Goal: Information Seeking & Learning: Learn about a topic

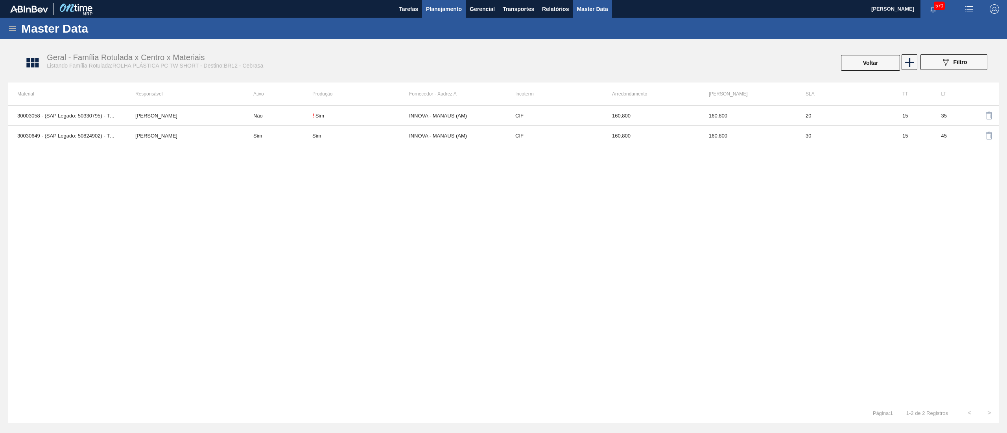
click at [449, 14] on button "Planejamento" at bounding box center [444, 9] width 44 height 18
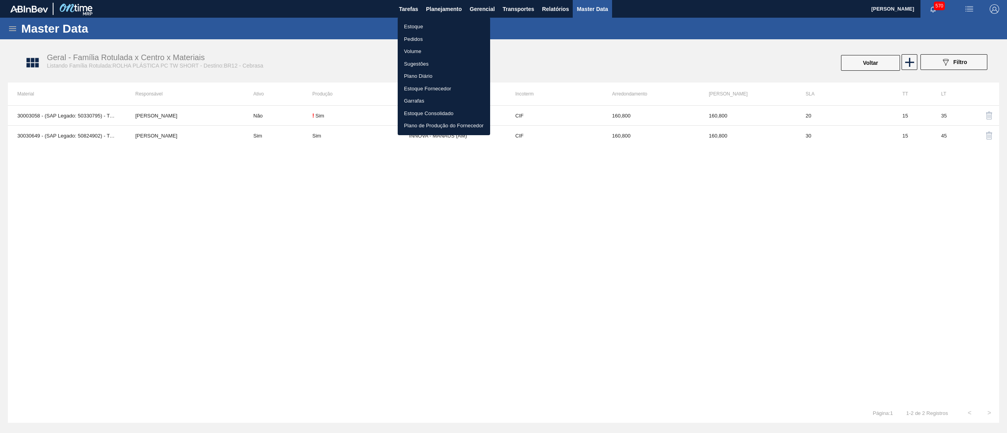
click at [445, 23] on li "Estoque" at bounding box center [444, 26] width 92 height 13
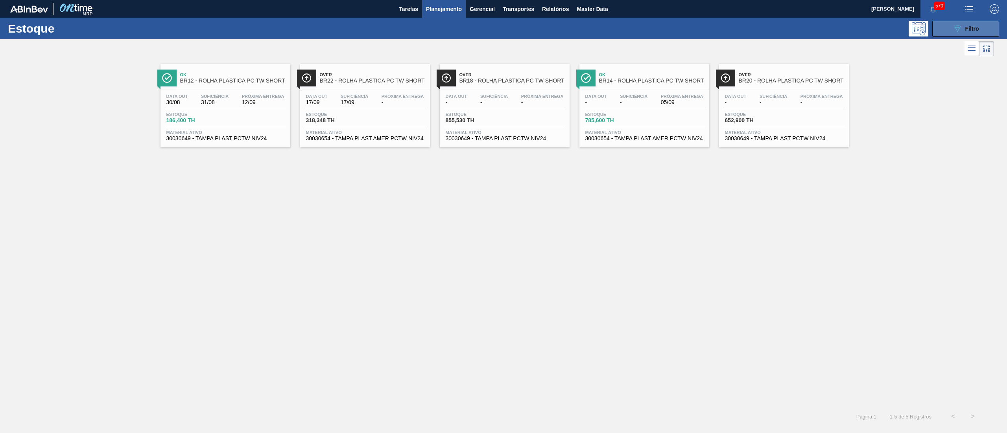
click at [942, 31] on button "089F7B8B-B2A5-4AFE-B5C0-19BA573D28AC Filtro" at bounding box center [965, 29] width 67 height 16
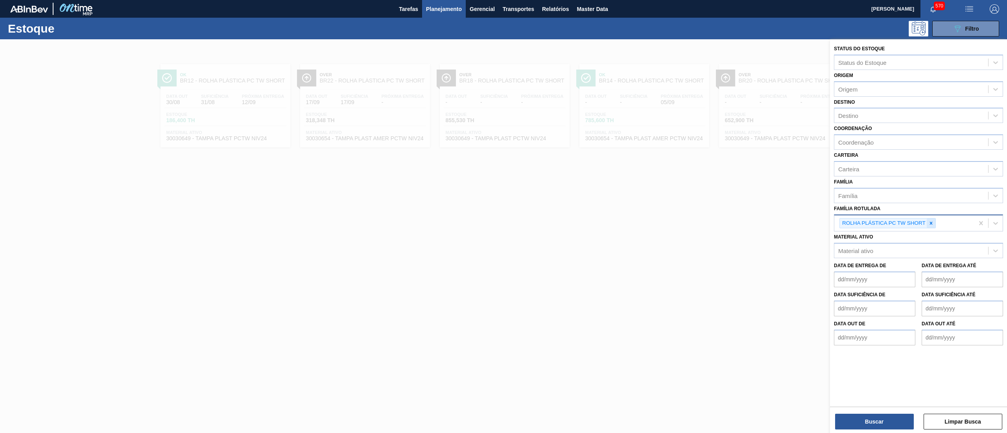
click at [934, 221] on div at bounding box center [931, 224] width 9 height 10
click at [876, 119] on div "Destino" at bounding box center [911, 115] width 154 height 11
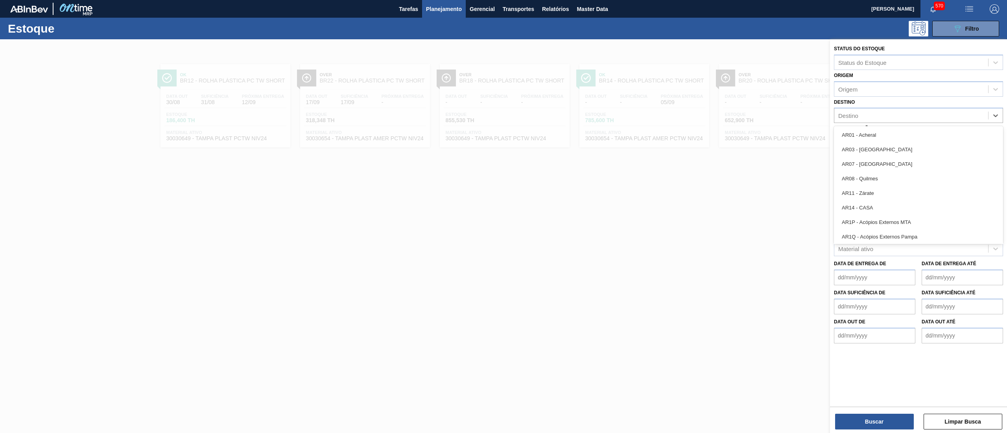
click at [895, 101] on div "Destino option AR01 - Acheral focused, 1 of 92. 92 results available. Use Up an…" at bounding box center [918, 110] width 169 height 27
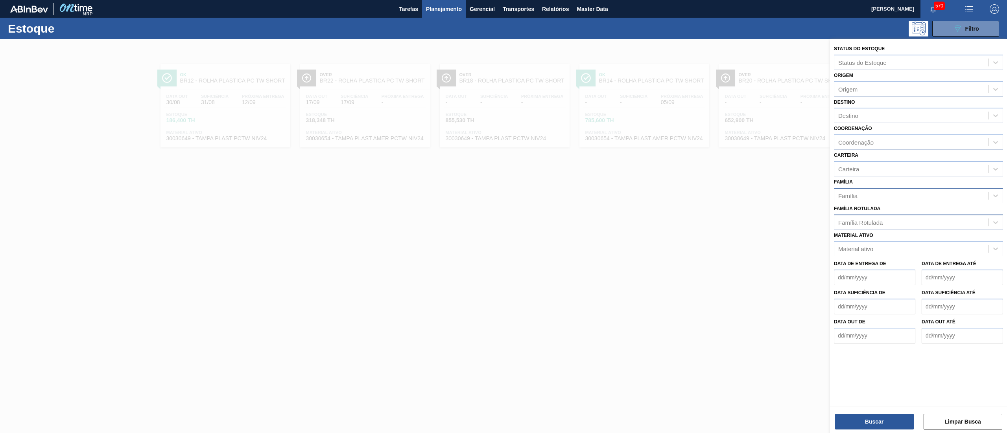
click at [888, 190] on div "Família" at bounding box center [911, 195] width 154 height 11
type input "200"
click at [912, 182] on div "Família Use Up and Down to choose options, press Enter to select the currently …" at bounding box center [918, 190] width 169 height 27
click at [904, 222] on div "Família Rotulada" at bounding box center [911, 222] width 154 height 11
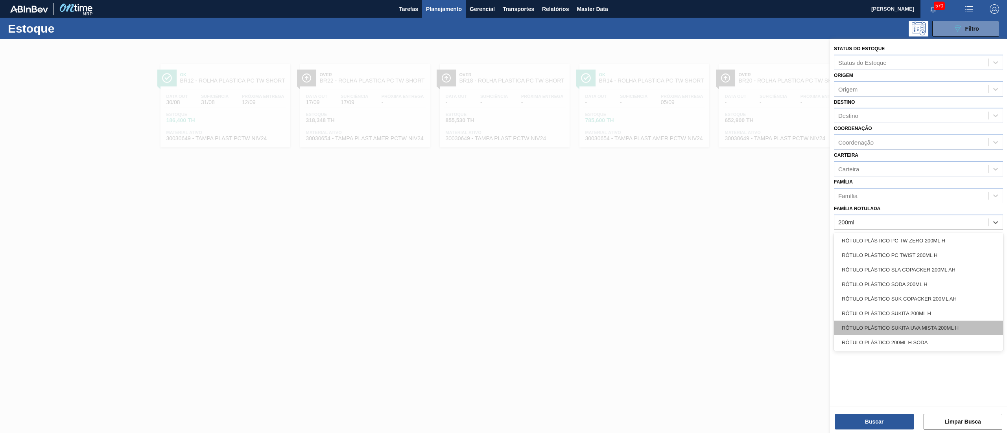
scroll to position [496, 0]
type Rotulada "200ml"
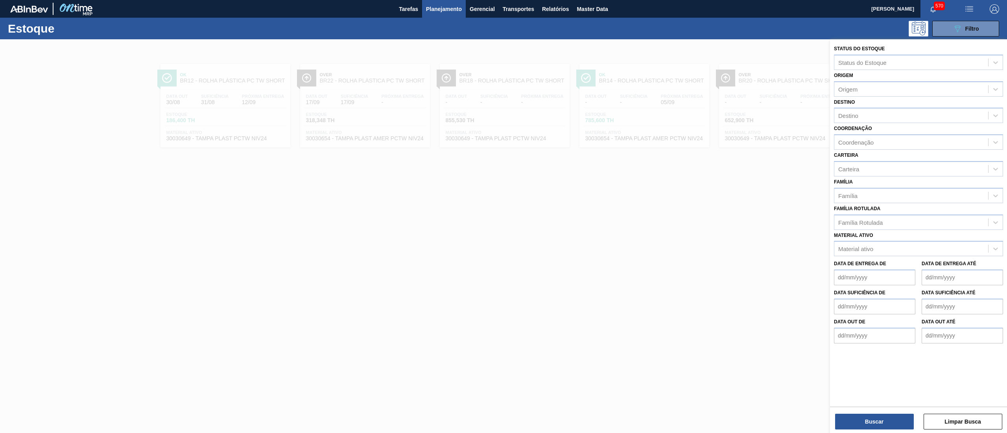
click at [1003, 335] on div "Data out até" at bounding box center [962, 330] width 88 height 27
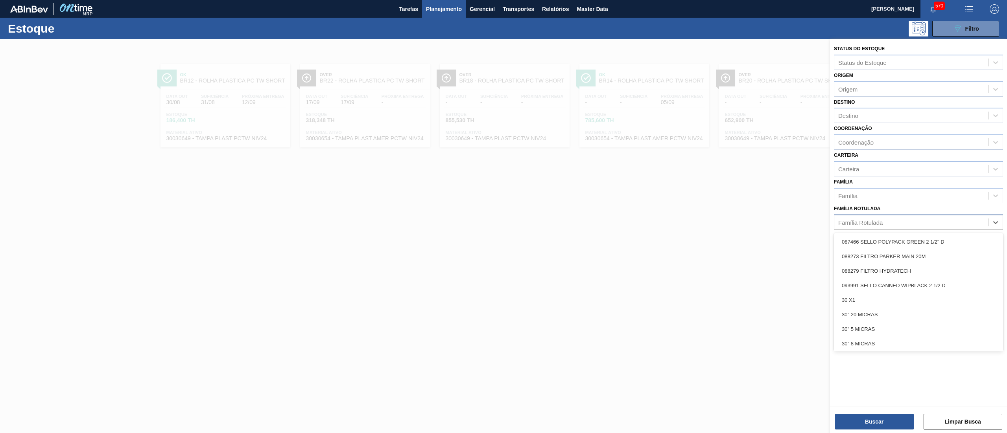
click at [930, 226] on div "Família Rotulada" at bounding box center [911, 222] width 154 height 11
type Rotulada "200ml"
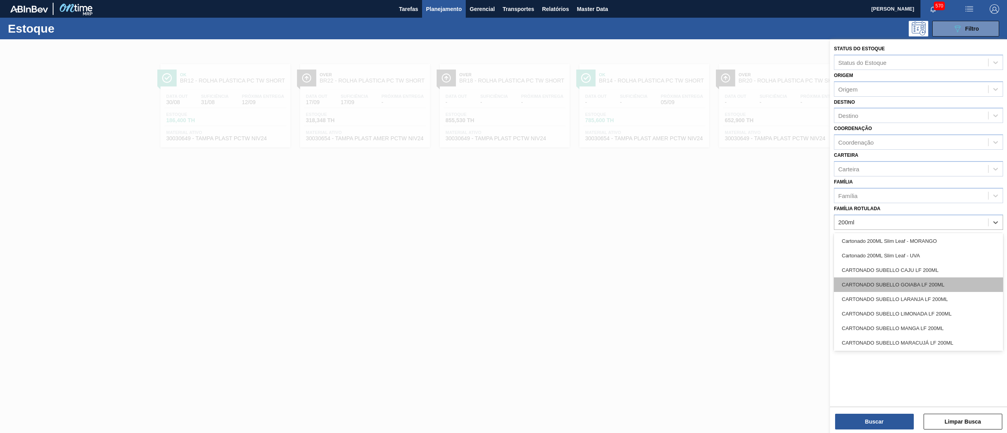
scroll to position [496, 0]
click at [866, 222] on div "200ml" at bounding box center [911, 222] width 154 height 11
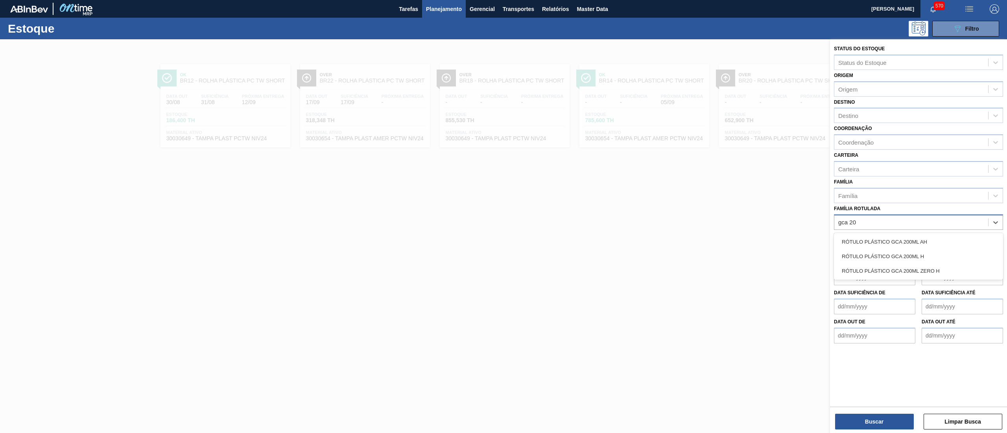
type Rotulada "gca 200"
click at [864, 258] on div "RÓTULO PLÁSTICO GCA 200ML H" at bounding box center [918, 256] width 169 height 15
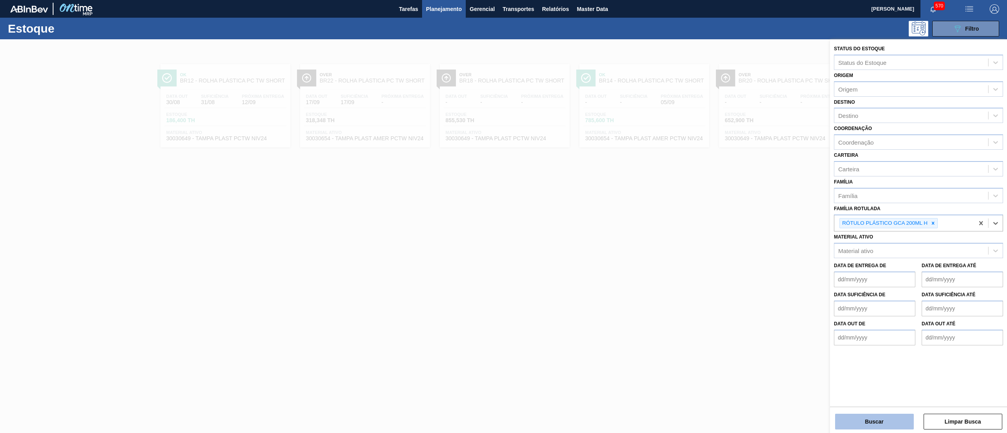
click at [857, 418] on button "Buscar" at bounding box center [874, 422] width 79 height 16
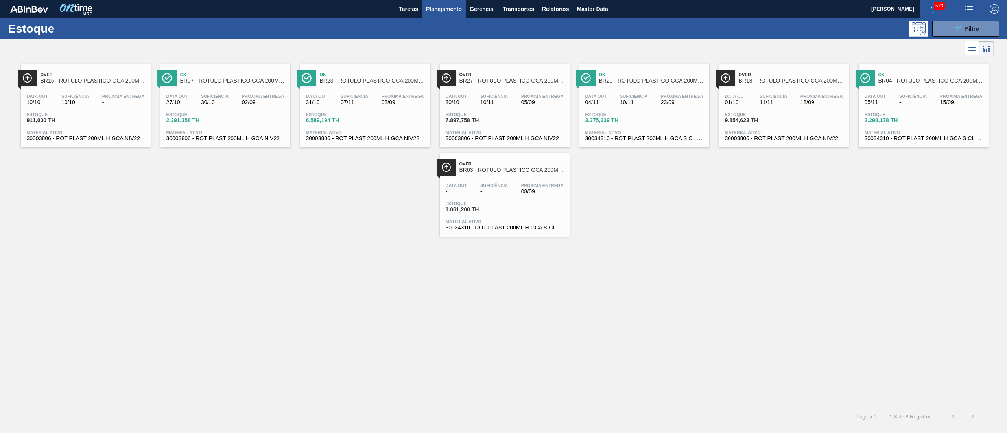
click at [72, 137] on span "30003806 - ROT PLAST 200ML H GCA NIV22" at bounding box center [86, 139] width 118 height 6
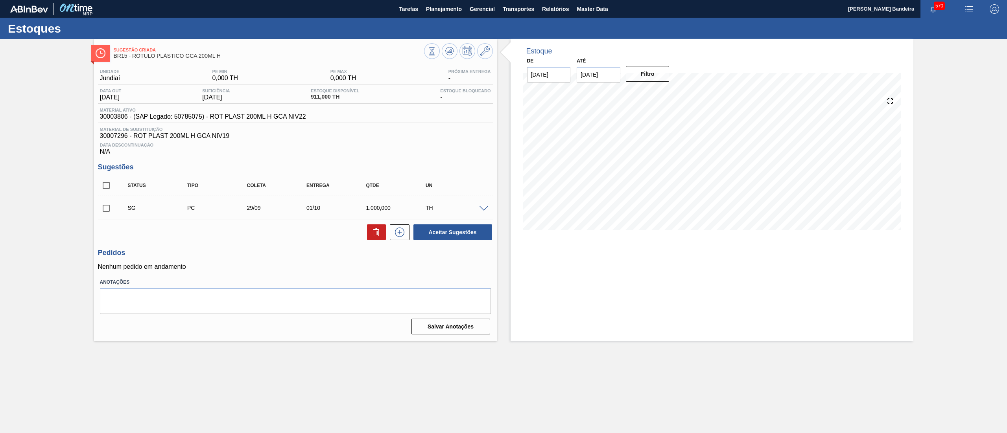
click at [605, 73] on input "[DATE]" at bounding box center [599, 75] width 44 height 16
click at [663, 92] on button "Next Month" at bounding box center [665, 94] width 6 height 6
click at [662, 152] on div "25" at bounding box center [662, 157] width 11 height 11
type input "[DATE]"
click at [656, 69] on button "Filtro" at bounding box center [648, 74] width 44 height 16
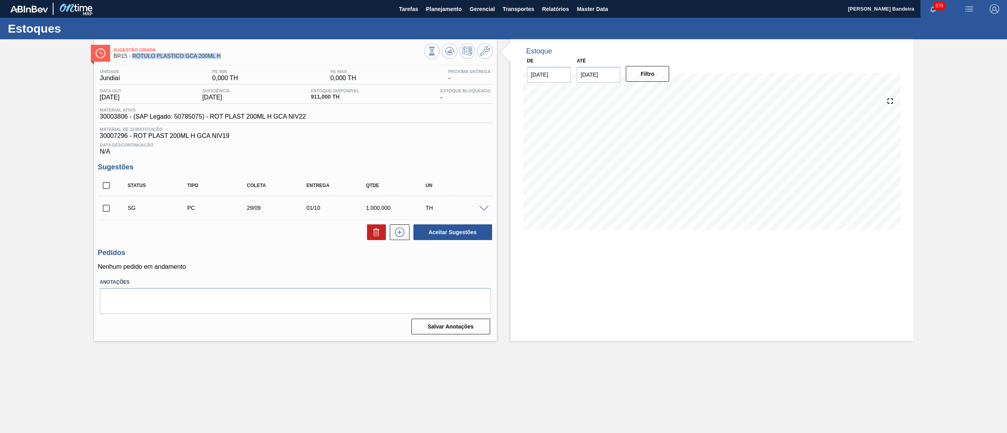
drag, startPoint x: 227, startPoint y: 56, endPoint x: 133, endPoint y: 57, distance: 94.4
click at [133, 57] on span "BR15 - RÓTULO PLÁSTICO GCA 200ML H" at bounding box center [269, 56] width 310 height 6
copy span "RÓTULO PLÁSTICO GCA 200ML H"
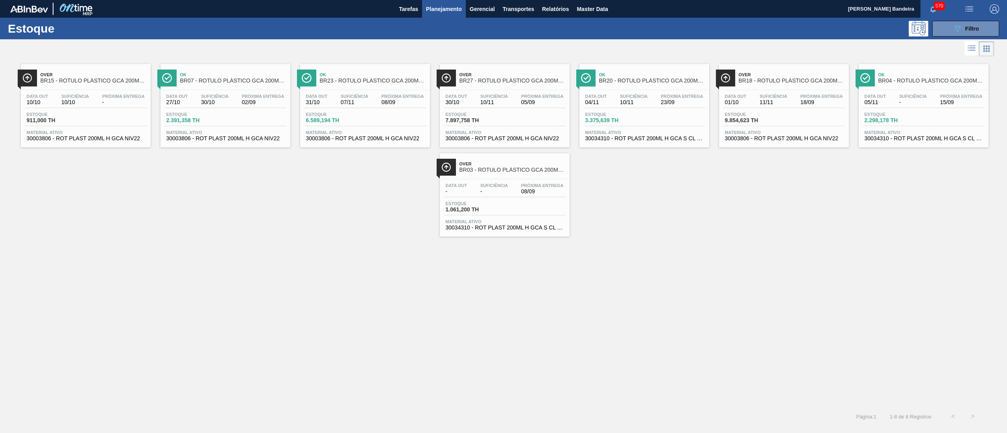
click at [266, 143] on div "Data [DATE] Suficiência 30/10 Próxima Entrega 02/09 Estoque 2.391,358 TH Materi…" at bounding box center [225, 116] width 130 height 53
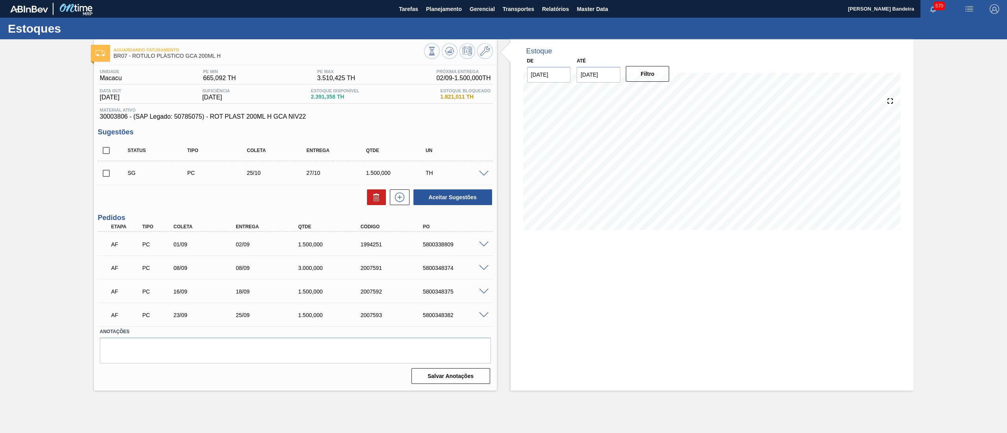
click at [484, 267] on span at bounding box center [483, 268] width 9 height 6
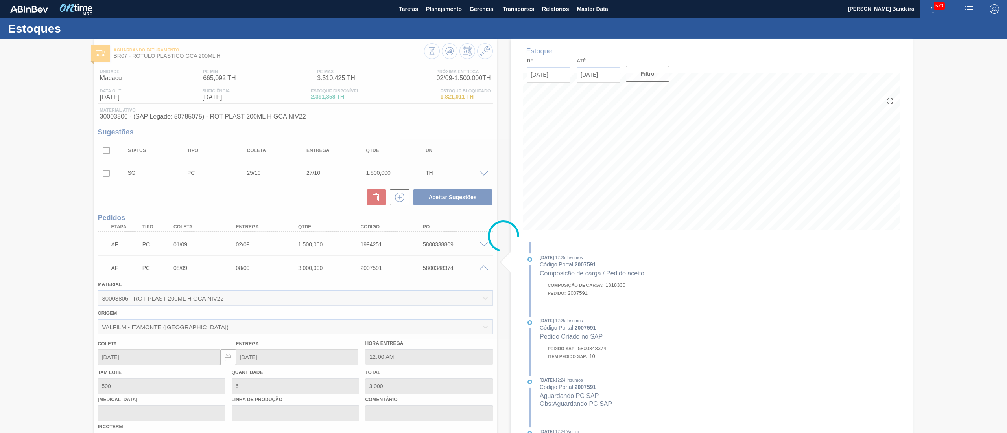
click at [484, 267] on div at bounding box center [503, 236] width 1007 height 394
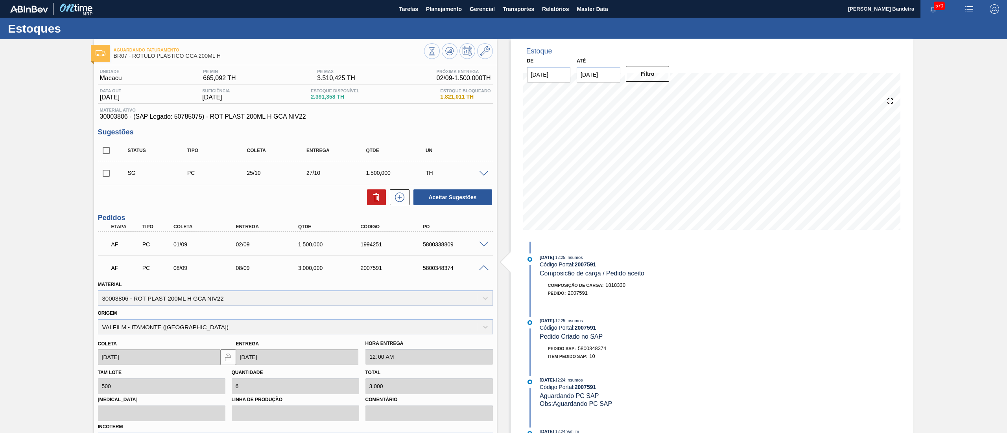
click at [484, 267] on span at bounding box center [483, 268] width 9 height 6
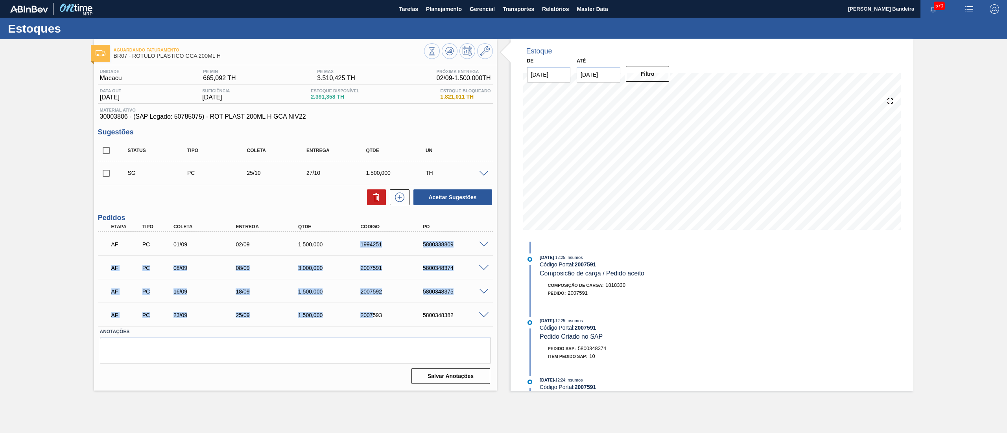
drag, startPoint x: 357, startPoint y: 240, endPoint x: 373, endPoint y: 324, distance: 84.9
click at [373, 324] on div "AF PC 01/09 02/09 1.500,000 1994251 5800338809 Material 30003806 - ROT PLAST 20…" at bounding box center [295, 279] width 395 height 94
click at [386, 319] on div "AF PC 23/09 25/09 1.500,000 2007593 5800348382" at bounding box center [293, 315] width 374 height 16
drag, startPoint x: 394, startPoint y: 247, endPoint x: 350, endPoint y: 241, distance: 44.8
click at [350, 241] on div "AF PC 01/09 02/09 1.500,000 1994251 5800338809" at bounding box center [293, 244] width 374 height 16
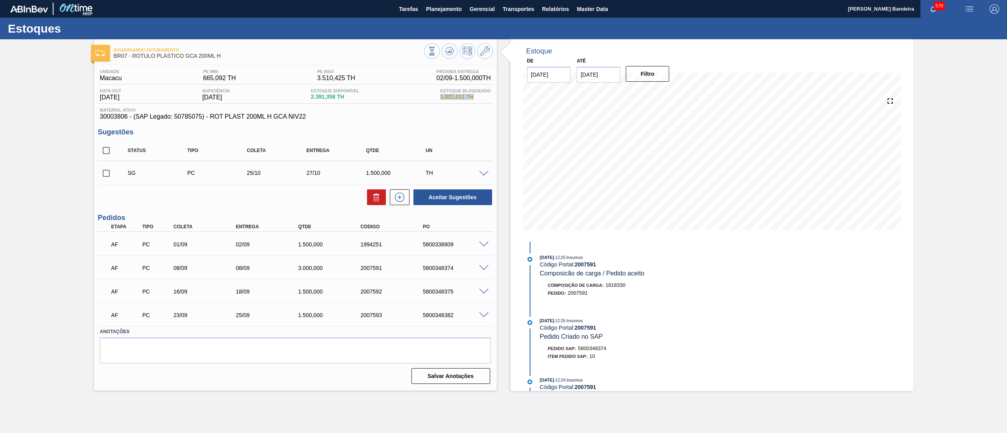
drag, startPoint x: 440, startPoint y: 97, endPoint x: 473, endPoint y: 94, distance: 32.3
click at [473, 94] on span "1.821,011 TH" at bounding box center [465, 97] width 50 height 6
drag, startPoint x: 393, startPoint y: 243, endPoint x: 350, endPoint y: 252, distance: 43.3
click at [350, 252] on div "AF PC 01/09 02/09 1.500,000 1994251 5800338809" at bounding box center [295, 244] width 395 height 20
copy div "1994251"
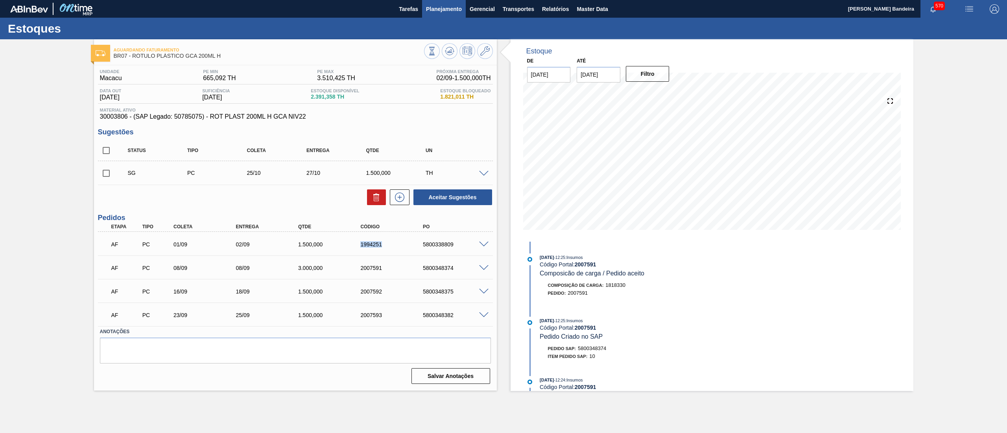
click at [429, 5] on span "Planejamento" at bounding box center [444, 8] width 36 height 9
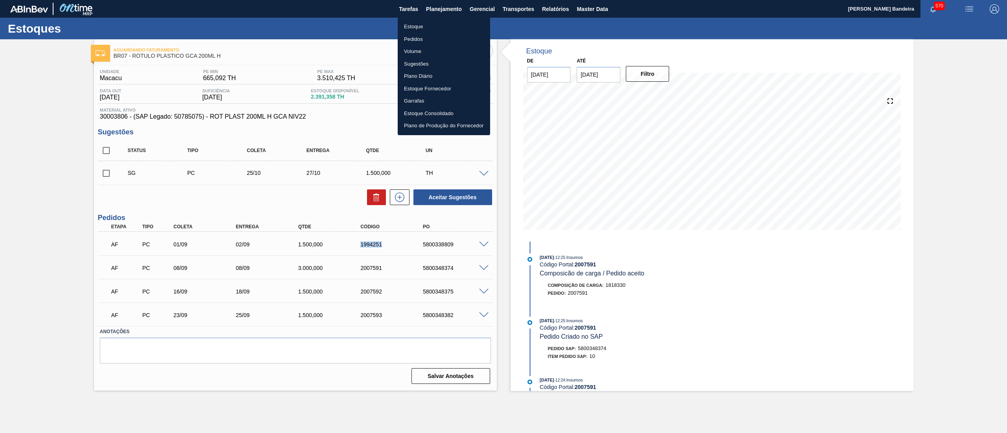
click at [434, 24] on li "Estoque" at bounding box center [444, 26] width 92 height 13
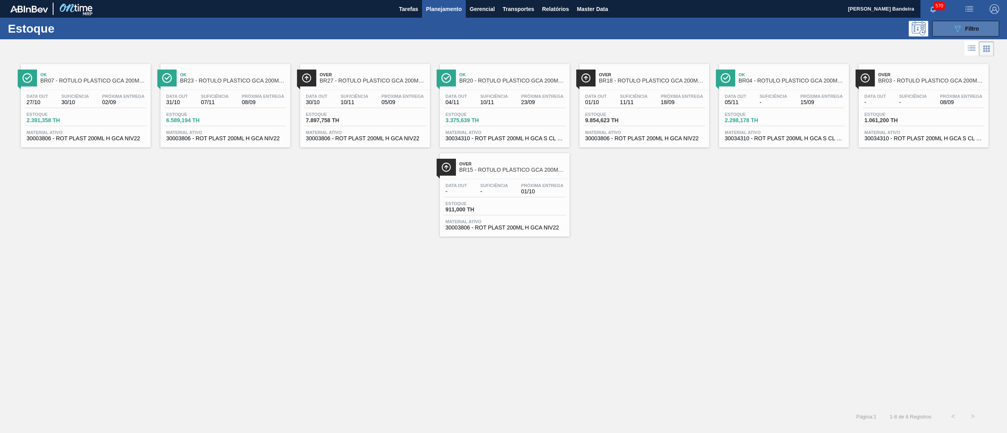
click at [957, 35] on button "089F7B8B-B2A5-4AFE-B5C0-19BA573D28AC Filtro" at bounding box center [965, 29] width 67 height 16
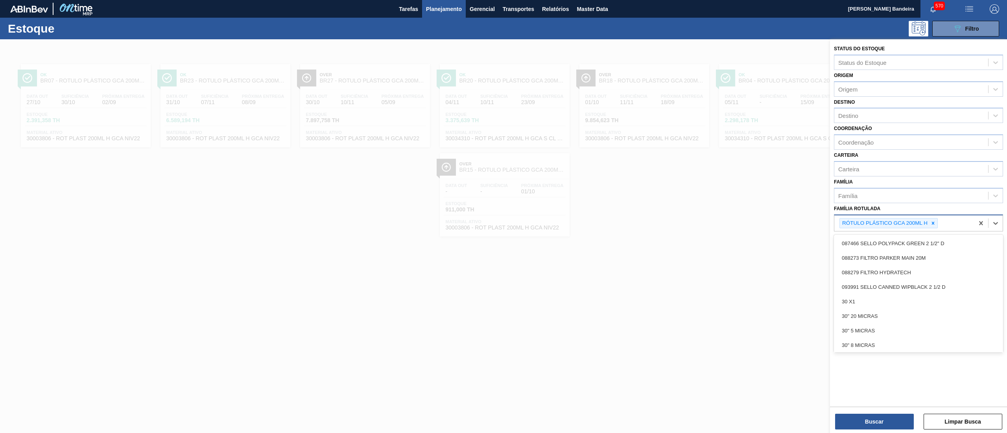
click at [945, 223] on div "RÓTULO PLÁSTICO GCA 200ML H" at bounding box center [904, 224] width 140 height 16
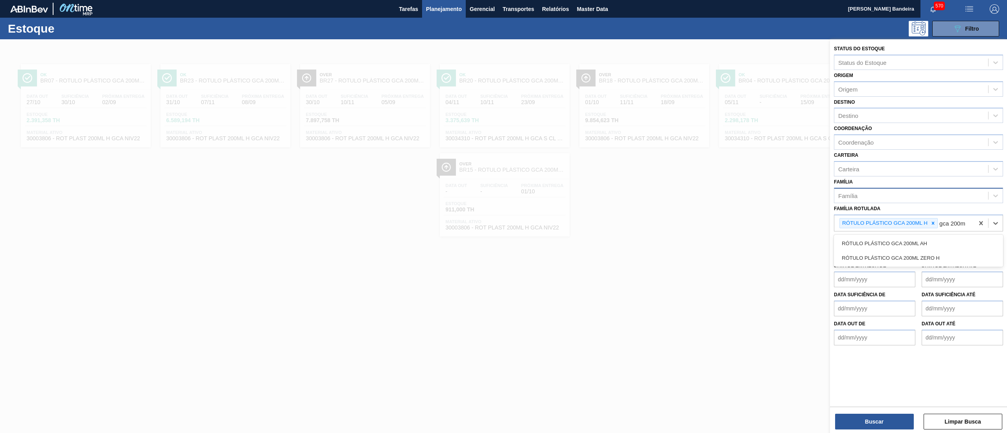
type Rotulada "gca 200ml"
click at [951, 241] on div "RÓTULO PLÁSTICO GCA 200ML AH" at bounding box center [918, 243] width 169 height 15
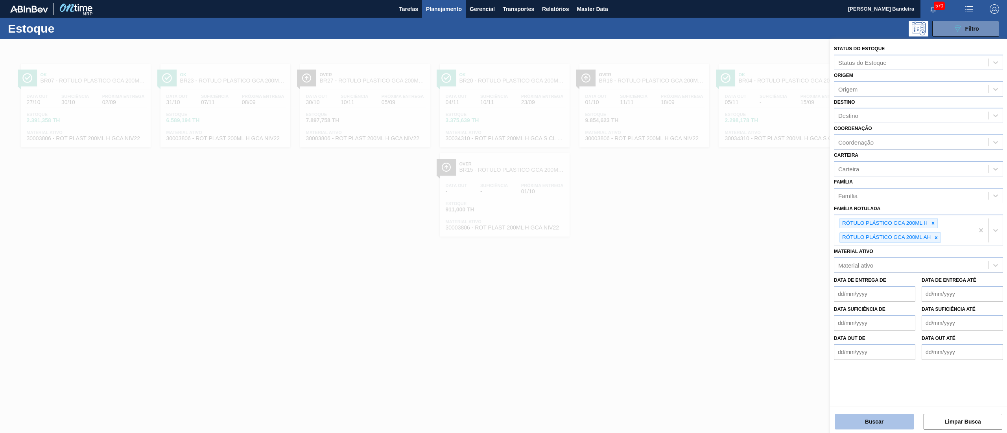
click at [877, 418] on button "Buscar" at bounding box center [874, 422] width 79 height 16
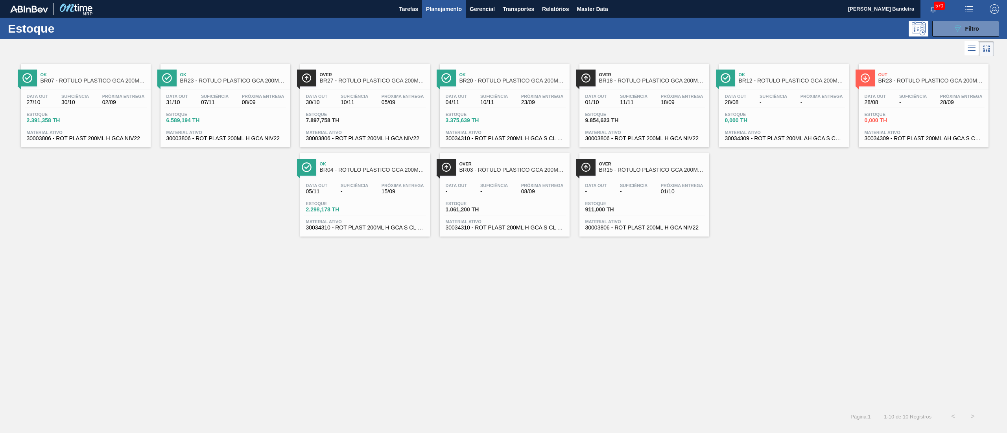
click at [212, 141] on span "30003806 - ROT PLAST 200ML H GCA NIV22" at bounding box center [225, 139] width 118 height 6
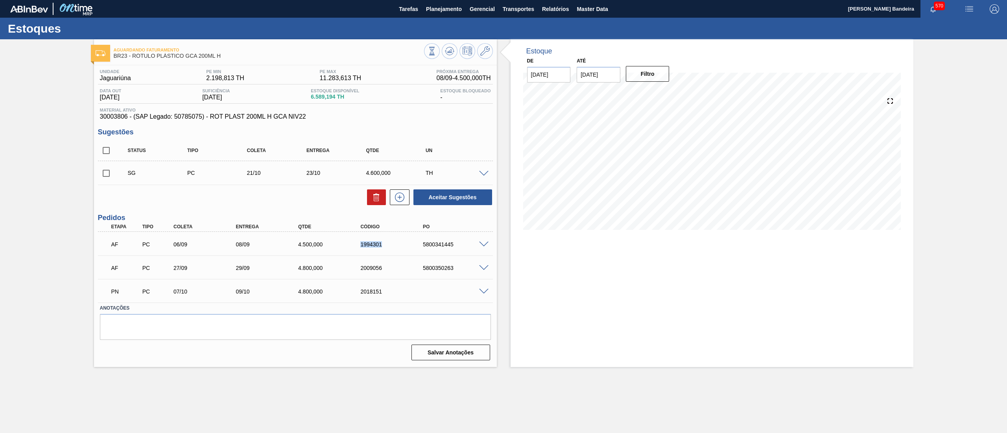
drag, startPoint x: 394, startPoint y: 248, endPoint x: 351, endPoint y: 250, distance: 42.9
click at [351, 250] on div "AF PC 06/09 08/09 4.500,000 1994301 5800341445" at bounding box center [293, 244] width 374 height 16
copy div "1994301"
click at [378, 259] on div "AF PC 27/09 29/09 4.800,000 2009056 5800350263" at bounding box center [295, 268] width 395 height 20
drag, startPoint x: 388, startPoint y: 267, endPoint x: 324, endPoint y: 262, distance: 63.5
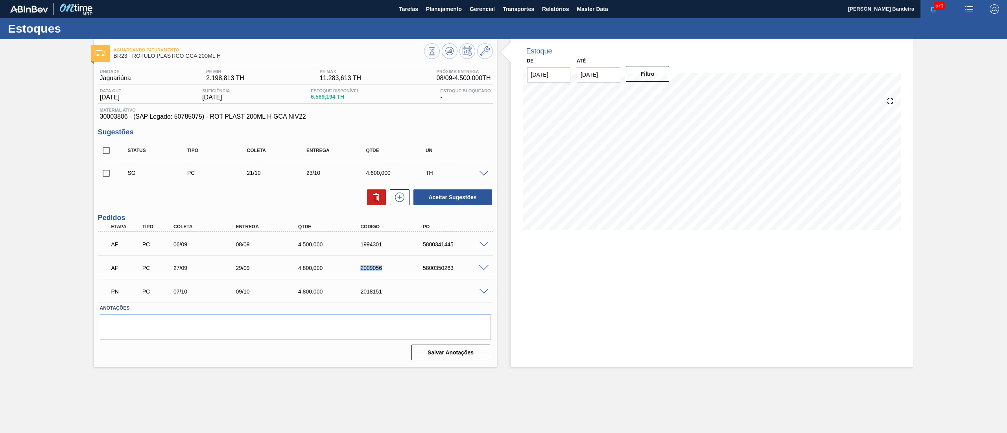
click at [324, 262] on div "AF PC 27/09 29/09 4.800,000 2009056 5800350263" at bounding box center [293, 268] width 374 height 16
copy div "2009056"
drag, startPoint x: 387, startPoint y: 293, endPoint x: 351, endPoint y: 293, distance: 36.2
click at [351, 293] on div "PN PC 07/10 09/10 4.800,000 2018151" at bounding box center [293, 291] width 374 height 16
copy div "2018151"
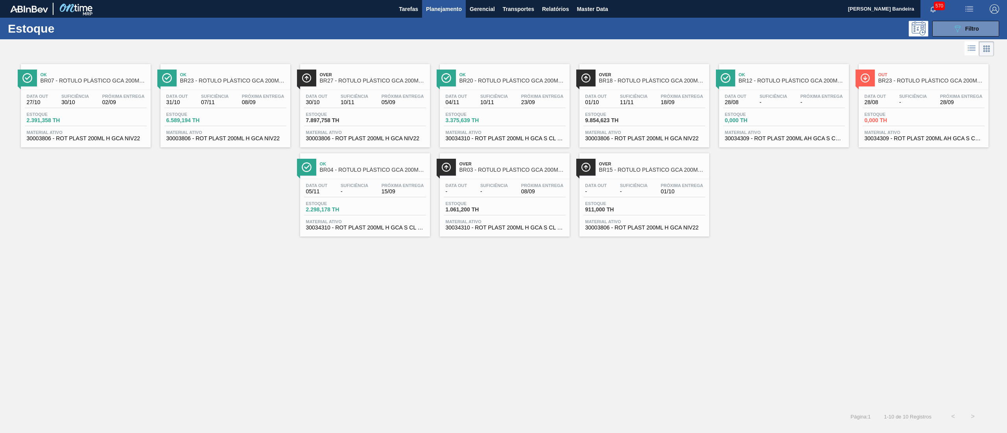
click at [123, 140] on span "30003806 - ROT PLAST 200ML H GCA NIV22" at bounding box center [86, 139] width 118 height 6
click at [946, 141] on span "30034309 - ROT PLAST 200ML AH GCA S CL NIV25" at bounding box center [923, 139] width 118 height 6
click at [115, 138] on span "30003806 - ROT PLAST 200ML H GCA NIV22" at bounding box center [86, 139] width 118 height 6
click at [205, 138] on span "30003806 - ROT PLAST 200ML H GCA NIV22" at bounding box center [225, 139] width 118 height 6
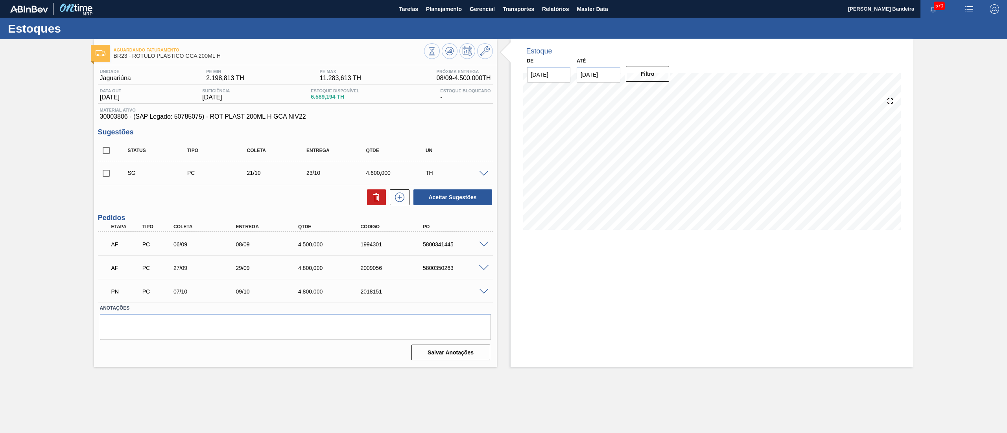
click at [502, 256] on div "Estoque De 28/08/2025 Até 25/10/2025 Filtro" at bounding box center [705, 203] width 417 height 328
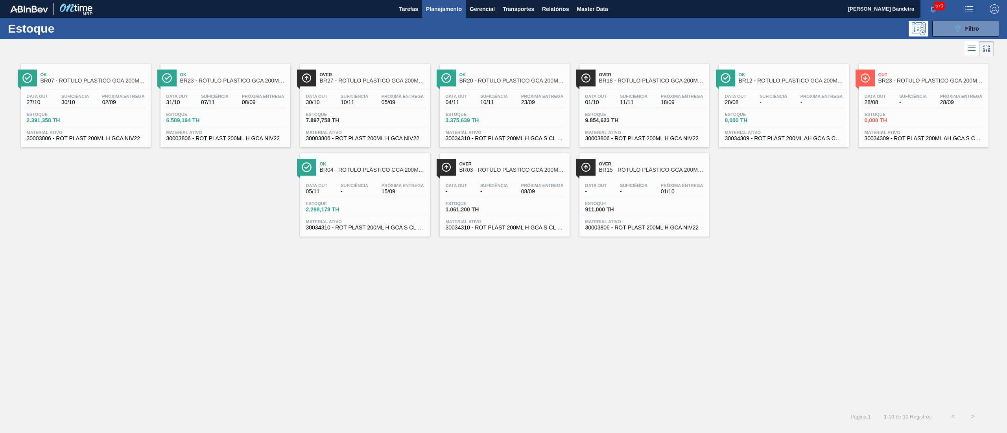
click at [222, 141] on span "30003806 - ROT PLAST 200ML H GCA NIV22" at bounding box center [225, 139] width 118 height 6
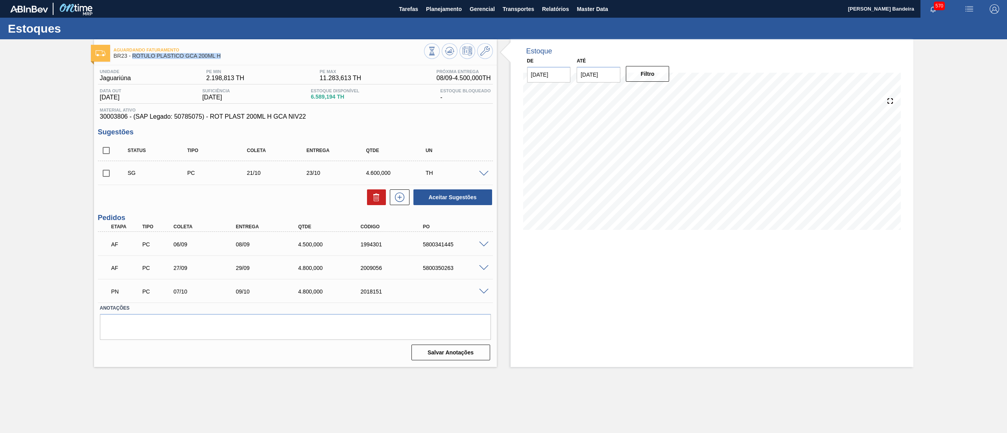
drag, startPoint x: 222, startPoint y: 59, endPoint x: 133, endPoint y: 58, distance: 88.9
click at [133, 58] on div "Aguardando Faturamento BR23 - RÓTULO PLÁSTICO GCA 200ML H" at bounding box center [269, 53] width 310 height 18
copy span "RÓTULO PLÁSTICO GCA 200ML H"
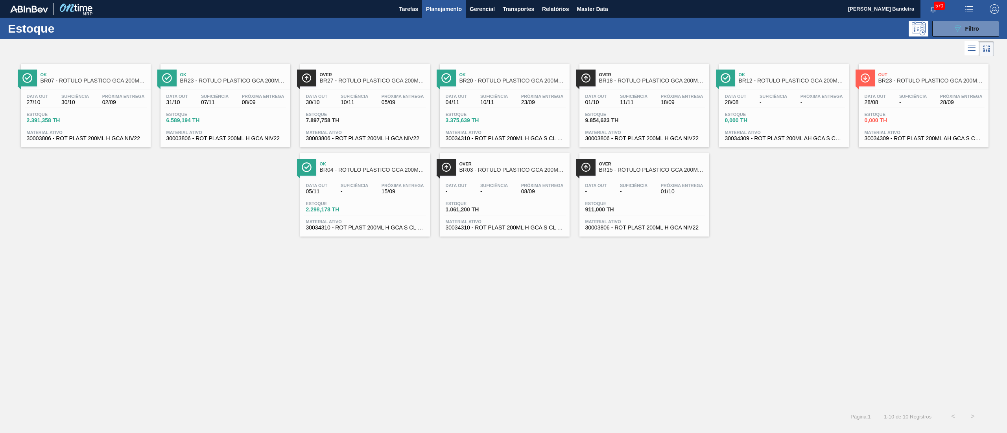
click at [390, 140] on span "30003806 - ROT PLAST 200ML H GCA NIV22" at bounding box center [365, 139] width 118 height 6
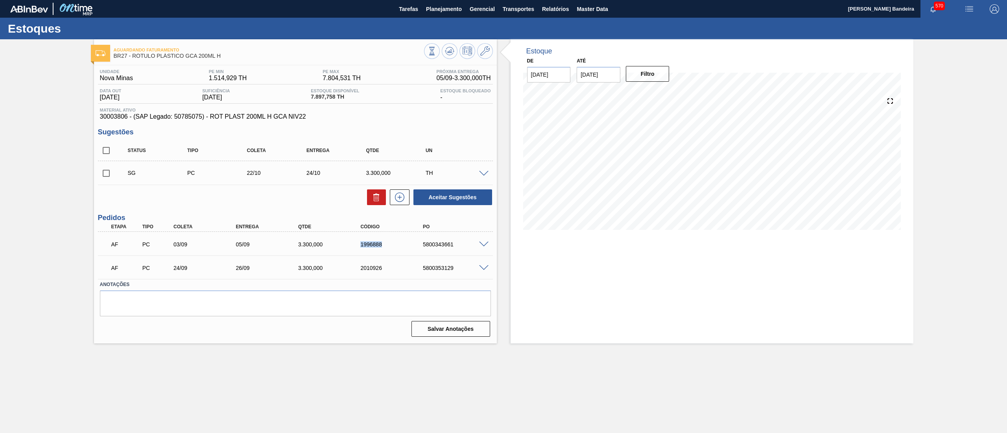
drag, startPoint x: 387, startPoint y: 244, endPoint x: 348, endPoint y: 244, distance: 39.3
click at [348, 244] on div "AF PC 03/09 05/09 3.300,000 1996888 5800343661" at bounding box center [293, 244] width 374 height 16
copy div "1996888"
drag, startPoint x: 390, startPoint y: 262, endPoint x: 345, endPoint y: 267, distance: 45.9
click at [345, 267] on div "AF PC 24/09 26/09 3.300,000 2010926 5800353129" at bounding box center [293, 268] width 374 height 16
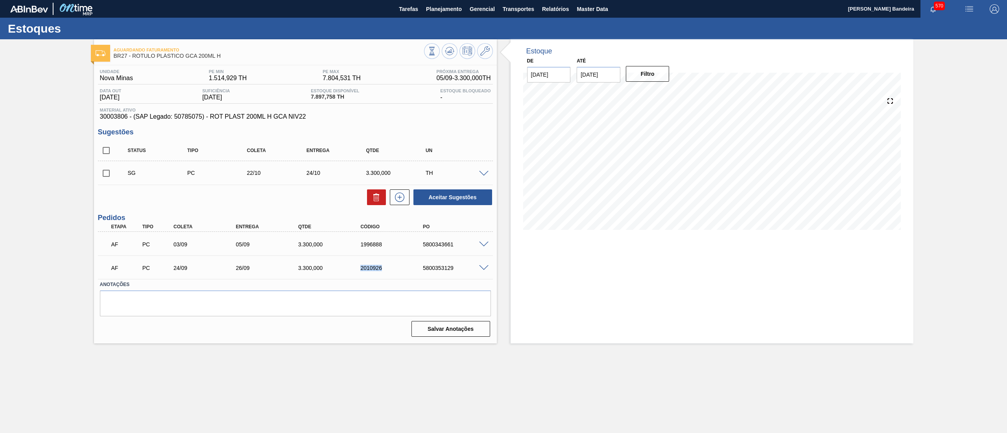
copy div "2010926"
click at [362, 302] on textarea at bounding box center [295, 304] width 391 height 26
drag, startPoint x: 230, startPoint y: 53, endPoint x: 133, endPoint y: 57, distance: 97.6
click at [133, 57] on span "BR27 - RÓTULO PLÁSTICO GCA 200ML H" at bounding box center [269, 56] width 310 height 6
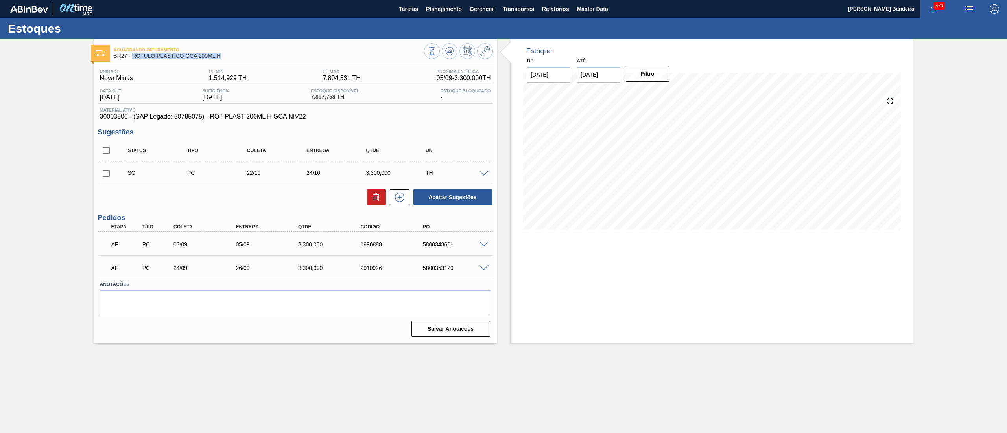
copy span "RÓTULO PLÁSTICO GCA 200ML H"
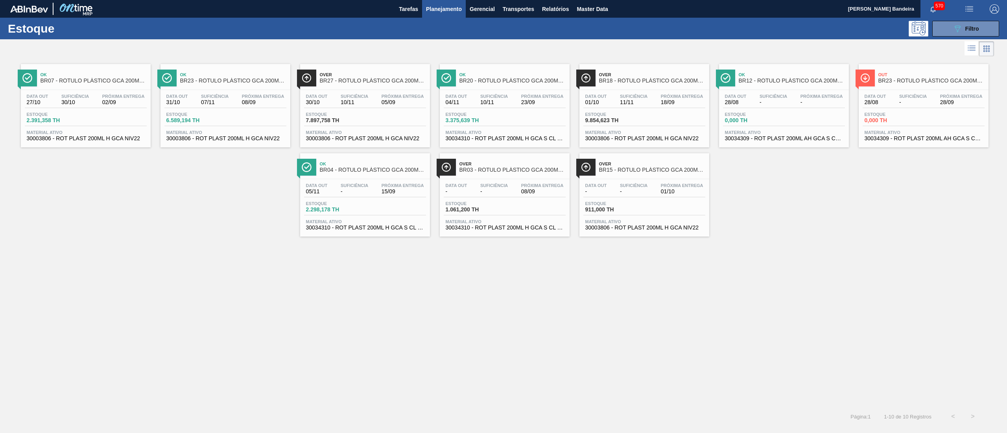
click at [527, 139] on span "30034310 - ROT PLAST 200ML H GCA S CL NIV25" at bounding box center [505, 139] width 118 height 6
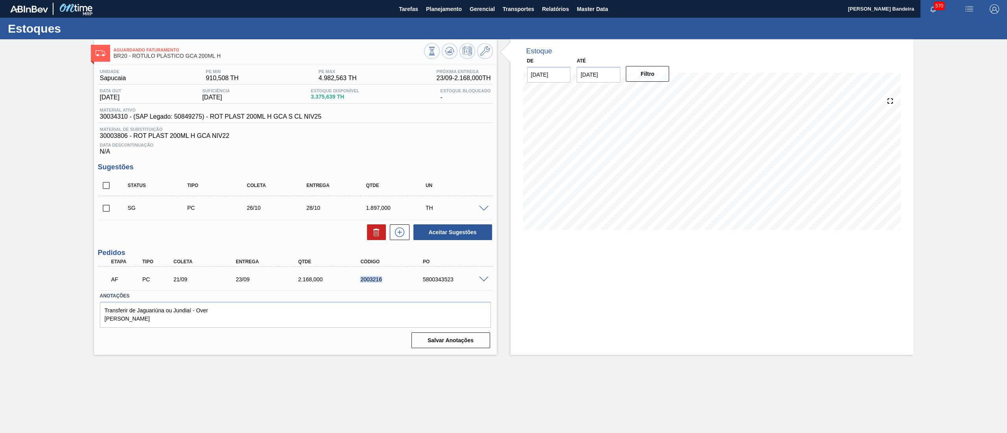
drag, startPoint x: 394, startPoint y: 278, endPoint x: 354, endPoint y: 282, distance: 40.0
click at [354, 282] on div "AF PC 21/09 23/09 2.168,000 2003216 5800343523" at bounding box center [293, 279] width 374 height 16
click at [481, 280] on span at bounding box center [483, 280] width 9 height 6
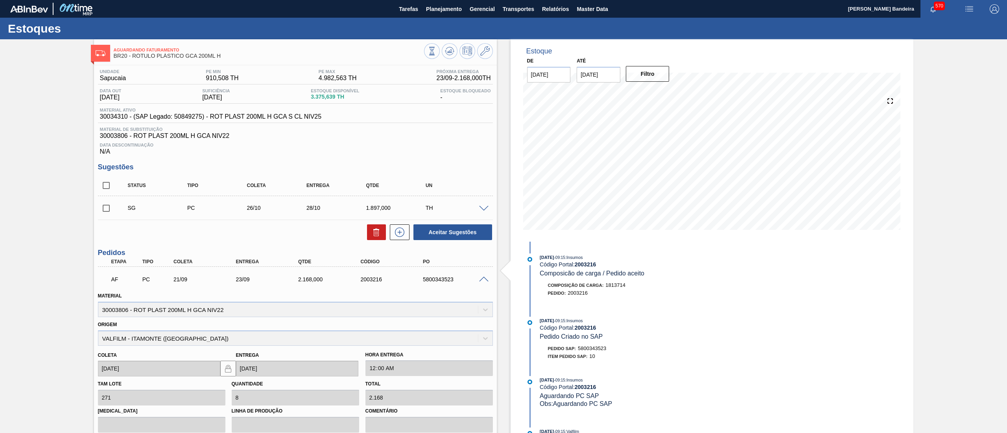
click at [481, 280] on span at bounding box center [483, 280] width 9 height 6
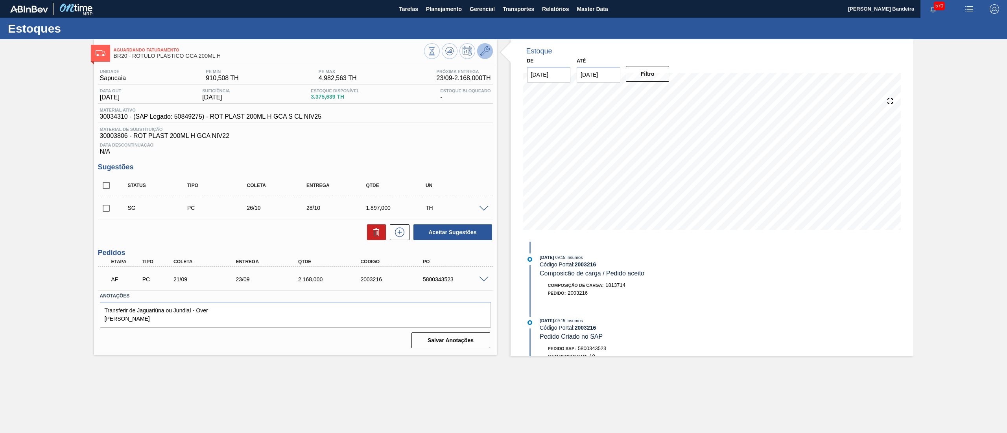
click at [485, 48] on icon at bounding box center [484, 50] width 9 height 9
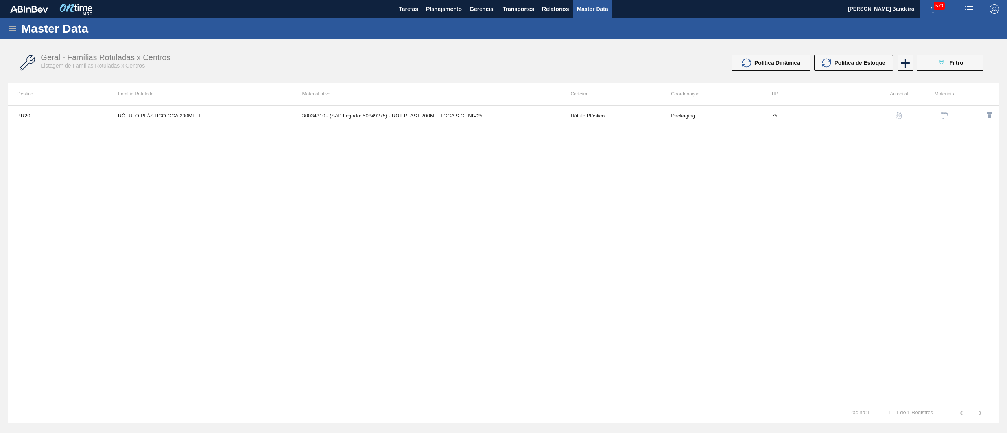
click at [938, 112] on button "button" at bounding box center [943, 115] width 19 height 19
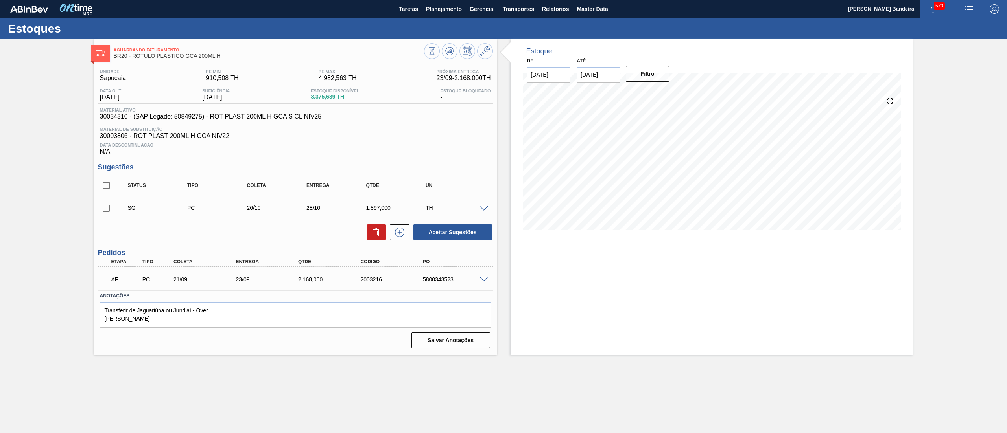
click at [479, 210] on span at bounding box center [483, 209] width 9 height 6
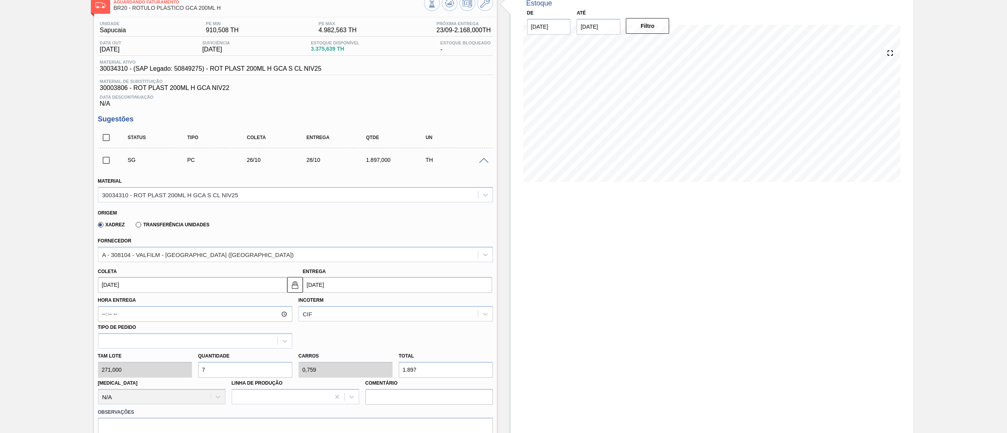
scroll to position [65, 0]
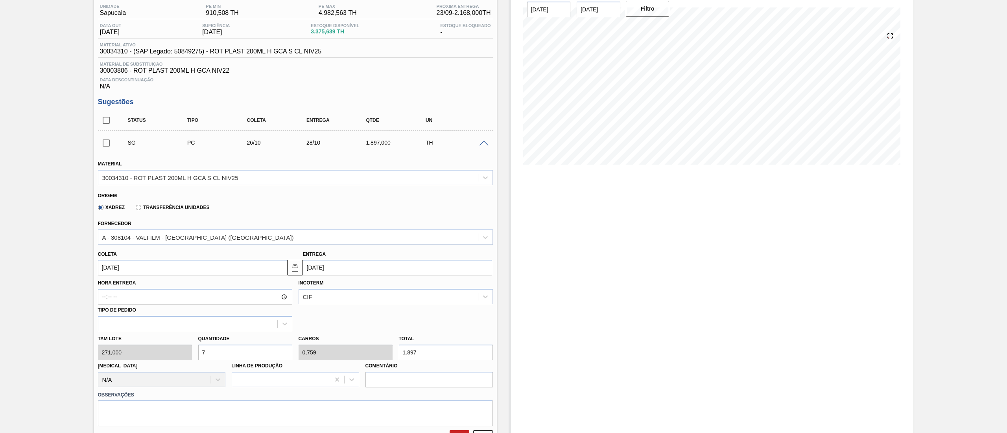
click at [161, 273] on input "26/10/2025" at bounding box center [192, 268] width 189 height 16
click at [134, 340] on div "14" at bounding box center [132, 337] width 11 height 11
type input "14/10/2025"
type input "16/10/2025"
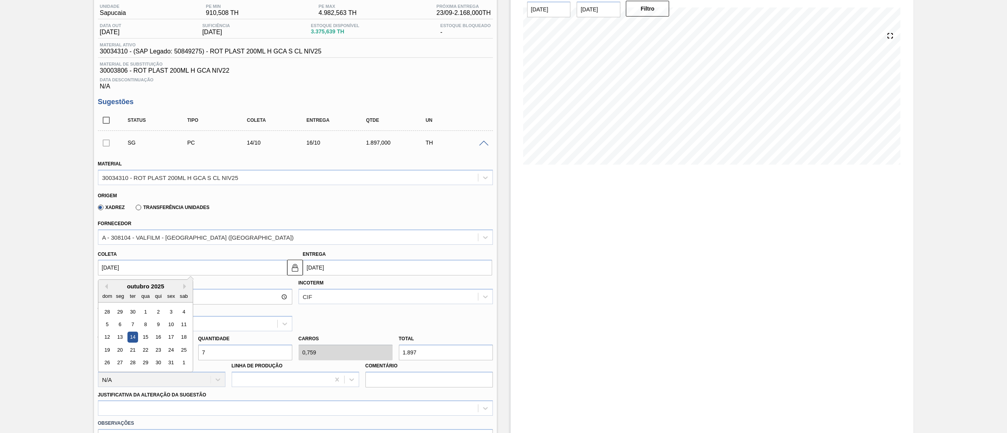
click at [197, 267] on input "14/10/2025" at bounding box center [192, 268] width 189 height 16
click at [171, 325] on div "10" at bounding box center [171, 324] width 11 height 11
type input "10/10/2025"
type input "12/10/2025"
click at [170, 354] on div "Tam lote 271,000 Quantidade 7 Carros 0,759 Total 1.897 Doca N/A Linha de Produç…" at bounding box center [295, 360] width 401 height 56
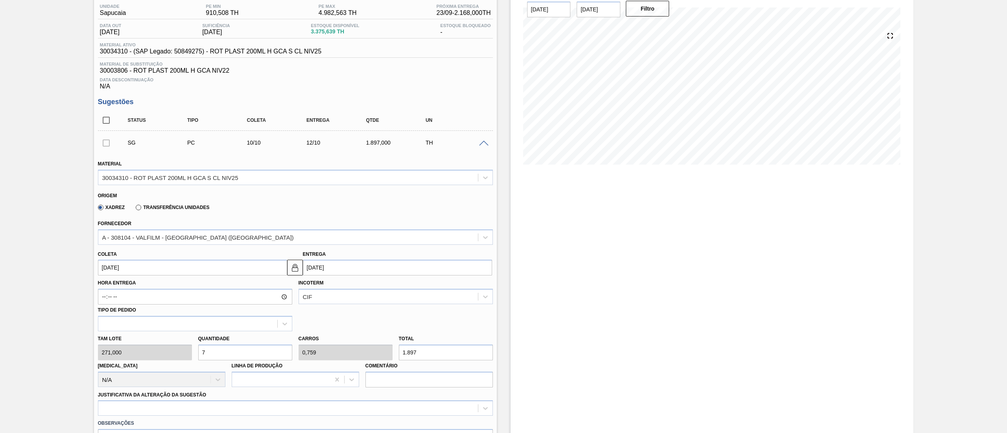
type input "1"
type input "0,108"
type input "271"
type input "12"
type input "1,301"
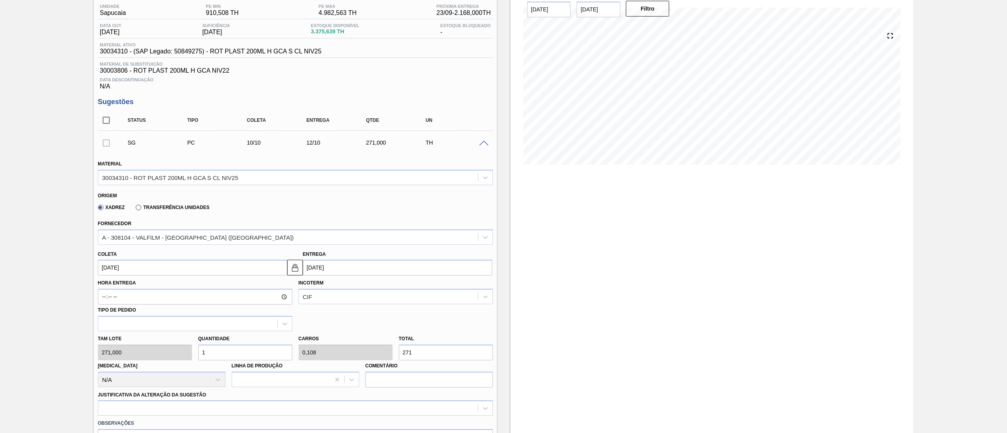
type input "3.252"
click at [182, 355] on div "Tam lote 271,000 Quantidade 12 Carros 1,301 Total 3.252 Doca N/A Linha de Produ…" at bounding box center [295, 360] width 401 height 56
type input "1"
type input "0,108"
type input "271"
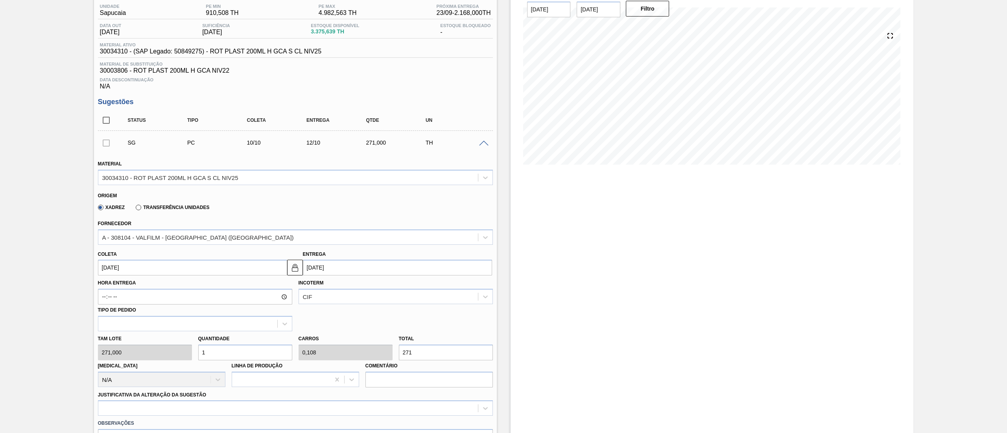
type input "10"
type input "1,084"
type input "2.710"
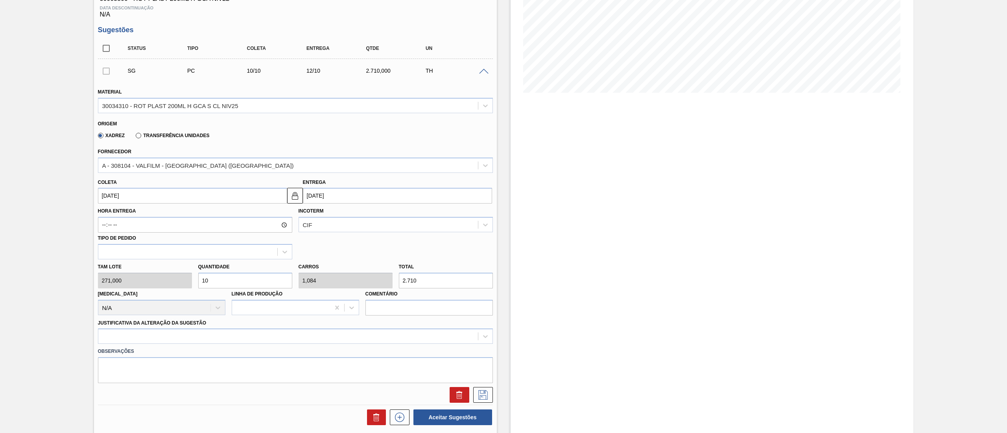
scroll to position [164, 0]
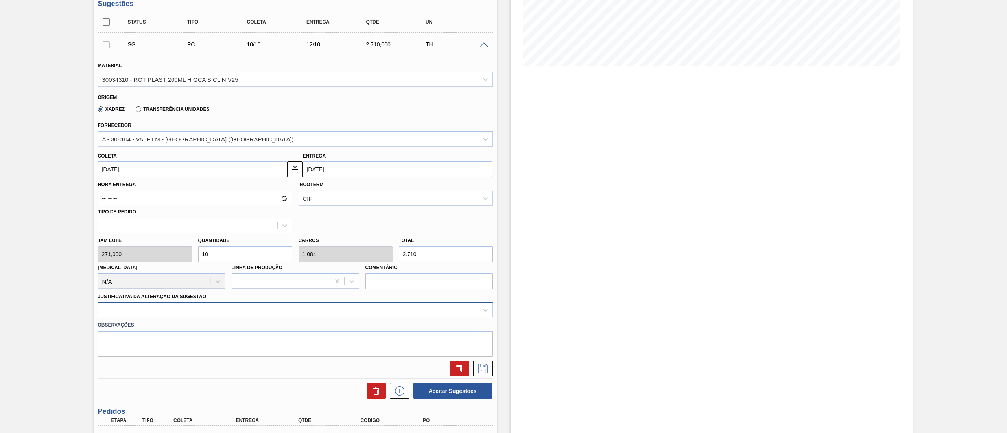
click at [131, 306] on div at bounding box center [288, 310] width 380 height 11
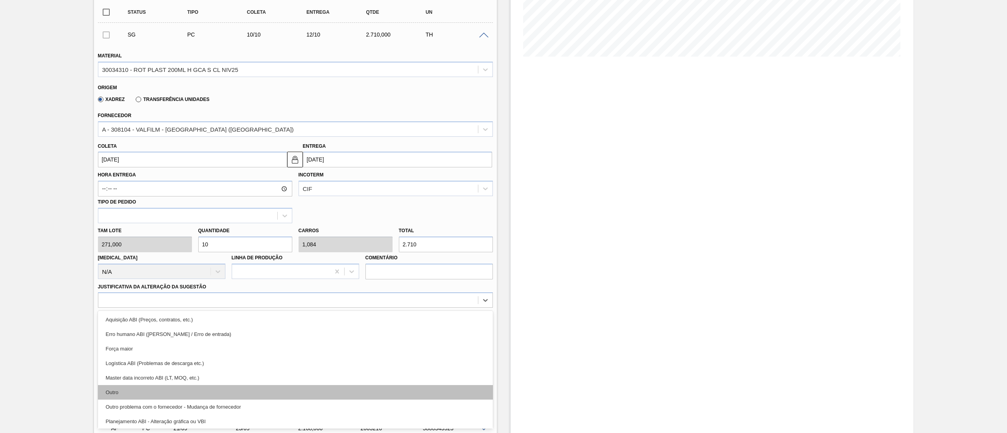
click at [128, 389] on div "Outro" at bounding box center [295, 392] width 395 height 15
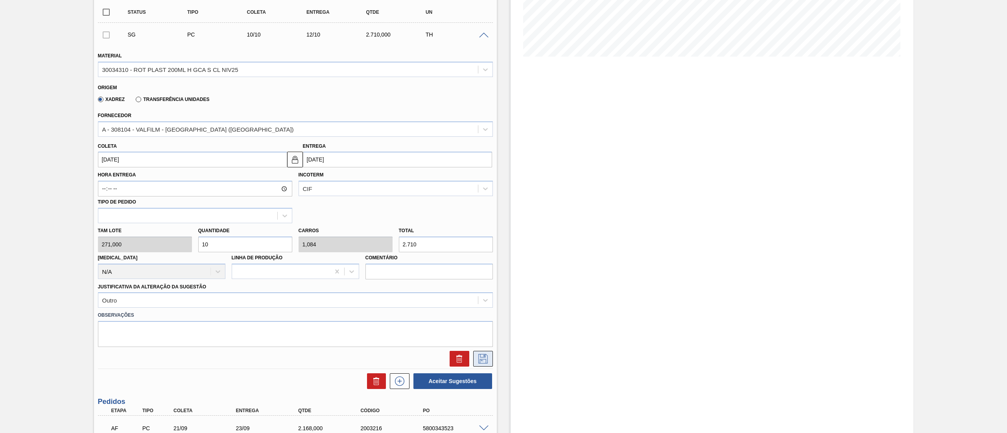
click at [487, 364] on icon at bounding box center [482, 358] width 9 height 9
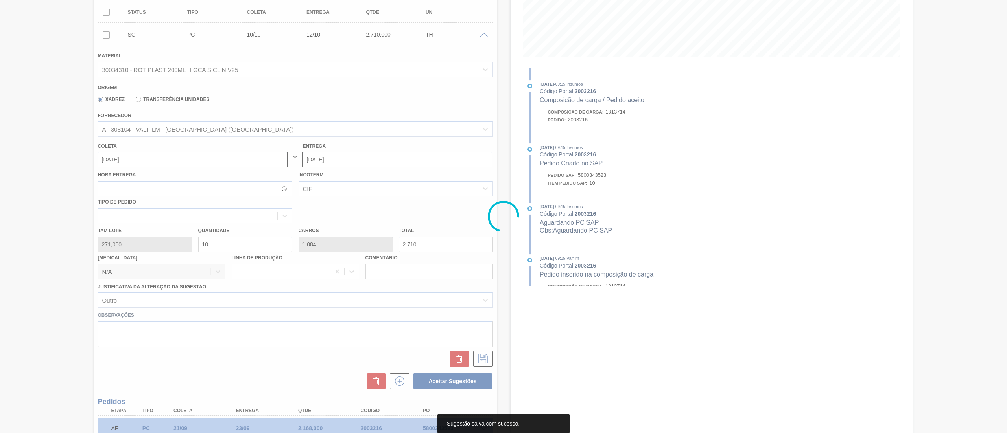
scroll to position [0, 0]
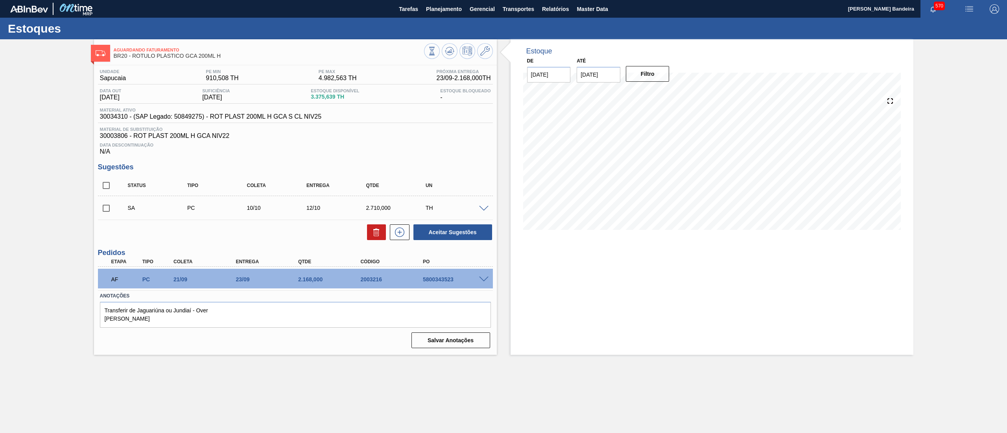
click at [482, 208] on span at bounding box center [483, 209] width 9 height 6
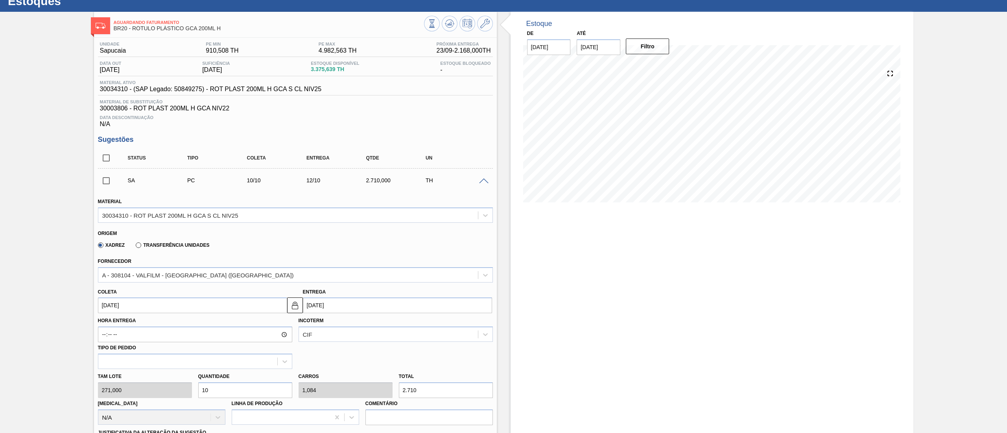
drag, startPoint x: 219, startPoint y: 425, endPoint x: 151, endPoint y: 428, distance: 68.5
click at [151, 428] on div "Material 30034310 - ROT PLAST 200ML H GCA S CL NIV25 Origem Xadrez Transferênci…" at bounding box center [295, 351] width 395 height 323
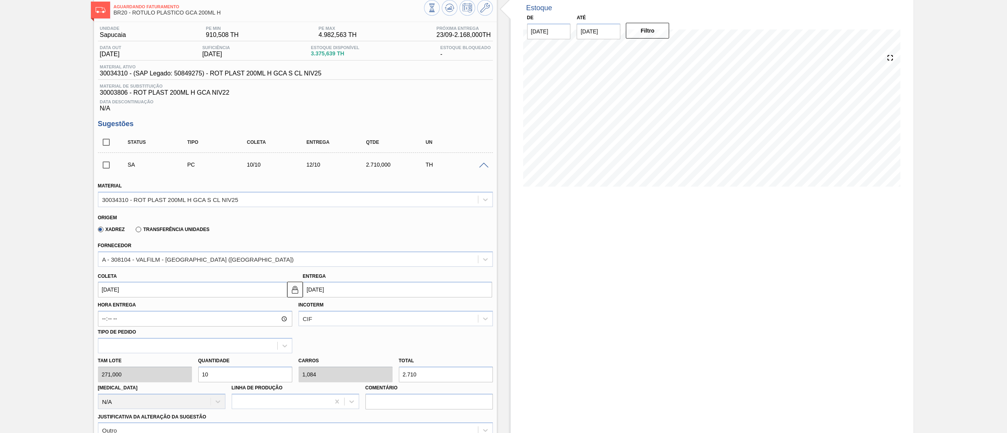
type input "9"
type input "0,976"
type input "2.439"
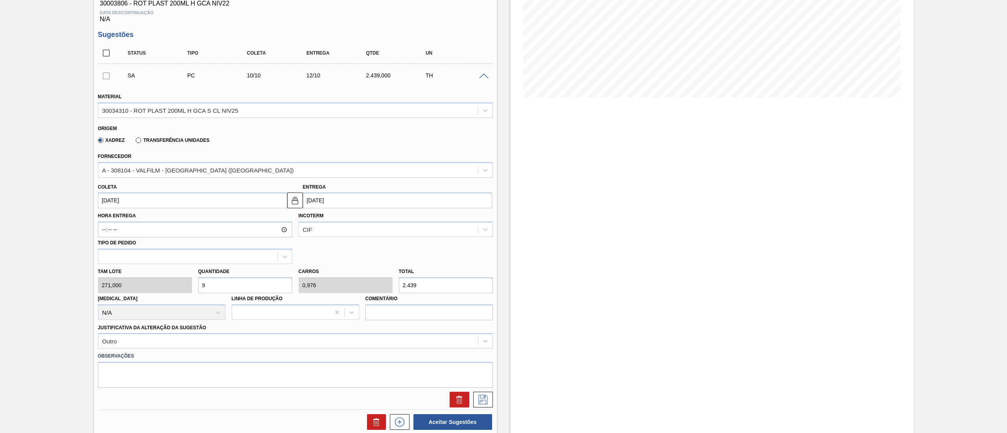
scroll to position [166, 0]
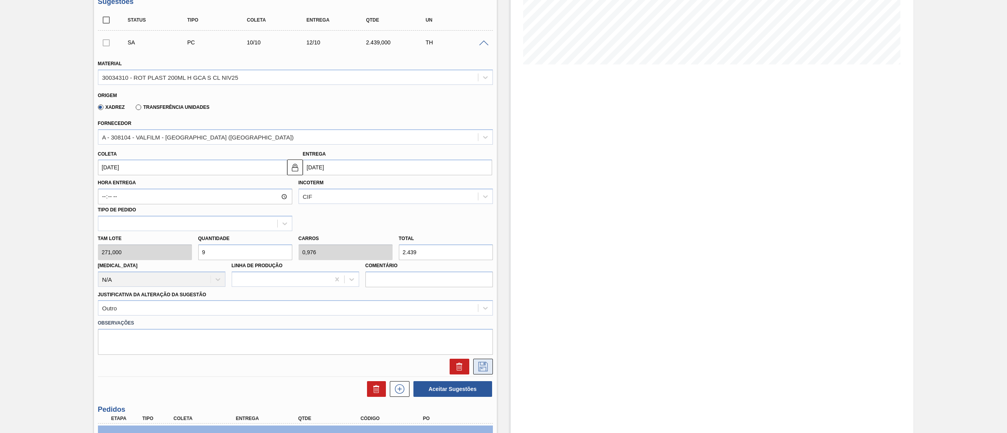
click at [481, 368] on icon at bounding box center [482, 366] width 9 height 9
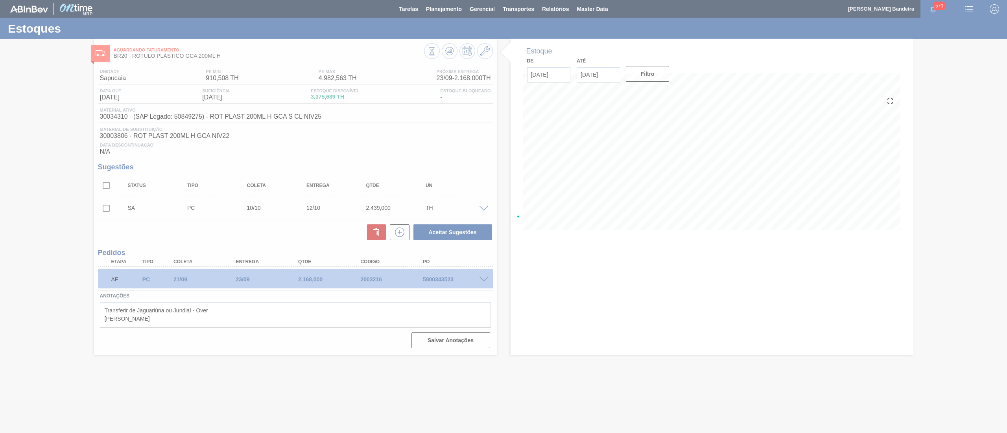
scroll to position [0, 0]
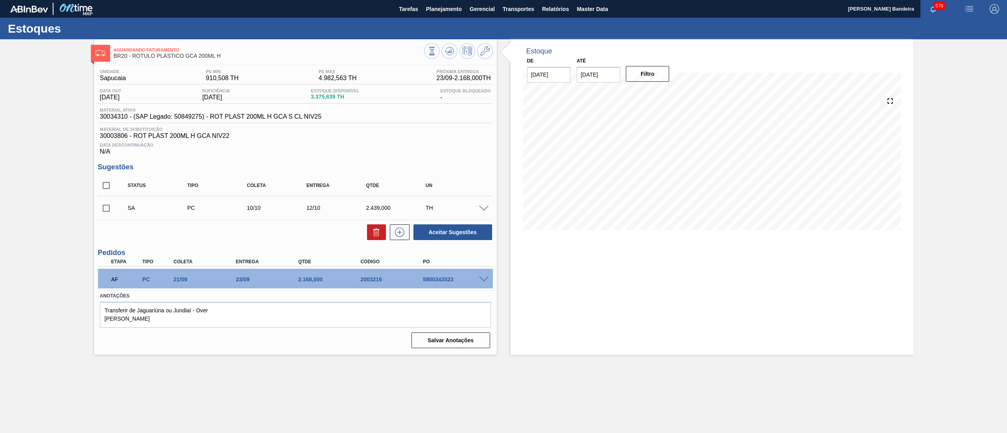
click at [483, 209] on span at bounding box center [483, 209] width 9 height 6
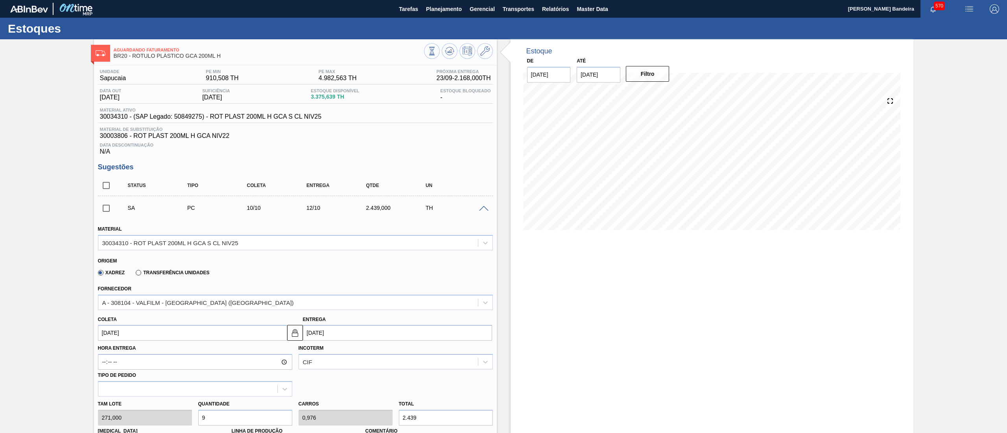
click at [161, 419] on div "Tam lote 271,000 Quantidade 9 Carros 0,976 Total 2.439 Doca N/A Linha de Produç…" at bounding box center [295, 425] width 401 height 56
type input "8"
type input "0,867"
type input "2.168"
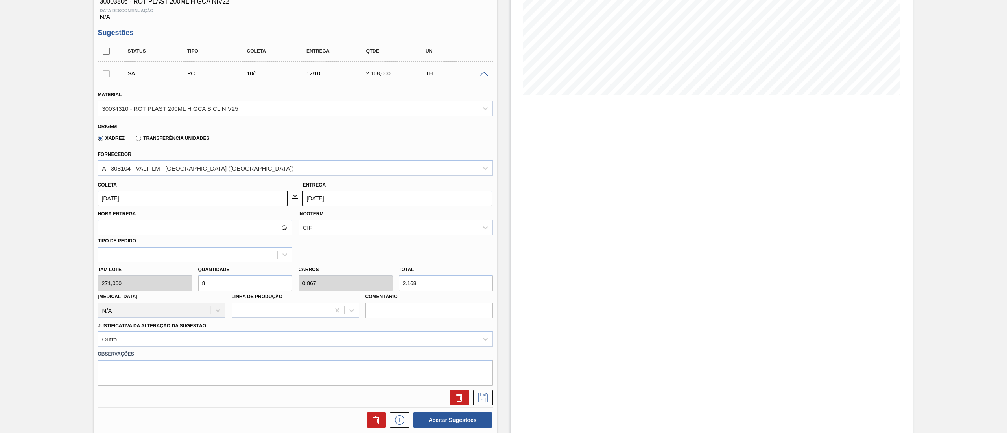
scroll to position [140, 0]
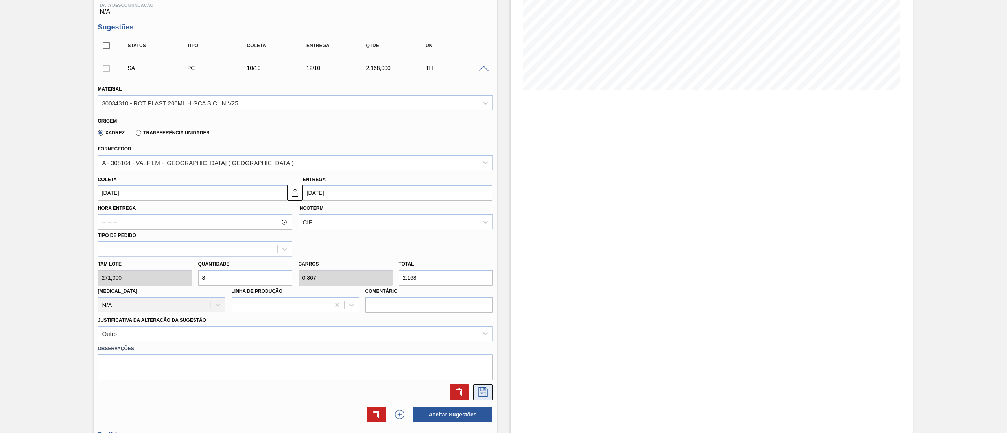
type input "8"
click at [480, 393] on icon at bounding box center [483, 392] width 13 height 9
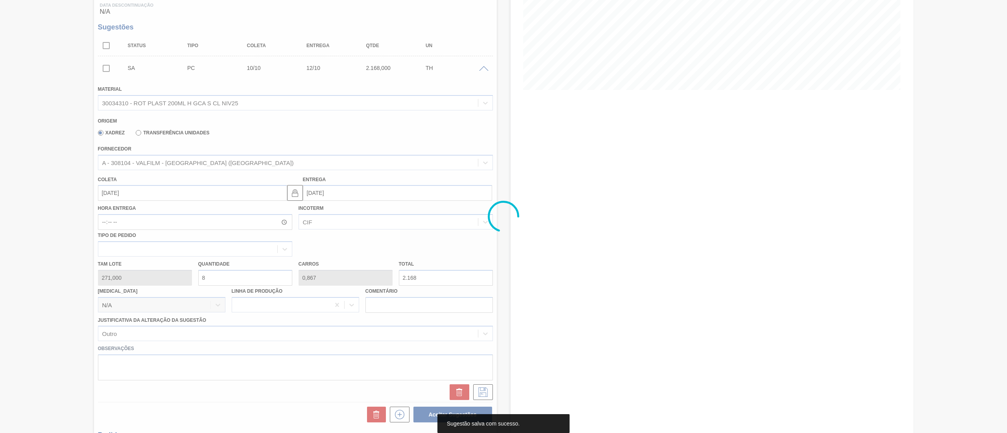
scroll to position [0, 0]
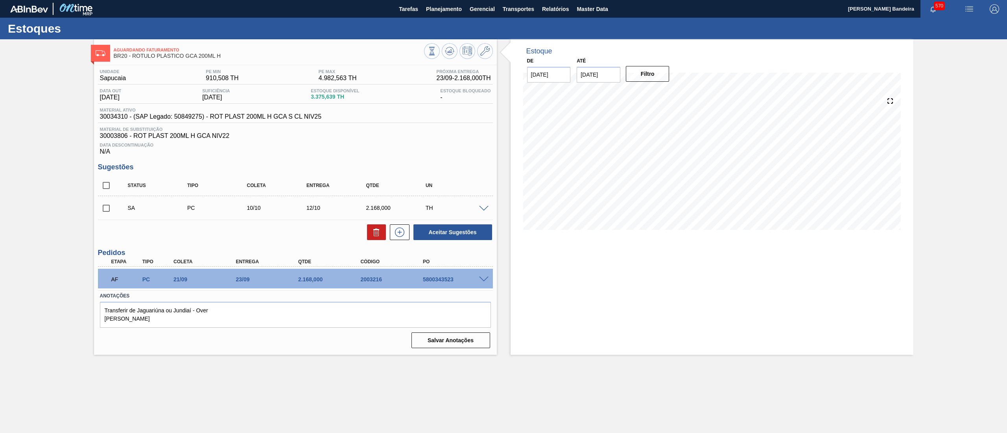
click at [104, 212] on input "checkbox" at bounding box center [106, 208] width 17 height 17
click at [448, 230] on button "Aceitar Sugestões" at bounding box center [452, 233] width 79 height 16
checkbox input "false"
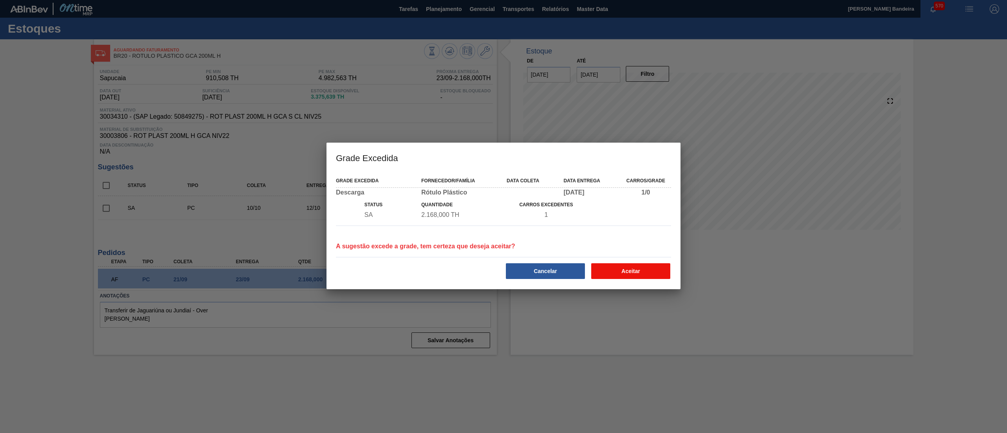
click at [633, 275] on button "Aceitar" at bounding box center [630, 272] width 79 height 16
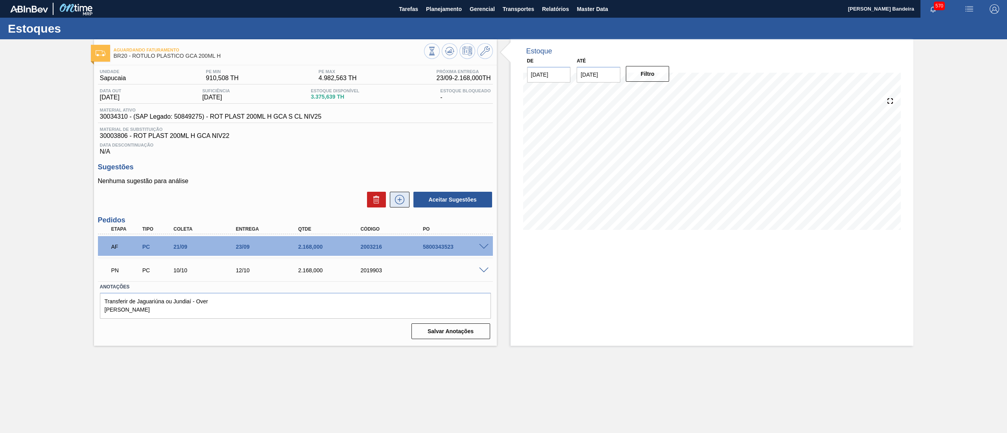
click at [403, 203] on icon at bounding box center [399, 199] width 13 height 9
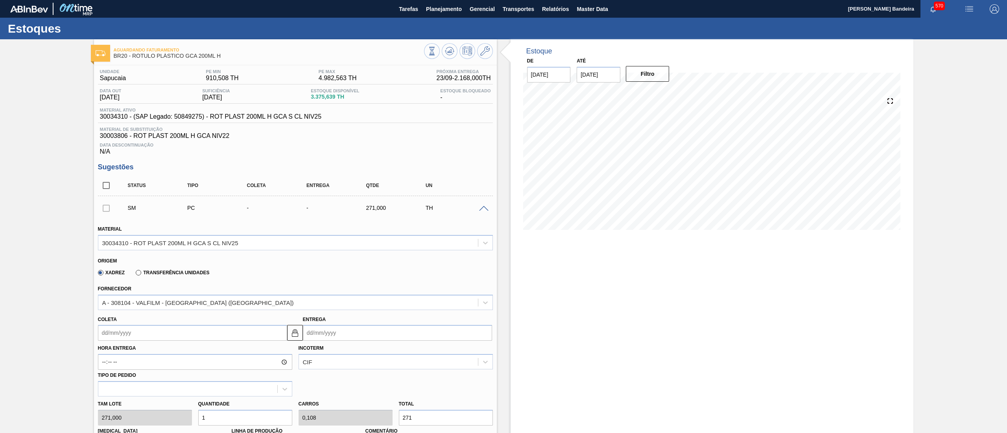
scroll to position [268, 0]
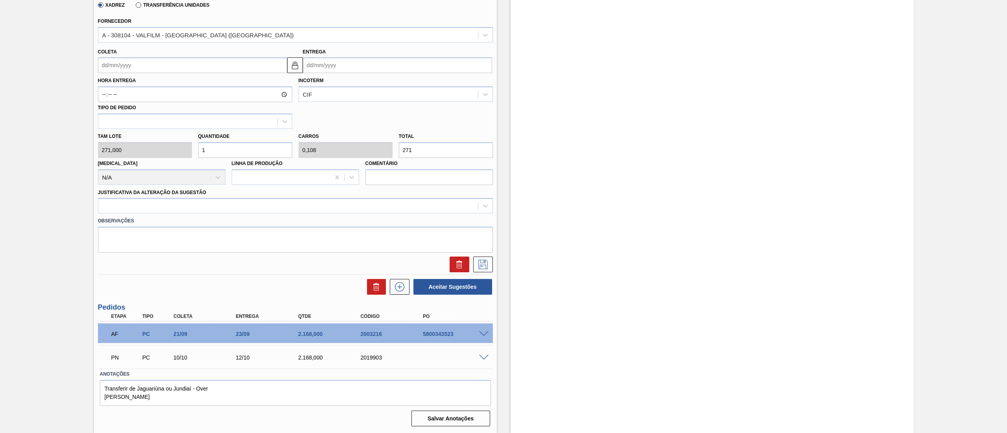
click at [131, 63] on input "Coleta" at bounding box center [192, 65] width 189 height 16
click at [184, 86] on button "Next Month" at bounding box center [186, 84] width 6 height 6
click at [103, 146] on div "21" at bounding box center [107, 147] width 11 height 11
type input "21/09/2025"
type input "23/09/2025"
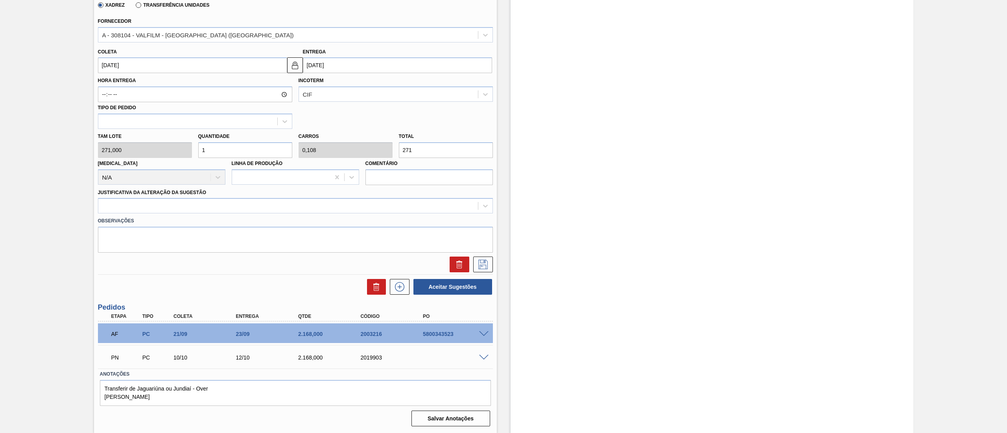
click at [179, 149] on div "Tam lote 271,000 Quantidade 1 Carros 0,108 Total 271 Doca N/A Linha de Produção…" at bounding box center [295, 157] width 401 height 56
type input "6"
type input "0,65"
type input "1.626"
click at [191, 147] on div "Tam lote 271,000 Quantidade 6 Carros 0,65 Total 1.626 Doca N/A Linha de Produçã…" at bounding box center [295, 157] width 401 height 56
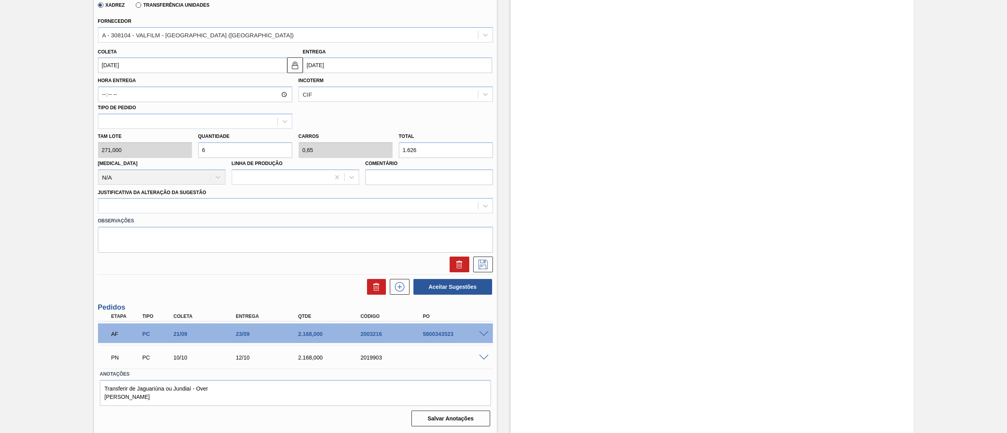
type input "9"
type input "0,976"
type input "2.439"
click at [167, 153] on div "Tam lote 271,000 Quantidade 9 Carros 0,976 Total 2.439 Doca N/A Linha de Produç…" at bounding box center [295, 157] width 401 height 56
type input "8"
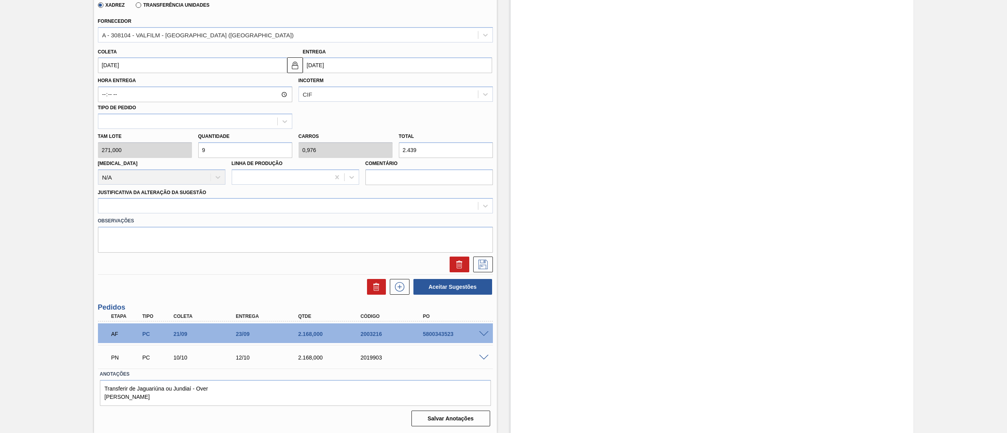
type input "0,867"
type input "2.168"
type input "8"
click at [147, 204] on div at bounding box center [288, 206] width 380 height 11
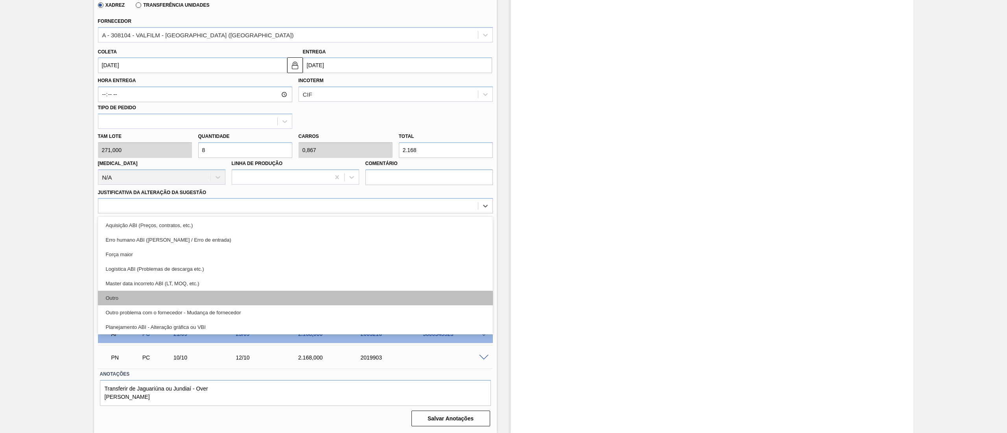
click at [144, 295] on div "Outro" at bounding box center [295, 298] width 395 height 15
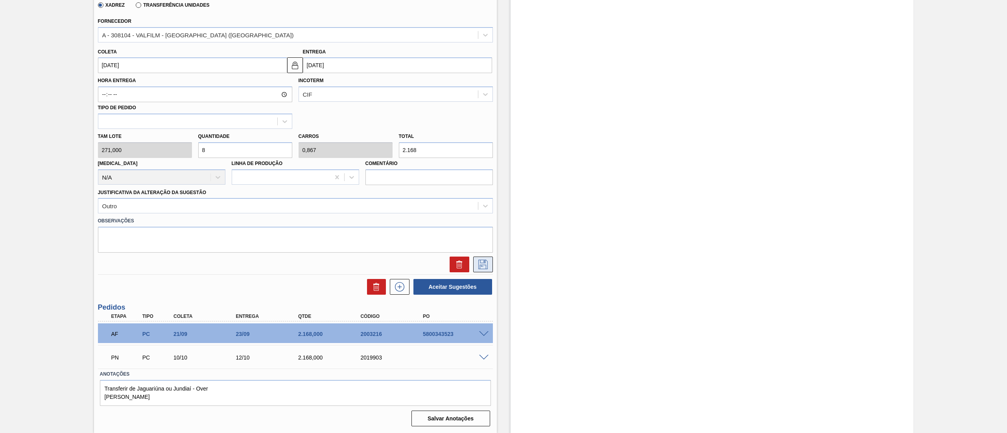
click at [480, 260] on icon at bounding box center [483, 264] width 13 height 9
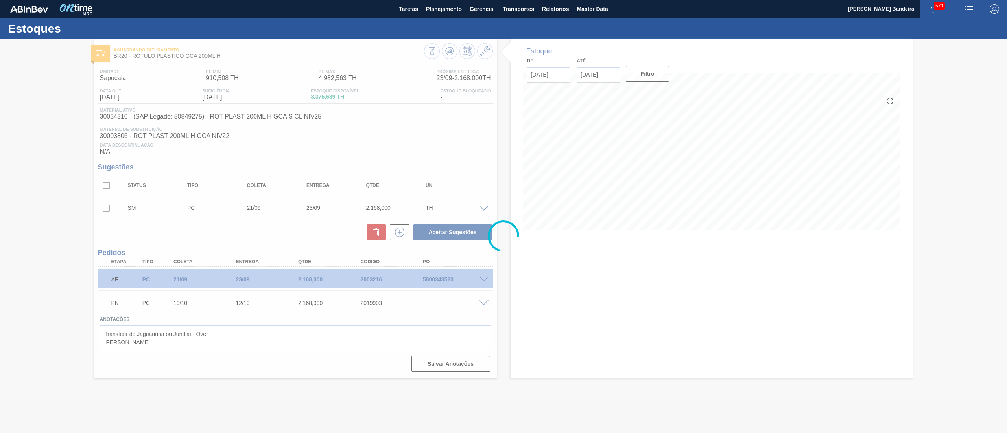
scroll to position [0, 0]
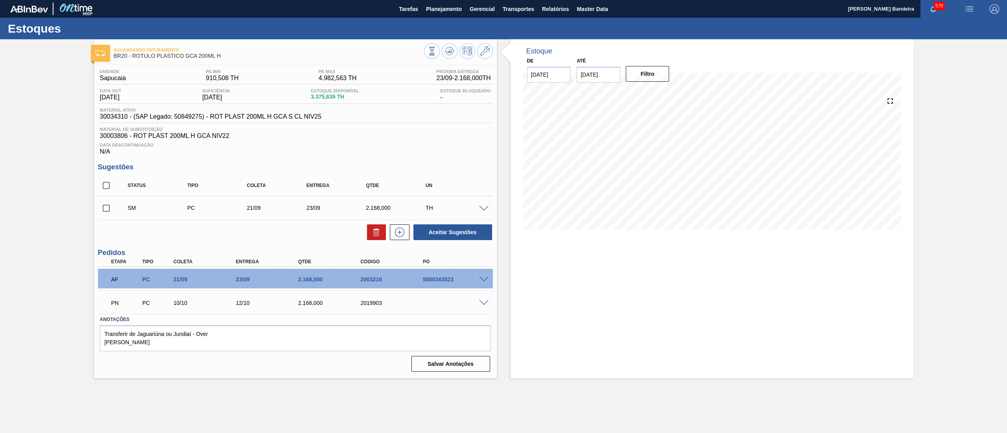
click at [485, 280] on span at bounding box center [483, 280] width 9 height 6
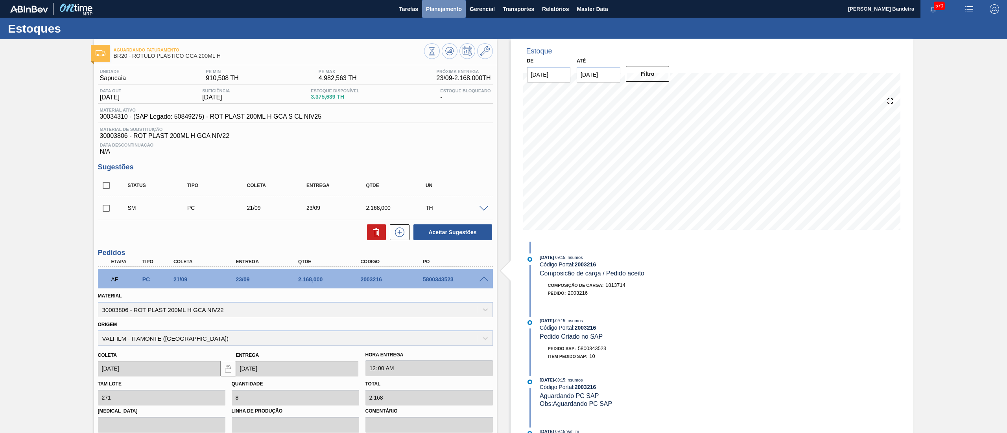
click at [449, 11] on span "Planejamento" at bounding box center [444, 8] width 36 height 9
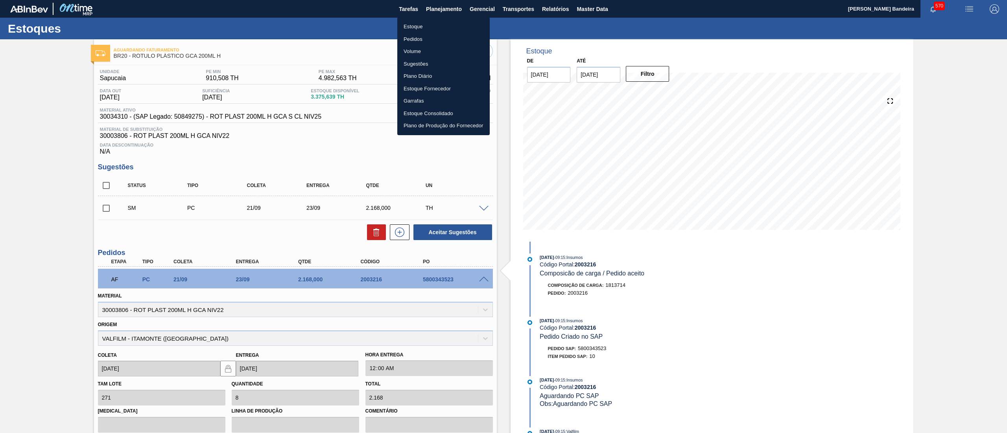
click at [437, 22] on li "Estoque" at bounding box center [443, 26] width 92 height 13
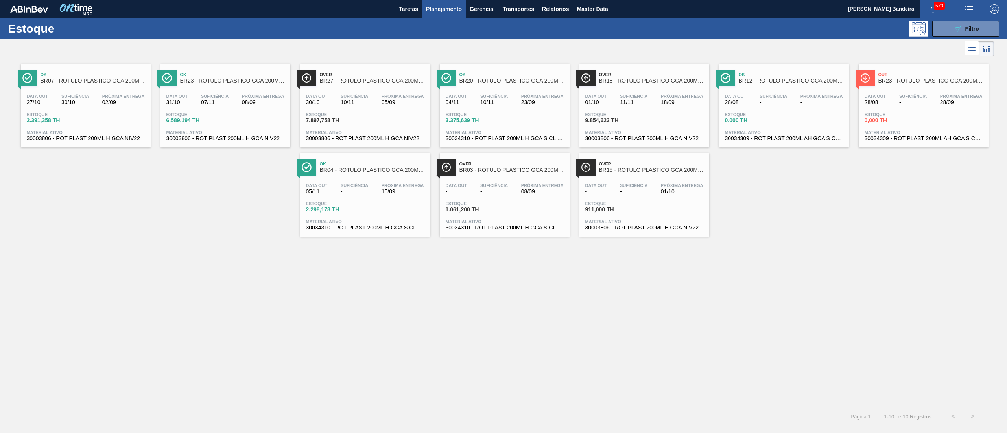
click at [376, 140] on span "30003806 - ROT PLAST 200ML H GCA NIV22" at bounding box center [365, 139] width 118 height 6
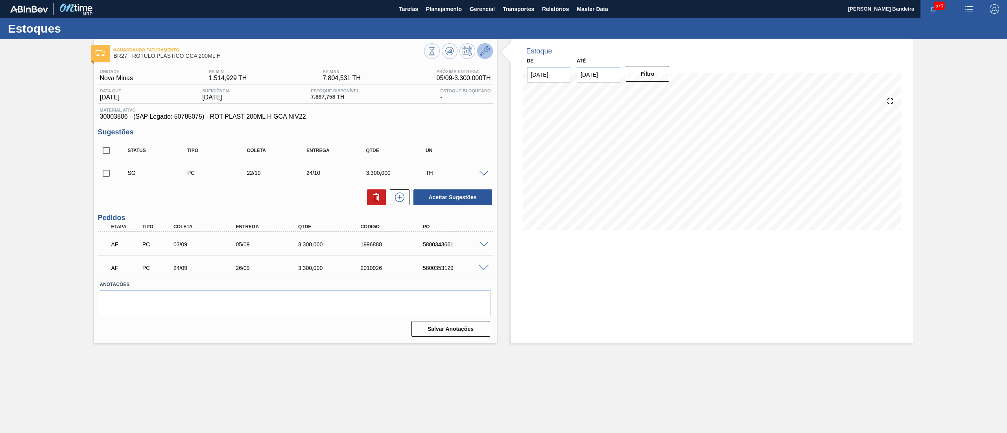
click at [486, 53] on icon at bounding box center [484, 50] width 9 height 9
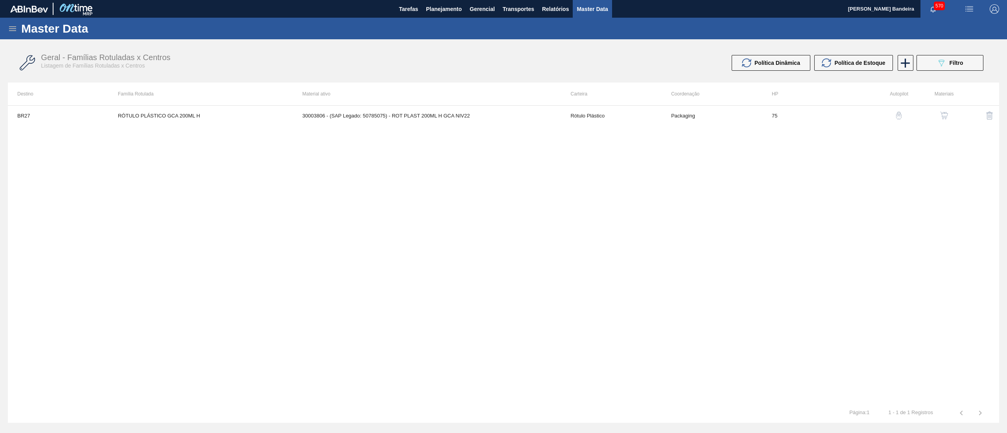
click at [944, 116] on img "button" at bounding box center [944, 116] width 8 height 8
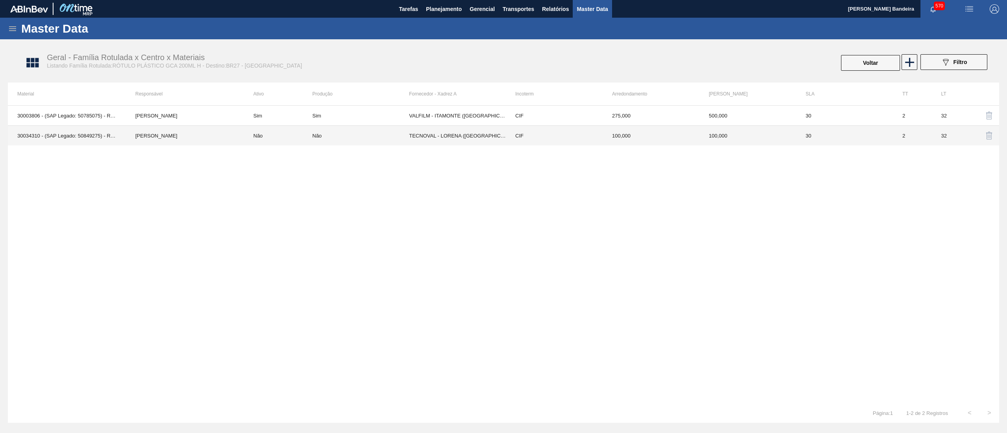
click at [494, 135] on td "TECNOVAL - LORENA (SP)" at bounding box center [457, 136] width 97 height 20
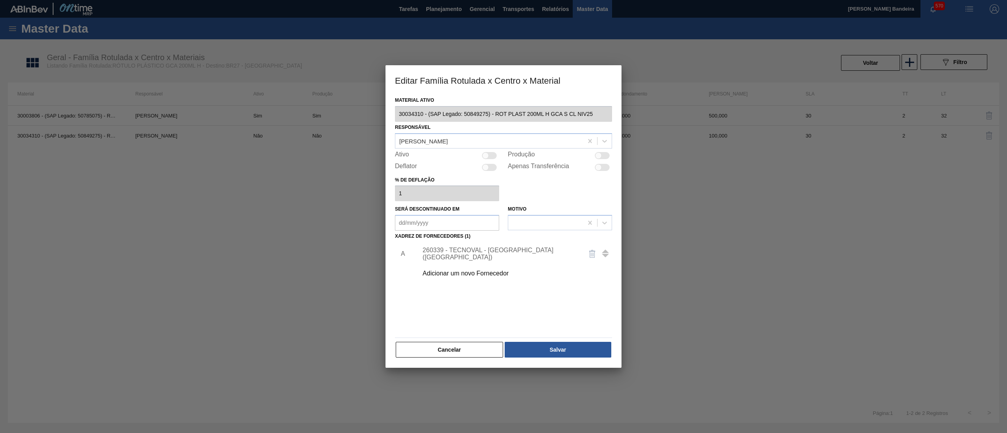
click at [504, 273] on div "Adicionar um novo Fornecedor" at bounding box center [499, 273] width 154 height 7
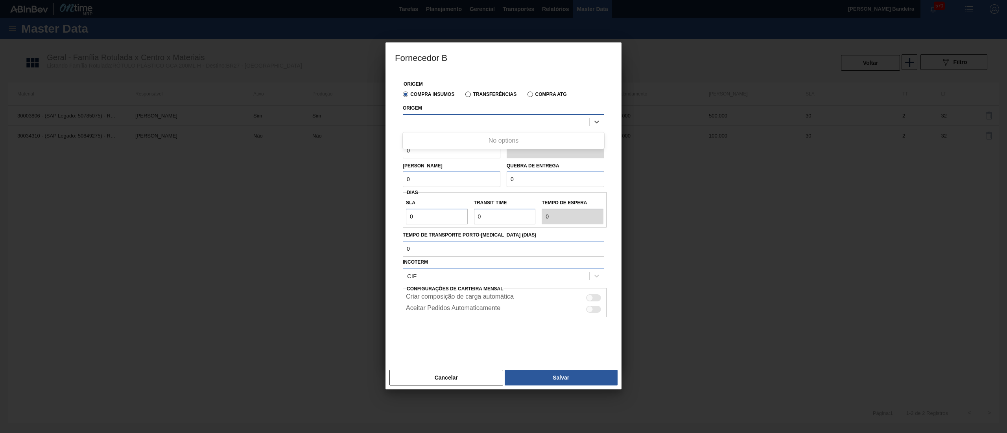
click at [464, 129] on div at bounding box center [503, 121] width 201 height 15
click at [464, 121] on div at bounding box center [496, 121] width 186 height 11
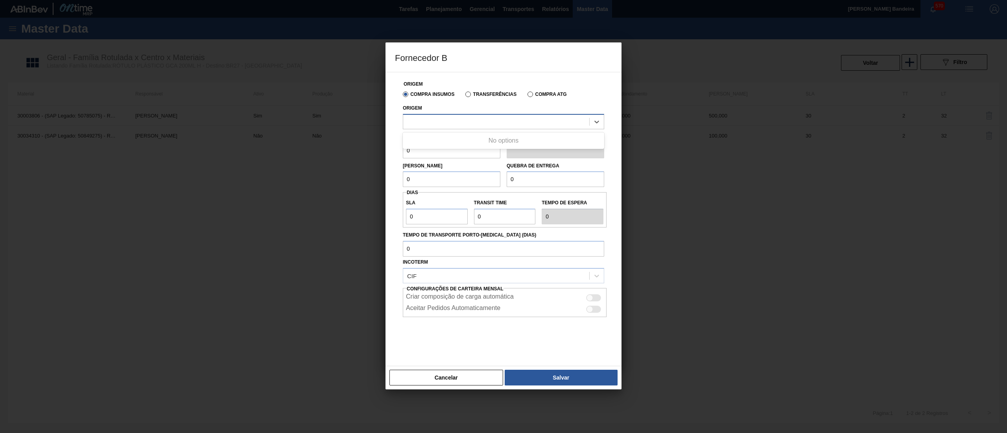
click at [464, 121] on div at bounding box center [496, 121] width 186 height 11
click at [446, 377] on button "Cancelar" at bounding box center [446, 378] width 114 height 16
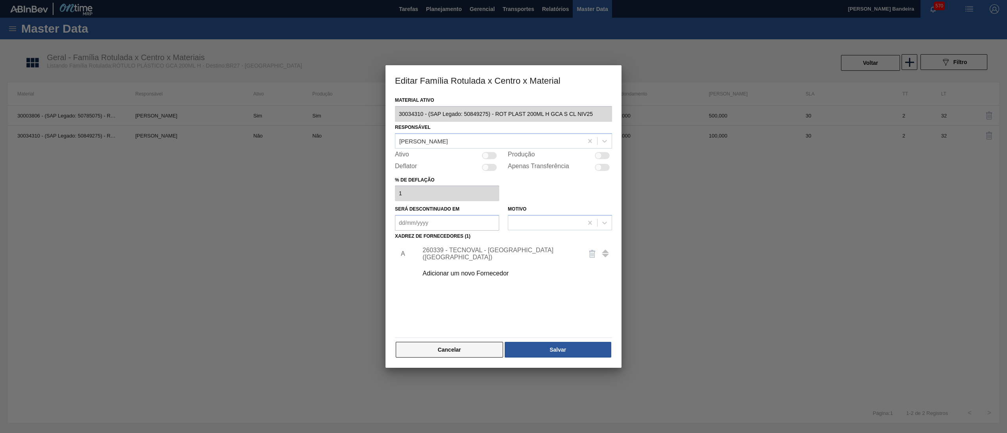
click at [466, 349] on button "Cancelar" at bounding box center [449, 350] width 107 height 16
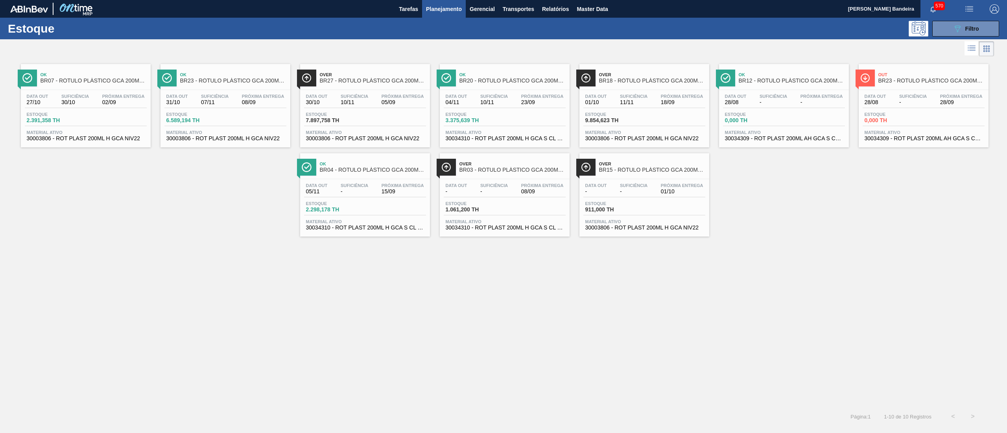
click at [506, 140] on span "30034310 - ROT PLAST 200ML H GCA S CL NIV25" at bounding box center [505, 139] width 118 height 6
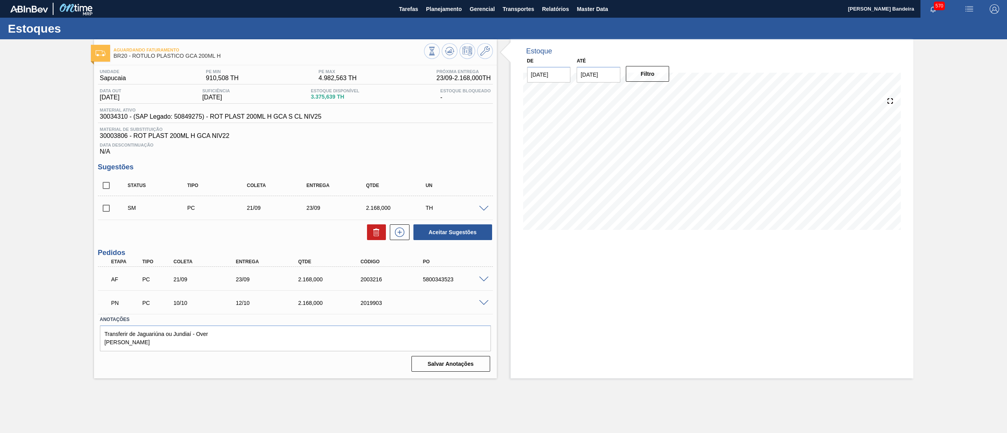
click at [487, 281] on span at bounding box center [483, 280] width 9 height 6
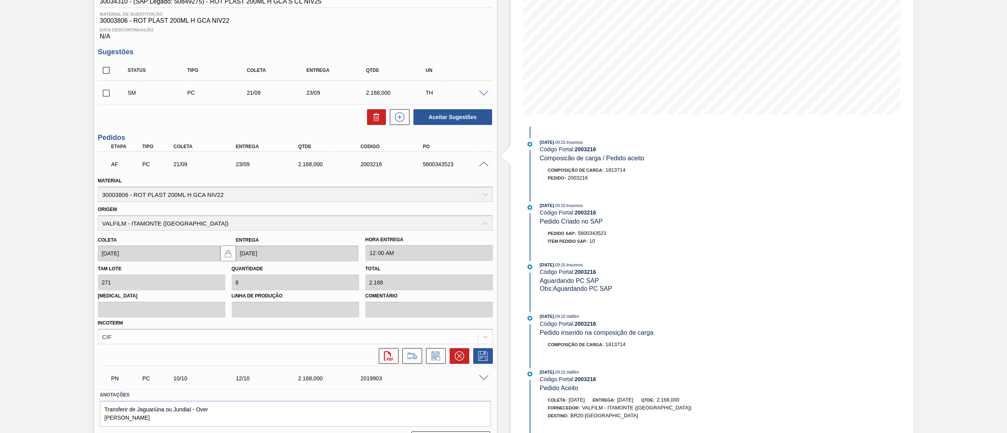
scroll to position [136, 0]
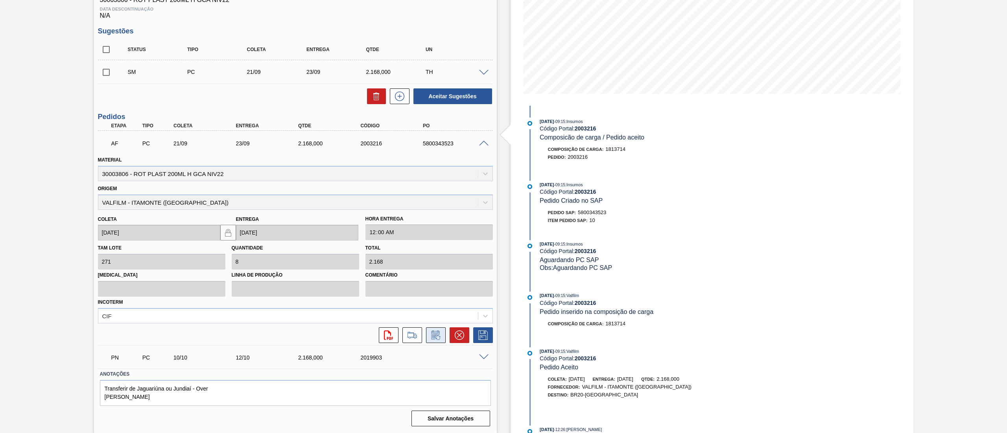
click at [438, 337] on icon at bounding box center [435, 335] width 13 height 9
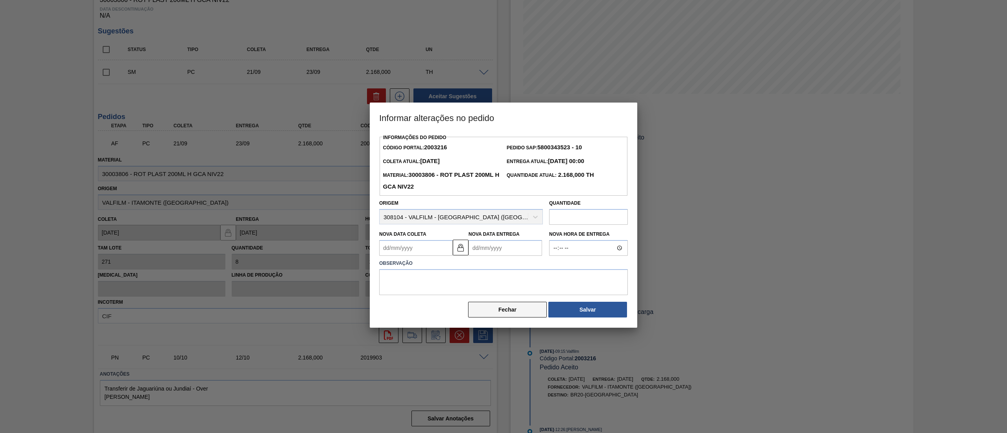
click at [531, 315] on button "Fechar" at bounding box center [507, 310] width 79 height 16
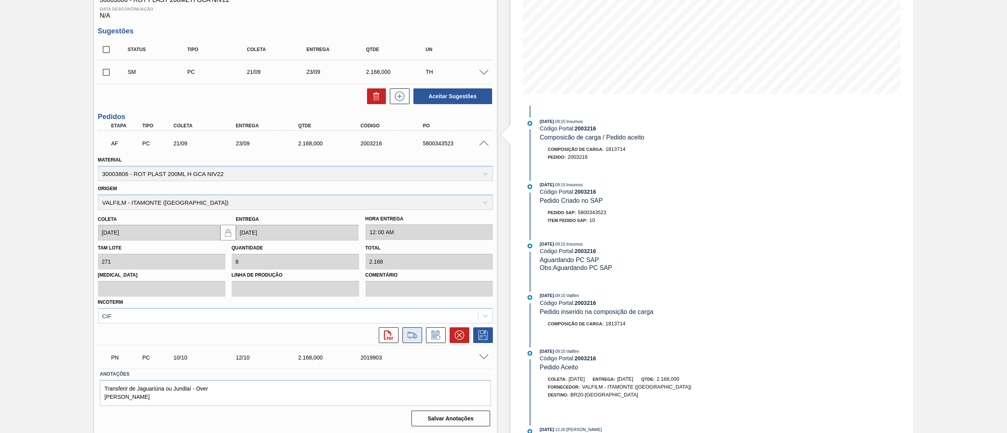
click at [406, 333] on icon at bounding box center [412, 335] width 13 height 9
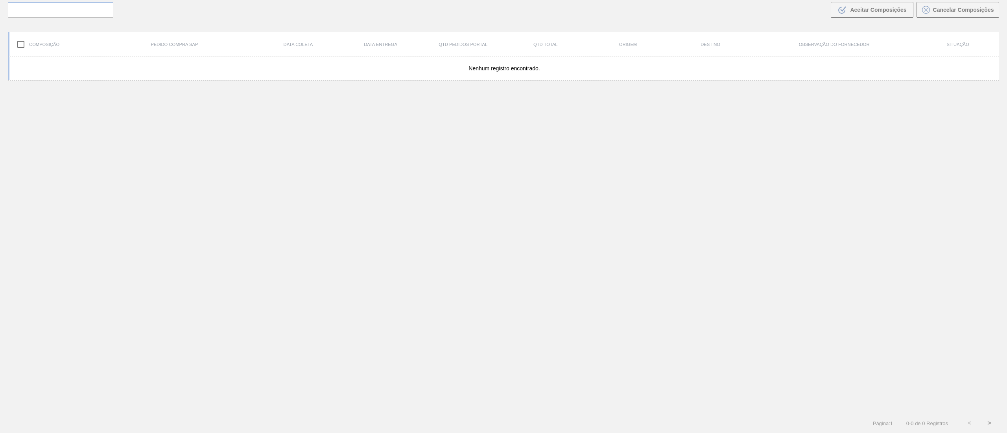
scroll to position [57, 0]
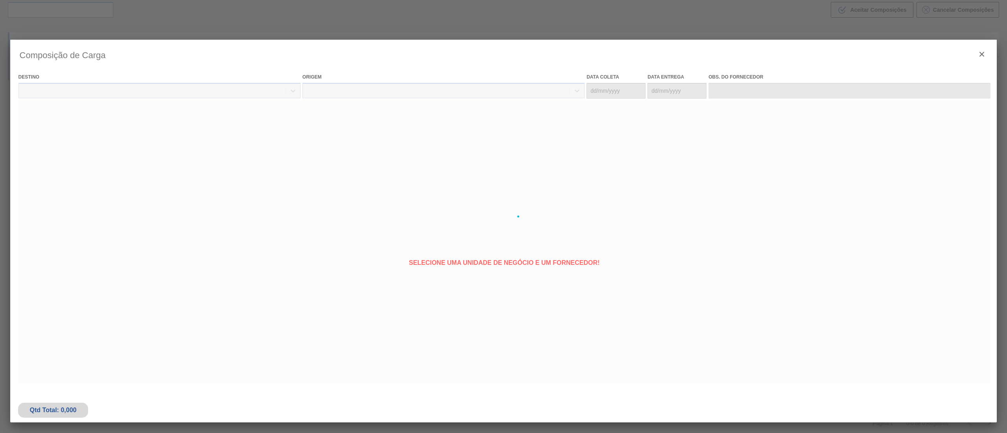
type coleta "21/09/2025"
type entrega "23/09/2025"
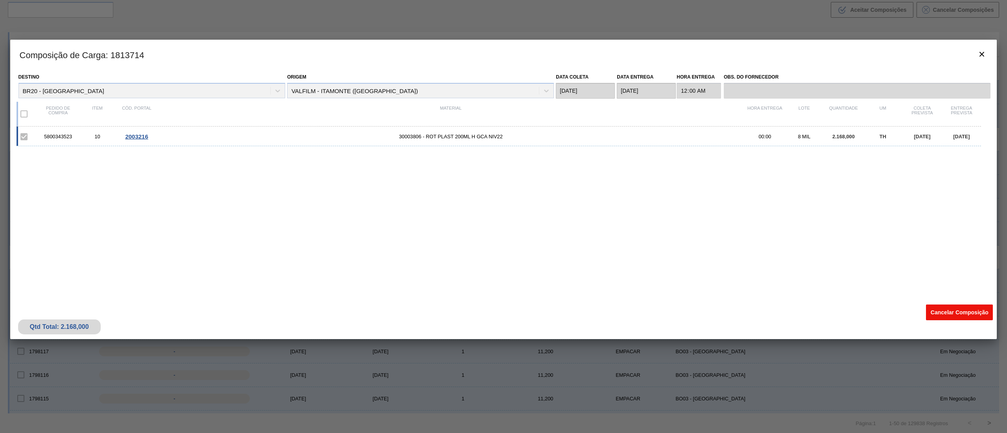
click at [935, 311] on button "Cancelar Composição" at bounding box center [959, 313] width 67 height 16
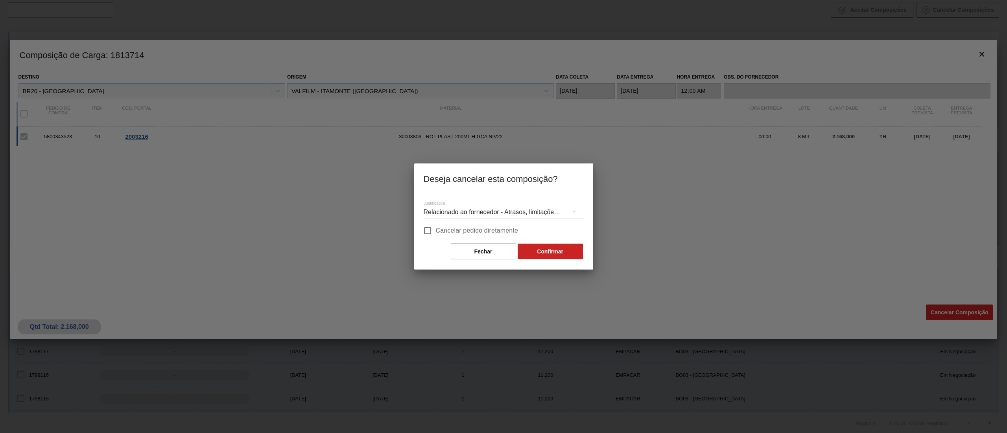
click at [485, 206] on div "Relacionado ao fornecedor - Atrasos, limitações de capacidade, etc." at bounding box center [504, 212] width 160 height 22
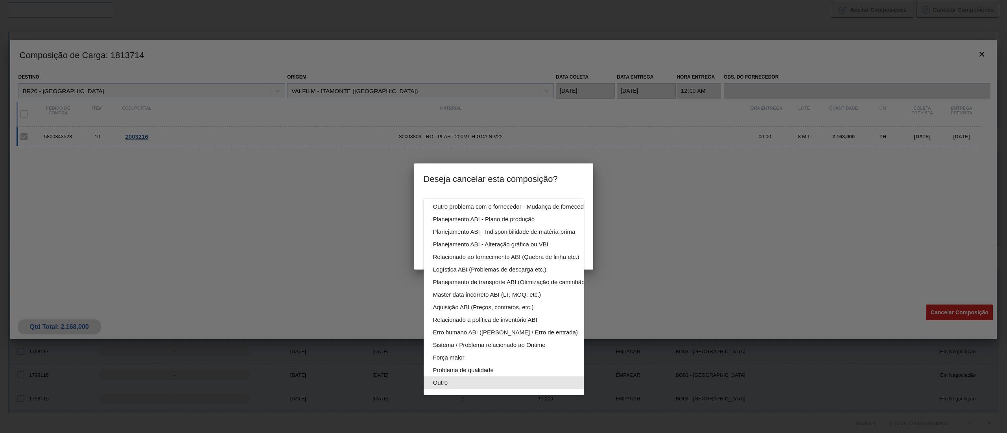
click at [460, 377] on div "Outro" at bounding box center [522, 383] width 178 height 13
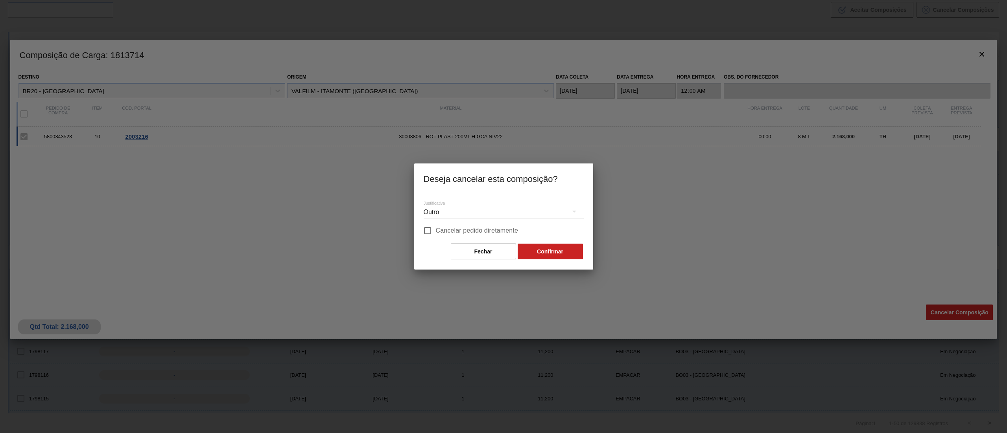
scroll to position [54, 0]
click at [541, 248] on button "Confirmar" at bounding box center [550, 252] width 65 height 16
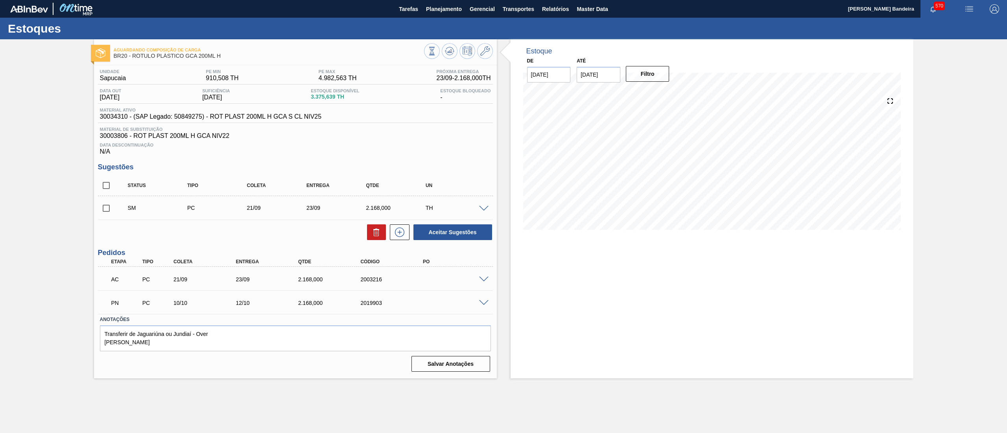
click at [481, 279] on span at bounding box center [483, 280] width 9 height 6
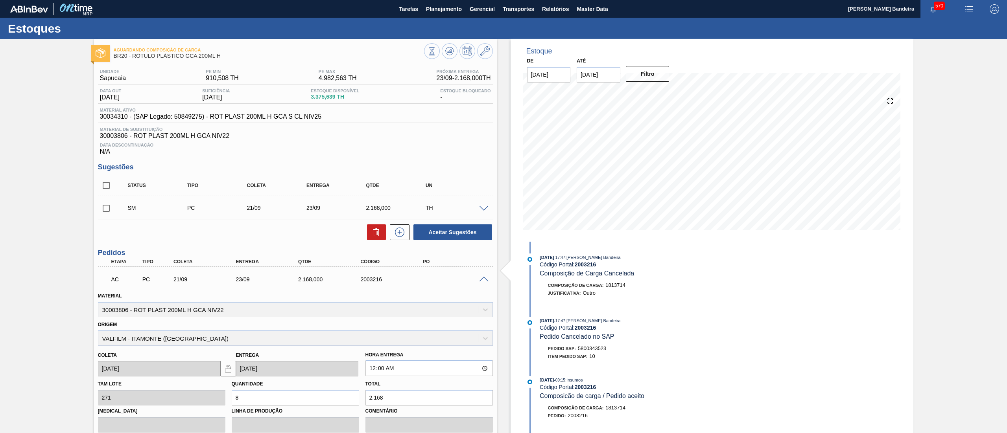
scroll to position [136, 0]
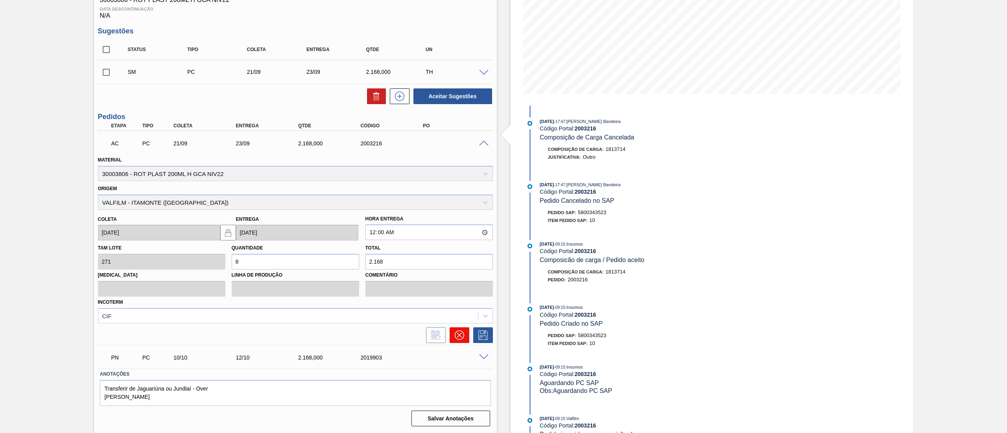
click at [458, 338] on icon at bounding box center [459, 335] width 9 height 9
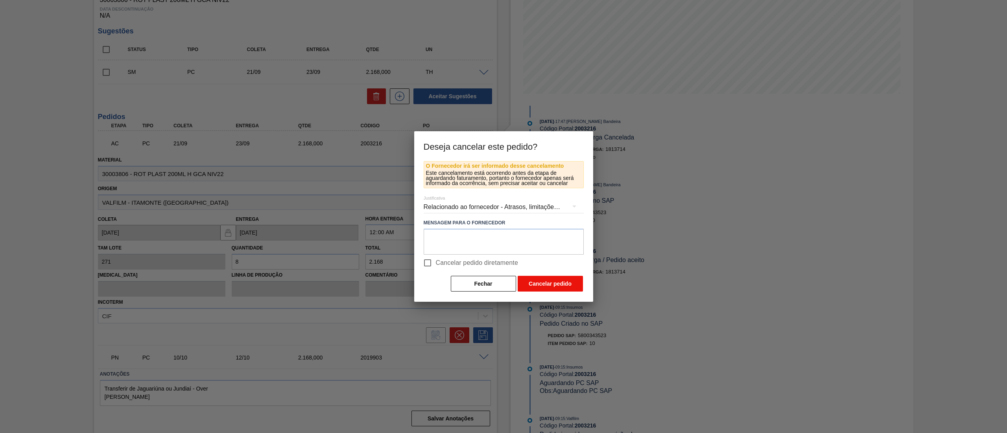
click at [557, 285] on button "Cancelar pedido" at bounding box center [550, 284] width 65 height 16
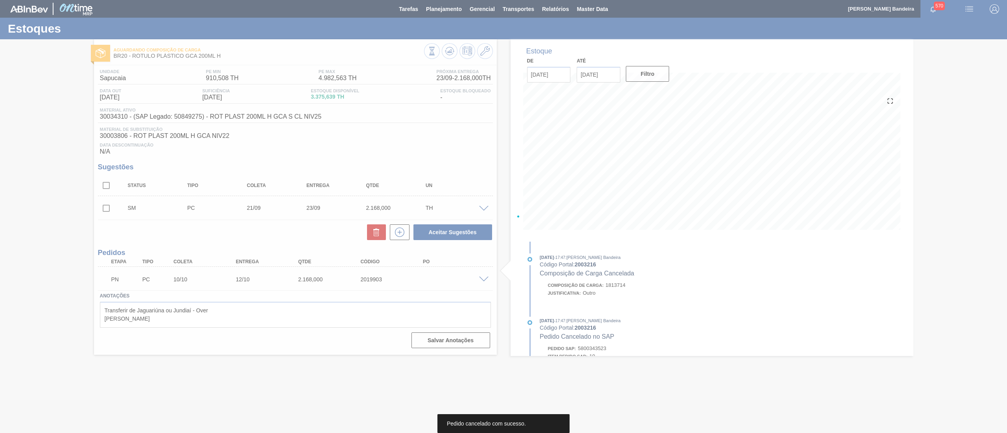
scroll to position [0, 0]
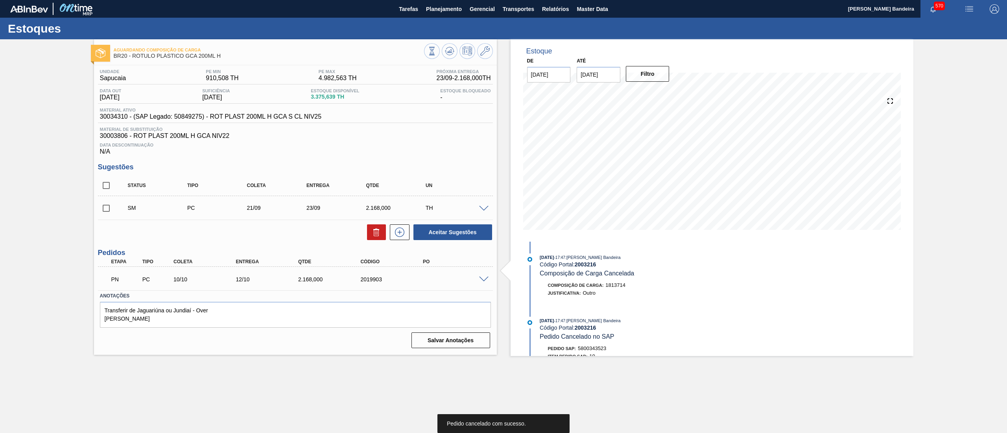
click at [106, 208] on input "checkbox" at bounding box center [106, 208] width 17 height 17
click at [480, 231] on button "Aceitar Sugestões" at bounding box center [452, 233] width 79 height 16
checkbox input "false"
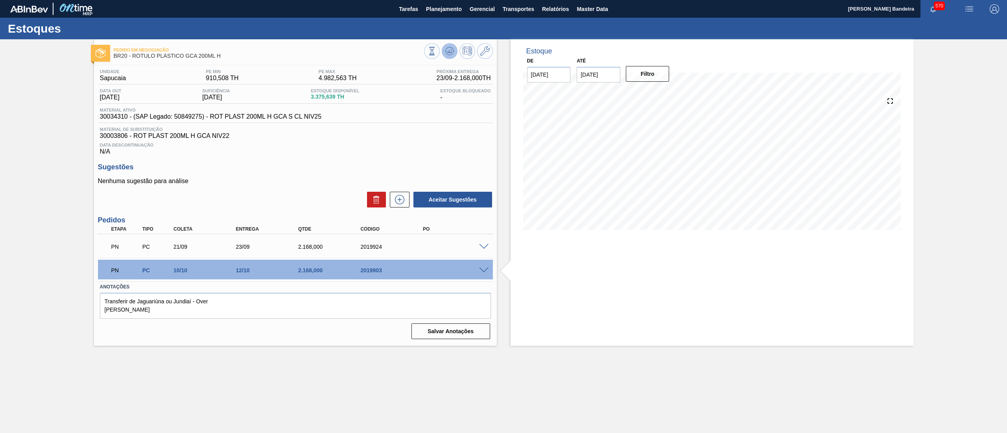
click at [446, 50] on icon at bounding box center [449, 50] width 9 height 9
drag, startPoint x: 384, startPoint y: 249, endPoint x: 315, endPoint y: 245, distance: 69.3
click at [315, 245] on div "PN PC 21/09 23/09 2.168,000 2019924" at bounding box center [293, 246] width 374 height 16
click at [388, 274] on div "2019903" at bounding box center [393, 270] width 71 height 6
drag, startPoint x: 382, startPoint y: 271, endPoint x: 345, endPoint y: 271, distance: 37.0
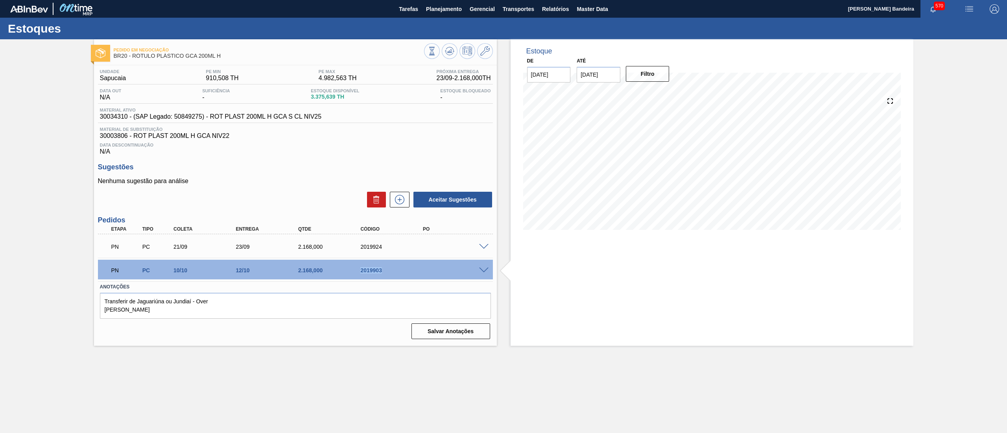
click at [345, 271] on div "PN PC 10/10 12/10 2.168,000 2019903" at bounding box center [293, 270] width 374 height 16
drag, startPoint x: 225, startPoint y: 56, endPoint x: 131, endPoint y: 60, distance: 93.7
click at [131, 60] on div "Pedido em Negociação BR20 - RÓTULO PLÁSTICO GCA 200ML H" at bounding box center [269, 53] width 310 height 18
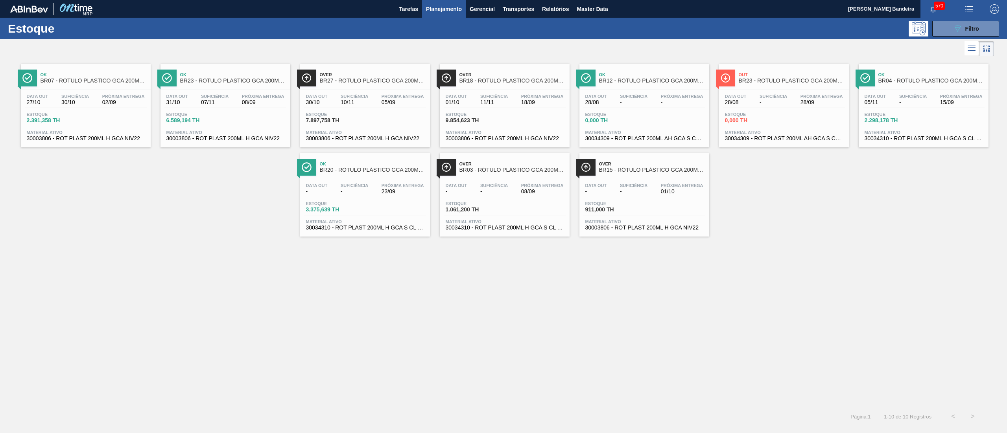
click at [118, 139] on span "30003806 - ROT PLAST 200ML H GCA NIV22" at bounding box center [86, 139] width 118 height 6
click at [502, 137] on span "30003806 - ROT PLAST 200ML H GCA NIV22" at bounding box center [505, 139] width 118 height 6
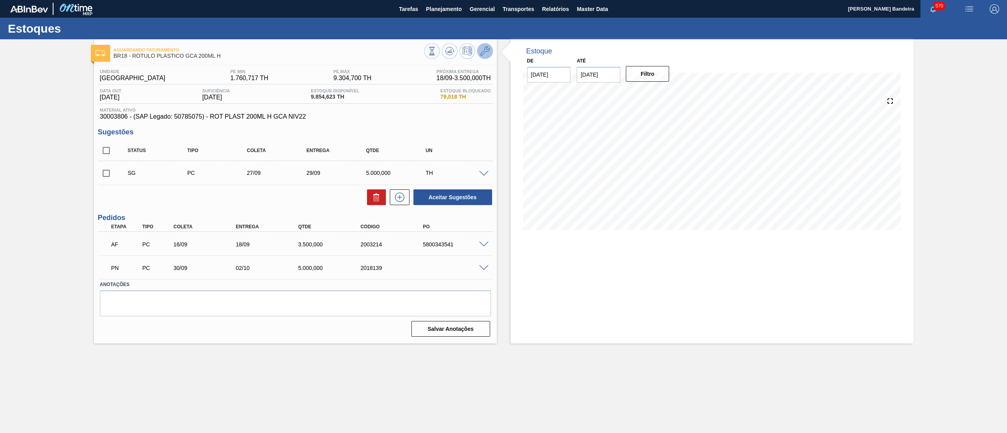
click at [485, 55] on icon at bounding box center [484, 50] width 9 height 9
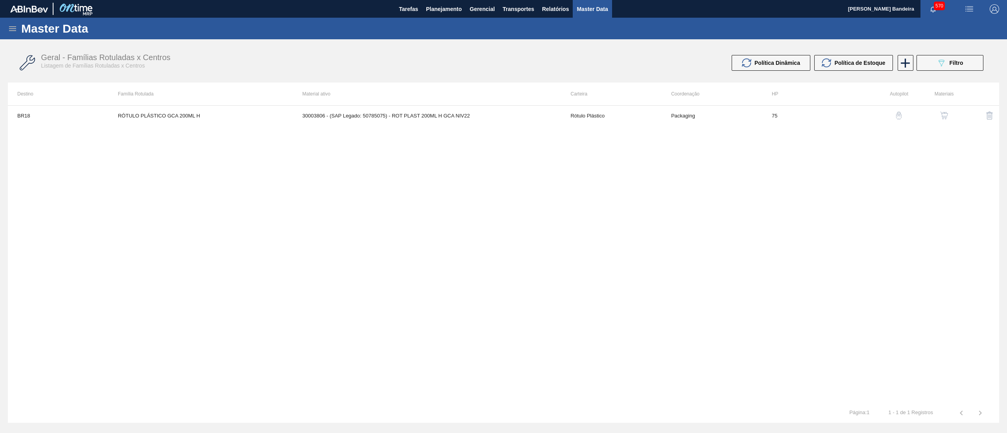
click at [945, 116] on img "button" at bounding box center [944, 116] width 8 height 8
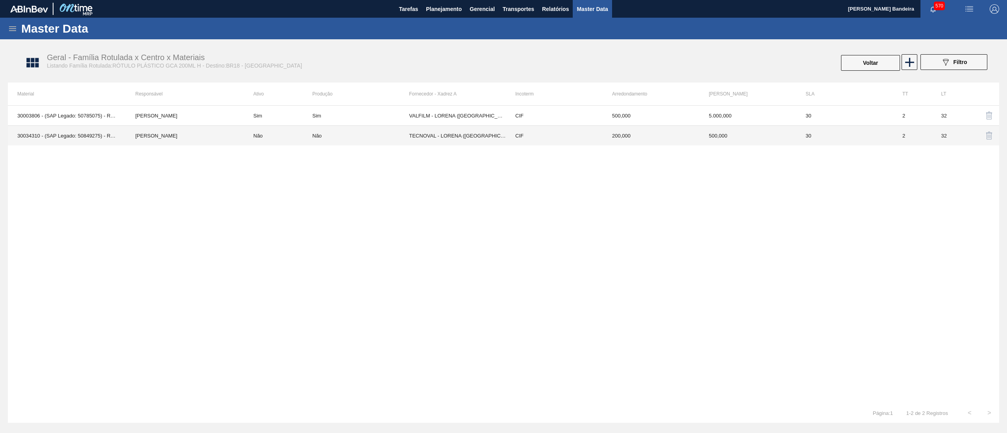
click at [375, 140] on td "Não" at bounding box center [360, 136] width 97 height 20
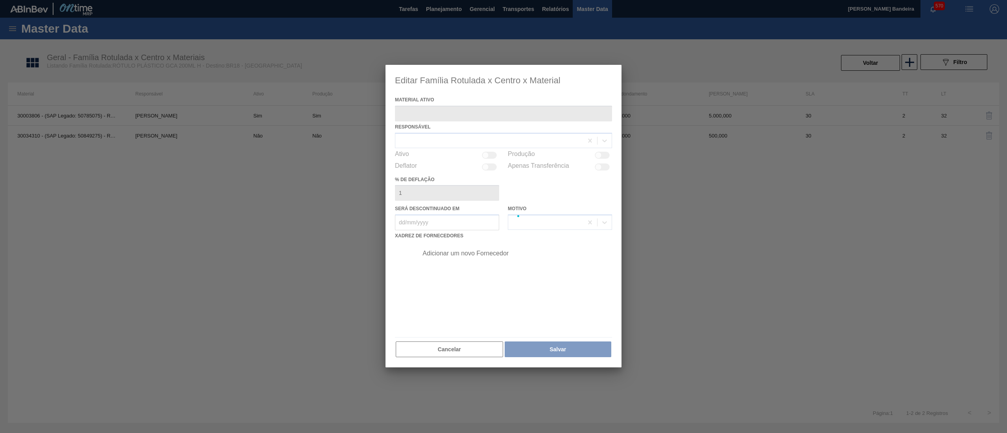
type ativo "30034310 - (SAP Legado: 50849275) - ROT PLAST 200ML H GCA S CL NIV25"
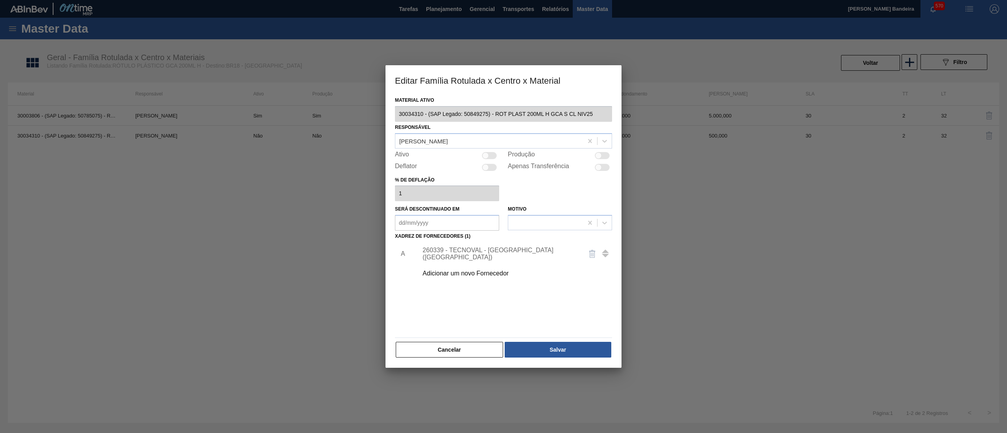
click at [460, 275] on div "Adicionar um novo Fornecedor" at bounding box center [499, 273] width 154 height 7
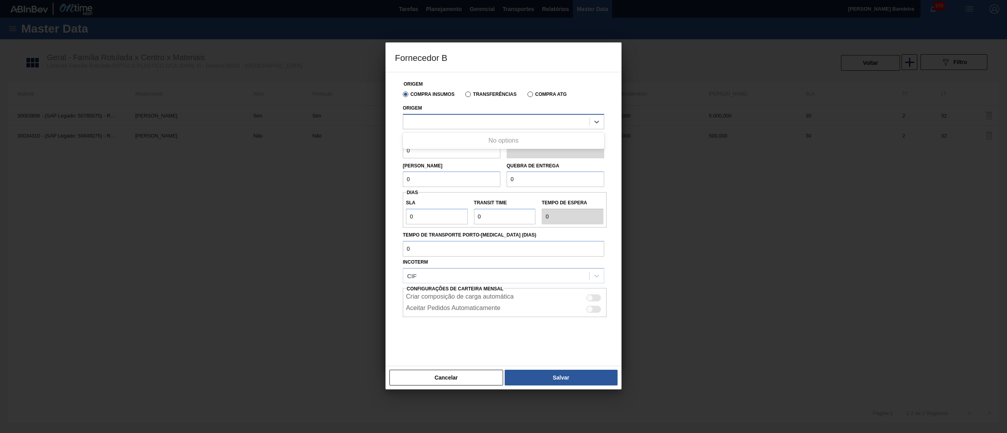
click at [460, 124] on div at bounding box center [496, 121] width 186 height 11
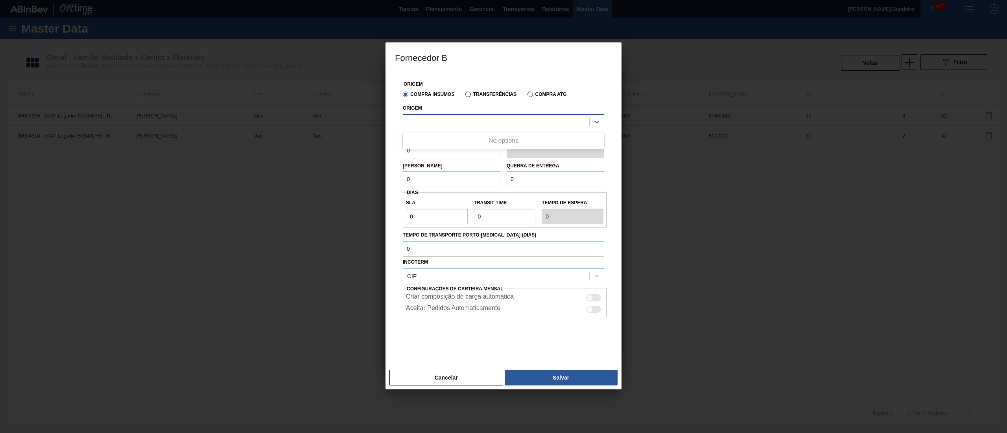
click at [460, 124] on div at bounding box center [496, 121] width 186 height 11
click at [444, 378] on button "Cancelar" at bounding box center [446, 378] width 114 height 16
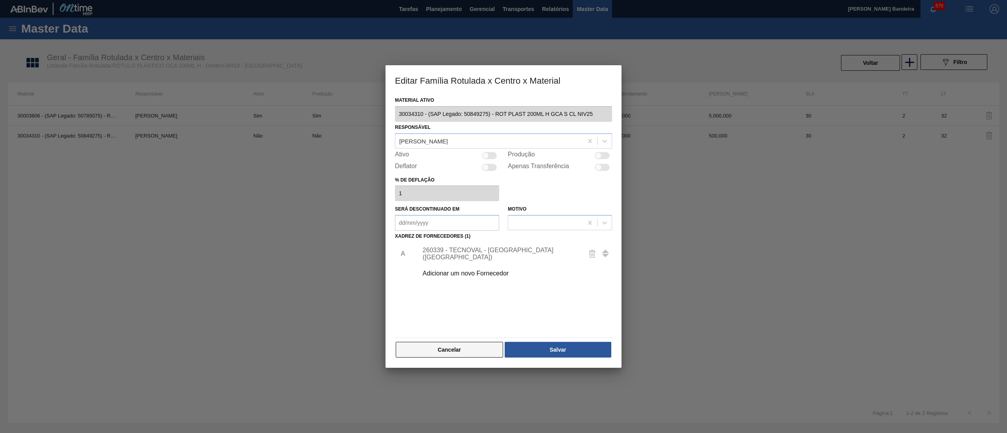
click at [457, 353] on button "Cancelar" at bounding box center [449, 350] width 107 height 16
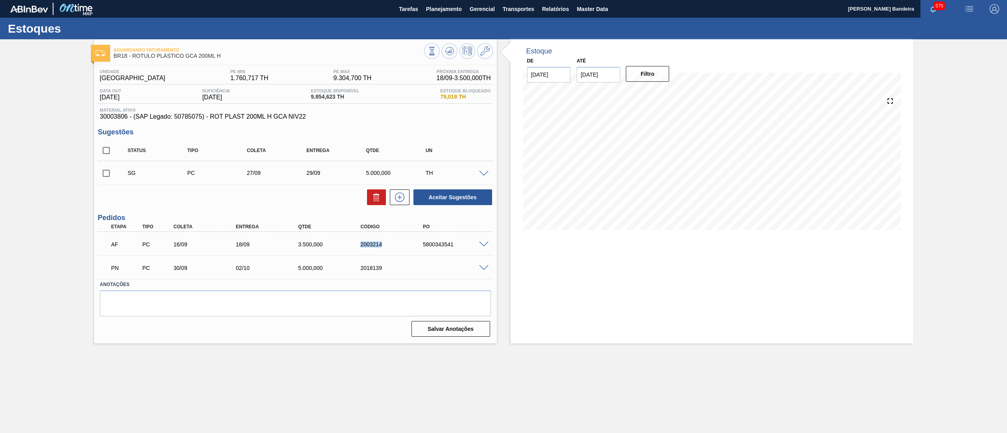
drag, startPoint x: 357, startPoint y: 243, endPoint x: 409, endPoint y: 242, distance: 52.3
click at [409, 242] on div "2003214" at bounding box center [386, 244] width 62 height 6
drag, startPoint x: 354, startPoint y: 268, endPoint x: 386, endPoint y: 266, distance: 31.6
click at [386, 266] on div "PN PC 30/09 02/10 5.000,000 2018139" at bounding box center [293, 268] width 374 height 16
drag, startPoint x: 229, startPoint y: 57, endPoint x: 132, endPoint y: 61, distance: 96.8
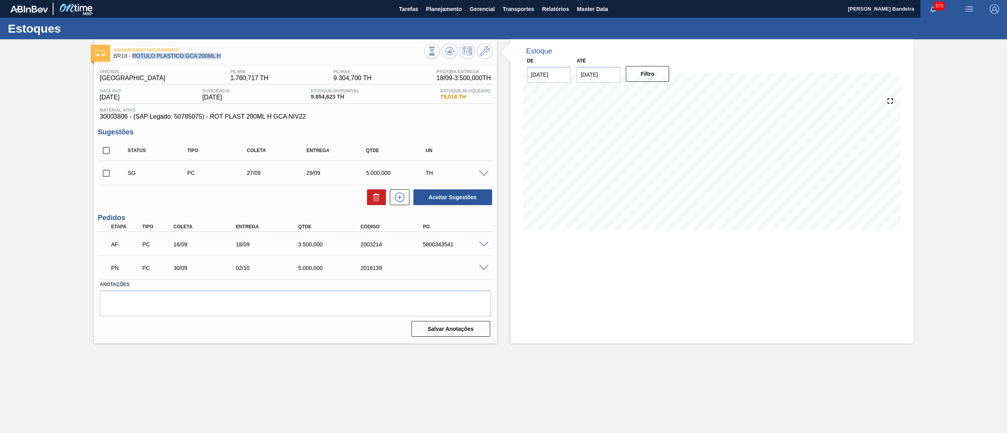
click at [132, 61] on div "Aguardando Faturamento BR18 - RÓTULO PLÁSTICO GCA 200ML H" at bounding box center [269, 53] width 310 height 18
click at [483, 265] on span at bounding box center [483, 268] width 9 height 6
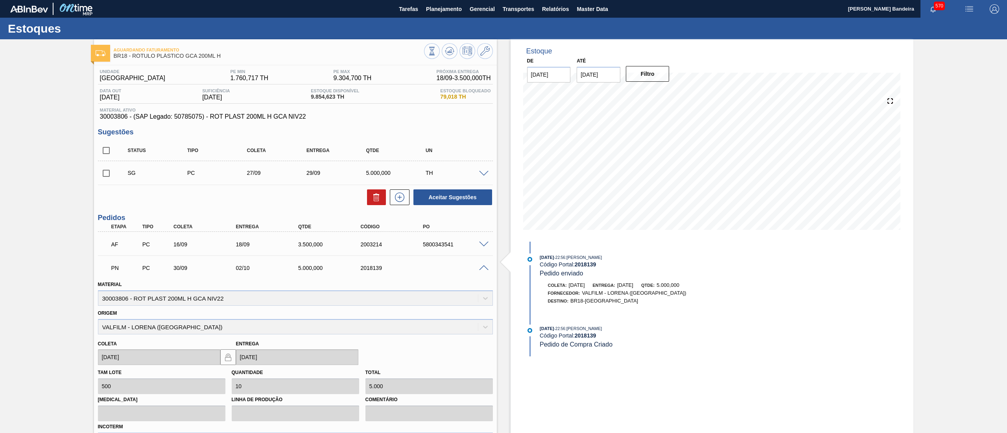
click at [483, 265] on span at bounding box center [483, 268] width 9 height 6
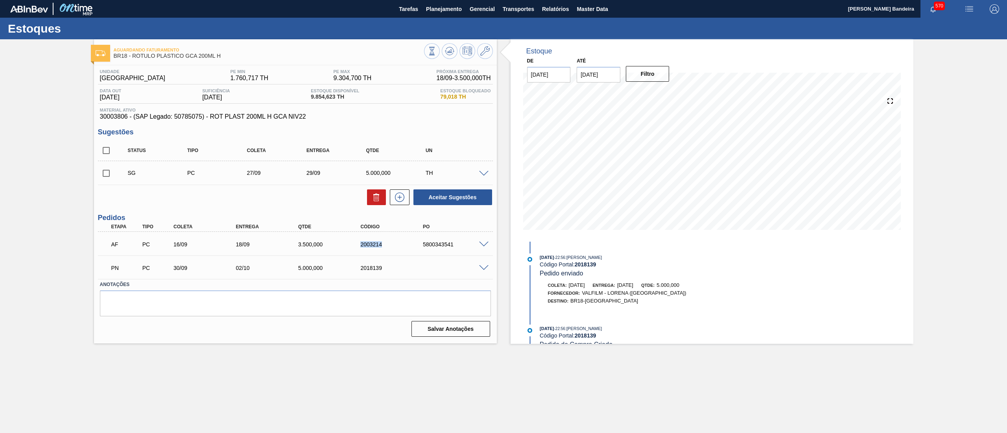
drag, startPoint x: 394, startPoint y: 243, endPoint x: 334, endPoint y: 245, distance: 59.4
click at [334, 245] on div "AF PC 16/09 18/09 3.500,000 2003214 5800343541" at bounding box center [293, 244] width 374 height 16
drag, startPoint x: 400, startPoint y: 268, endPoint x: 332, endPoint y: 264, distance: 68.2
click at [332, 264] on div "PN PC 30/09 02/10 5.000,000 2018139" at bounding box center [293, 268] width 374 height 16
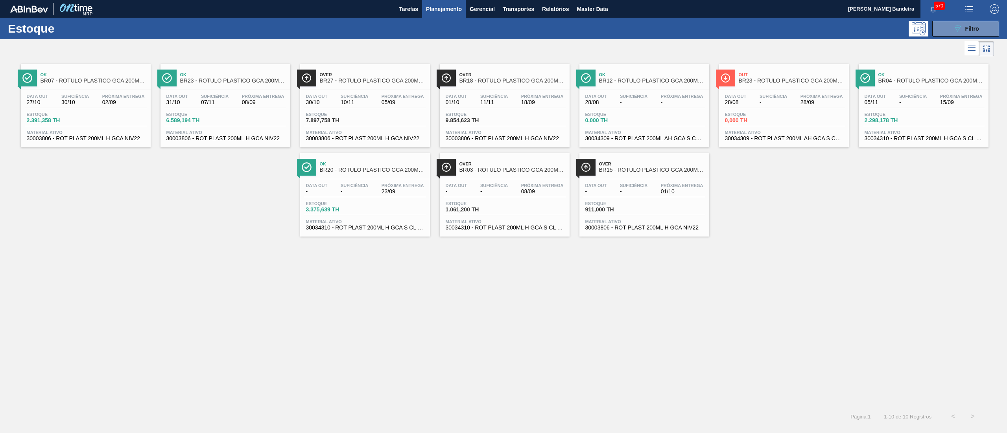
click at [881, 138] on span "30034310 - ROT PLAST 200ML H GCA S CL NIV25" at bounding box center [923, 139] width 118 height 6
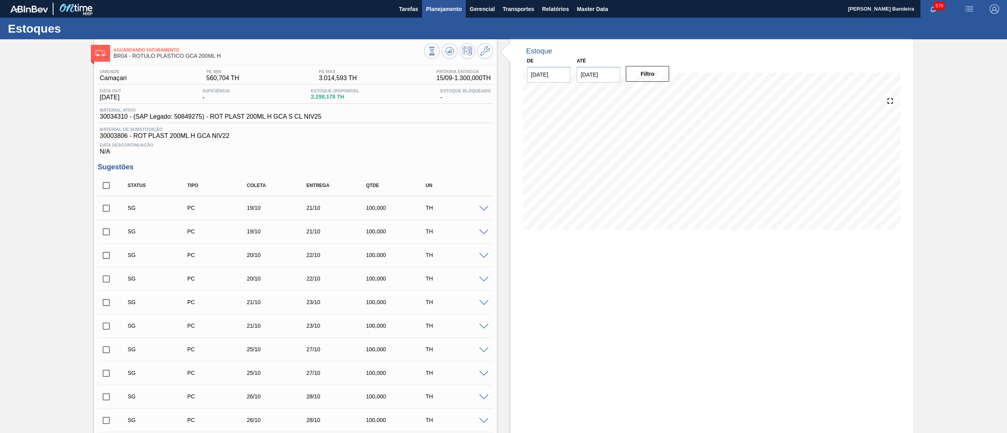
click at [454, 9] on span "Planejamento" at bounding box center [444, 8] width 36 height 9
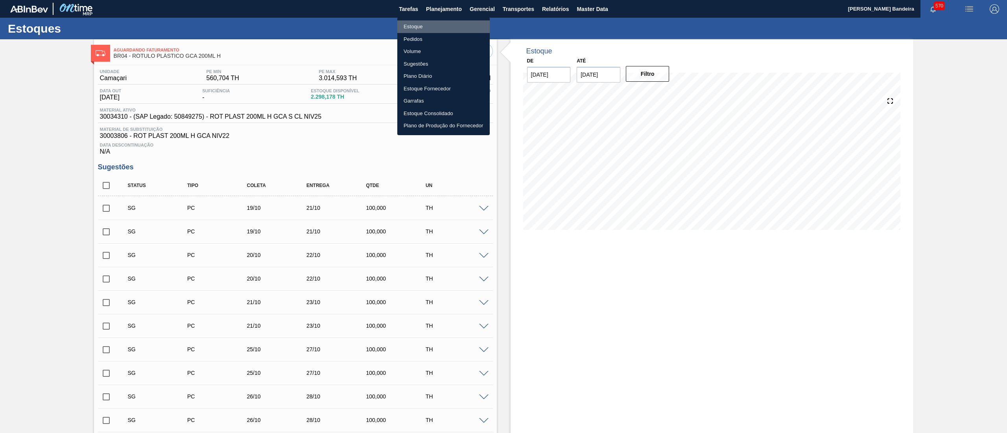
click at [437, 25] on li "Estoque" at bounding box center [443, 26] width 92 height 13
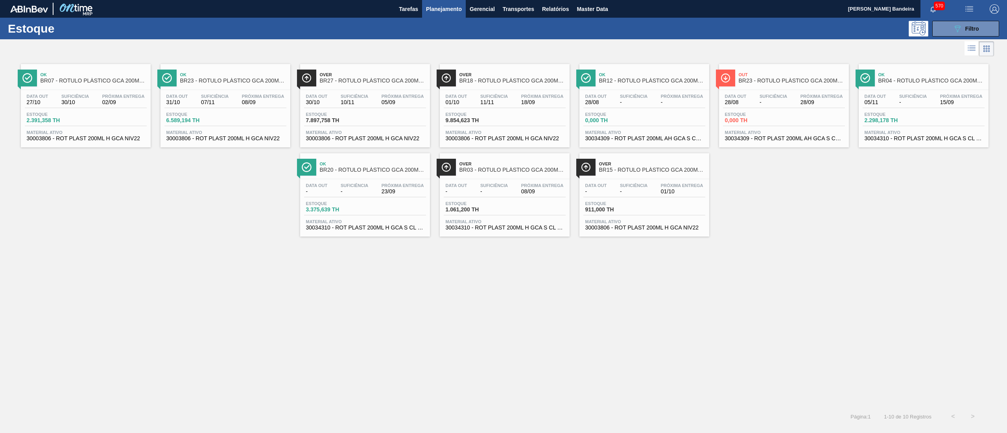
click at [892, 138] on span "30034310 - ROT PLAST 200ML H GCA S CL NIV25" at bounding box center [923, 139] width 118 height 6
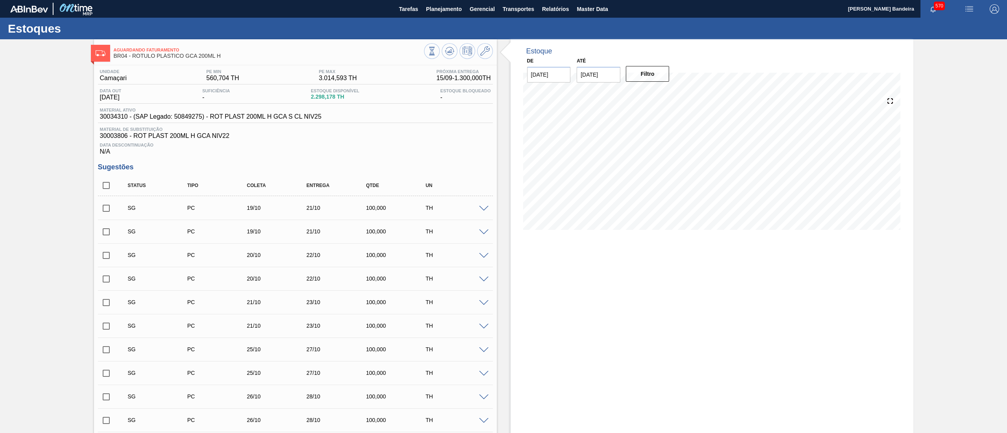
click at [109, 187] on input "checkbox" at bounding box center [106, 185] width 17 height 17
checkbox input "true"
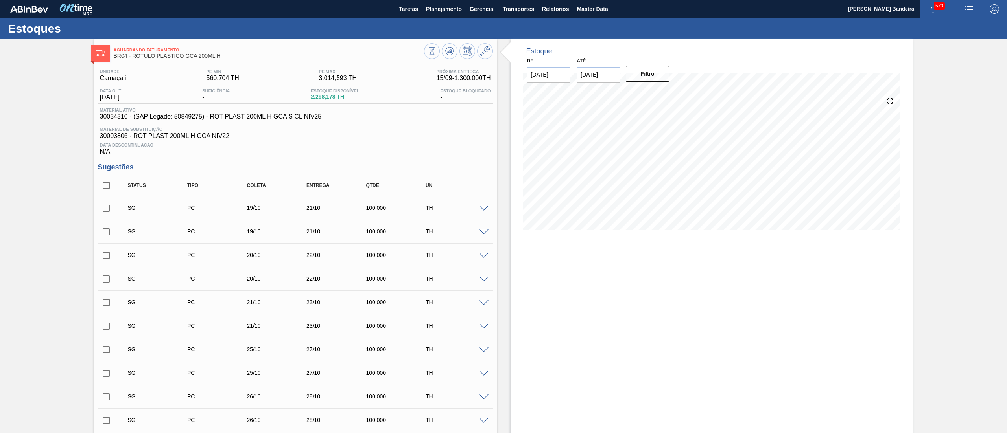
checkbox input "true"
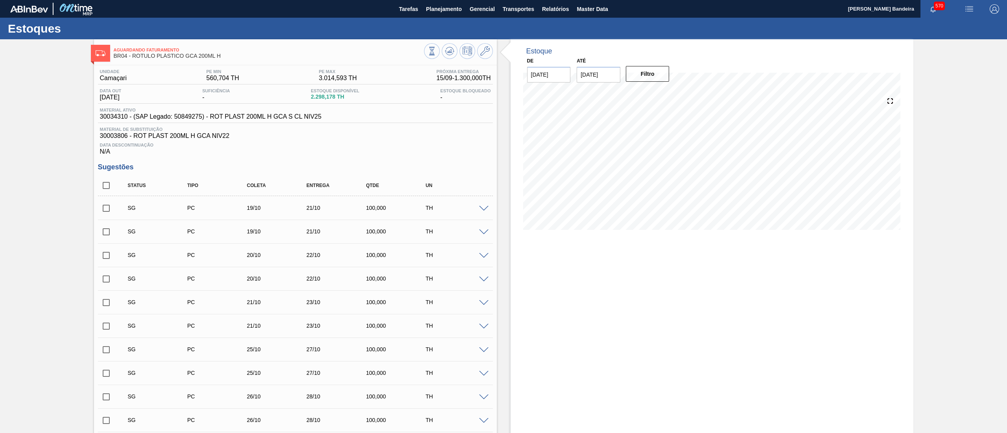
checkbox input "true"
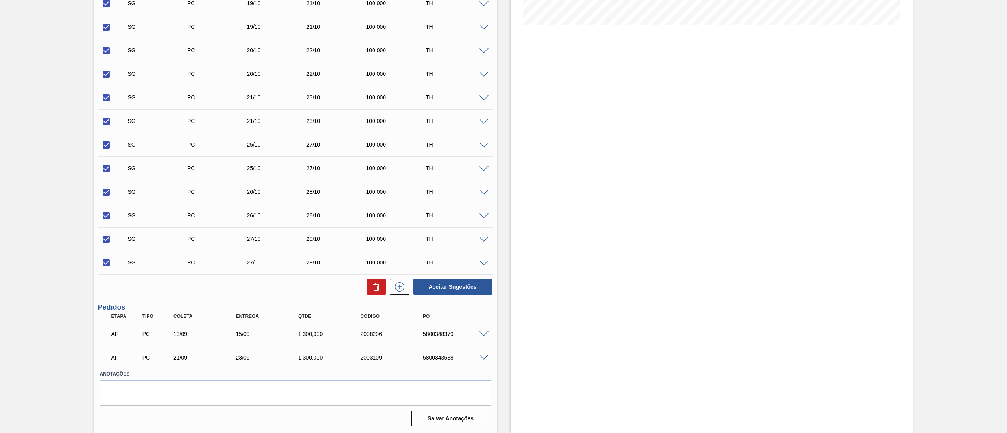
drag, startPoint x: 374, startPoint y: 287, endPoint x: 373, endPoint y: 267, distance: 20.5
click at [374, 275] on div "Status Tipo Coleta Entrega Qtde UN SG PC 19/10 21/10 100,000 TH Material 300343…" at bounding box center [295, 133] width 395 height 325
click at [372, 291] on icon at bounding box center [376, 286] width 9 height 9
checkbox input "false"
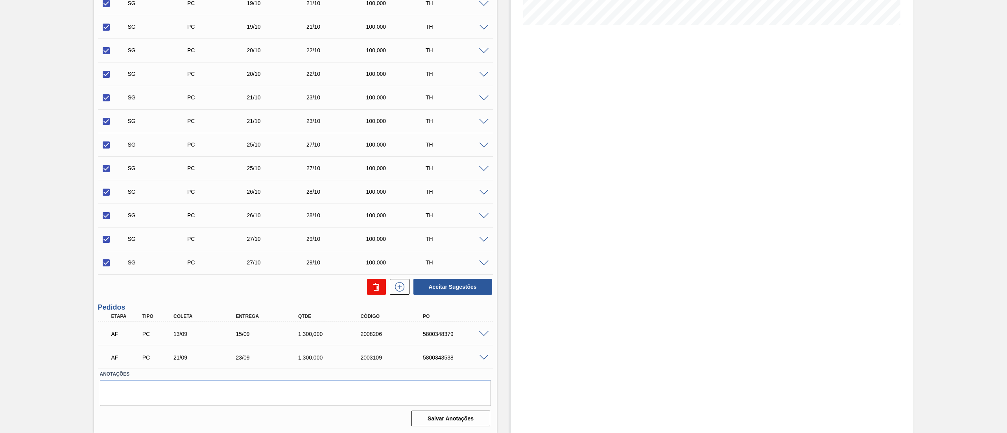
checkbox input "false"
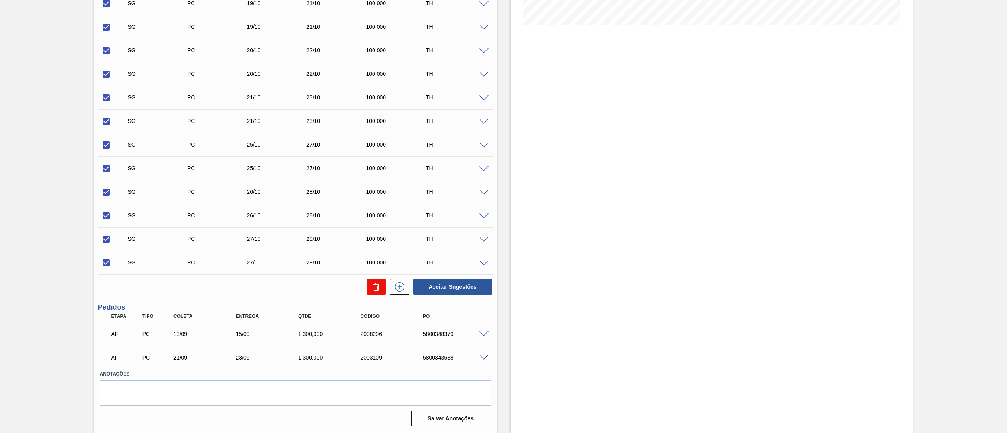
checkbox input "false"
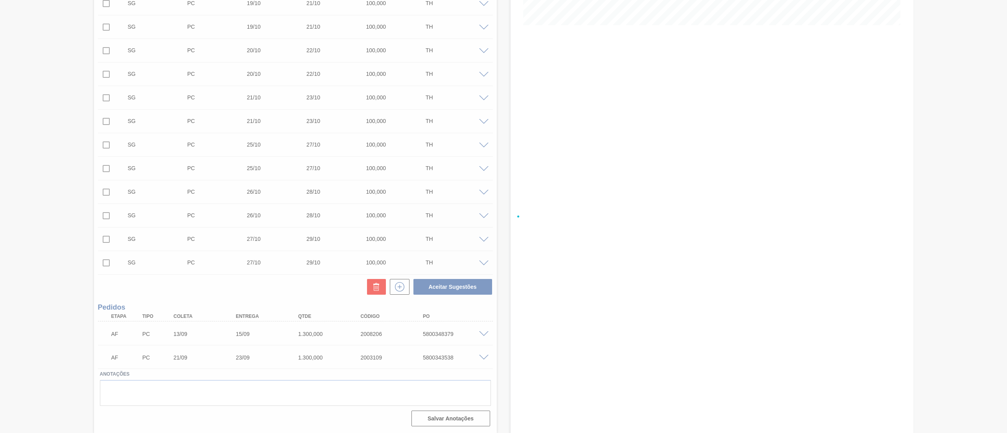
scroll to position [0, 0]
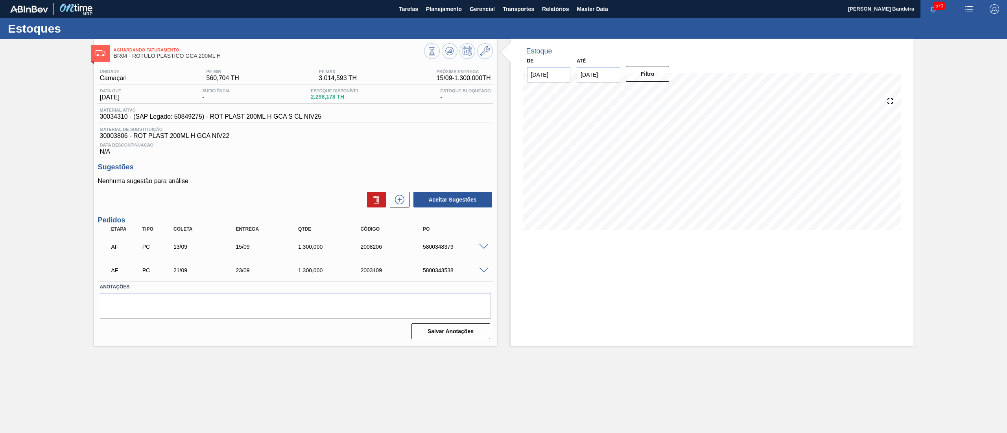
click at [483, 56] on span at bounding box center [484, 50] width 9 height 9
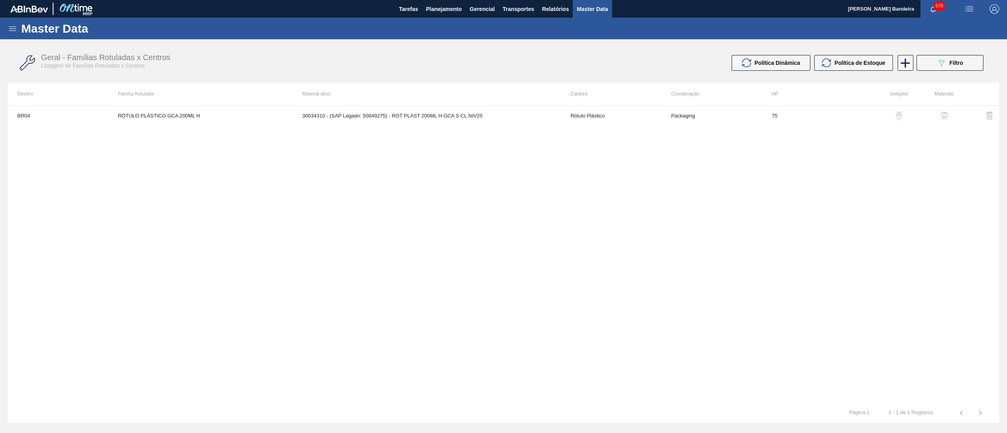
click at [944, 118] on img "button" at bounding box center [944, 116] width 8 height 8
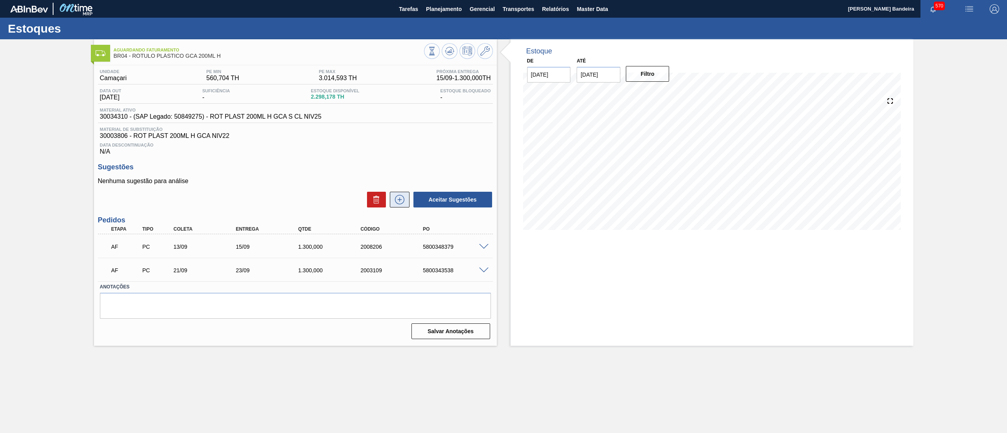
click at [398, 204] on icon at bounding box center [399, 199] width 13 height 9
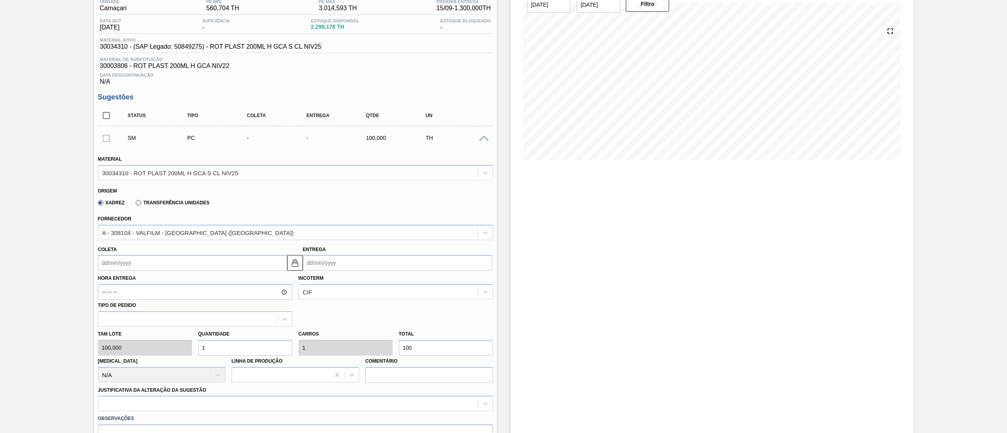
scroll to position [96, 0]
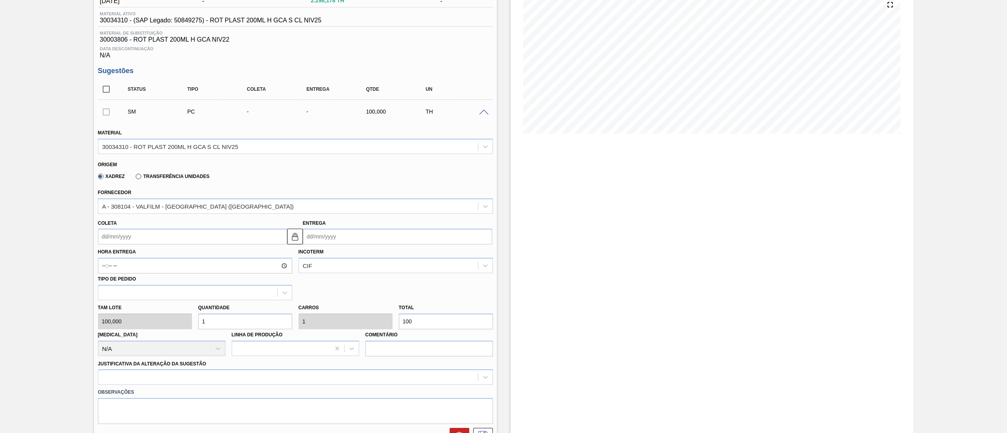
click at [194, 237] on input "Coleta" at bounding box center [192, 237] width 189 height 16
click at [184, 256] on button "Next Month" at bounding box center [186, 256] width 6 height 6
click at [123, 304] on div "15" at bounding box center [119, 306] width 11 height 11
type input "15/09/2025"
type input "17/09/2025"
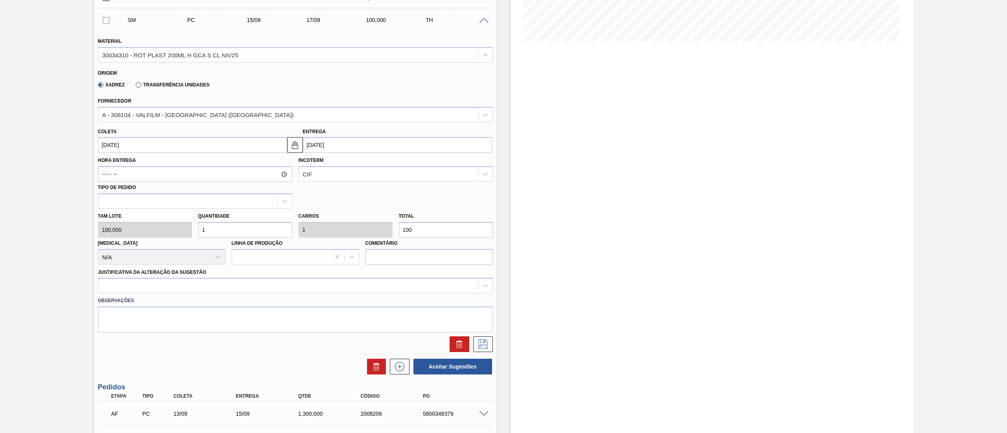
scroll to position [190, 0]
click at [149, 151] on input "15/09/2025" at bounding box center [192, 144] width 189 height 16
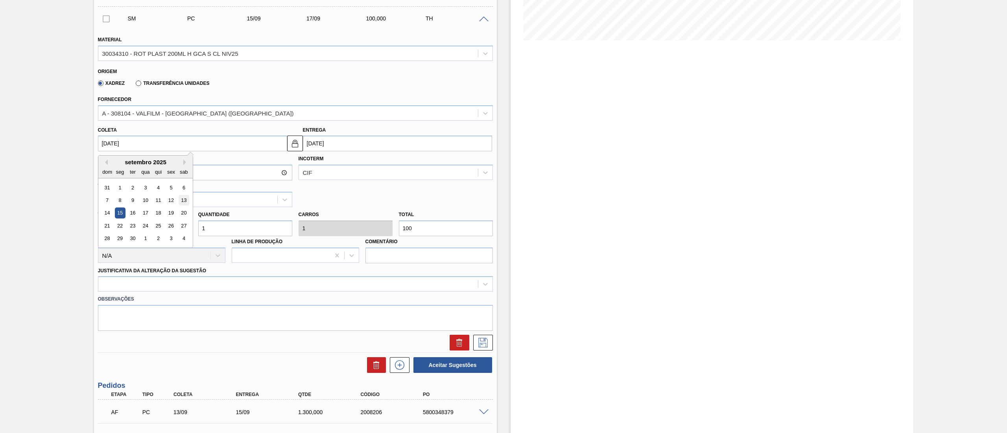
click at [182, 201] on div "13" at bounding box center [183, 200] width 11 height 11
type input "13/09/2025"
type input "15/09/2025"
click at [169, 231] on div "Tam lote 100,000 Quantidade 1 Carros 1 Total 100 Doca N/A Linha de Produção Com…" at bounding box center [295, 235] width 401 height 56
type input "13"
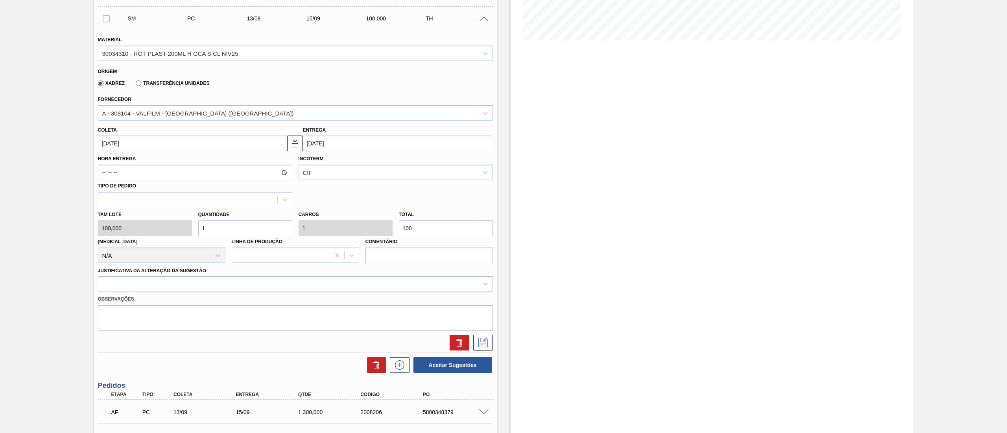
type input "13"
type input "1.300"
type input "13"
click at [181, 278] on div at bounding box center [295, 283] width 395 height 15
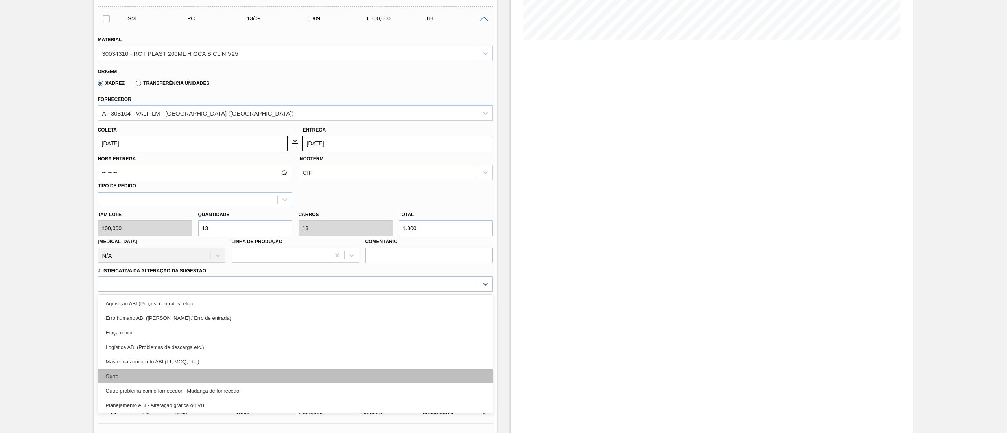
click at [145, 375] on div "Outro" at bounding box center [295, 376] width 395 height 15
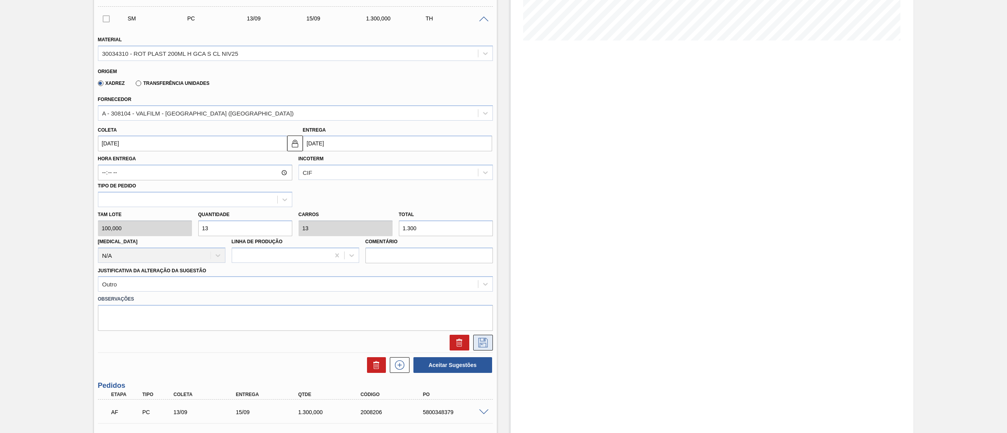
click at [481, 345] on icon at bounding box center [483, 342] width 4 height 6
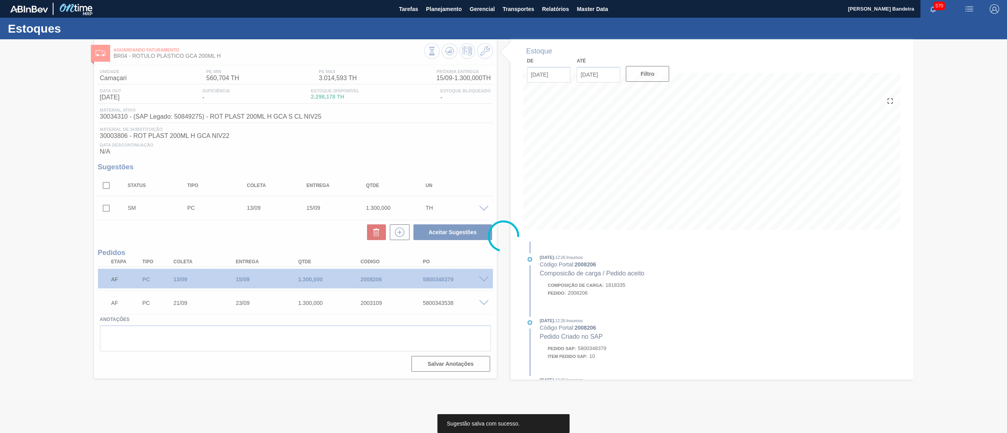
scroll to position [0, 0]
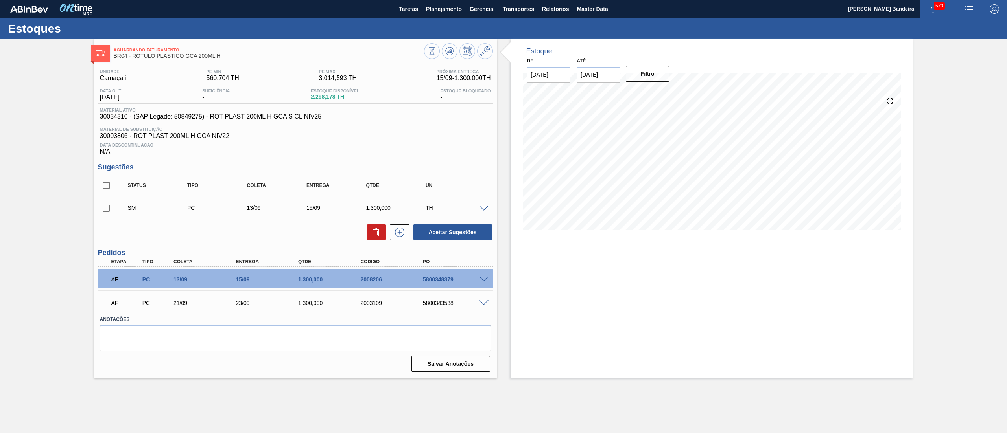
click at [481, 278] on span at bounding box center [483, 280] width 9 height 6
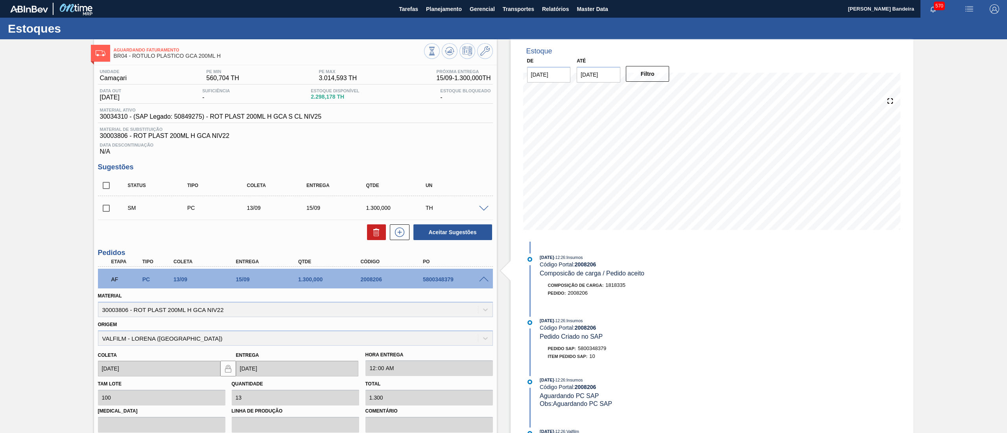
scroll to position [136, 0]
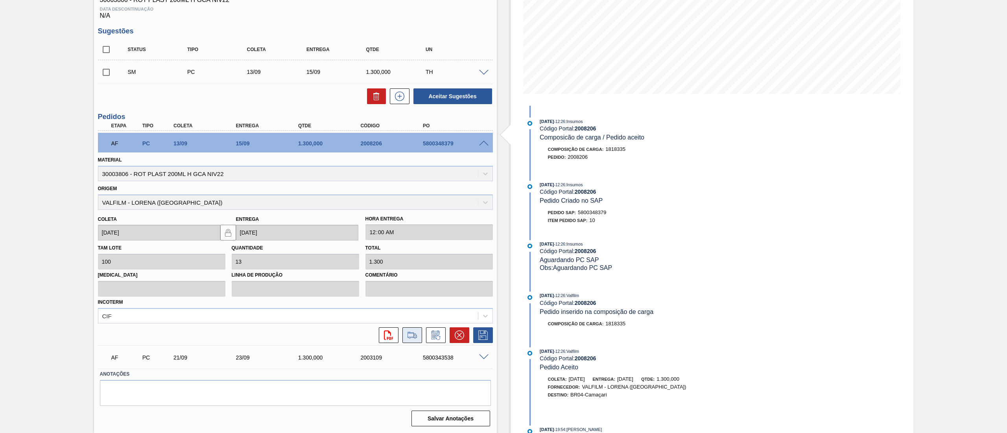
click at [409, 338] on icon at bounding box center [412, 338] width 7 height 2
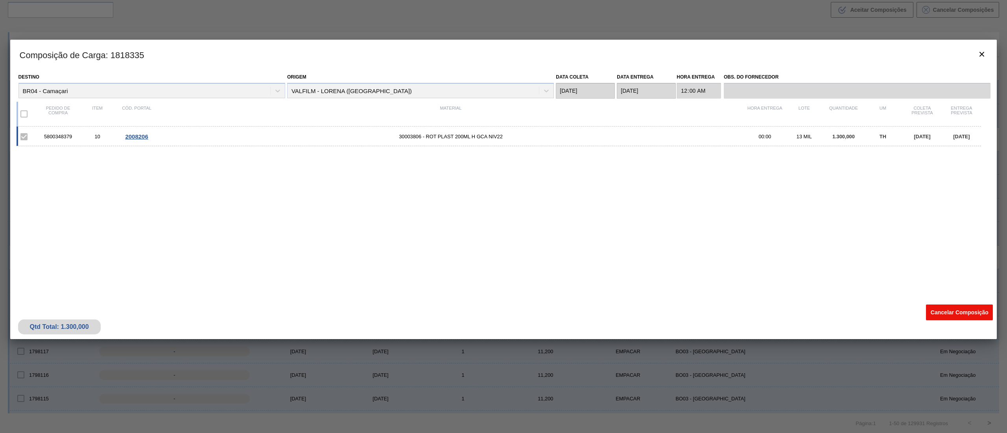
click at [949, 311] on button "Cancelar Composição" at bounding box center [959, 313] width 67 height 16
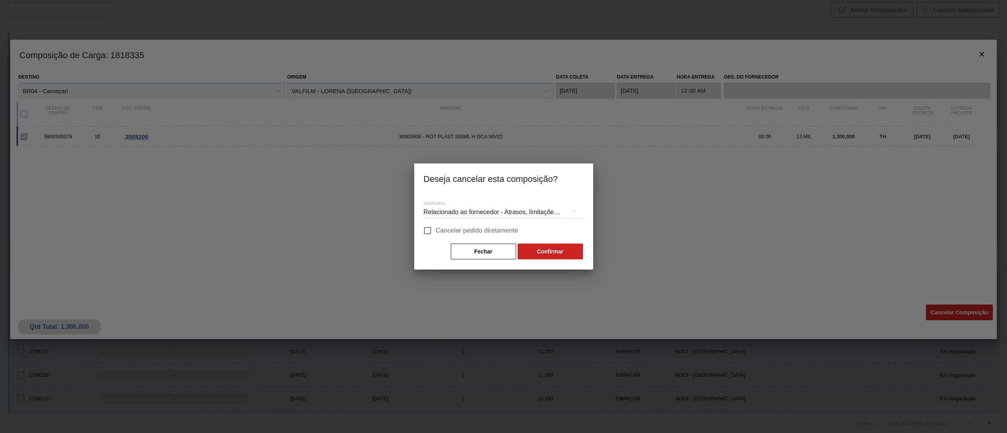
click at [495, 209] on div "Relacionado ao fornecedor - Atrasos, limitações de capacidade, etc." at bounding box center [504, 212] width 160 height 22
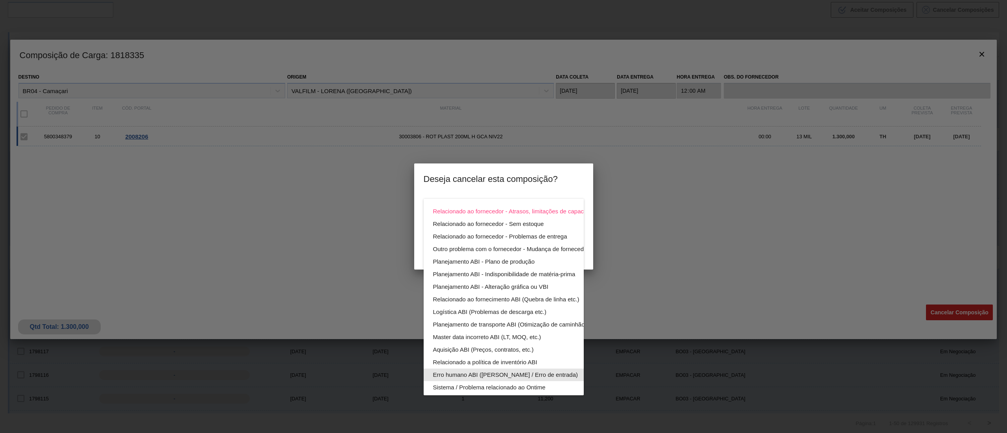
scroll to position [54, 0]
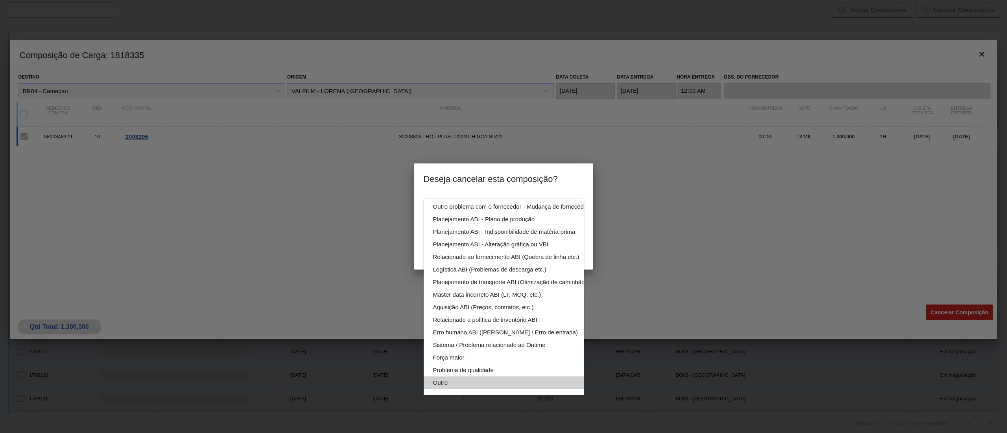
click at [485, 377] on div "Outro" at bounding box center [522, 383] width 178 height 13
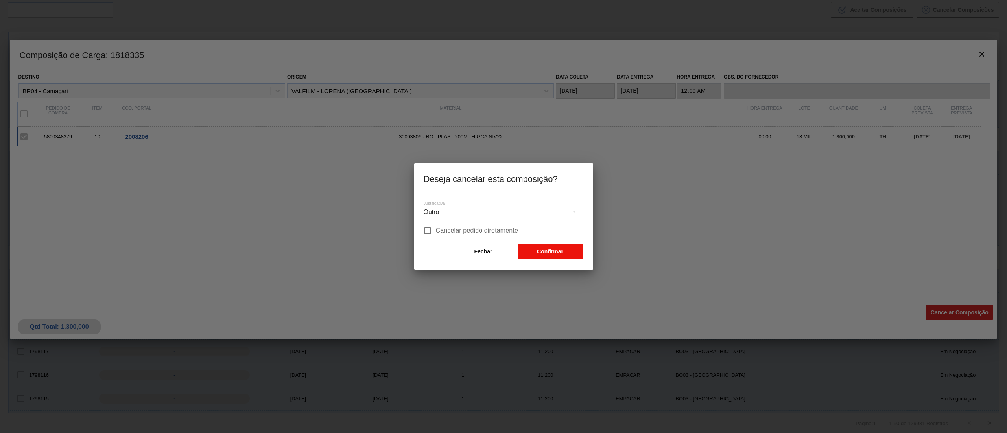
click at [574, 248] on button "Confirmar" at bounding box center [550, 252] width 65 height 16
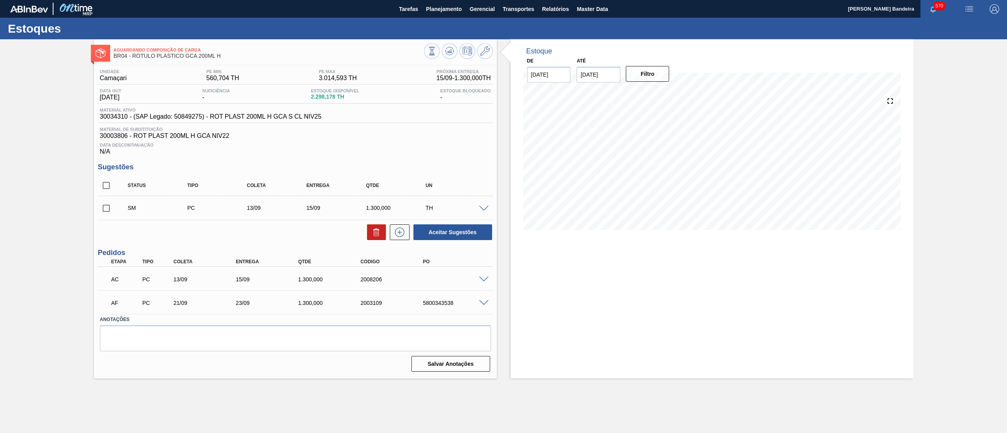
click at [481, 278] on span at bounding box center [483, 280] width 9 height 6
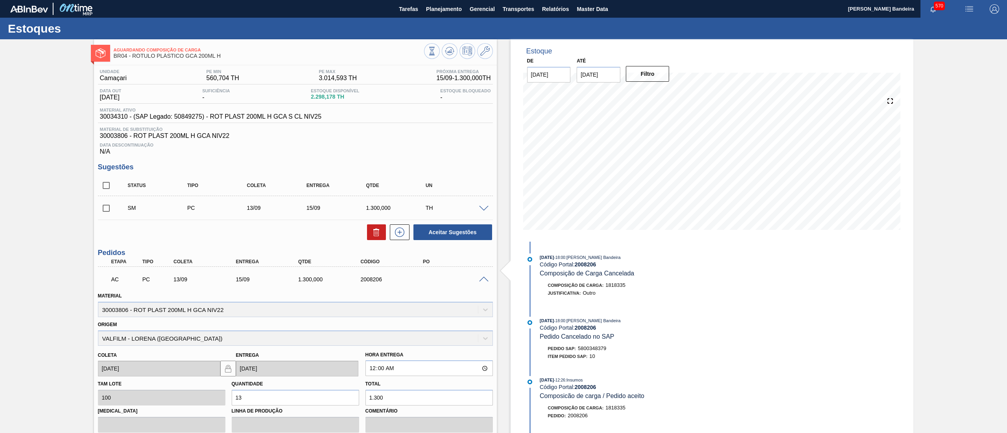
scroll to position [136, 0]
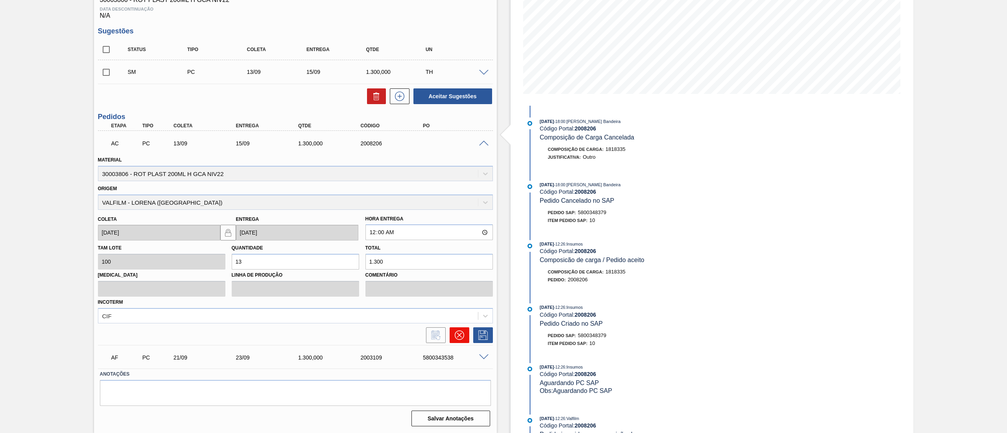
click at [456, 332] on icon at bounding box center [458, 335] width 9 height 9
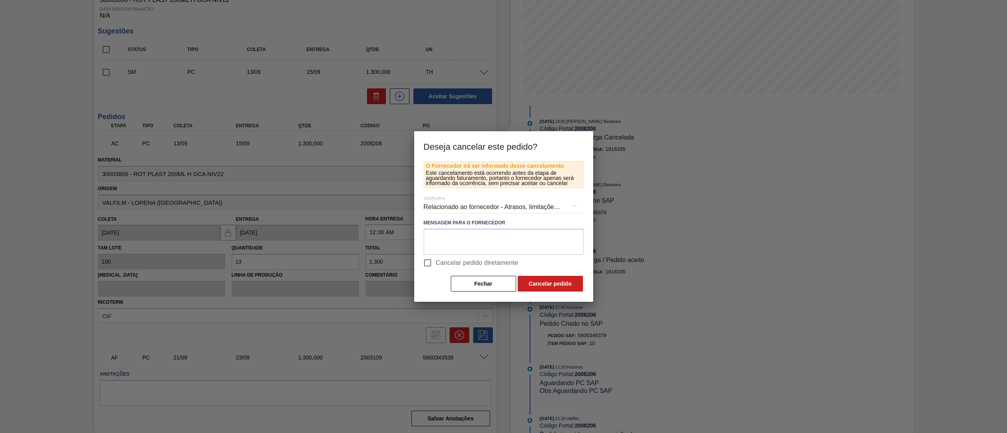
click at [473, 203] on div "Relacionado ao fornecedor - Atrasos, limitações de capacidade, etc." at bounding box center [504, 207] width 160 height 22
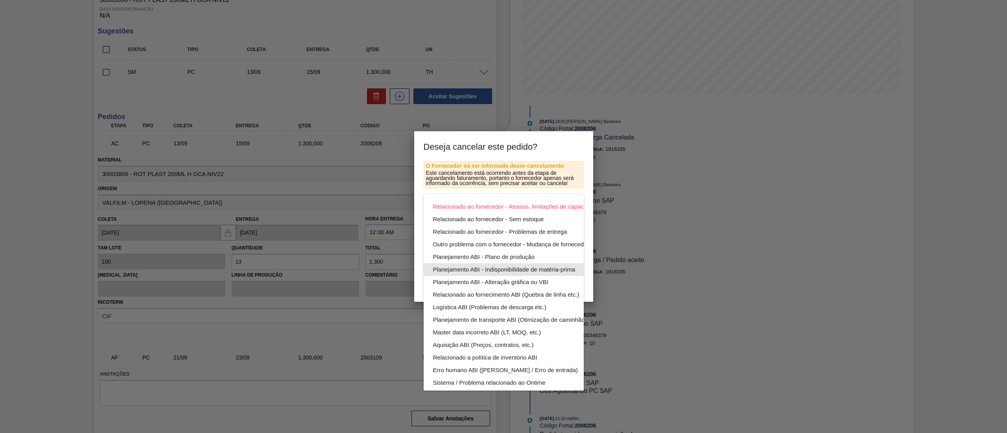
scroll to position [54, 0]
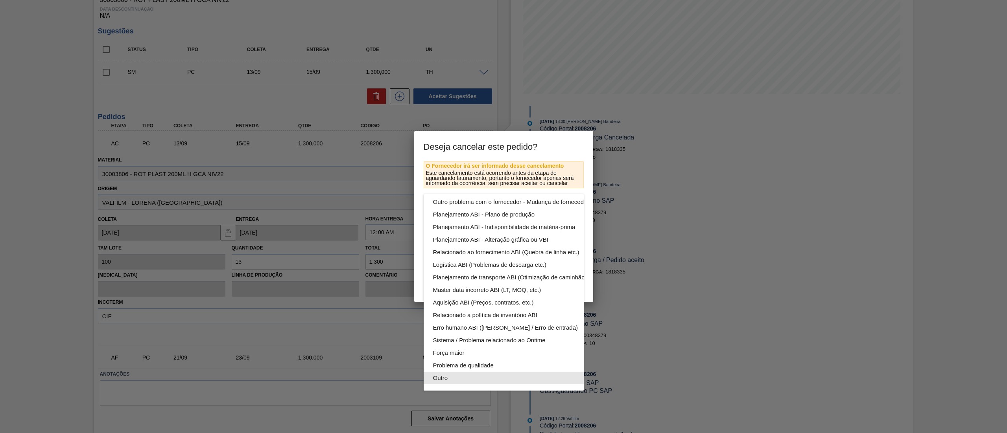
click at [458, 372] on div "Outro" at bounding box center [522, 378] width 178 height 13
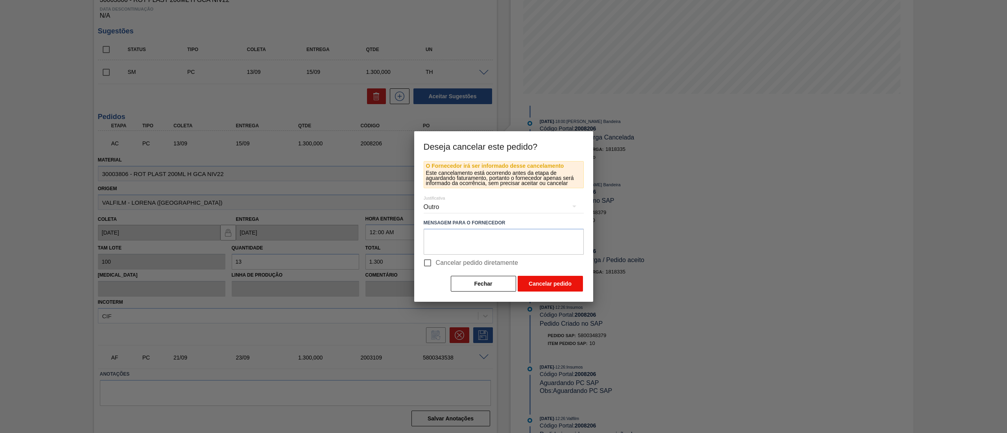
click at [549, 283] on button "Cancelar pedido" at bounding box center [550, 284] width 65 height 16
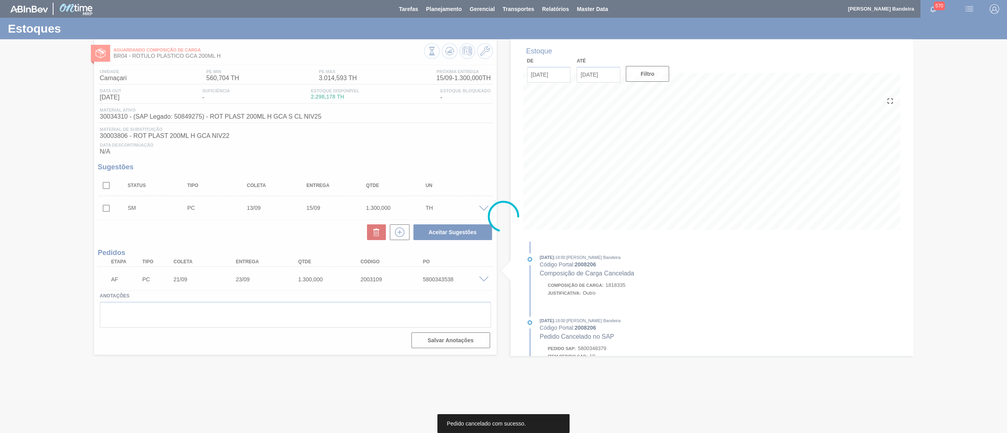
scroll to position [0, 0]
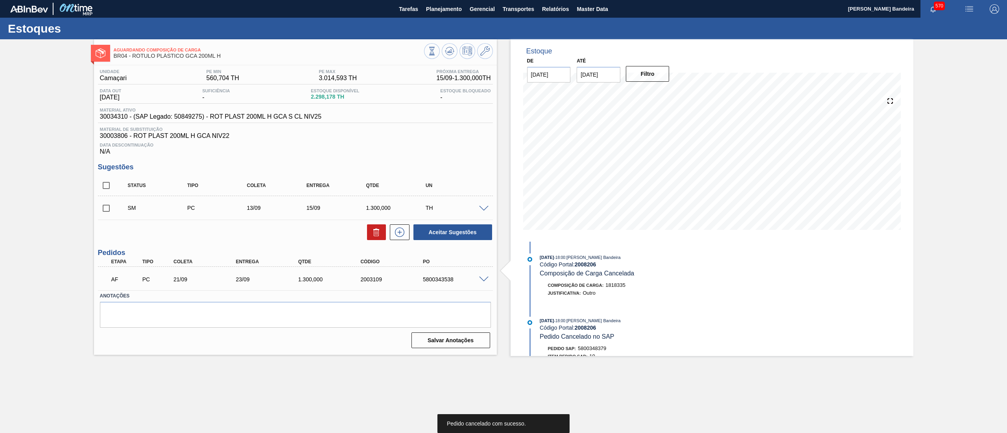
click at [103, 201] on input "checkbox" at bounding box center [106, 208] width 17 height 17
click at [439, 239] on button "Aceitar Sugestões" at bounding box center [452, 233] width 79 height 16
checkbox input "false"
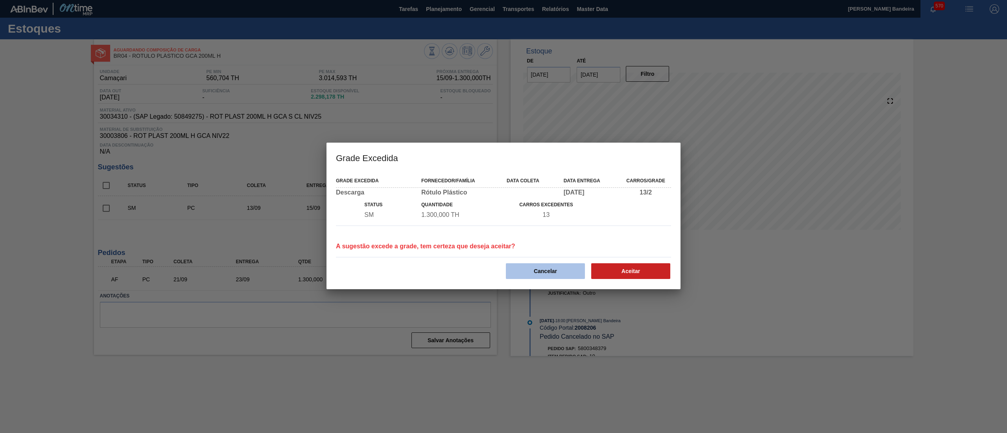
click at [550, 272] on button "Cancelar" at bounding box center [545, 272] width 79 height 16
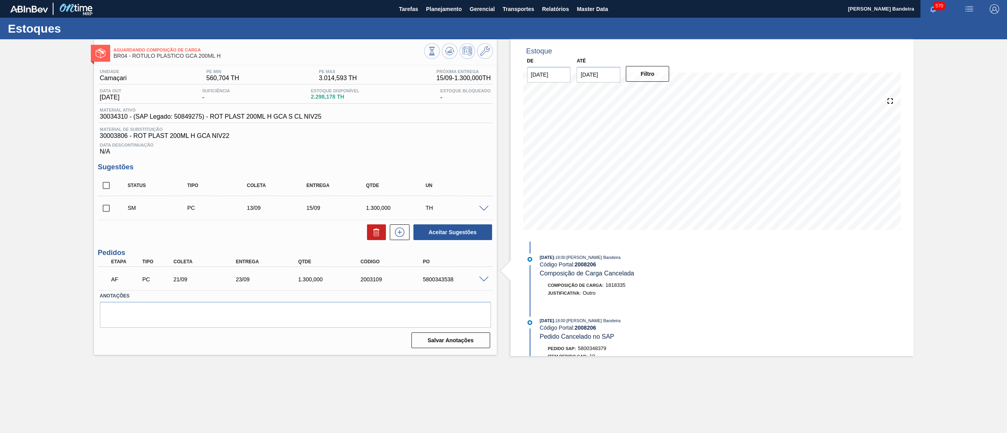
click at [485, 280] on span at bounding box center [483, 280] width 9 height 6
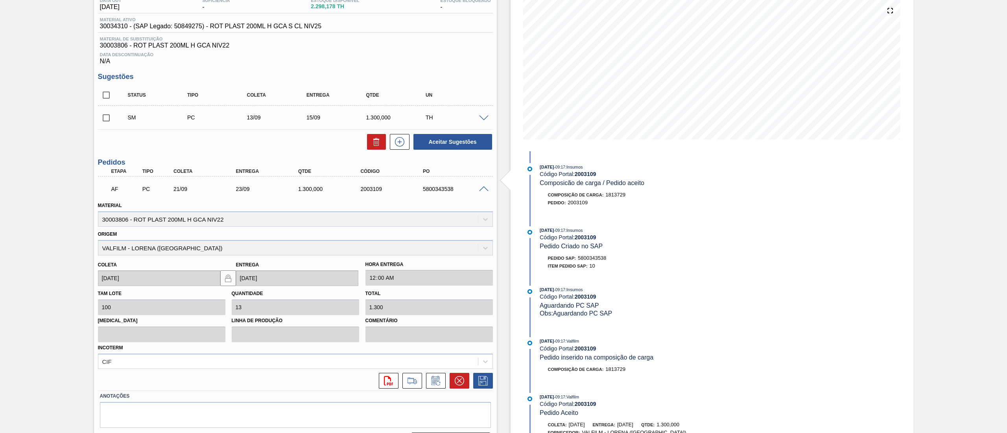
scroll to position [112, 0]
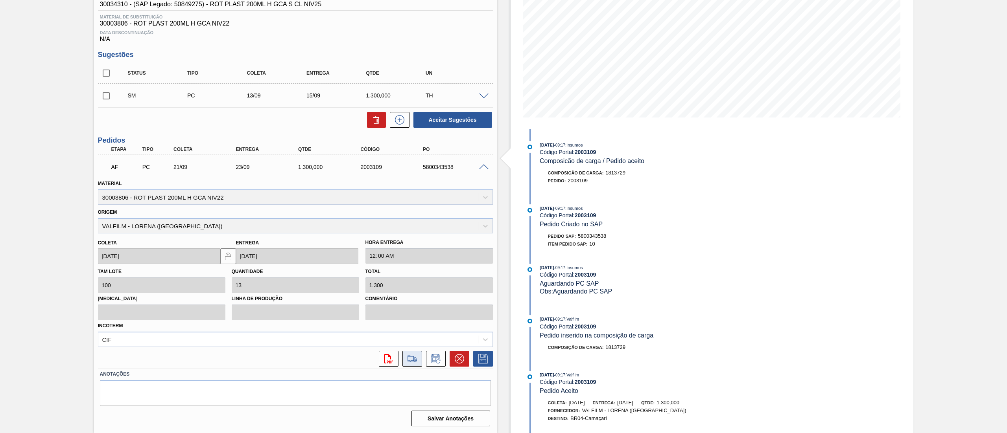
click at [411, 360] on icon at bounding box center [412, 358] width 13 height 9
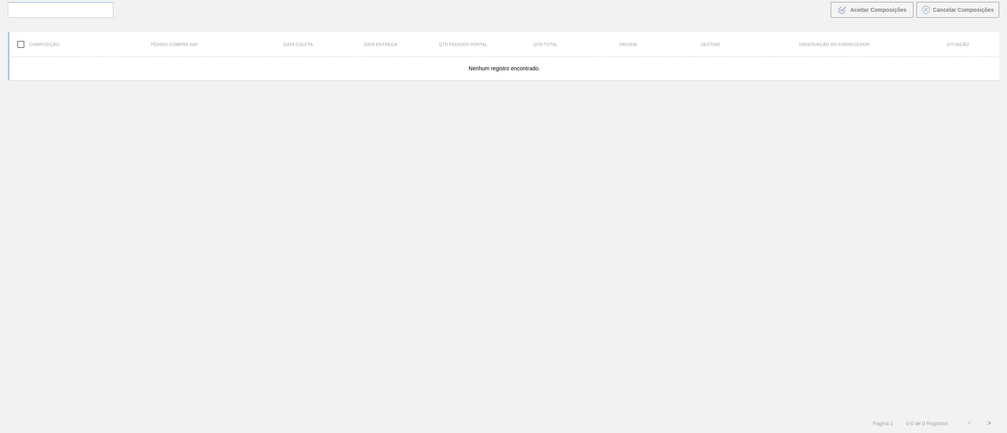
scroll to position [57, 0]
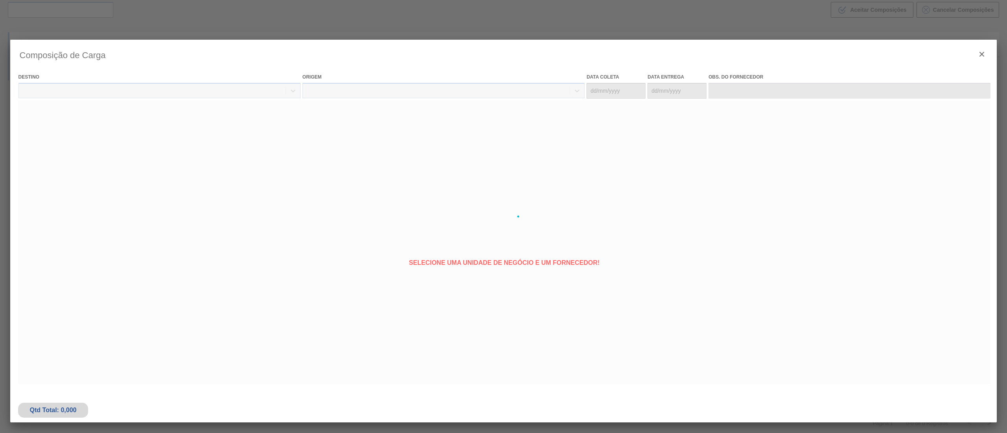
type coleta "21/09/2025"
type entrega "23/09/2025"
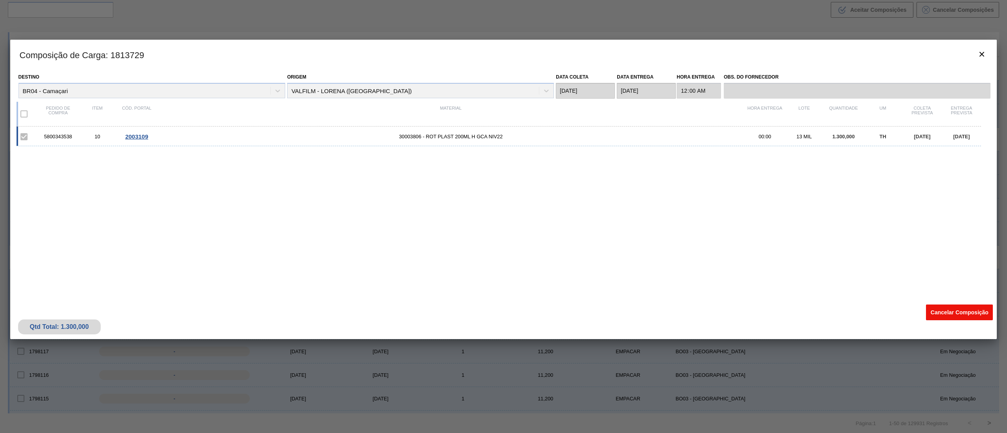
click at [931, 310] on button "Cancelar Composição" at bounding box center [959, 313] width 67 height 16
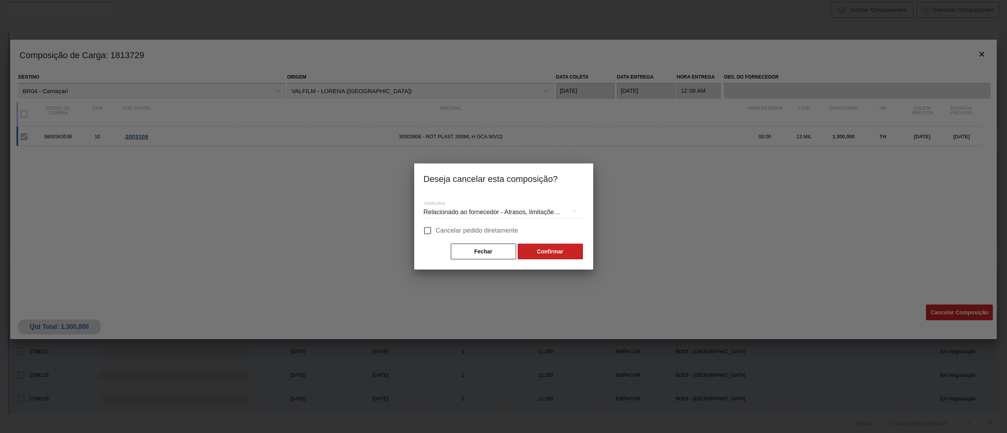
click at [488, 209] on div "Relacionado ao fornecedor - Atrasos, limitações de capacidade, etc." at bounding box center [504, 212] width 160 height 22
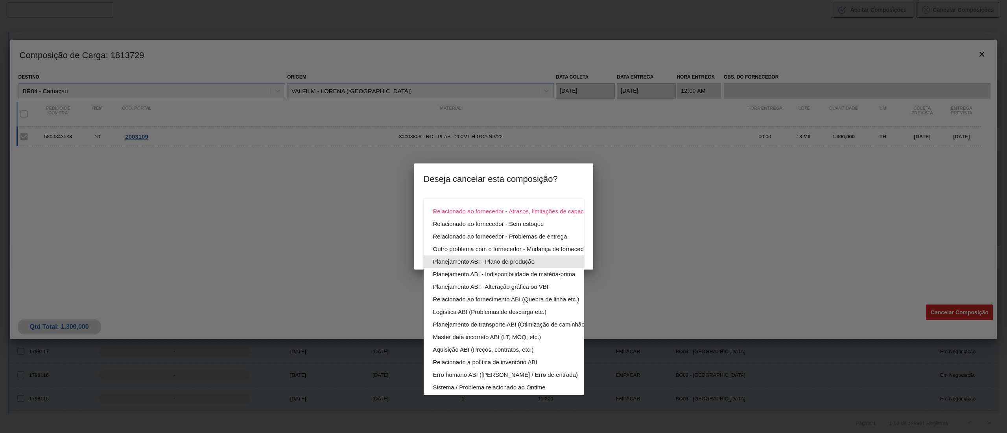
scroll to position [54, 0]
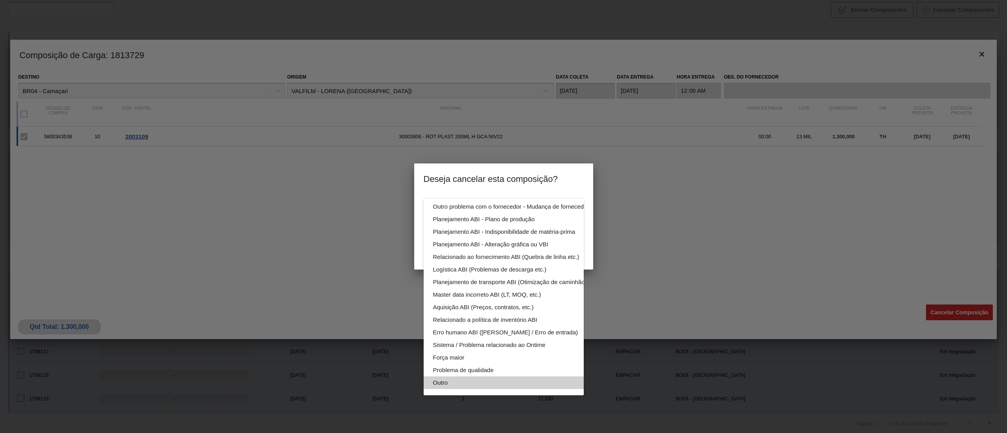
click at [475, 377] on div "Outro" at bounding box center [522, 383] width 178 height 13
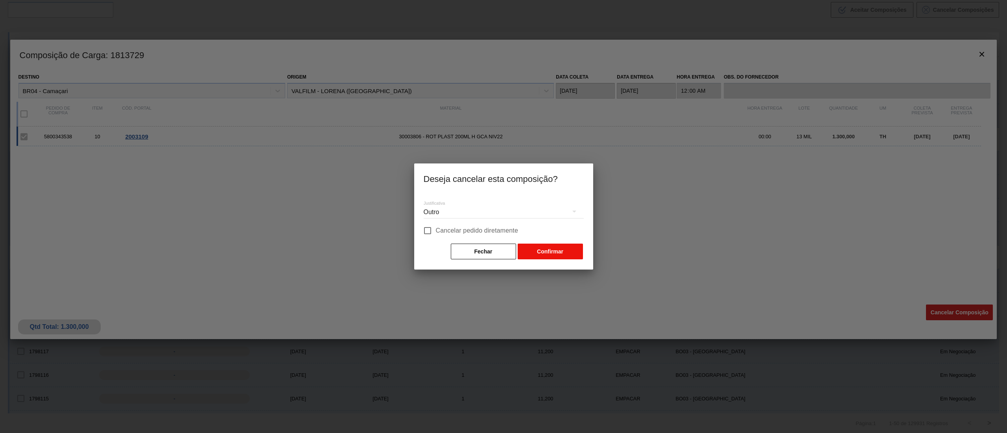
click at [550, 256] on button "Confirmar" at bounding box center [550, 252] width 65 height 16
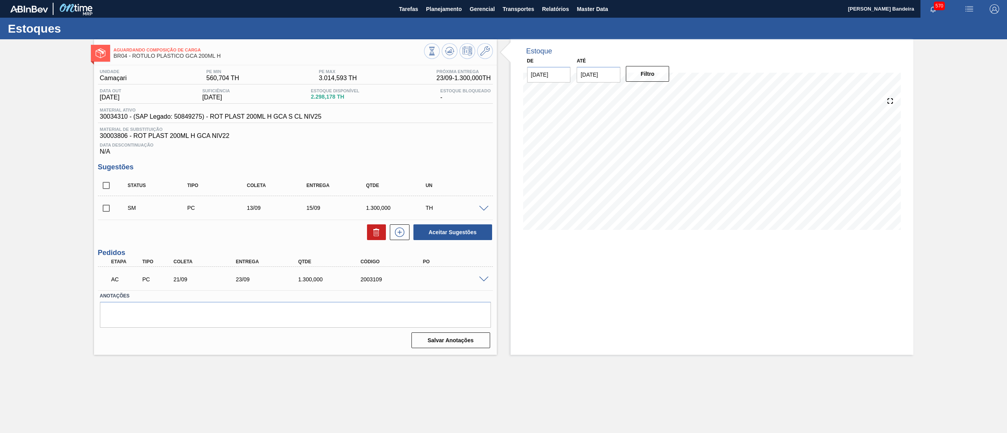
click at [479, 276] on div at bounding box center [485, 279] width 16 height 6
click at [479, 278] on span at bounding box center [483, 280] width 9 height 6
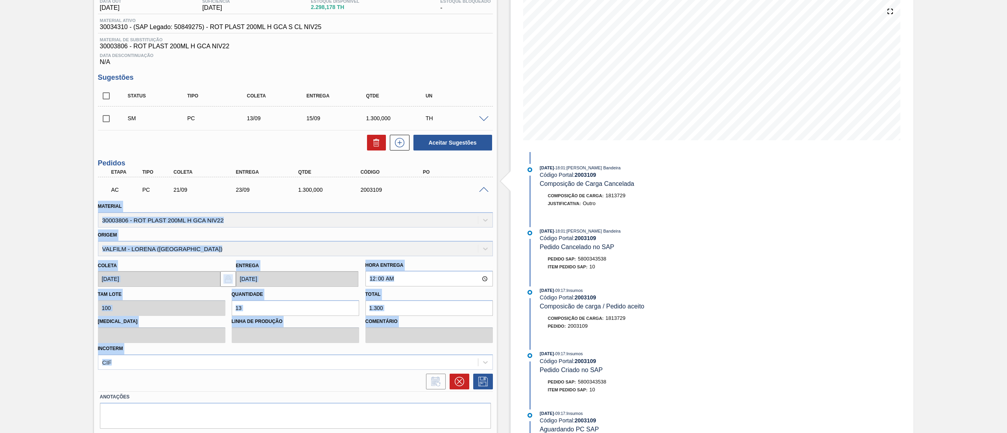
scroll to position [112, 0]
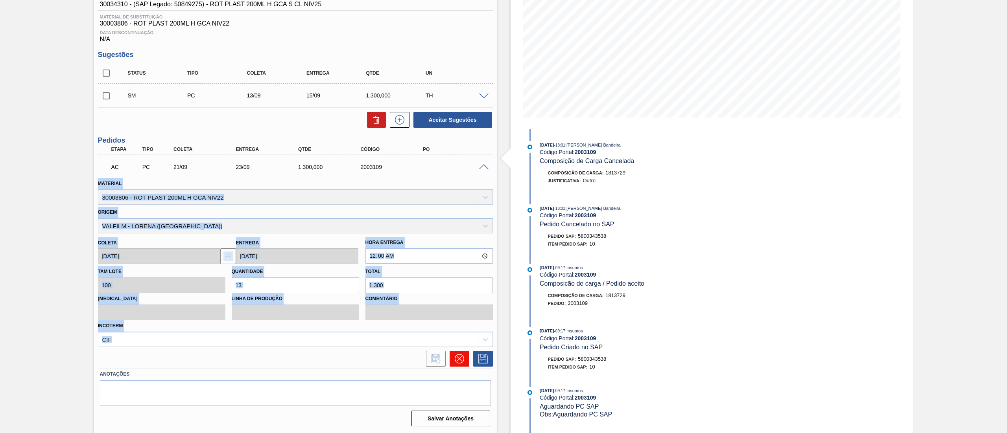
click at [455, 361] on icon at bounding box center [458, 358] width 9 height 9
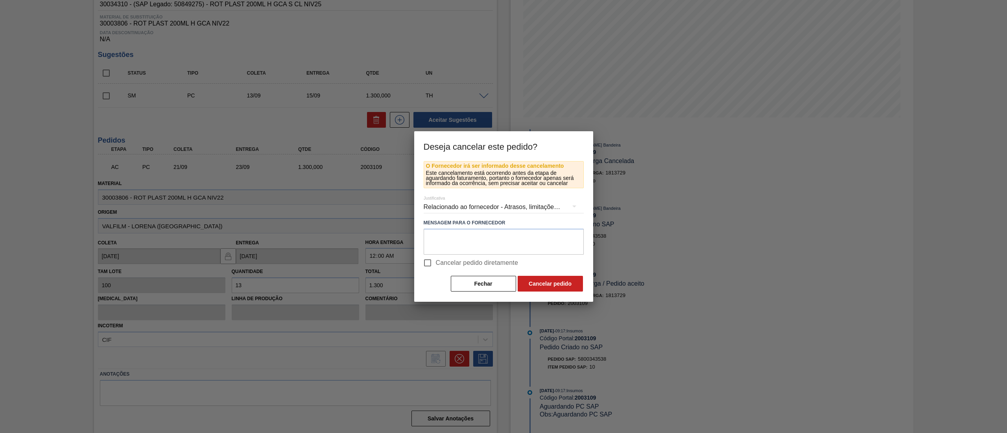
click at [483, 215] on div "Relacionado ao fornecedor - Atrasos, limitações de capacidade, etc." at bounding box center [504, 207] width 160 height 22
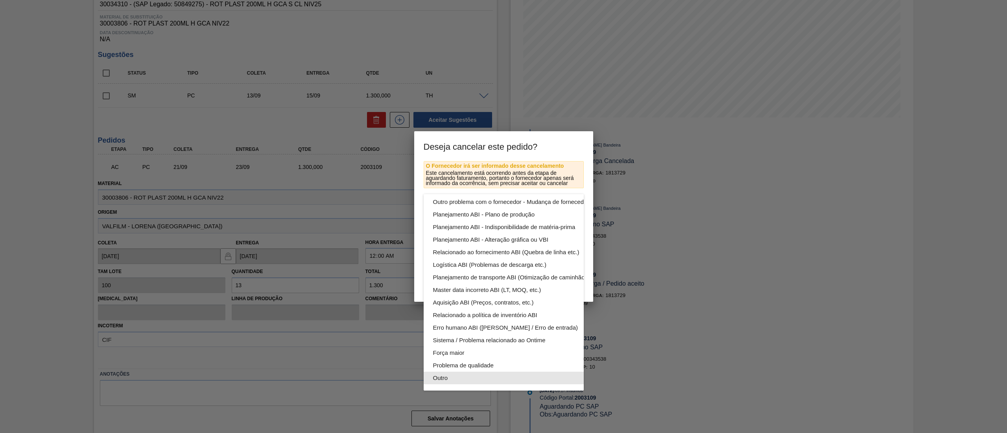
click at [473, 372] on div "Outro" at bounding box center [522, 378] width 178 height 13
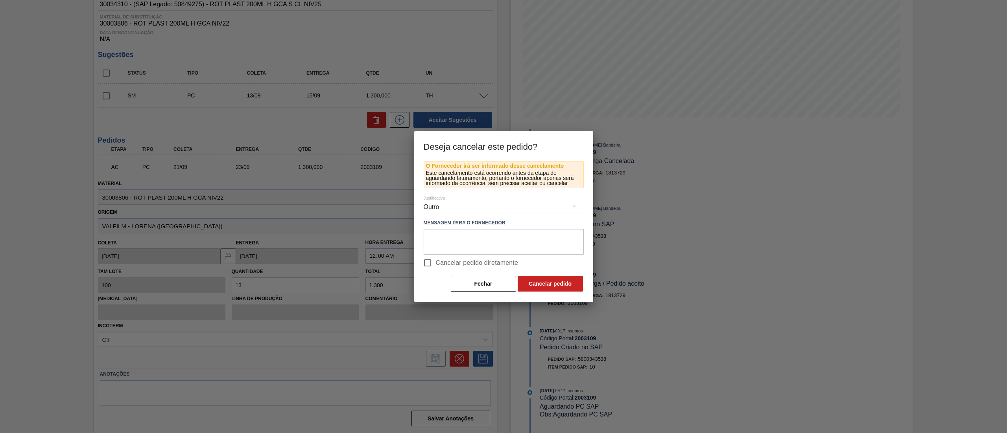
scroll to position [54, 0]
click at [552, 286] on button "Cancelar pedido" at bounding box center [550, 284] width 65 height 16
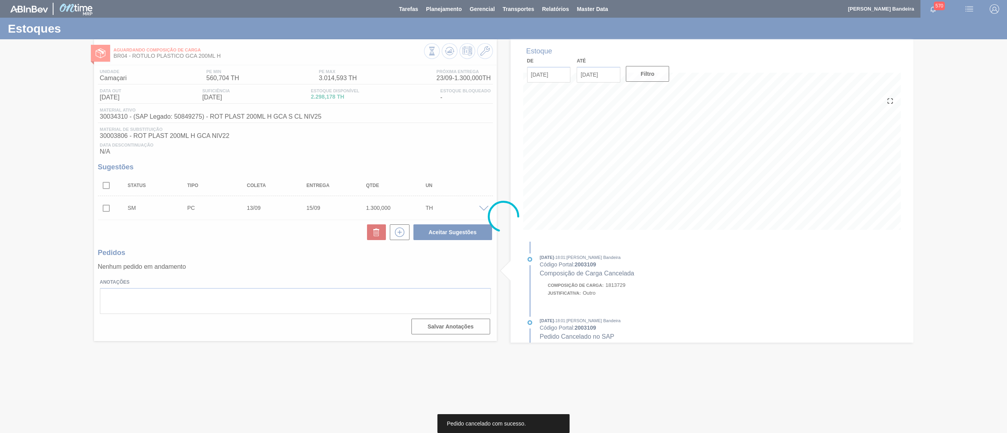
scroll to position [0, 0]
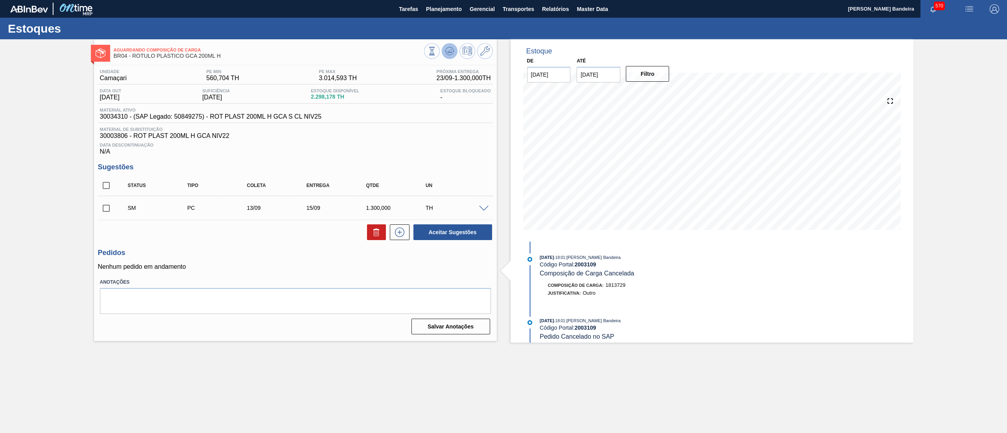
click at [450, 52] on icon at bounding box center [450, 51] width 1 height 3
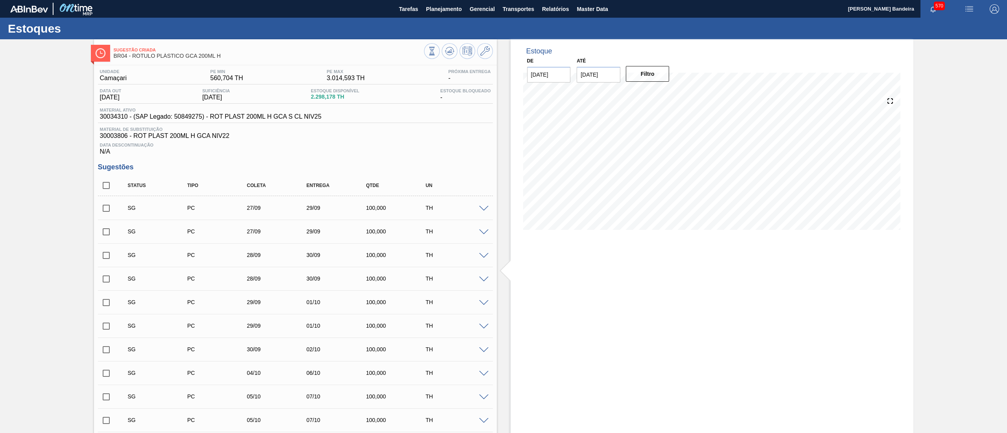
click at [105, 189] on input "checkbox" at bounding box center [106, 185] width 17 height 17
checkbox input "true"
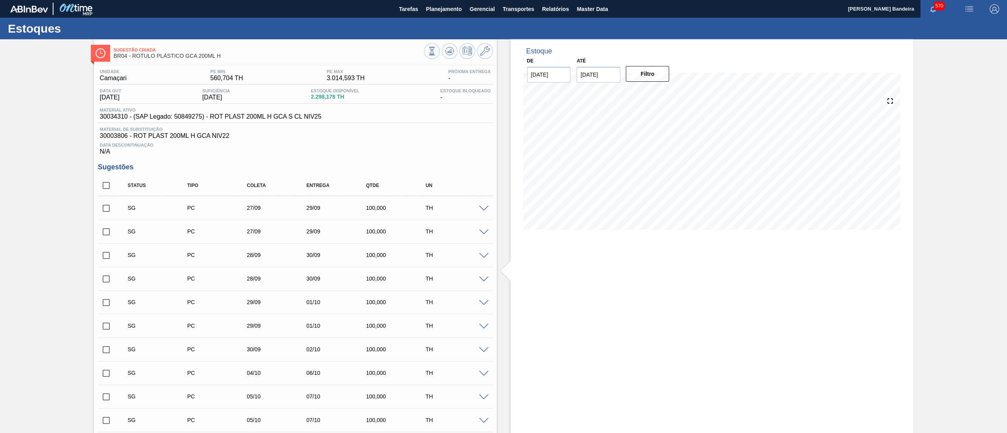
checkbox input "true"
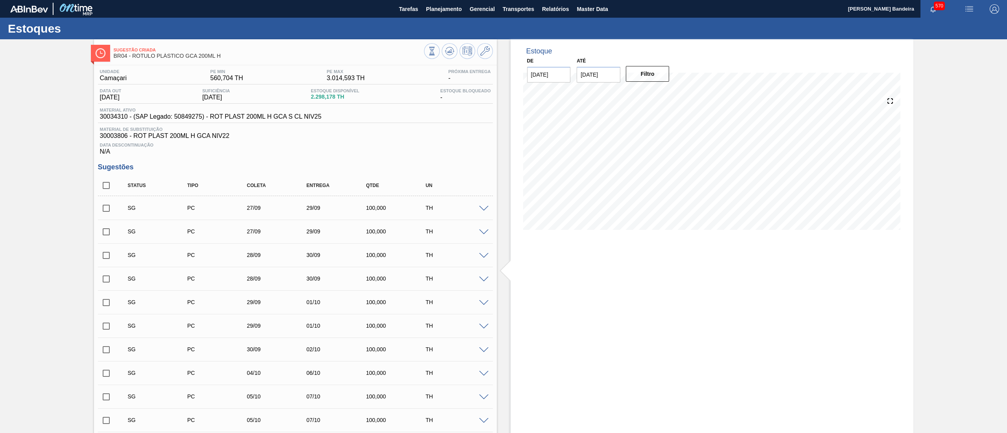
checkbox input "true"
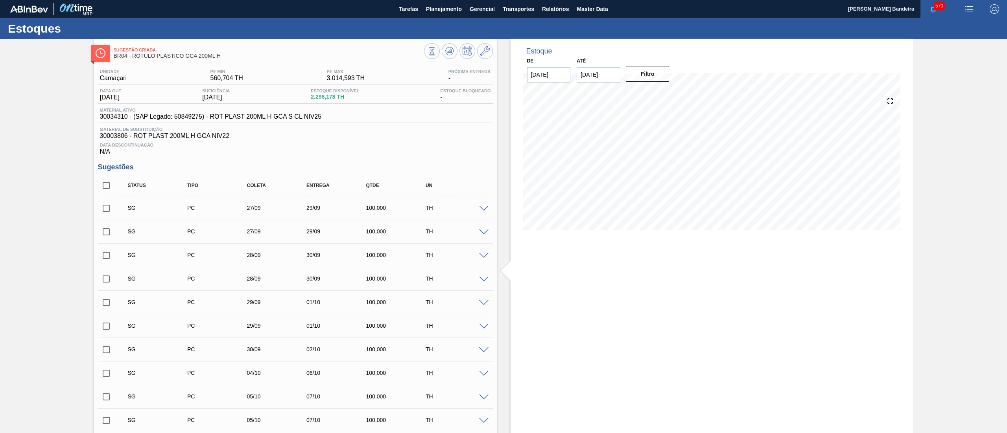
checkbox input "true"
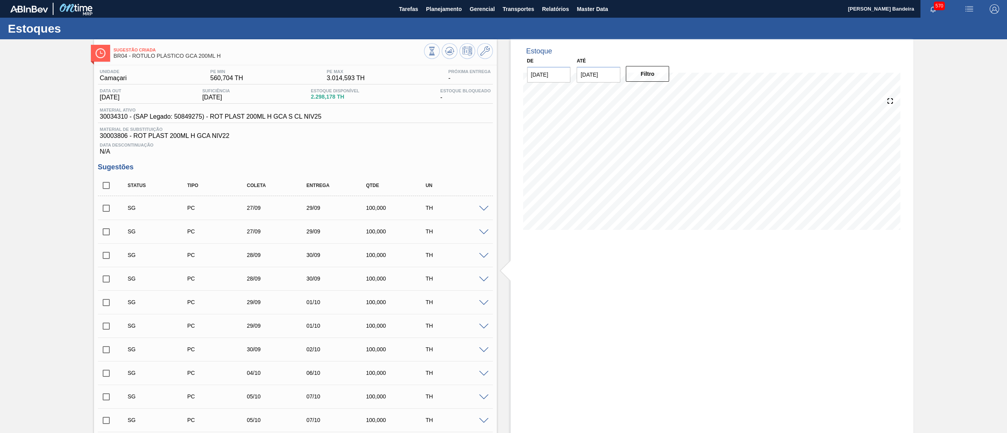
checkbox input "true"
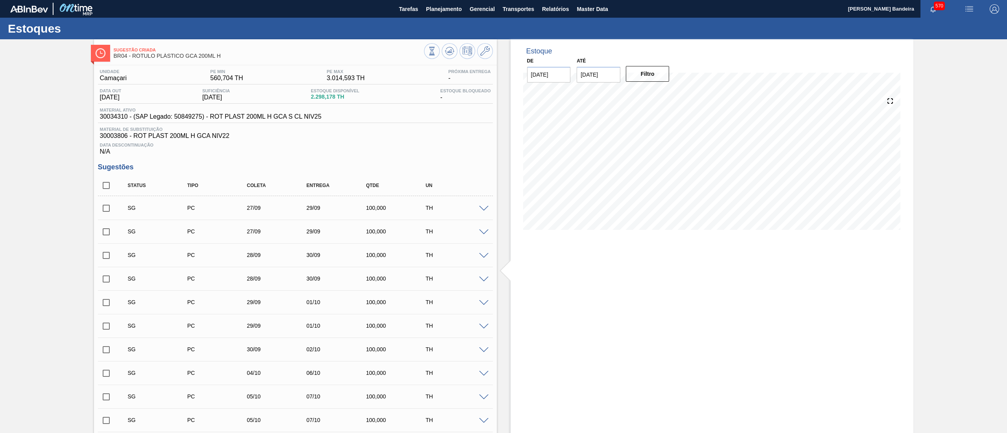
checkbox input "true"
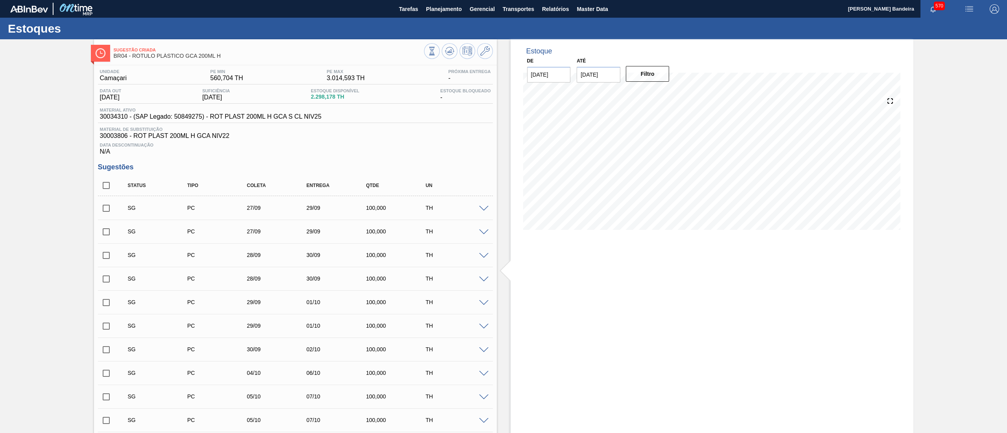
checkbox input "true"
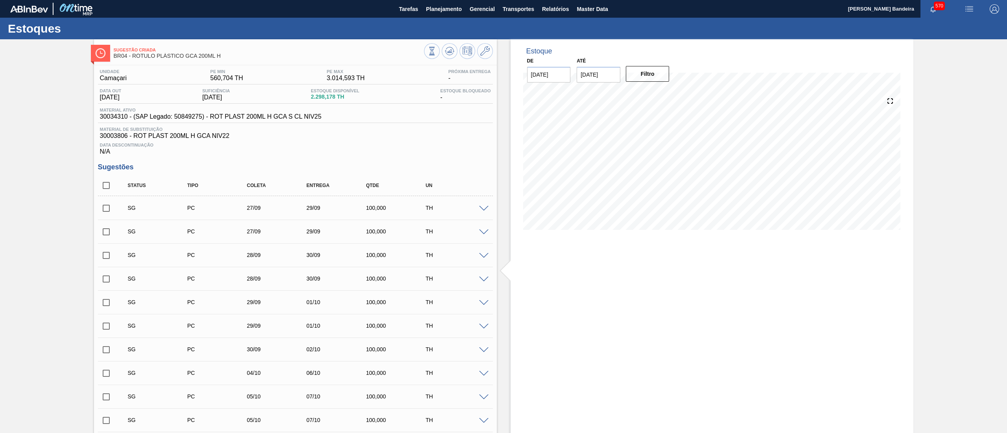
checkbox input "true"
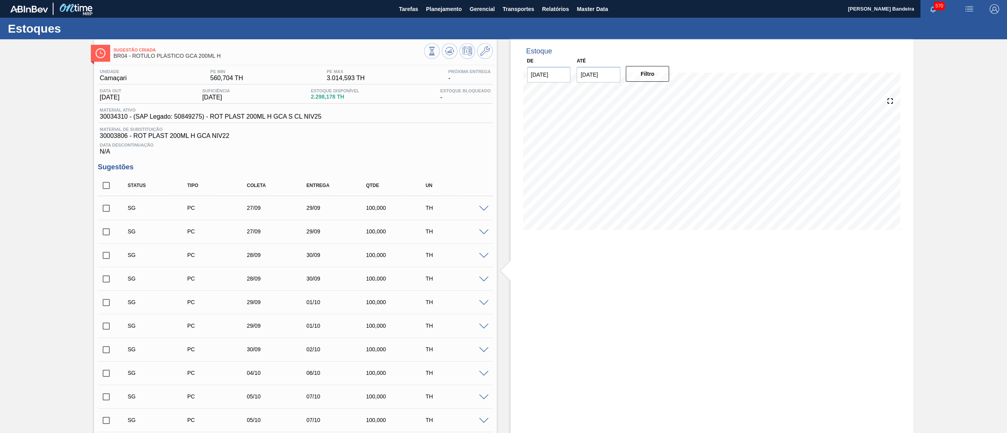
checkbox input "true"
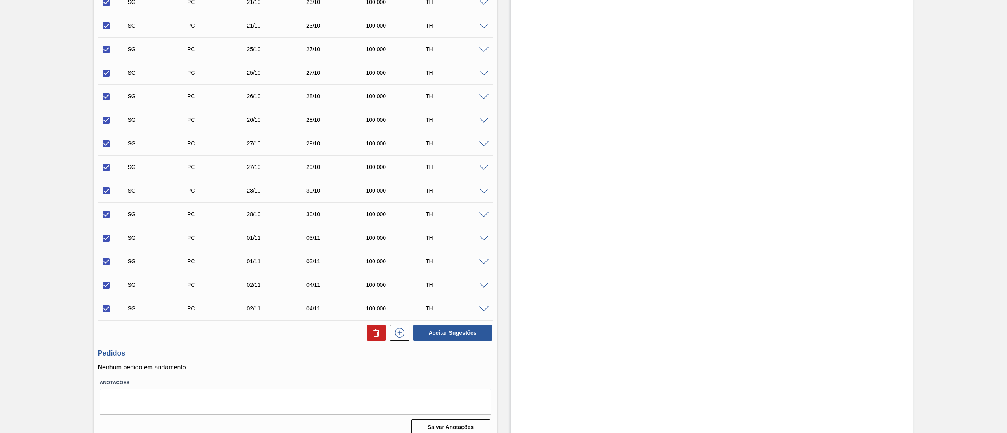
scroll to position [853, 0]
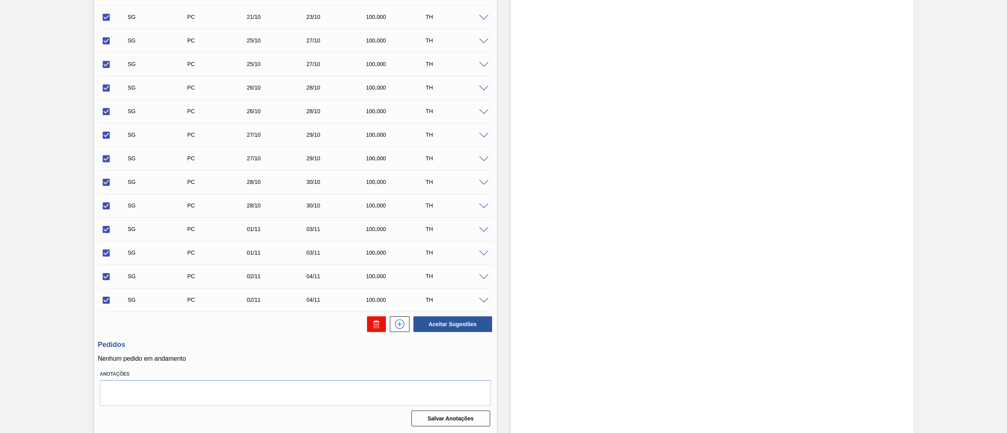
click at [375, 325] on icon at bounding box center [375, 325] width 0 height 4
checkbox input "false"
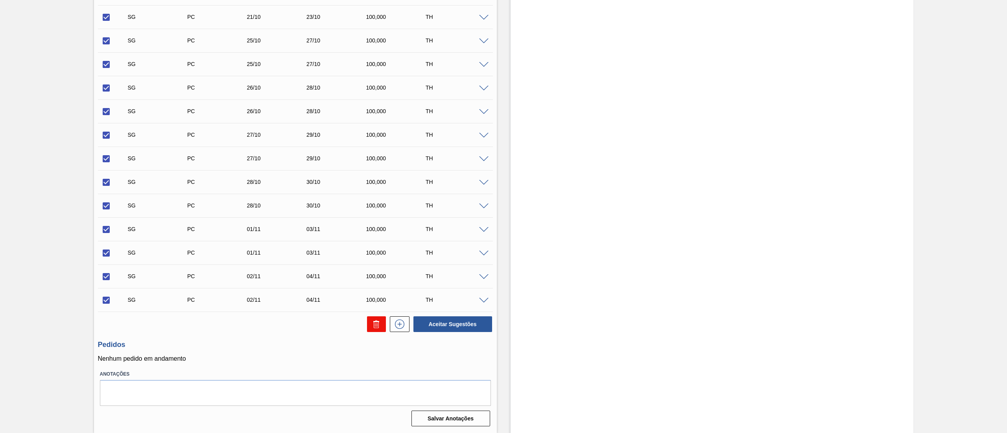
checkbox input "false"
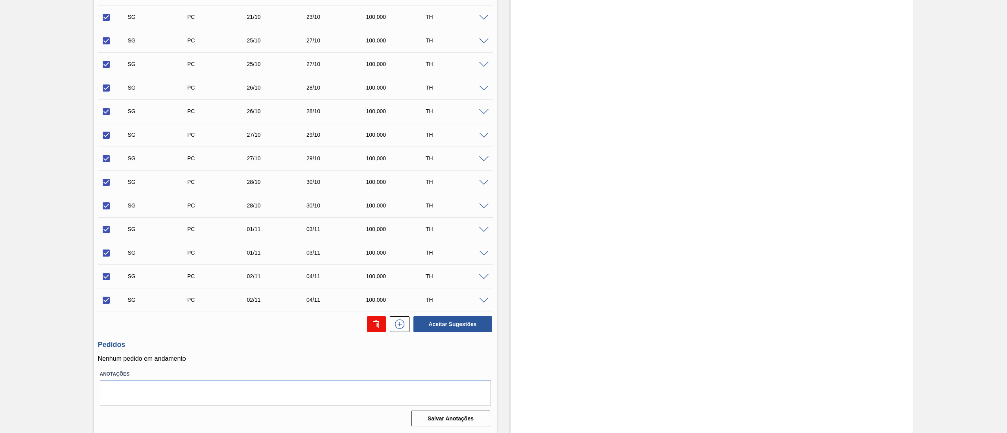
checkbox input "false"
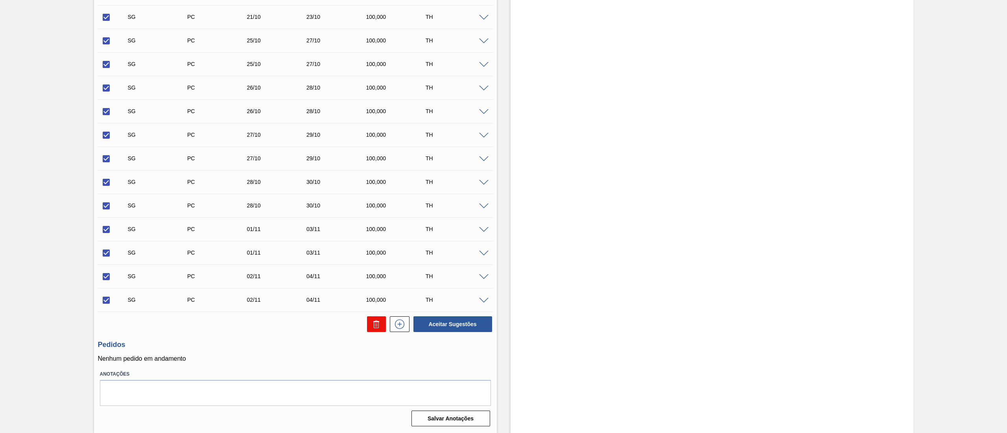
checkbox input "false"
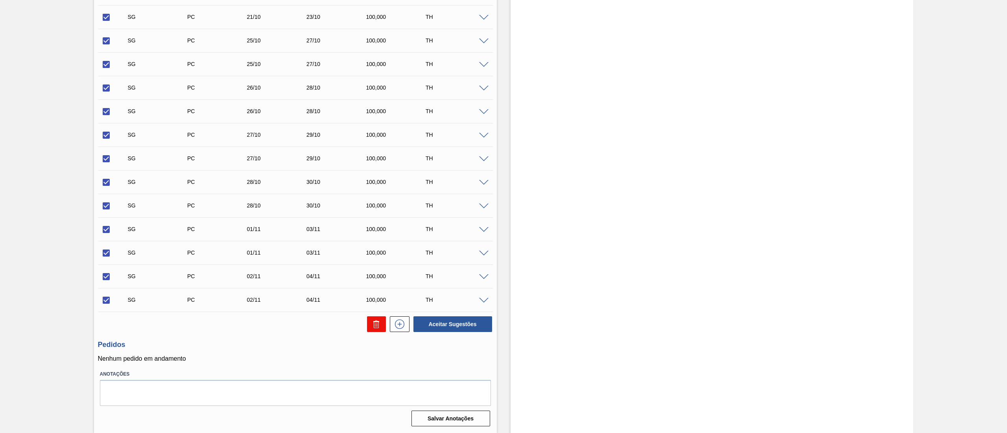
checkbox input "false"
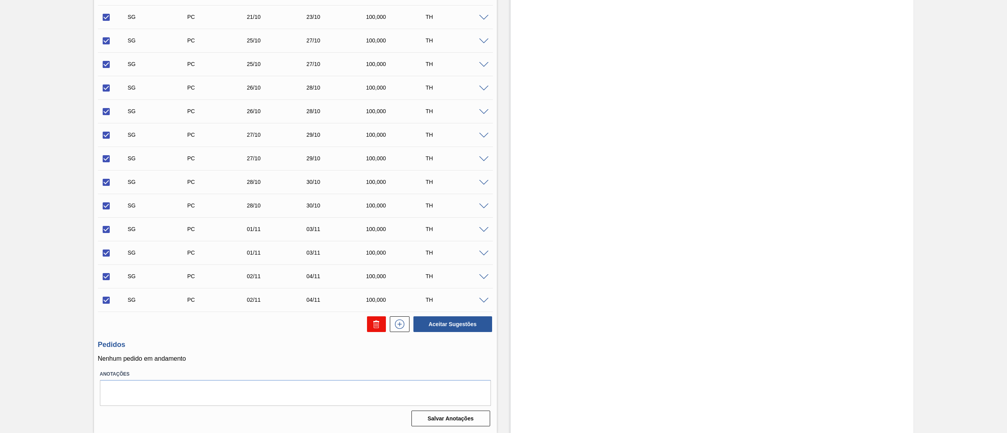
checkbox input "false"
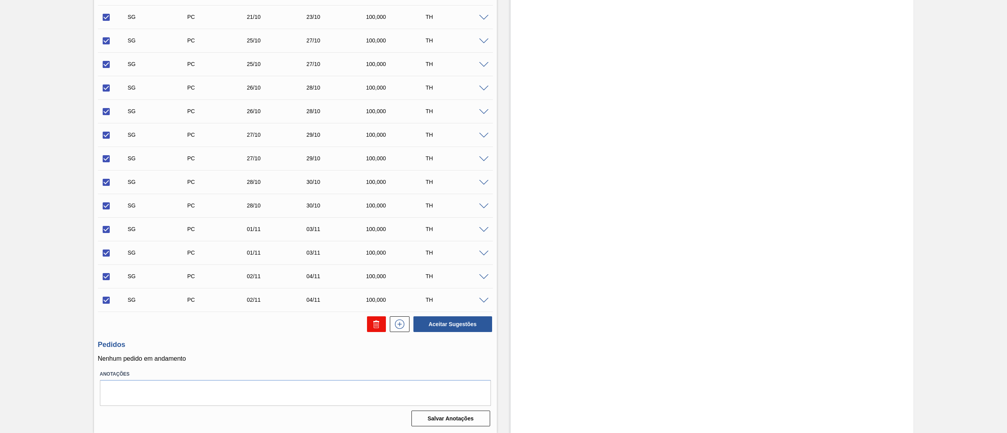
checkbox input "false"
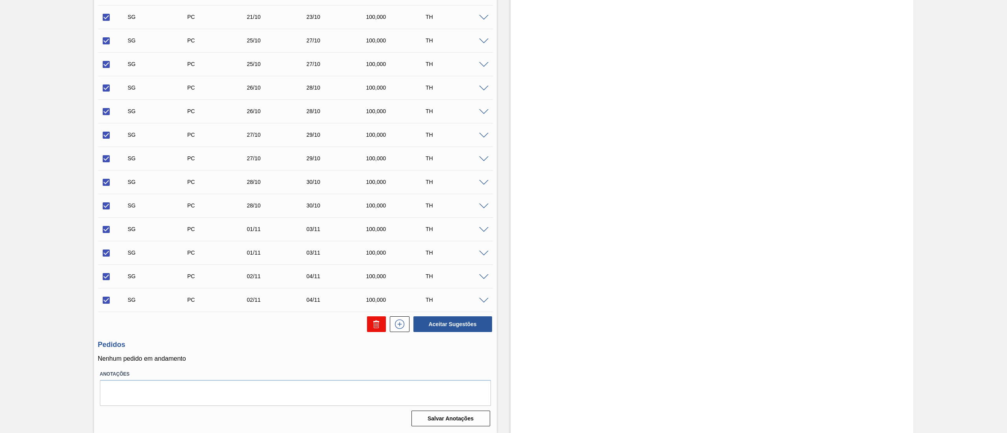
checkbox input "false"
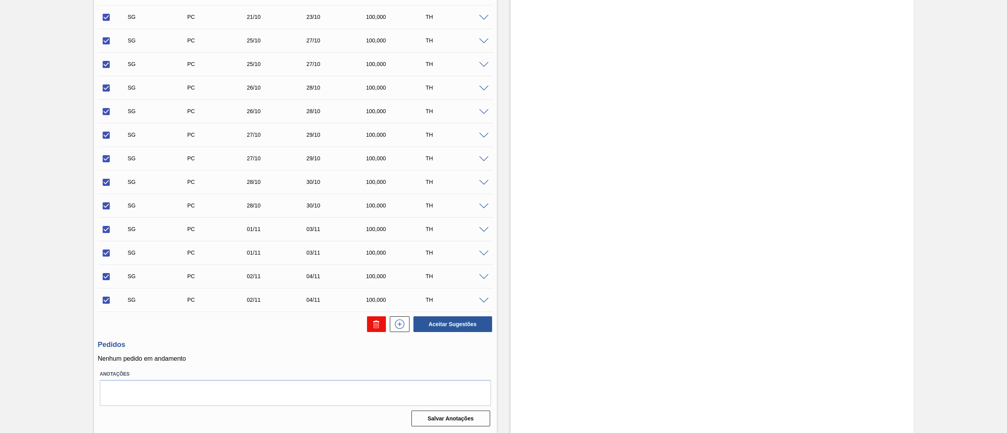
checkbox input "false"
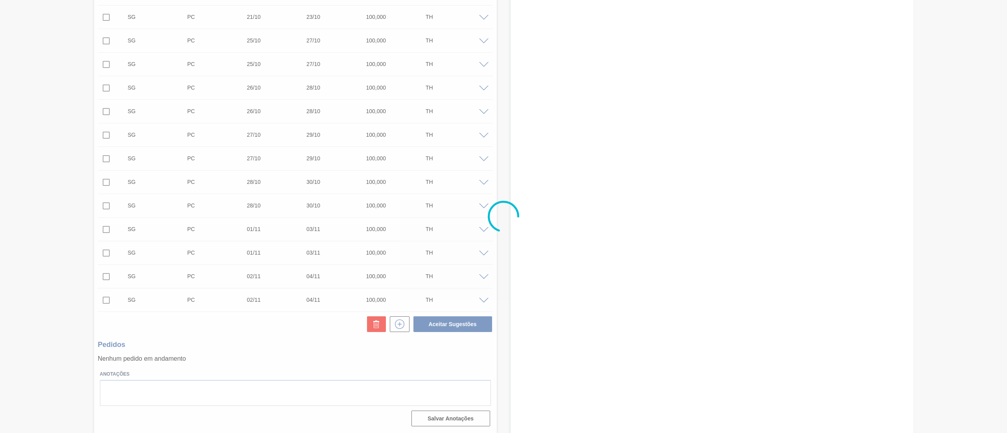
scroll to position [0, 0]
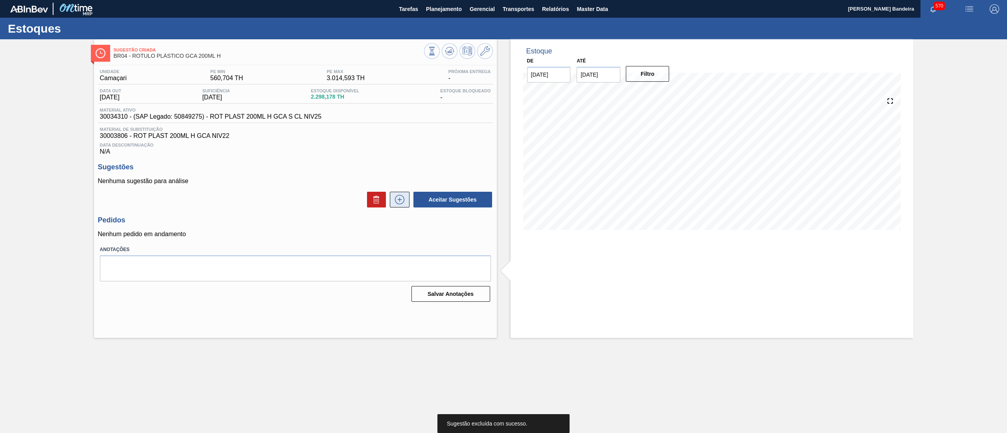
click at [405, 203] on icon at bounding box center [399, 199] width 13 height 9
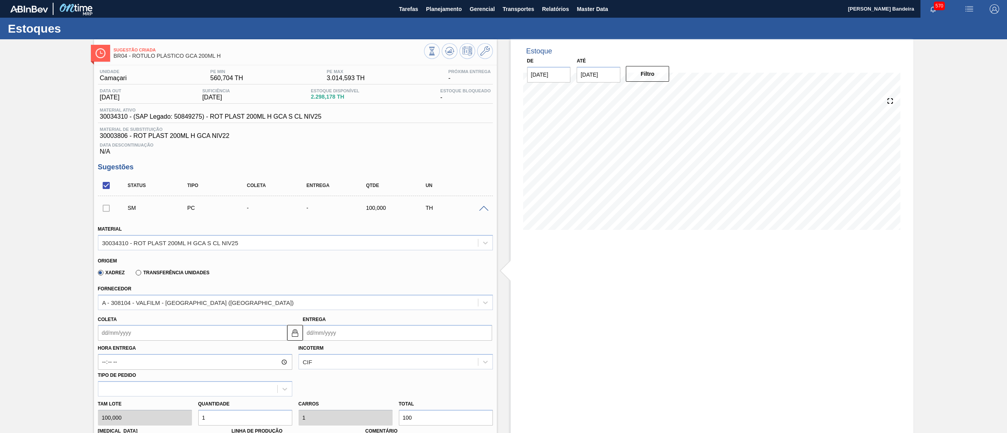
scroll to position [230, 0]
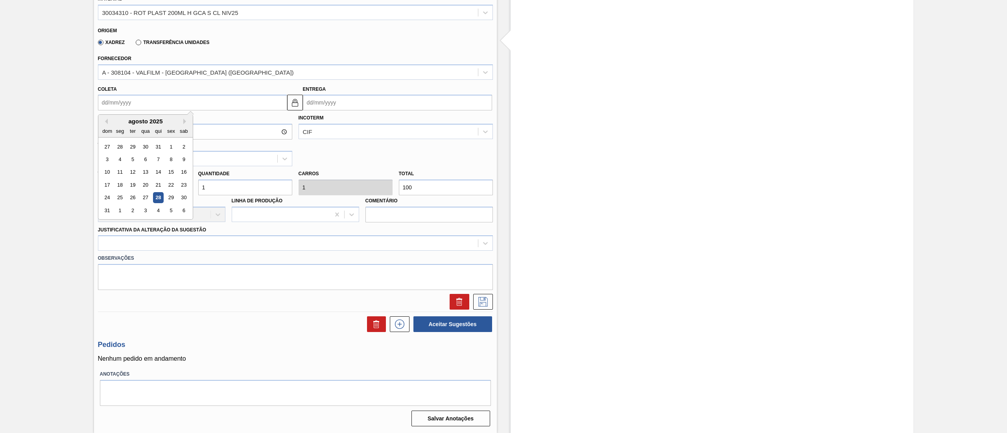
click at [176, 107] on input "Coleta" at bounding box center [192, 103] width 189 height 16
click at [184, 123] on button "Next Month" at bounding box center [186, 122] width 6 height 6
click at [167, 162] on div "12" at bounding box center [171, 159] width 11 height 11
type input "12/09/2025"
type input "14/09/2025"
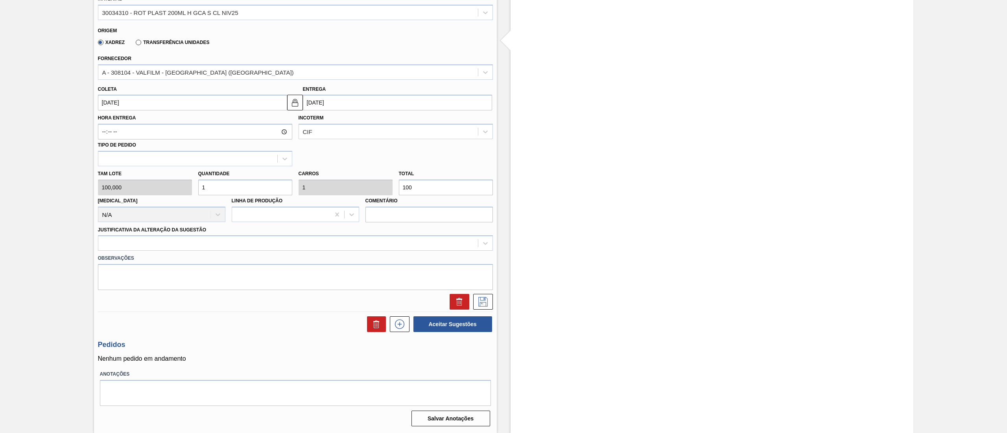
click at [184, 186] on div "Tam lote 100,000 Quantidade 1 Carros 1 Total 100 Doca N/A Linha de Produção Com…" at bounding box center [295, 194] width 401 height 56
type input "13"
type input "1.300"
type input "13"
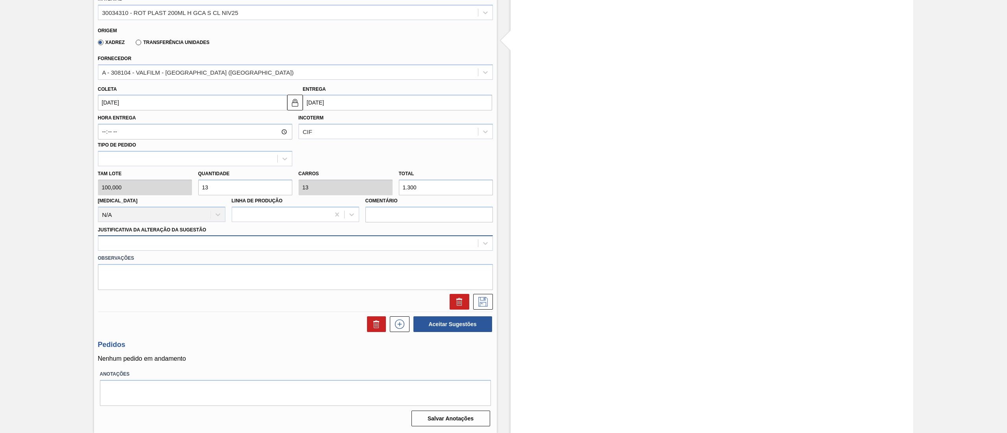
drag, startPoint x: 269, startPoint y: 239, endPoint x: 260, endPoint y: 245, distance: 10.9
click at [262, 243] on div at bounding box center [288, 243] width 380 height 11
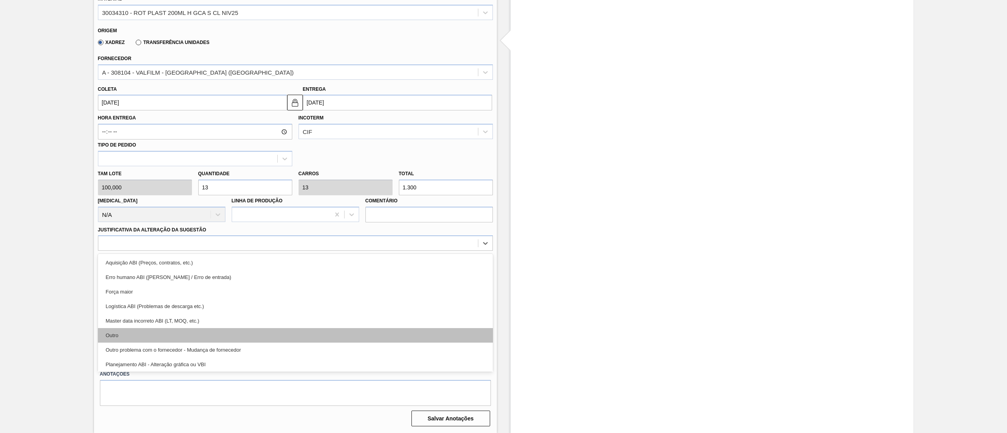
click at [203, 330] on div "Outro" at bounding box center [295, 335] width 395 height 15
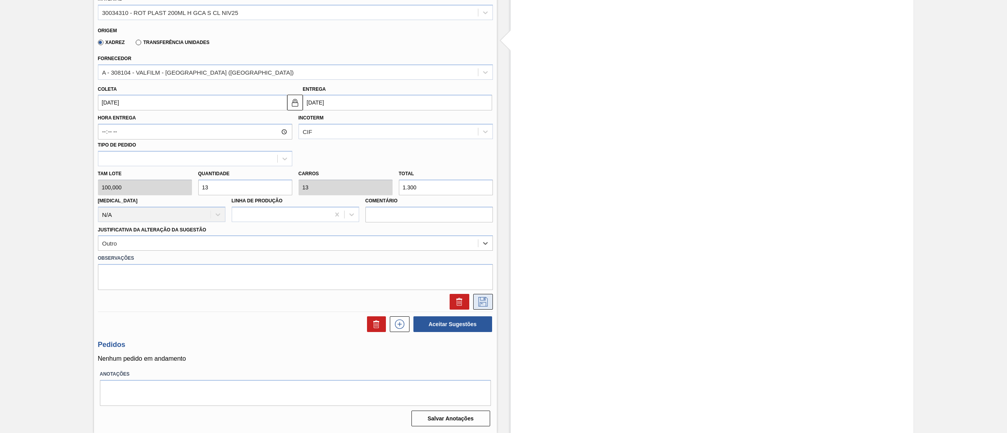
click at [473, 300] on button at bounding box center [483, 302] width 20 height 16
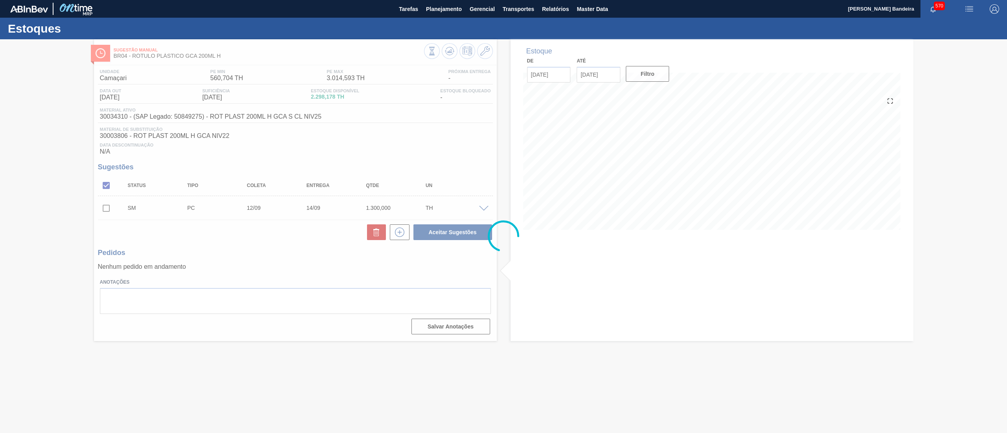
scroll to position [0, 0]
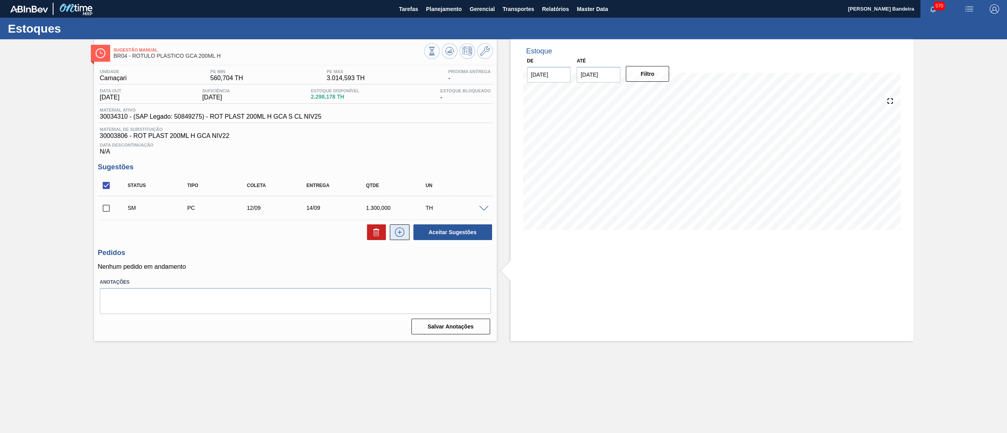
click at [400, 232] on icon at bounding box center [399, 232] width 13 height 9
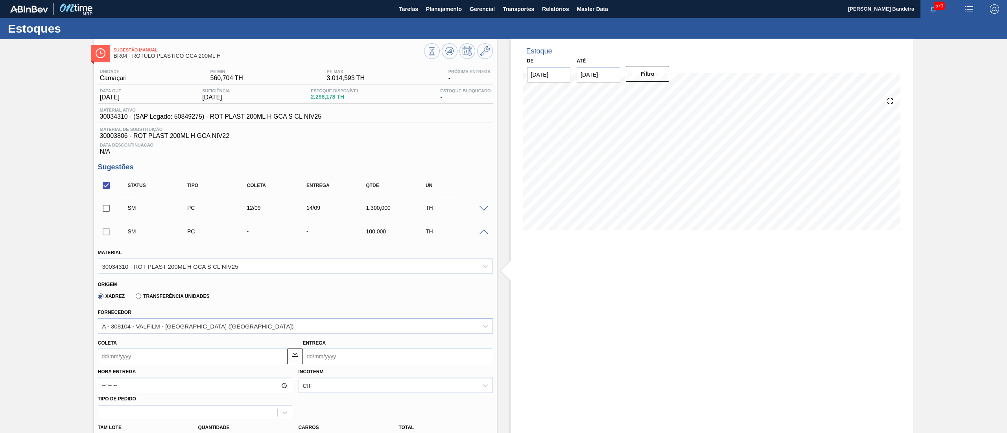
scroll to position [254, 0]
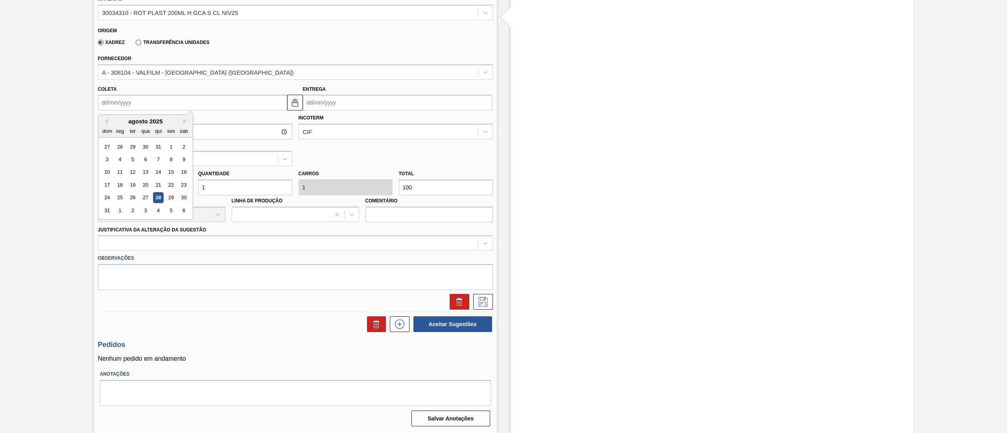
click at [168, 110] on input "Coleta" at bounding box center [192, 103] width 189 height 16
click at [183, 123] on button "Next Month" at bounding box center [186, 122] width 6 height 6
click at [155, 164] on div "9" at bounding box center [158, 159] width 11 height 11
type input "09/10/2025"
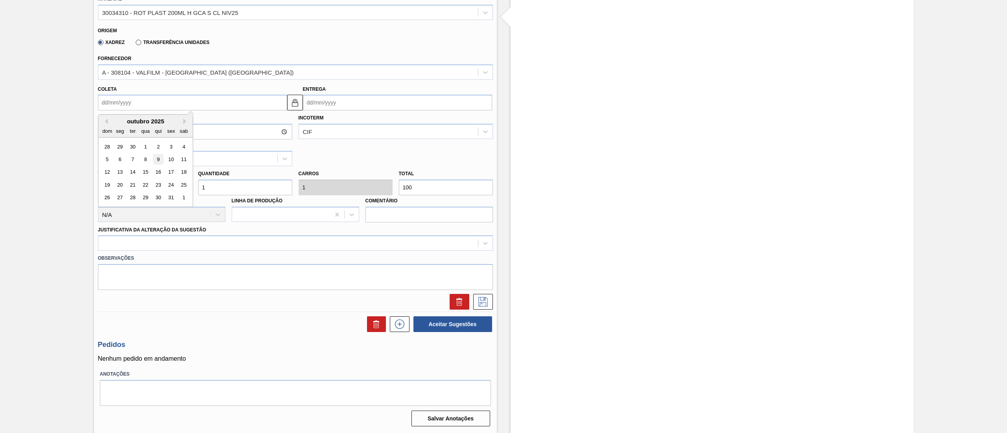
type input "11/10/2025"
click at [170, 194] on div "Tam lote 100,000 Quantidade 1 Carros 1 Total 100 Doca N/A Linha de Produção Com…" at bounding box center [295, 194] width 401 height 56
type input "13"
type input "1.300"
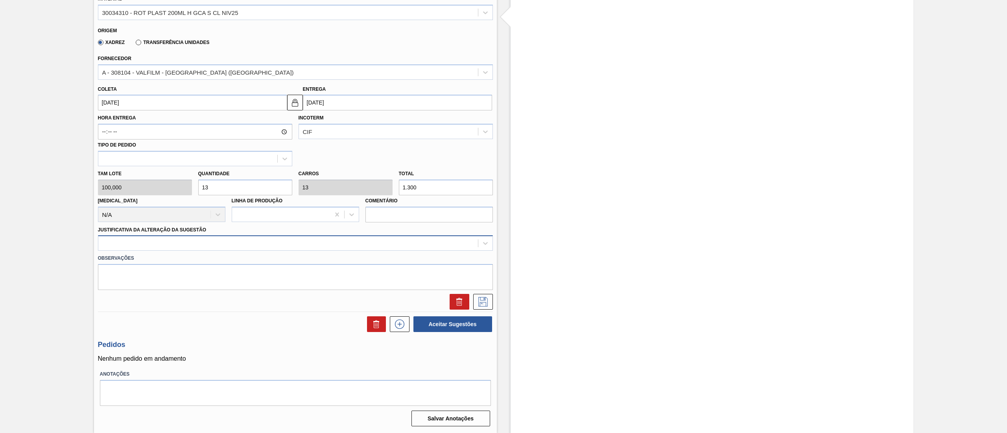
type input "13"
click at [241, 242] on div at bounding box center [288, 243] width 380 height 11
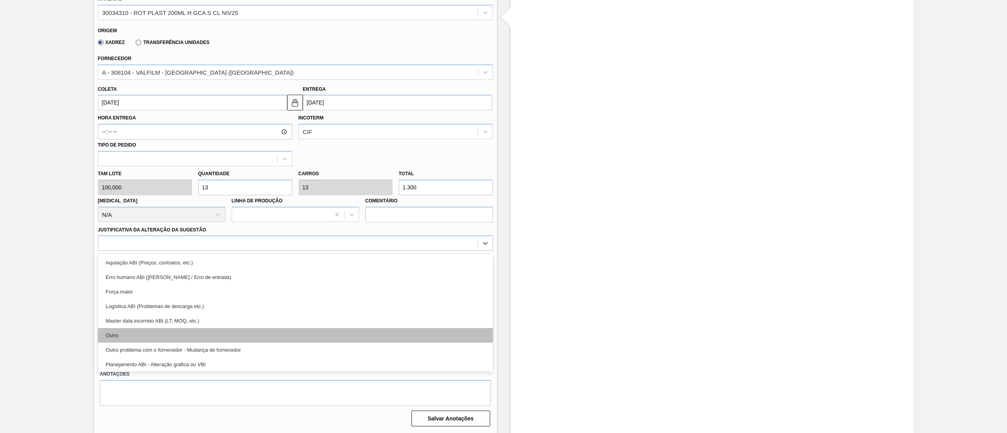
click at [177, 336] on div "Outro" at bounding box center [295, 335] width 395 height 15
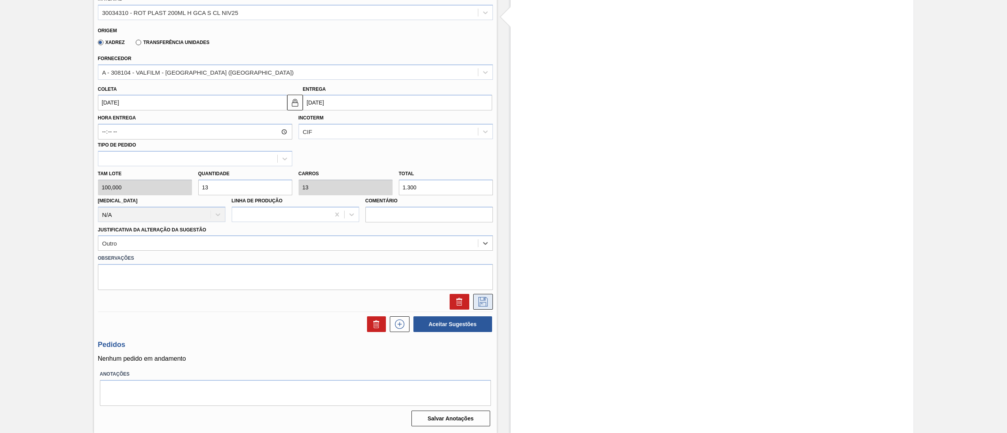
click at [481, 304] on icon at bounding box center [483, 301] width 4 height 6
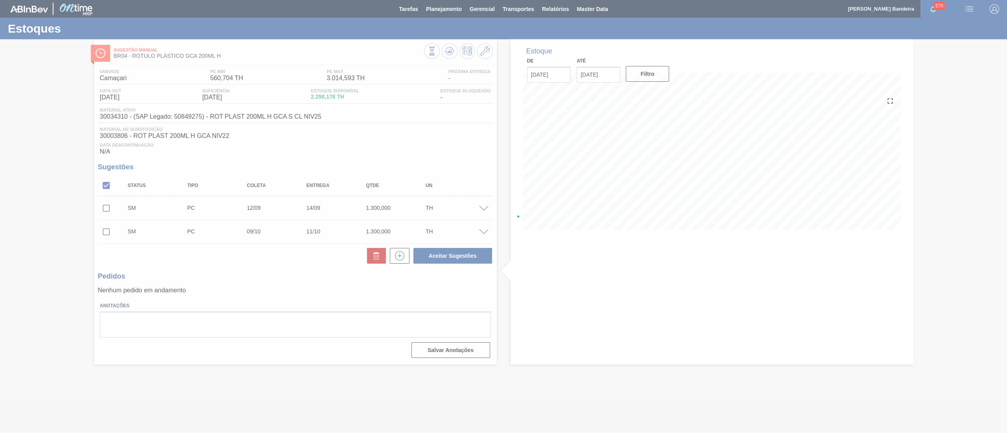
scroll to position [0, 0]
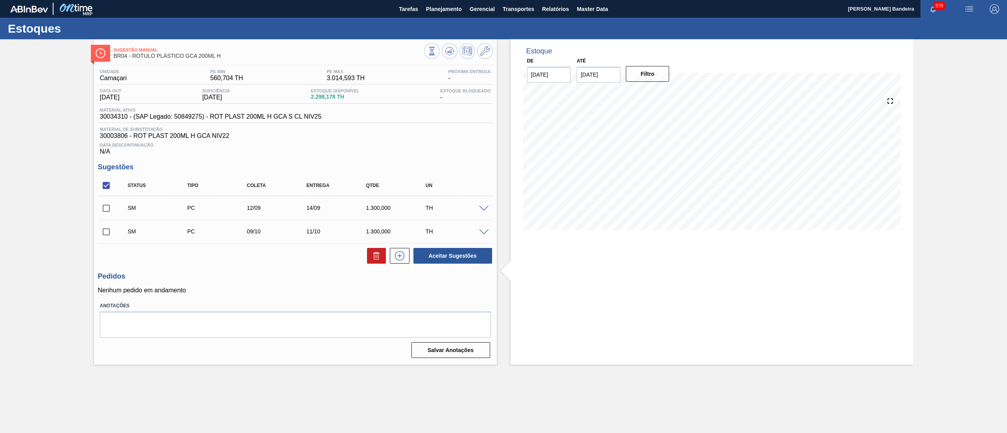
click at [109, 186] on input "checkbox" at bounding box center [106, 185] width 17 height 17
checkbox input "true"
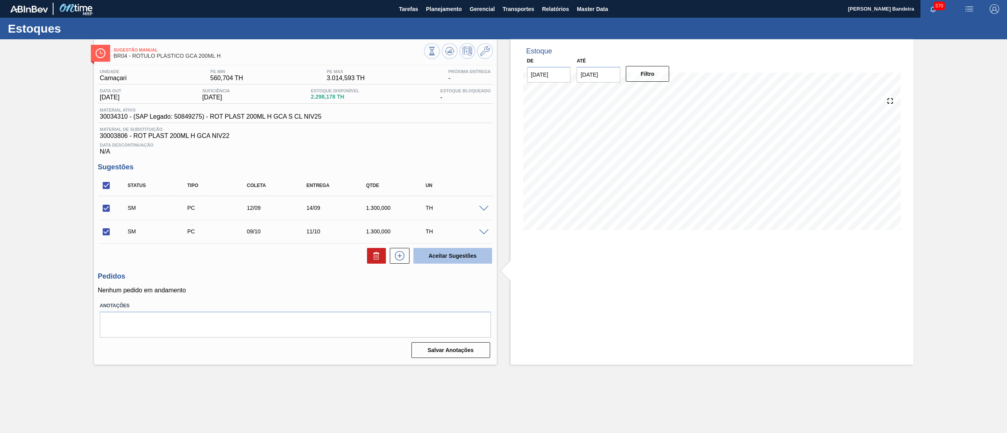
click at [466, 262] on button "Aceitar Sugestões" at bounding box center [452, 256] width 79 height 16
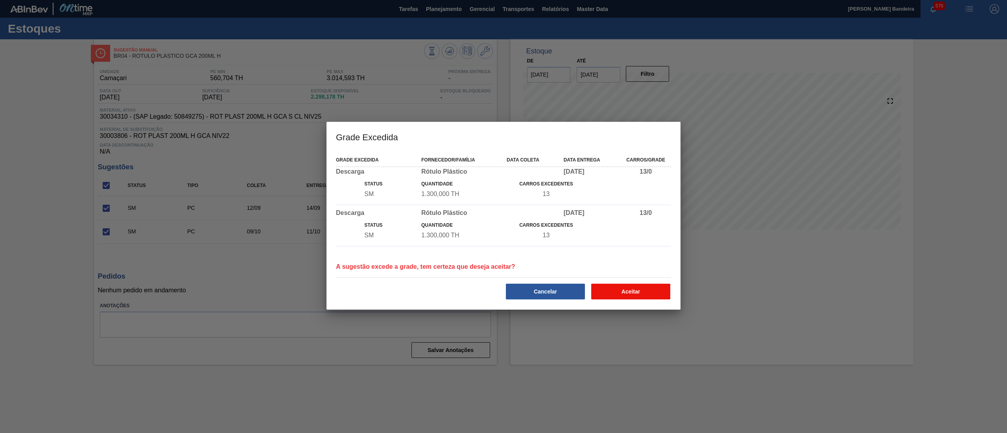
click at [628, 297] on button "Aceitar" at bounding box center [630, 292] width 79 height 16
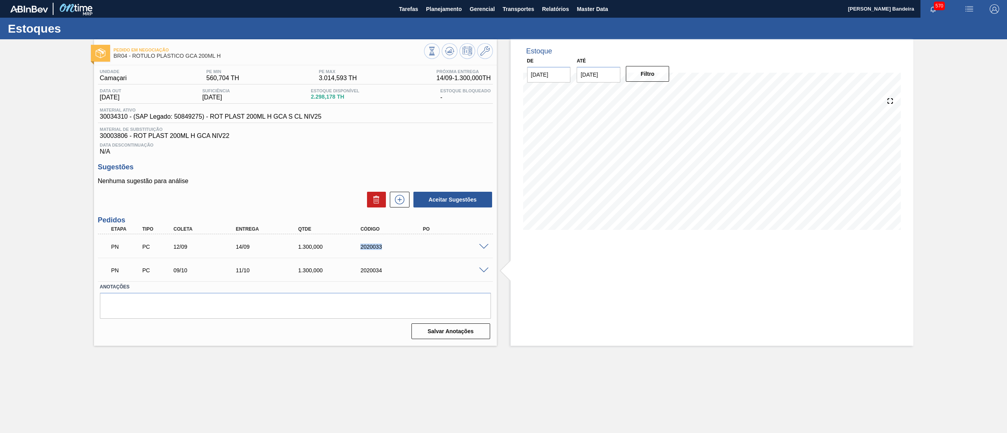
drag, startPoint x: 393, startPoint y: 247, endPoint x: 326, endPoint y: 254, distance: 67.7
click at [326, 254] on div "PN PC 12/09 14/09 1.300,000 2020033" at bounding box center [293, 246] width 374 height 16
drag, startPoint x: 397, startPoint y: 272, endPoint x: 348, endPoint y: 269, distance: 48.9
click at [342, 270] on div "PN PC 09/10 11/10 1.300,000 2020034" at bounding box center [293, 270] width 374 height 16
drag, startPoint x: 397, startPoint y: 250, endPoint x: 339, endPoint y: 253, distance: 57.9
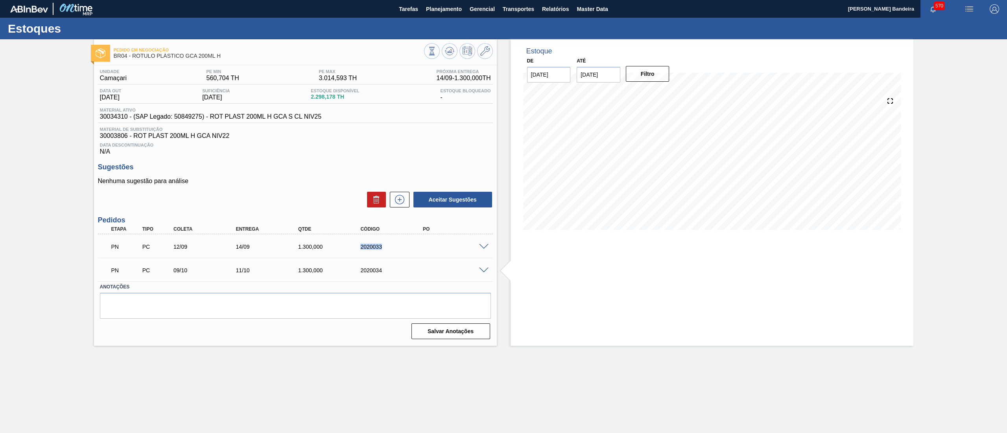
click at [339, 253] on div "PN PC 12/09 14/09 1.300,000 2020033" at bounding box center [293, 246] width 374 height 16
click at [380, 182] on p "Nenhuma sugestão para análise" at bounding box center [295, 181] width 395 height 7
drag, startPoint x: 223, startPoint y: 56, endPoint x: 131, endPoint y: 53, distance: 91.3
click at [131, 53] on span "BR04 - RÓTULO PLÁSTICO GCA 200ML H" at bounding box center [269, 56] width 310 height 6
click at [429, 53] on icon at bounding box center [432, 51] width 9 height 9
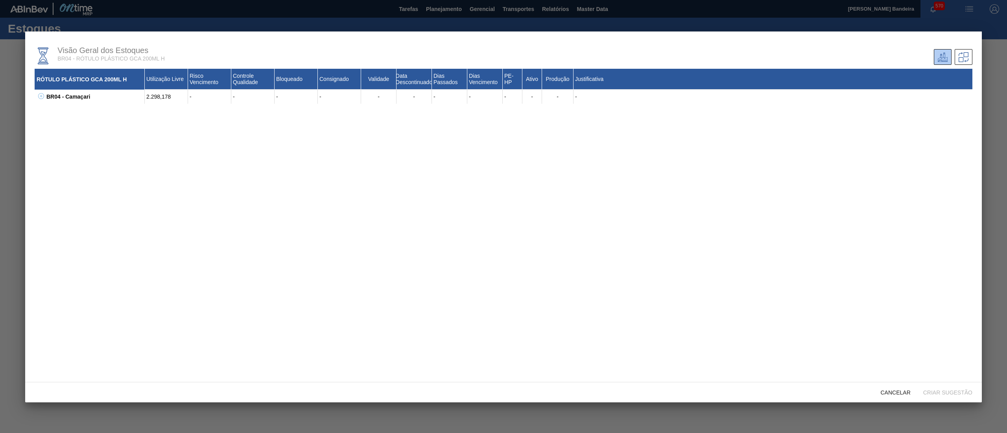
click at [42, 94] on icon at bounding box center [41, 96] width 6 height 6
click at [913, 398] on div "Cancelar" at bounding box center [895, 392] width 42 height 15
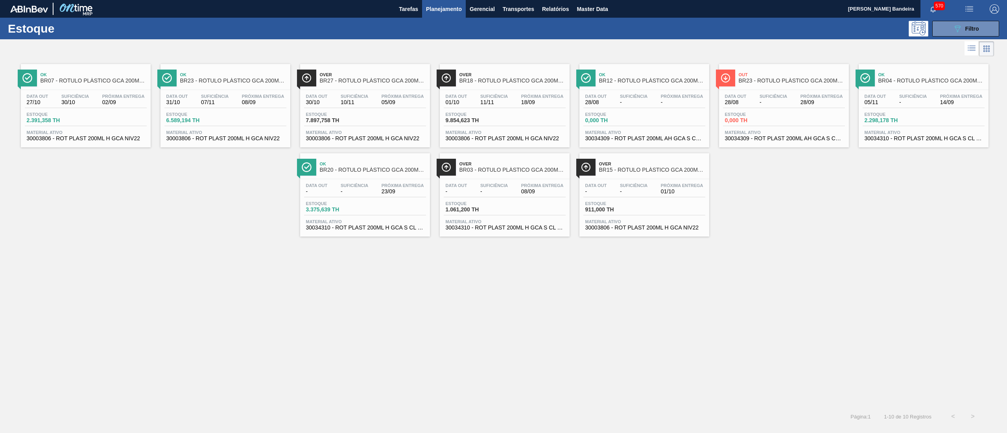
click at [482, 231] on span "30034310 - ROT PLAST 200ML H GCA S CL NIV25" at bounding box center [505, 228] width 118 height 6
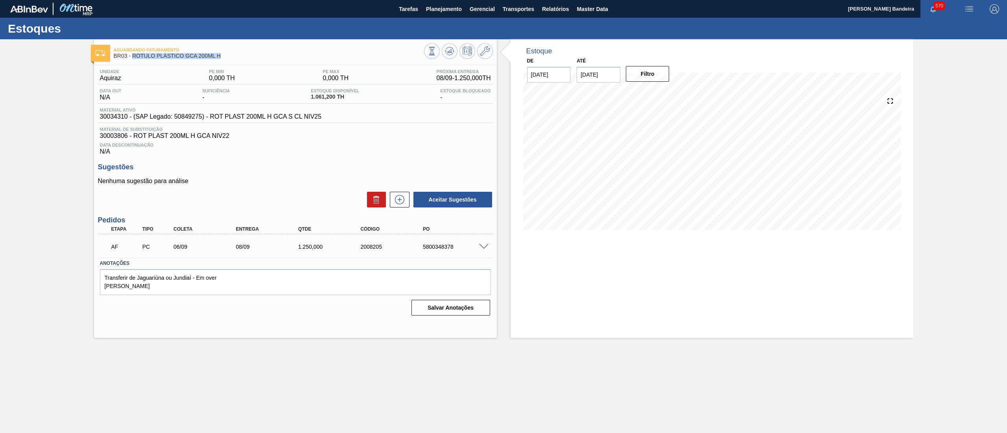
drag, startPoint x: 227, startPoint y: 59, endPoint x: 131, endPoint y: 59, distance: 96.0
click at [131, 59] on div "Aguardando Faturamento BR03 - RÓTULO PLÁSTICO GCA 200ML H" at bounding box center [269, 53] width 310 height 18
click at [482, 247] on span at bounding box center [483, 247] width 9 height 6
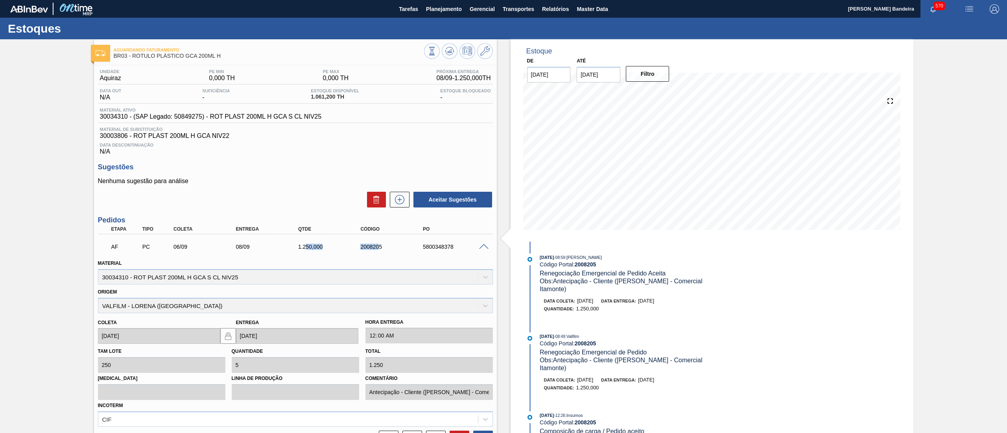
drag, startPoint x: 378, startPoint y: 249, endPoint x: 306, endPoint y: 247, distance: 72.4
click at [306, 247] on div "AF PC 06/09 08/09 1.250,000 2008205 5800348378" at bounding box center [293, 246] width 374 height 16
click at [376, 244] on div "AF PC 06/09 08/09 1.250,000 2008205 5800348378" at bounding box center [293, 246] width 374 height 16
drag, startPoint x: 389, startPoint y: 249, endPoint x: 340, endPoint y: 248, distance: 48.8
click at [340, 248] on div "AF PC 06/09 08/09 1.250,000 2008205 5800348378" at bounding box center [293, 246] width 374 height 16
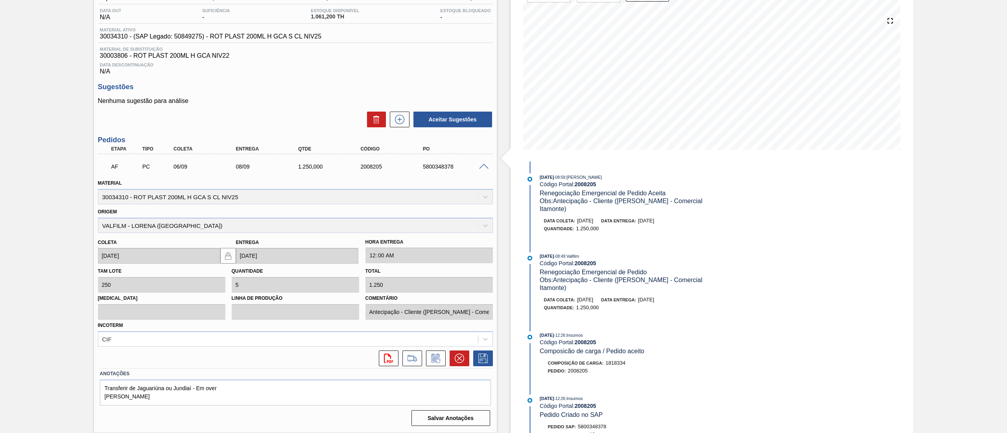
click at [485, 168] on span at bounding box center [483, 167] width 9 height 6
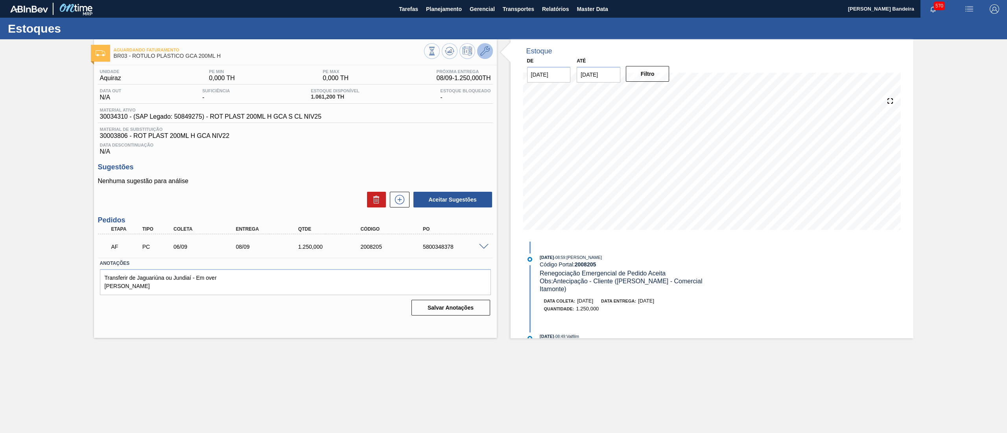
click at [484, 48] on icon at bounding box center [484, 50] width 9 height 9
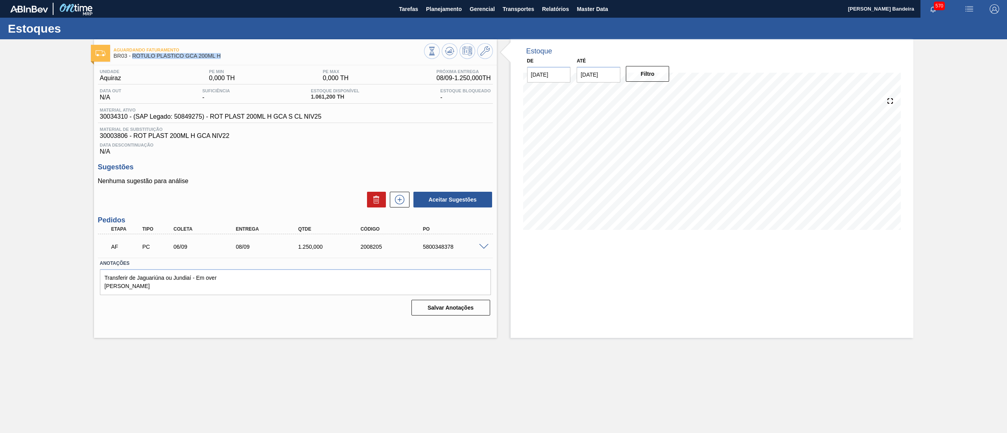
drag, startPoint x: 232, startPoint y: 57, endPoint x: 133, endPoint y: 58, distance: 99.1
click at [133, 58] on span "BR03 - RÓTULO PLÁSTICO GCA 200ML H" at bounding box center [269, 56] width 310 height 6
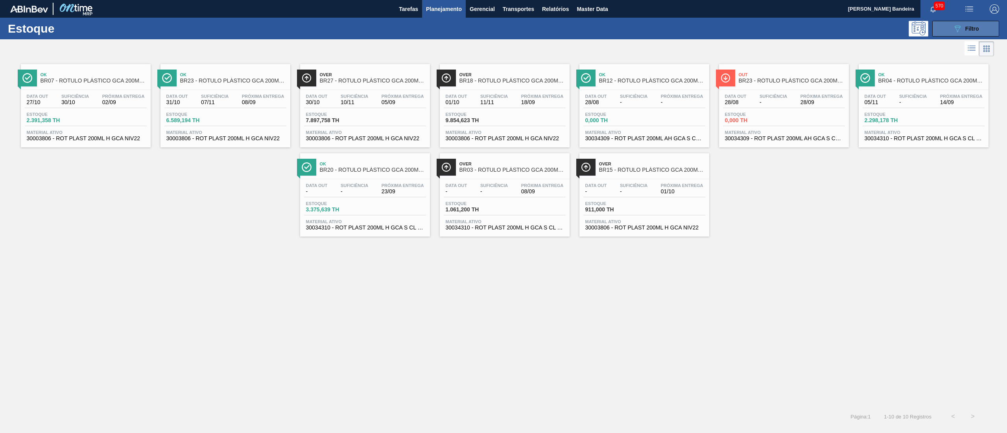
click at [957, 24] on icon "089F7B8B-B2A5-4AFE-B5C0-19BA573D28AC" at bounding box center [957, 28] width 9 height 9
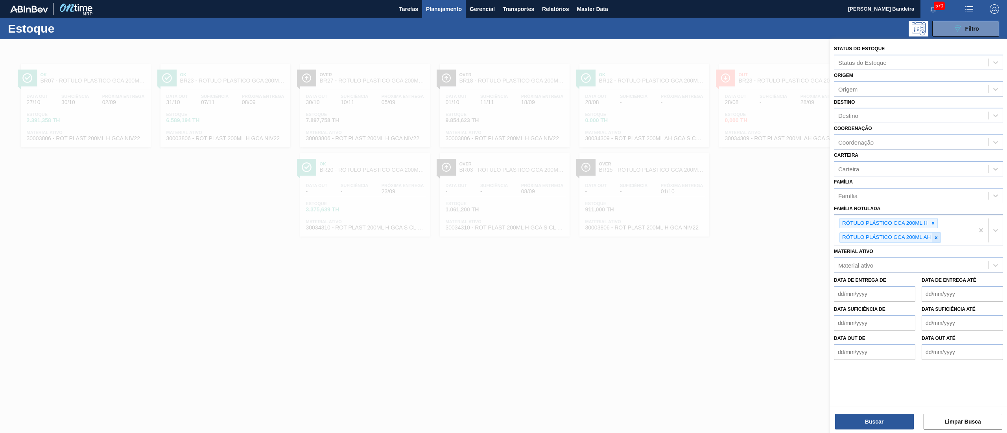
click at [936, 240] on icon at bounding box center [936, 238] width 6 height 6
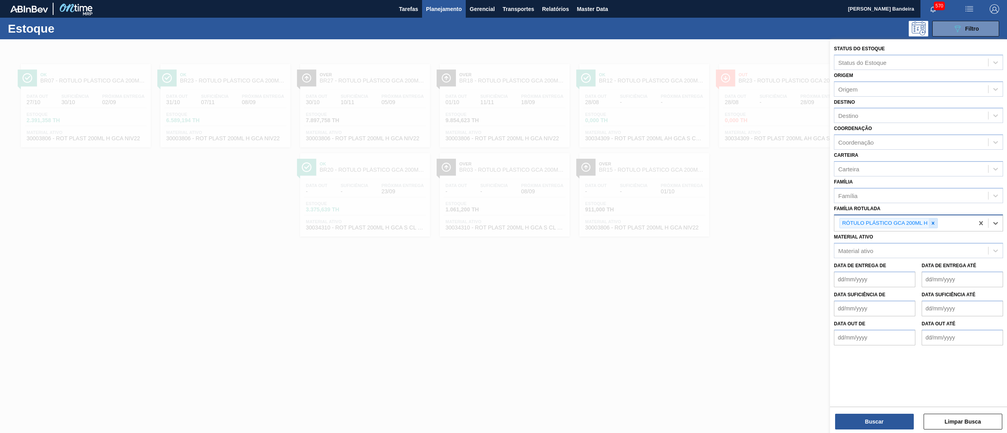
click at [929, 220] on div at bounding box center [933, 224] width 9 height 10
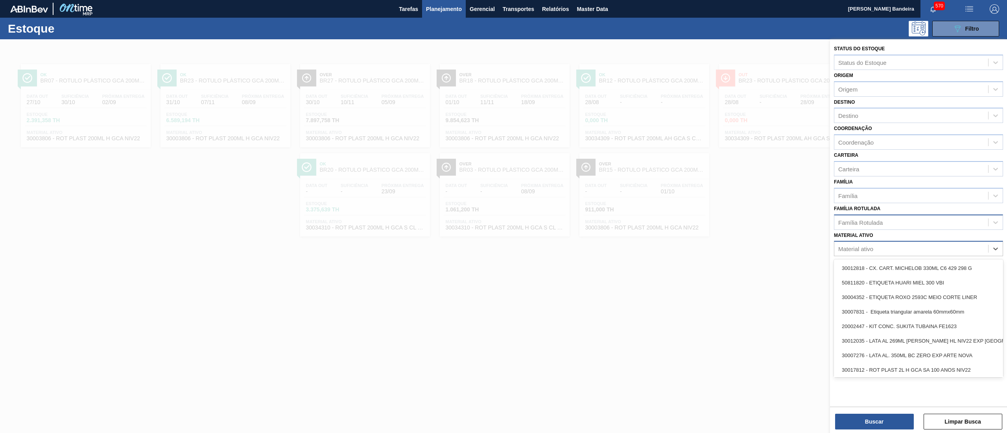
click at [910, 245] on div "Material ativo" at bounding box center [911, 248] width 154 height 11
paste ativo "30034670"
type ativo "30034670"
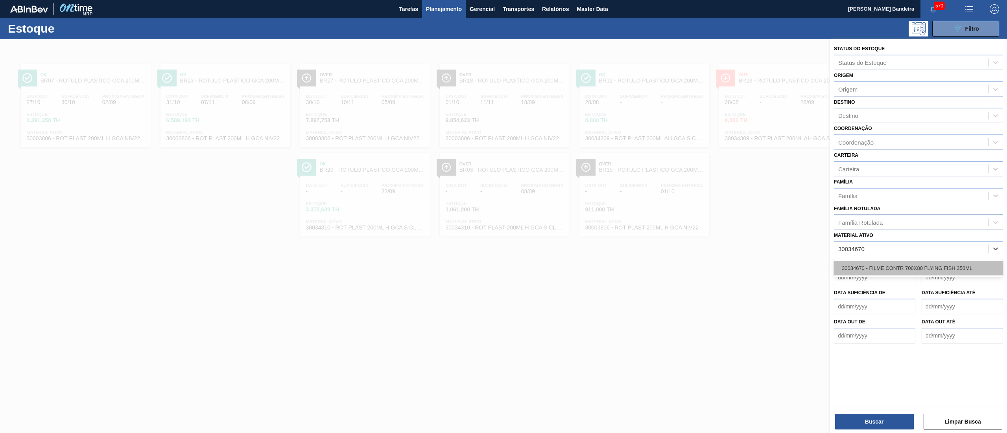
click at [908, 265] on div "30034670 - FILME CONTR 700X80 FLYING FISH 350ML" at bounding box center [918, 268] width 169 height 15
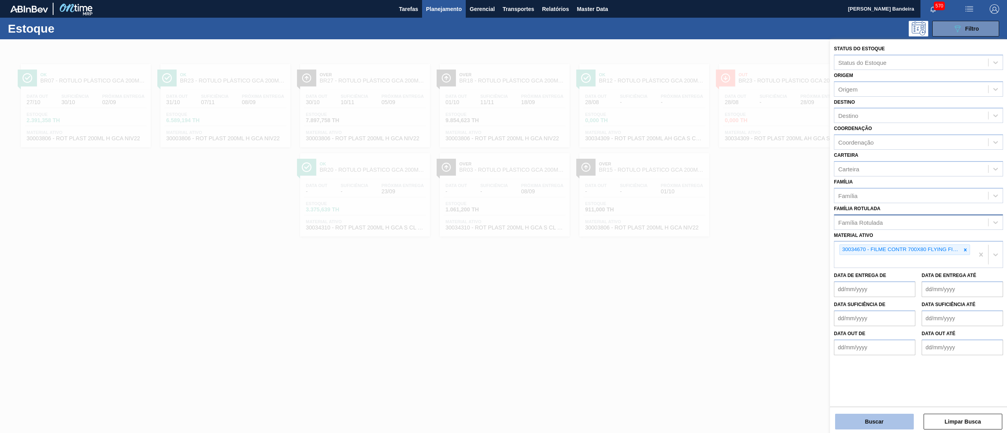
click at [868, 423] on button "Buscar" at bounding box center [874, 422] width 79 height 16
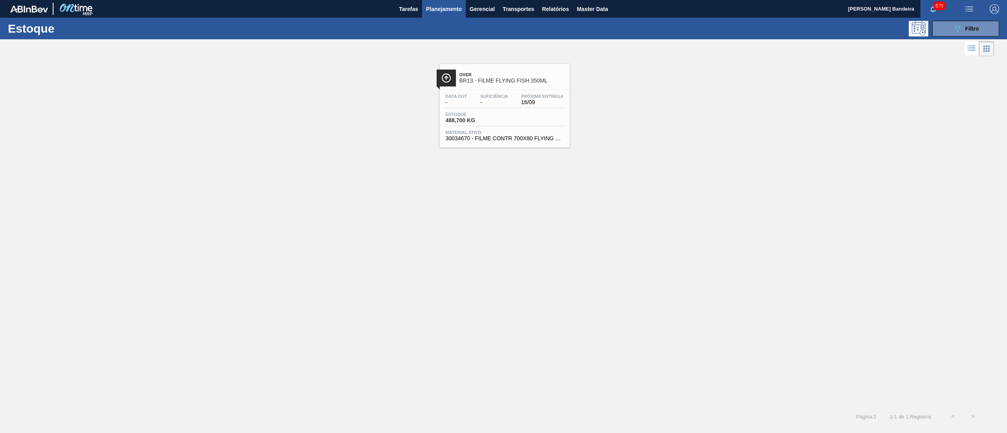
click at [536, 137] on span "30034670 - FILME CONTR 700X80 FLYING FISH 350ML" at bounding box center [505, 139] width 118 height 6
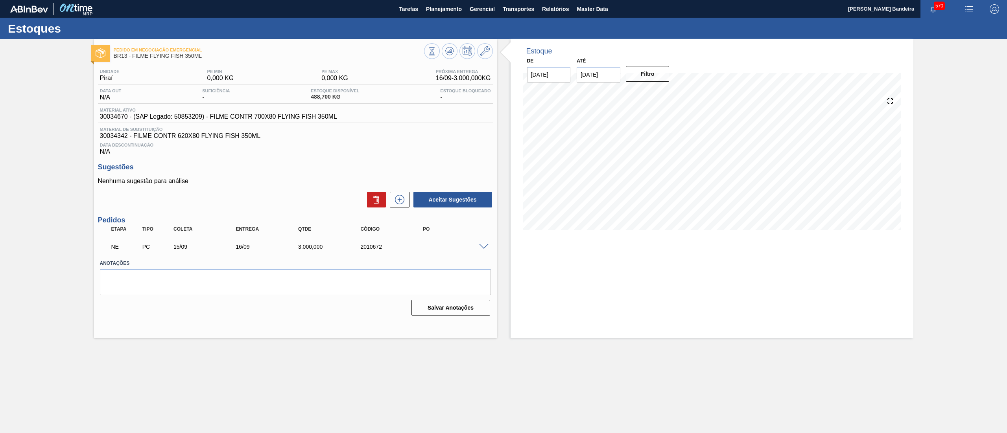
click at [480, 246] on span at bounding box center [483, 247] width 9 height 6
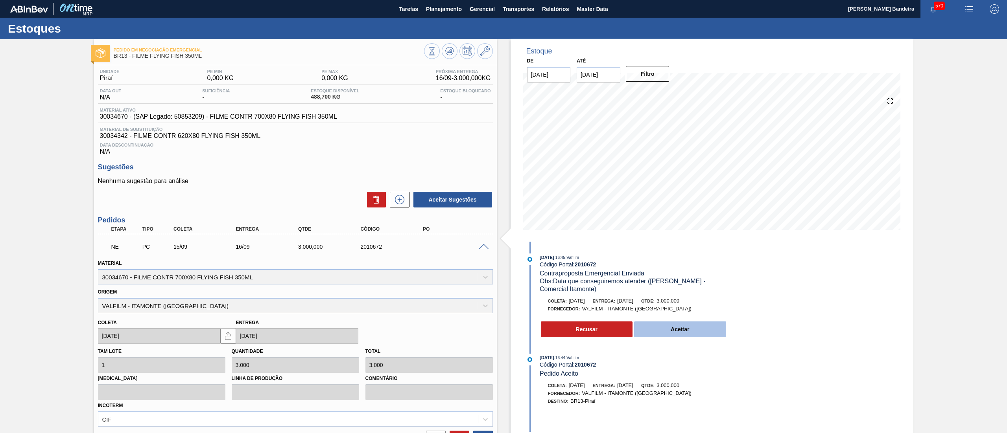
click at [691, 331] on button "Aceitar" at bounding box center [680, 330] width 92 height 16
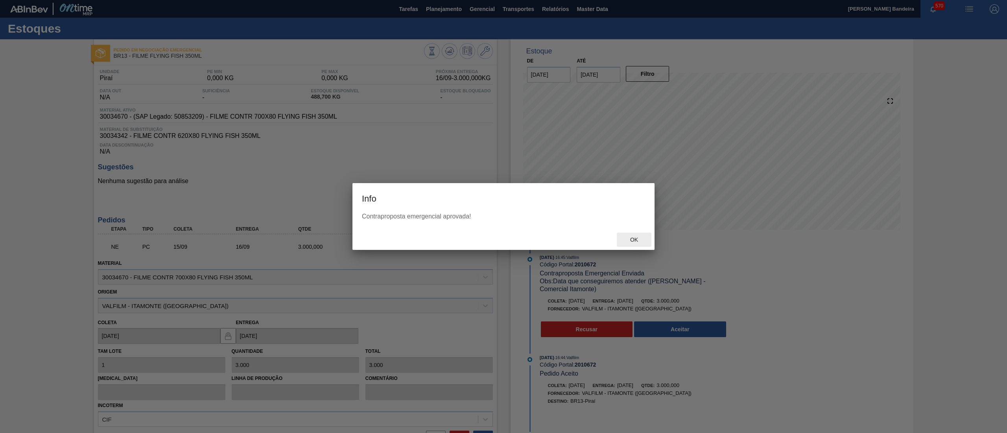
click at [642, 241] on span "Ok" at bounding box center [634, 240] width 20 height 6
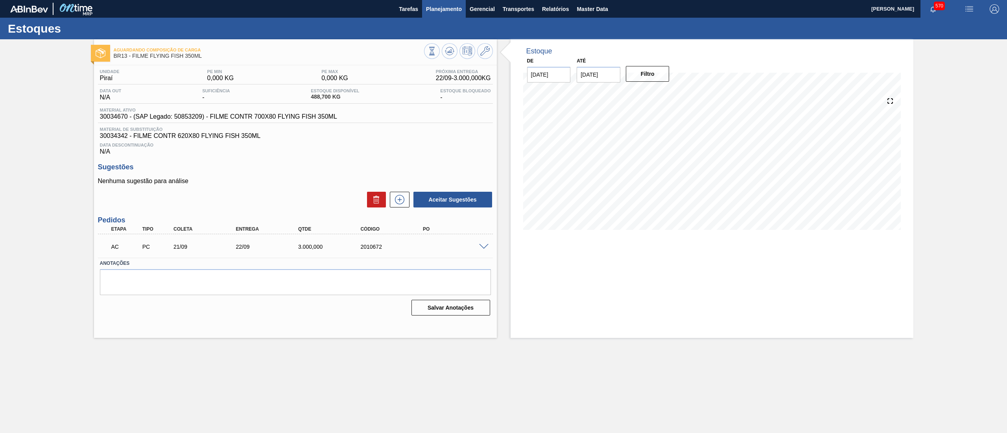
click at [452, 6] on span "Planejamento" at bounding box center [444, 8] width 36 height 9
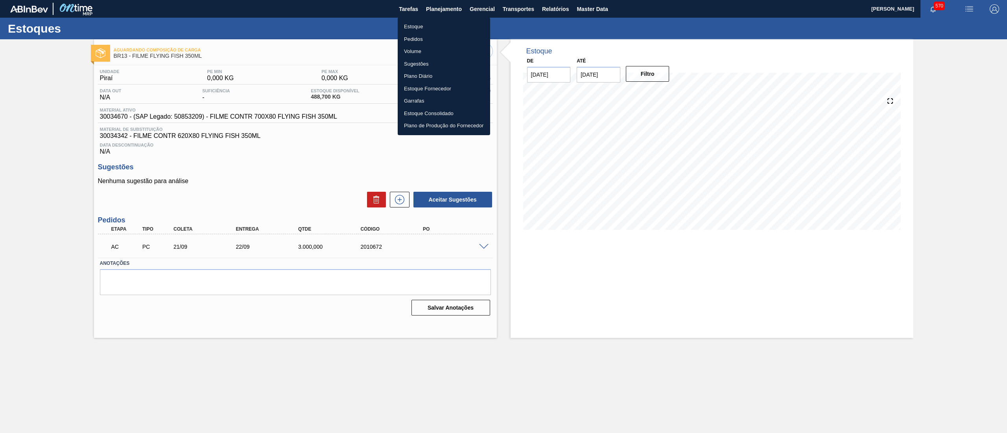
click at [419, 39] on li "Pedidos" at bounding box center [444, 39] width 92 height 13
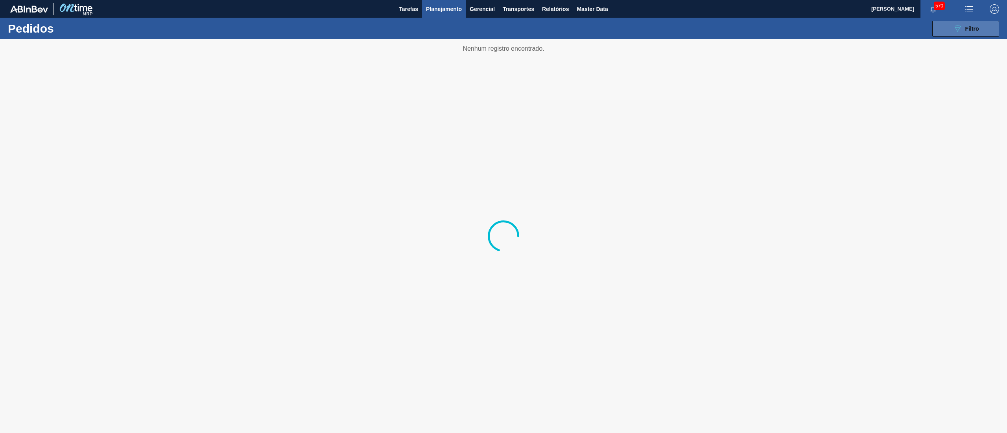
click at [949, 29] on button "089F7B8B-B2A5-4AFE-B5C0-19BA573D28AC Filtro" at bounding box center [965, 29] width 67 height 16
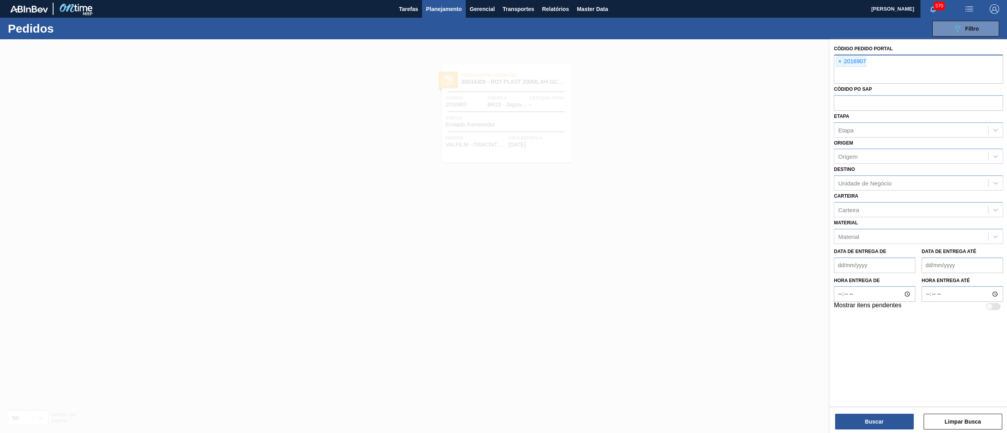
click at [835, 56] on div "× 2016907" at bounding box center [918, 69] width 169 height 29
click at [842, 61] on span "×" at bounding box center [839, 61] width 7 height 9
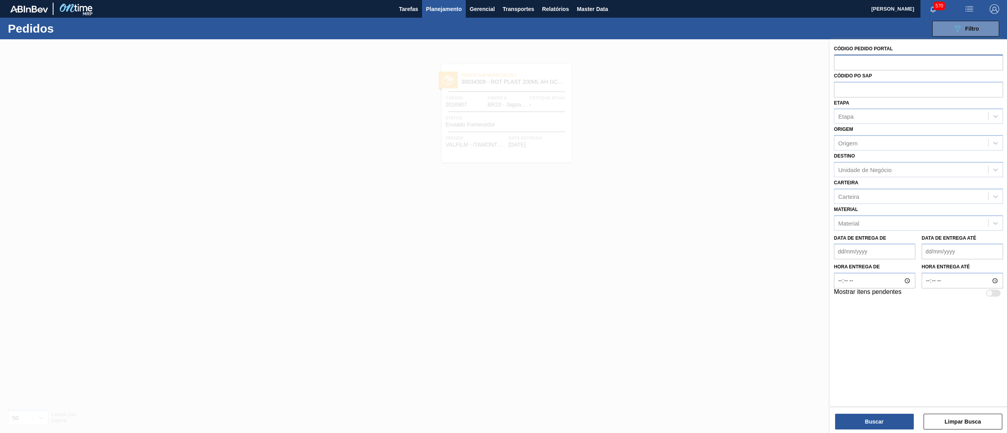
paste input "1973991"
type input "1973991"
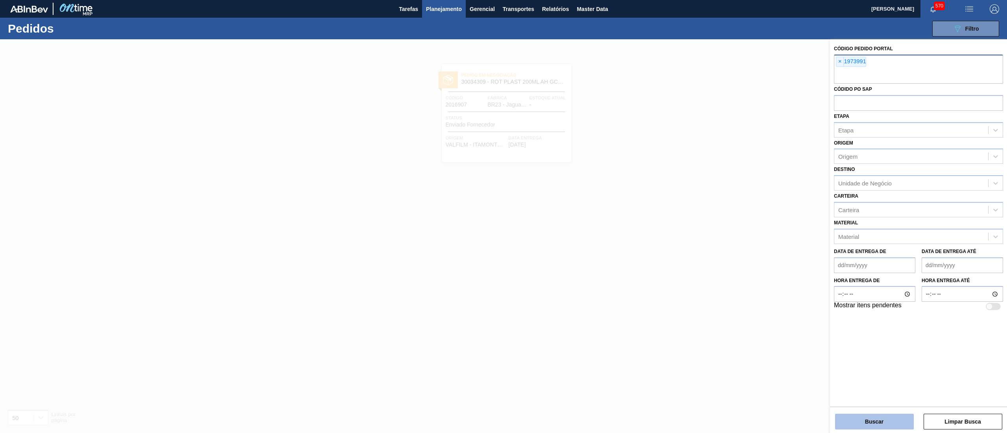
click at [873, 425] on button "Buscar" at bounding box center [874, 422] width 79 height 16
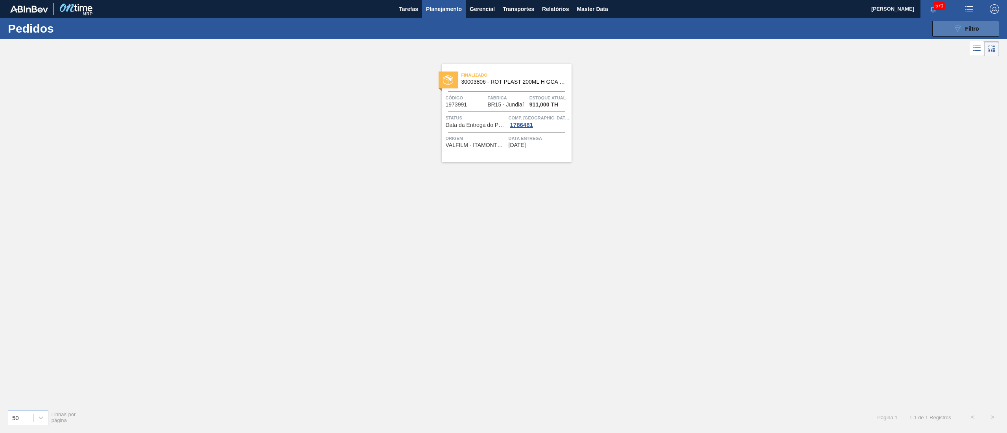
click at [960, 25] on icon "089F7B8B-B2A5-4AFE-B5C0-19BA573D28AC" at bounding box center [957, 28] width 9 height 9
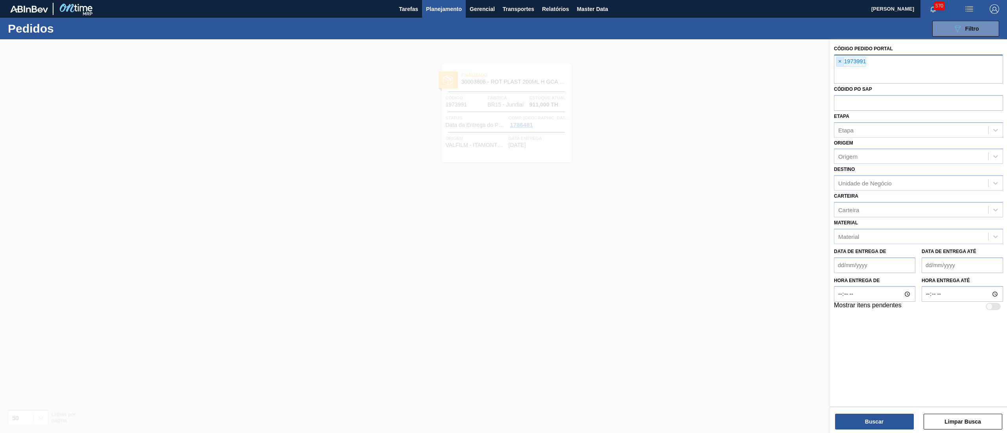
click at [837, 62] on span "×" at bounding box center [839, 61] width 7 height 9
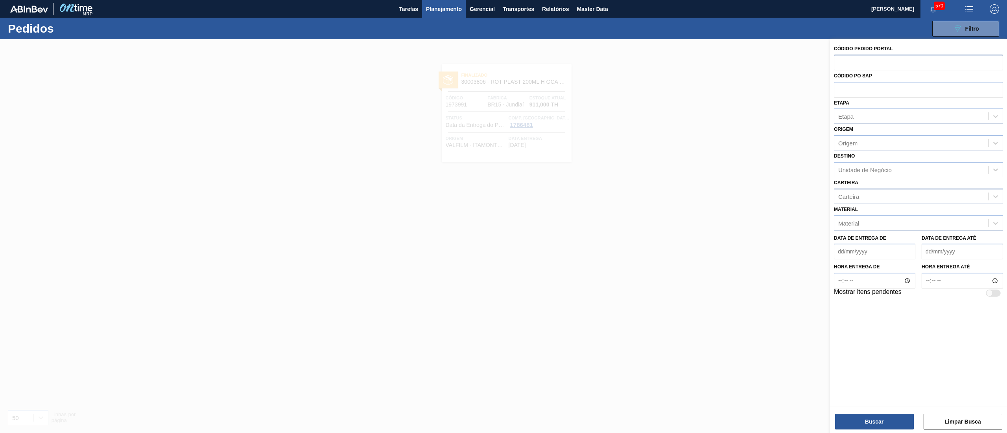
click at [863, 196] on div "Carteira" at bounding box center [911, 196] width 154 height 11
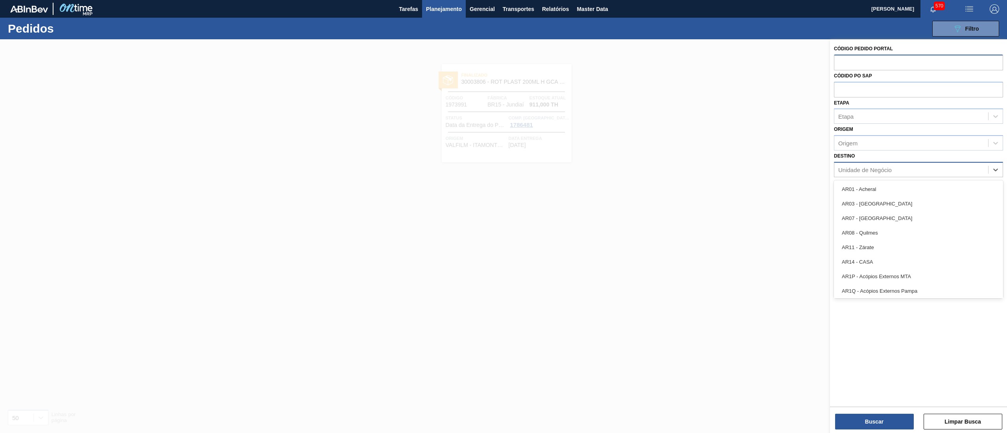
click at [863, 167] on div "Unidade de Negócio" at bounding box center [864, 169] width 53 height 7
click at [875, 159] on div "Destino option AR01 - Acheral focused, 1 of 92. 92 results available. Use Up an…" at bounding box center [918, 164] width 169 height 27
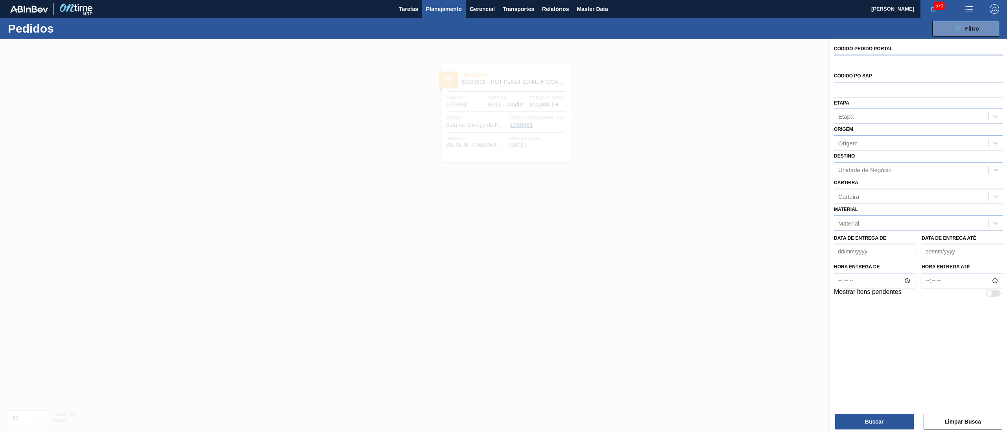
click at [449, 12] on span "Planejamento" at bounding box center [444, 8] width 36 height 9
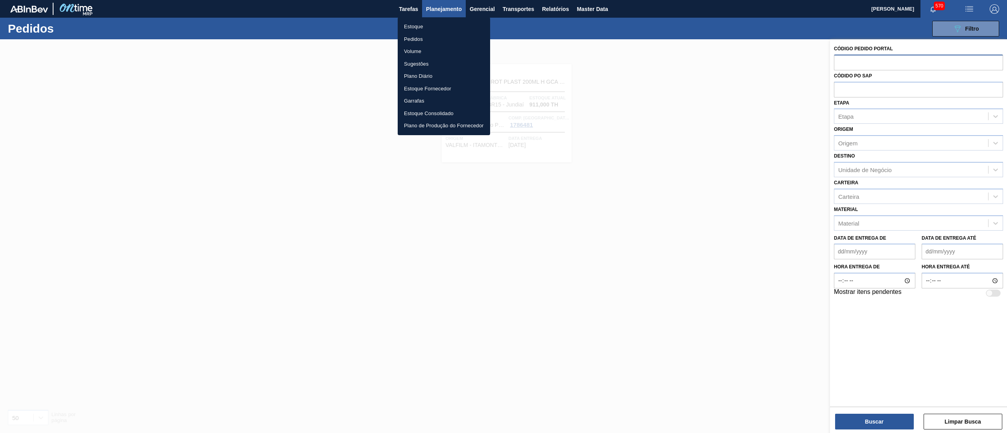
click at [426, 21] on li "Estoque" at bounding box center [444, 26] width 92 height 13
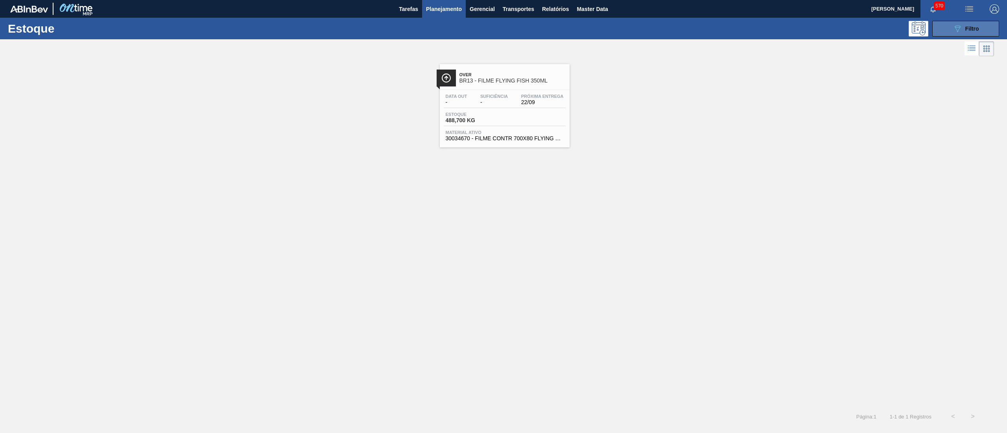
click at [962, 24] on icon "089F7B8B-B2A5-4AFE-B5C0-19BA573D28AC" at bounding box center [957, 28] width 9 height 9
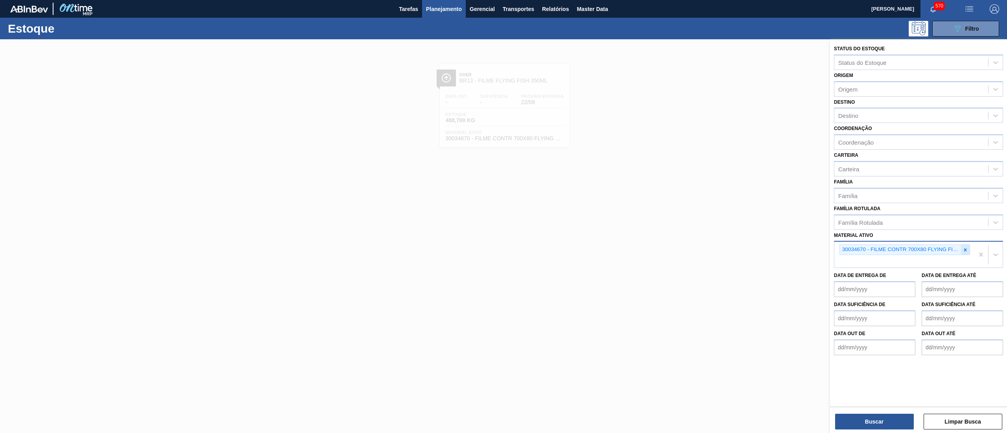
click at [965, 247] on icon at bounding box center [965, 250] width 6 height 6
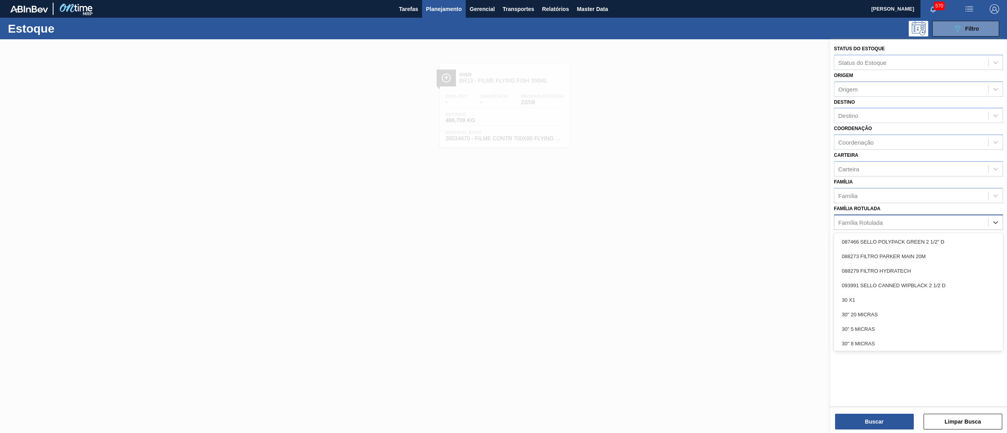
click at [879, 220] on div "Família Rotulada" at bounding box center [860, 222] width 44 height 7
type Rotulada "gca 3l"
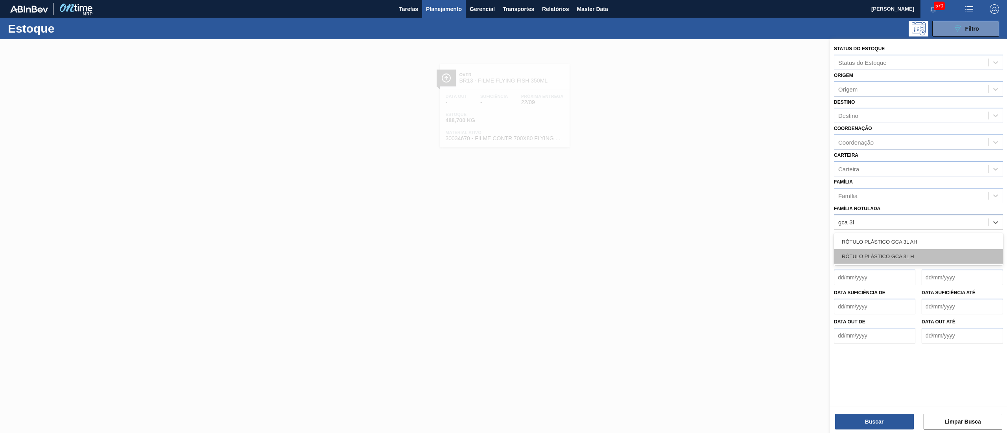
click at [899, 256] on div "RÓTULO PLÁSTICO GCA 3L H" at bounding box center [918, 256] width 169 height 15
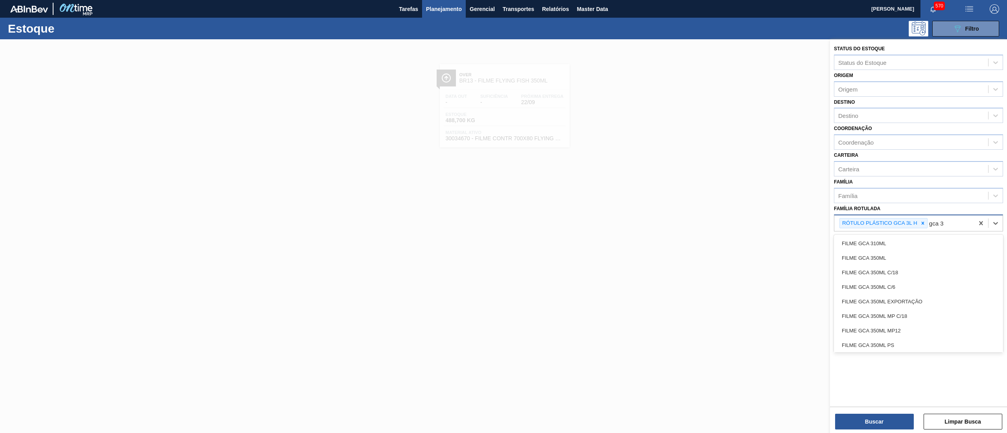
type Rotulada "gca 3l"
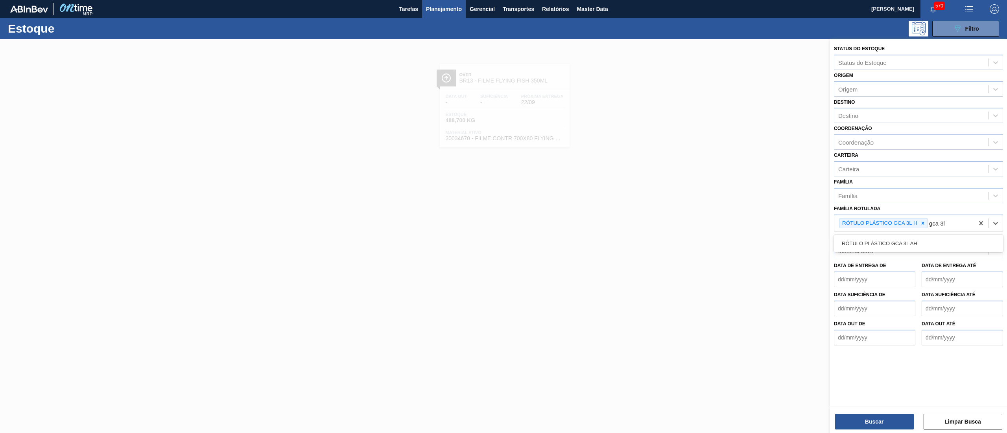
drag, startPoint x: 921, startPoint y: 241, endPoint x: 894, endPoint y: 280, distance: 47.7
click at [921, 240] on div "RÓTULO PLÁSTICO GCA 3L AH" at bounding box center [918, 243] width 169 height 15
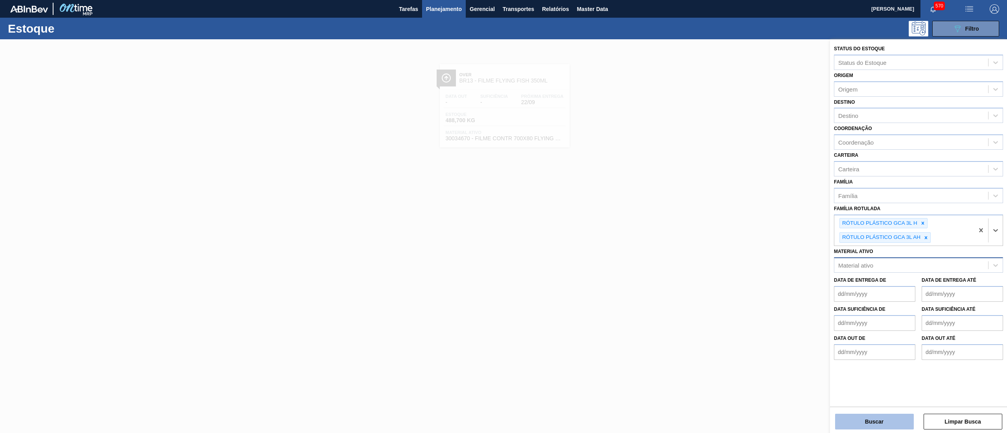
click at [870, 418] on button "Buscar" at bounding box center [874, 422] width 79 height 16
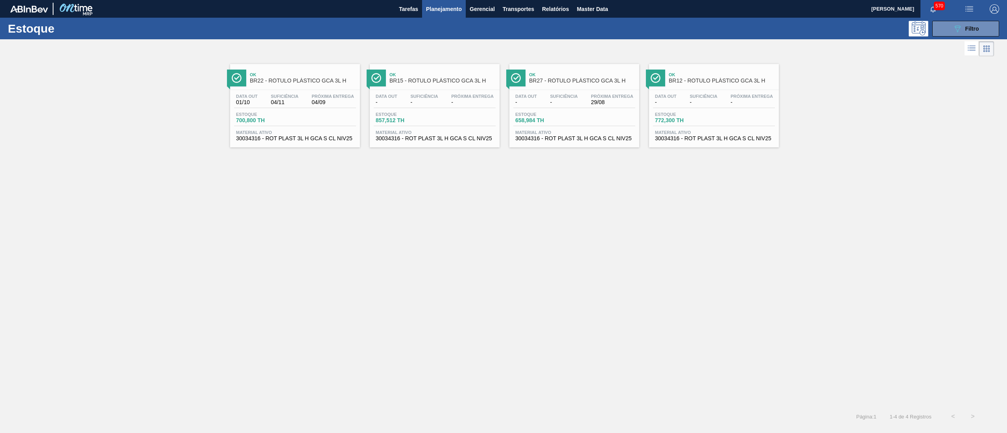
click at [310, 142] on div "Data out 01/10 Suficiência 04/11 Próxima Entrega 04/09 Estoque 700,800 TH Mater…" at bounding box center [295, 116] width 130 height 53
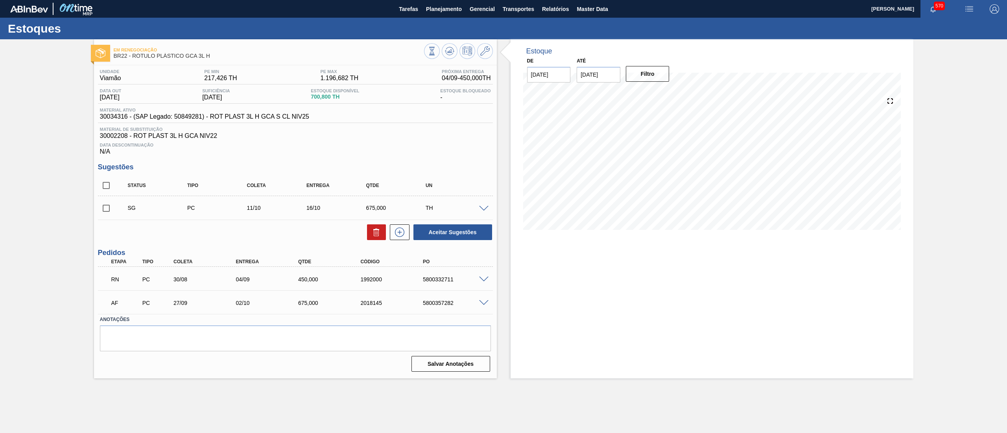
click at [483, 281] on span at bounding box center [483, 280] width 9 height 6
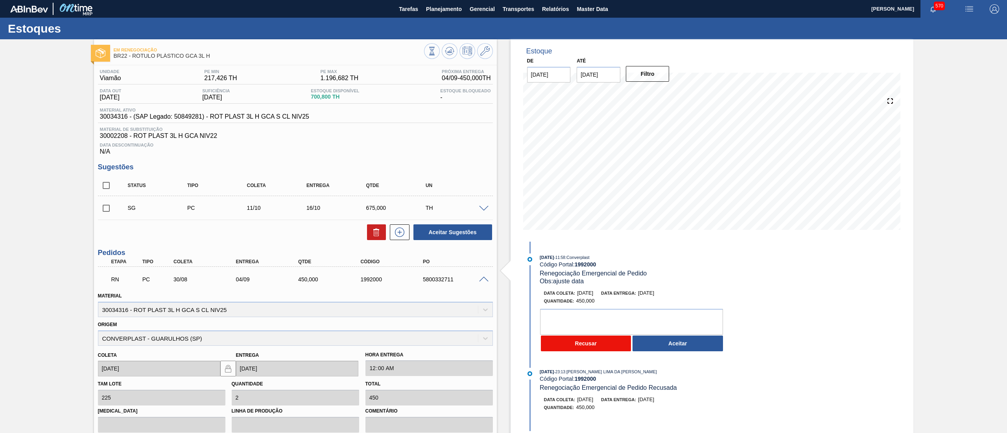
click at [603, 343] on button "Recusar" at bounding box center [586, 344] width 90 height 16
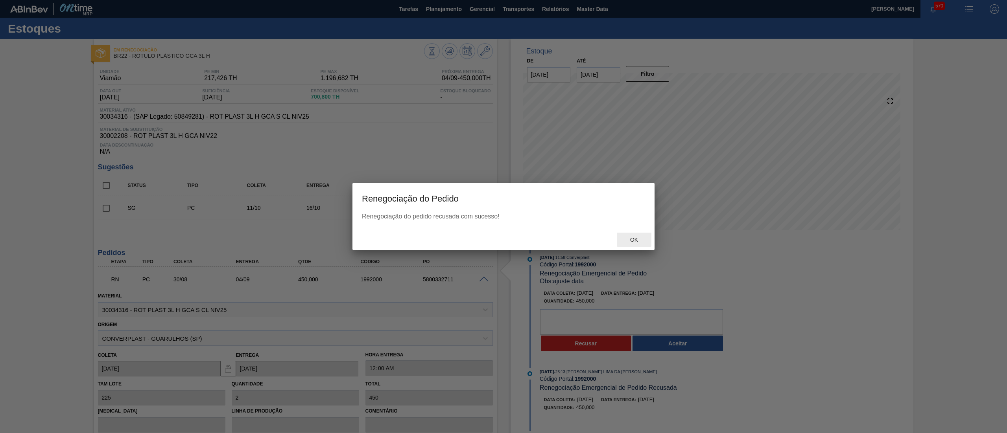
click at [627, 237] on span "Ok" at bounding box center [634, 240] width 20 height 6
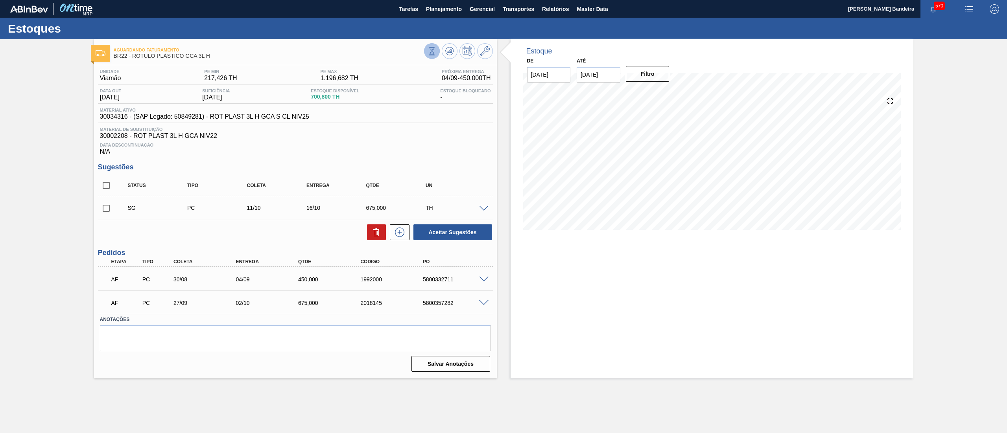
click at [434, 52] on icon at bounding box center [432, 51] width 9 height 9
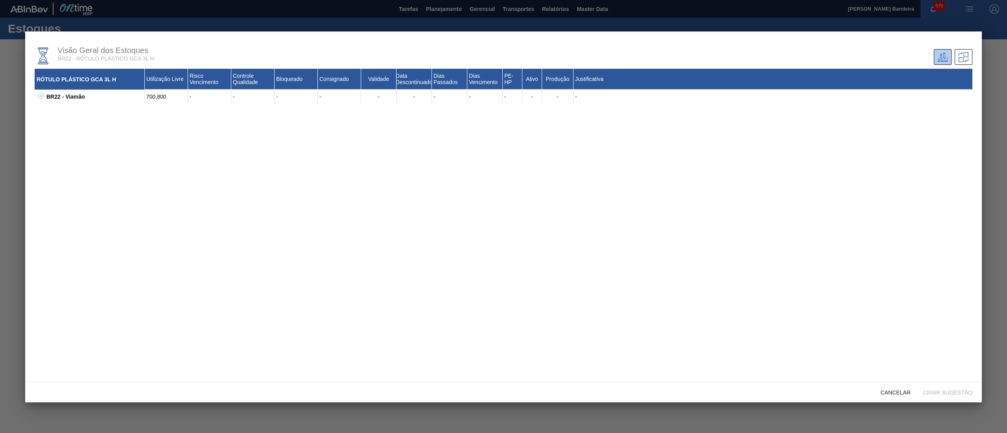
click at [43, 94] on icon at bounding box center [41, 96] width 6 height 6
click at [894, 392] on span "Cancelar" at bounding box center [895, 393] width 42 height 6
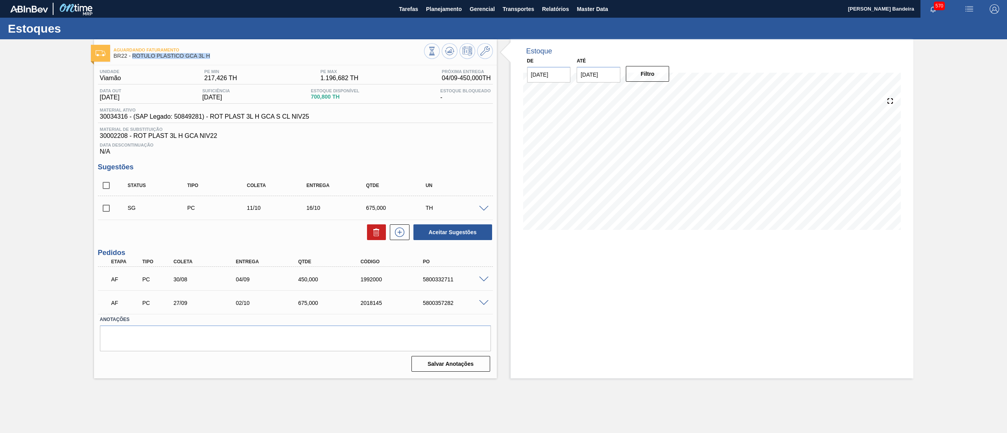
drag, startPoint x: 219, startPoint y: 53, endPoint x: 132, endPoint y: 63, distance: 87.8
click at [132, 63] on div "Aguardando Faturamento BR22 - RÓTULO PLÁSTICO GCA 3L H Unidade Viamão PE MIN 21…" at bounding box center [295, 208] width 403 height 339
copy span "RÓTULO PLÁSTICO GCA 3L H"
drag, startPoint x: 391, startPoint y: 286, endPoint x: 345, endPoint y: 276, distance: 47.3
click at [345, 276] on div "AF PC 30/08 04/09 450,000 1992000 5800332711" at bounding box center [293, 279] width 374 height 16
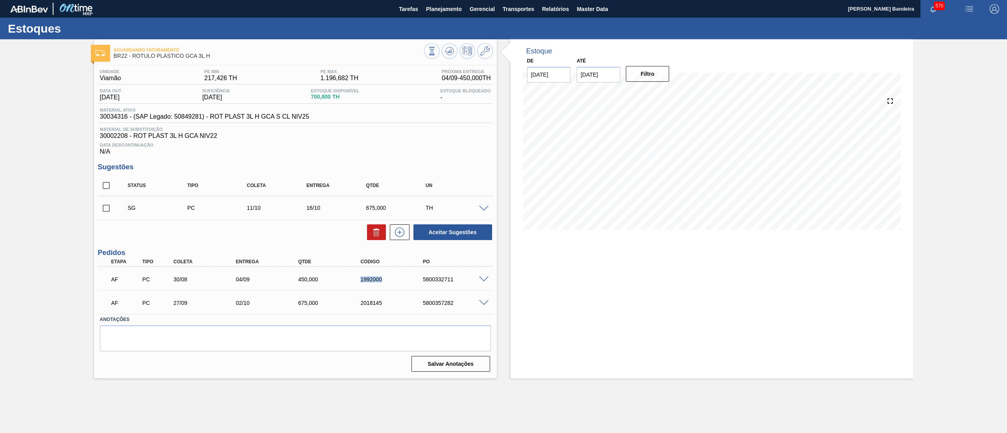
copy div "1992000"
click at [335, 277] on div "450,000" at bounding box center [331, 279] width 71 height 6
drag, startPoint x: 317, startPoint y: 276, endPoint x: 273, endPoint y: 278, distance: 44.5
click at [273, 278] on div "AF PC 30/08 04/09 450,000 1992000 5800332711" at bounding box center [293, 279] width 374 height 16
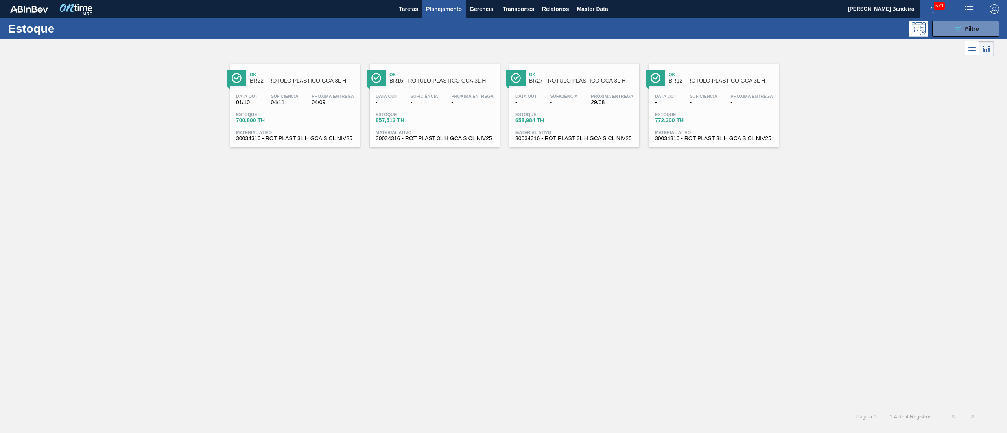
click at [428, 142] on div "Data out - Suficiência - Próxima Entrega - Estoque 857,512 TH Material ativo 30…" at bounding box center [435, 116] width 130 height 53
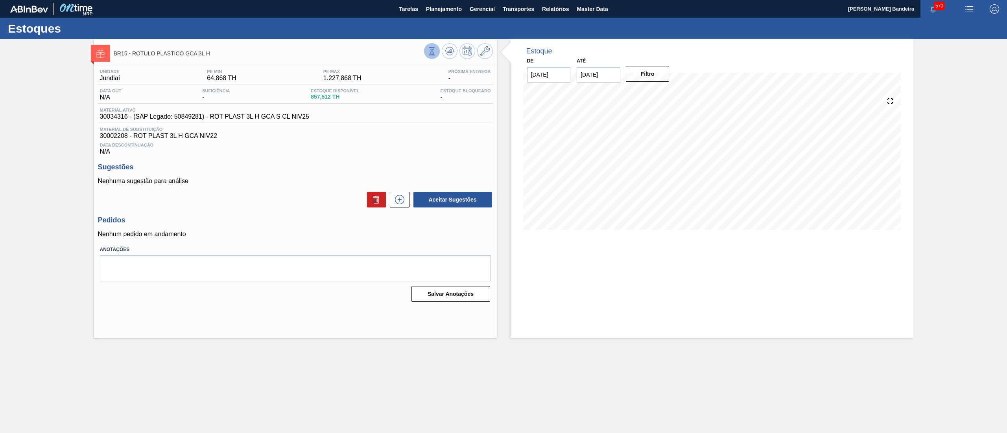
click at [433, 53] on icon at bounding box center [432, 51] width 9 height 9
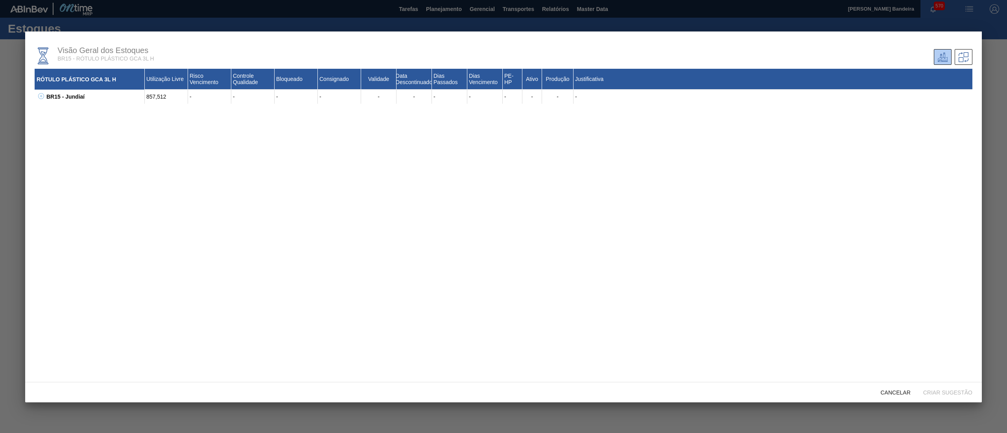
click at [41, 97] on icon at bounding box center [41, 96] width 0 height 3
click at [894, 388] on div "Cancelar" at bounding box center [895, 392] width 42 height 15
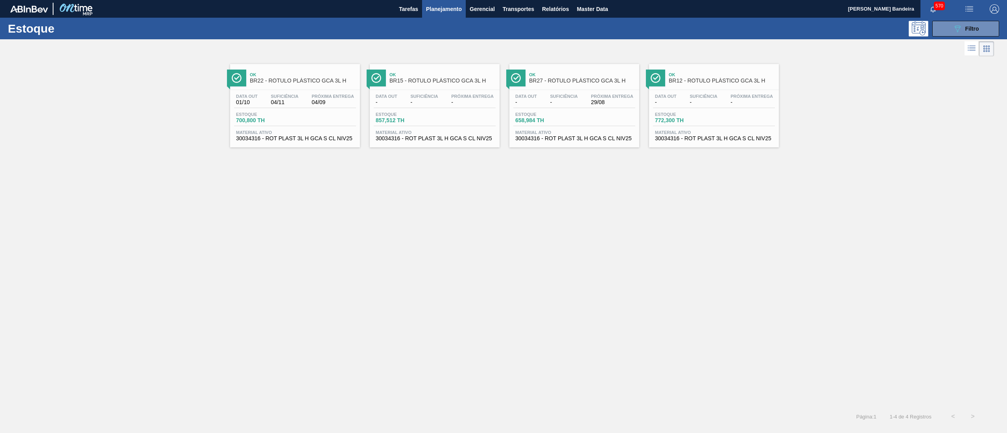
click at [414, 142] on div "Data out - Suficiência - Próxima Entrega - Estoque 857,512 TH Material ativo 30…" at bounding box center [435, 116] width 130 height 53
click at [589, 141] on span "30034316 - ROT PLAST 3L H GCA S CL NIV25" at bounding box center [574, 139] width 118 height 6
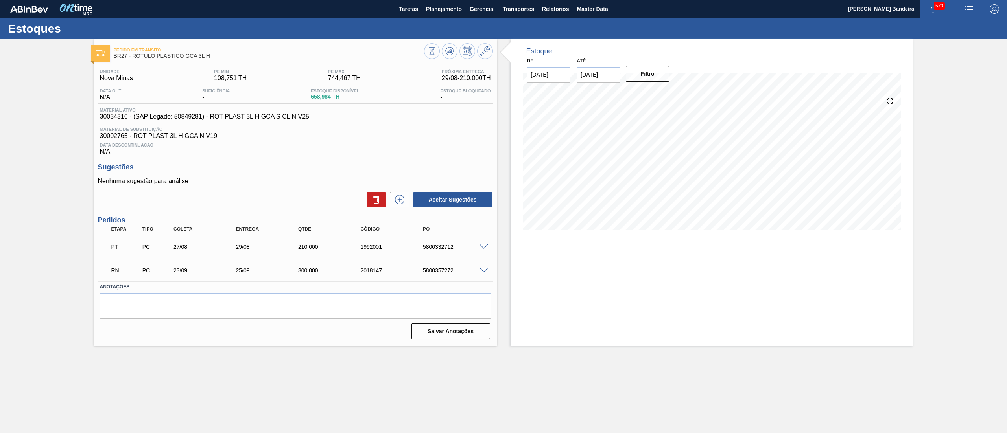
click at [483, 247] on span at bounding box center [483, 247] width 9 height 6
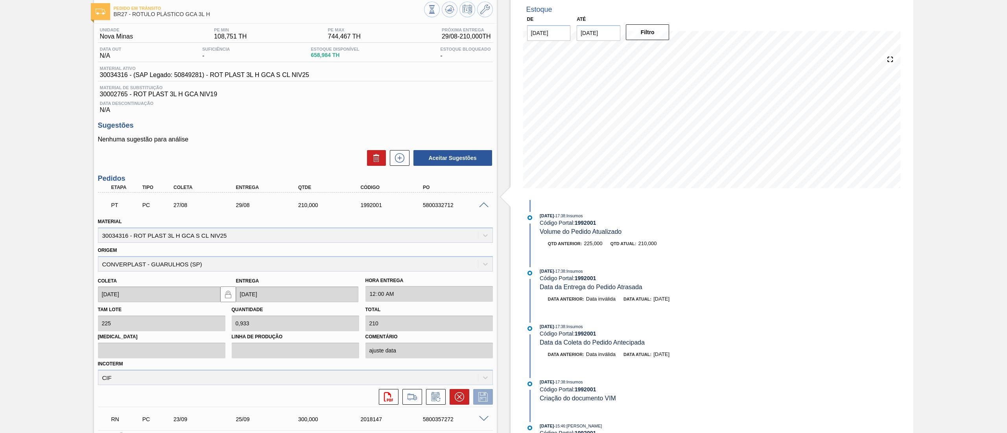
scroll to position [45, 0]
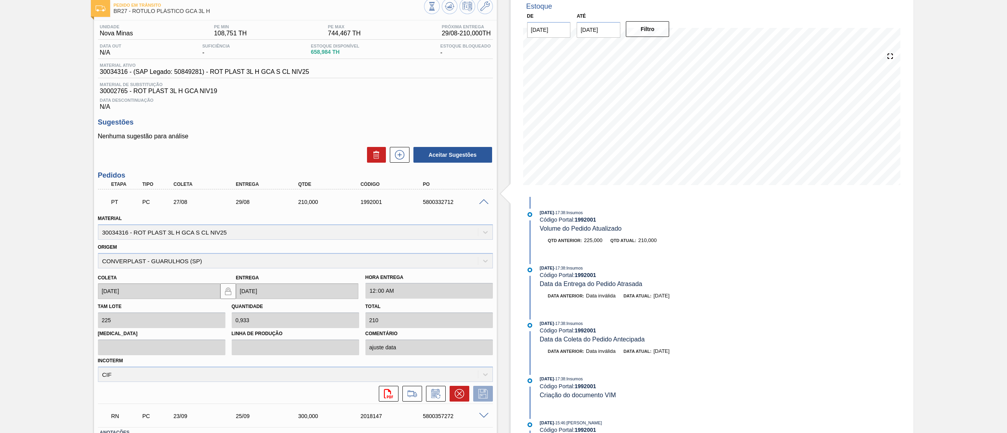
click at [487, 203] on span at bounding box center [483, 202] width 9 height 6
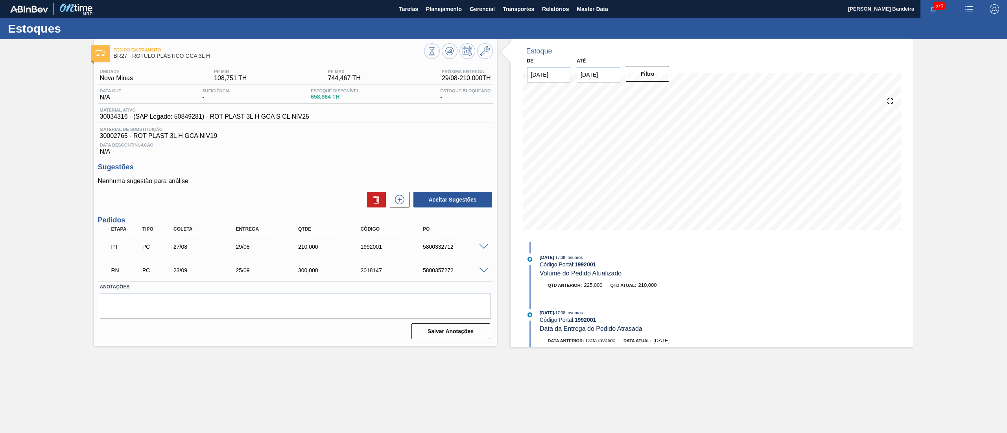
click at [483, 271] on span at bounding box center [483, 271] width 9 height 6
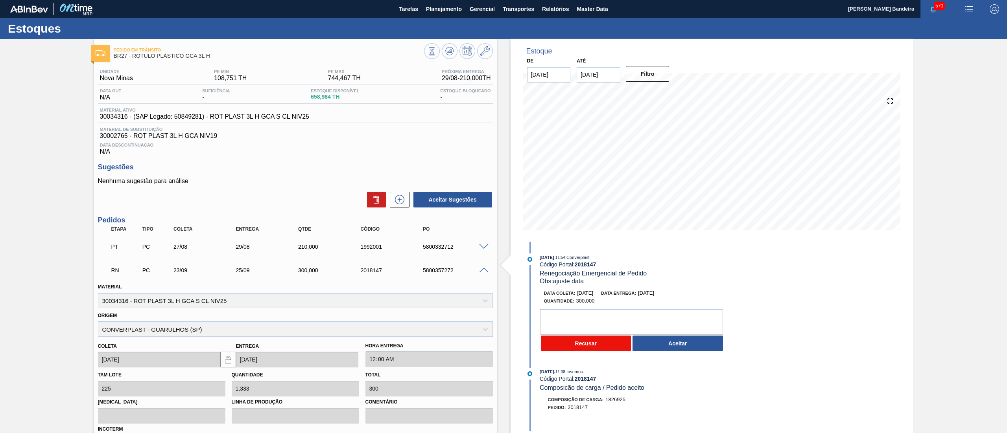
click at [612, 352] on button "Recusar" at bounding box center [586, 344] width 90 height 16
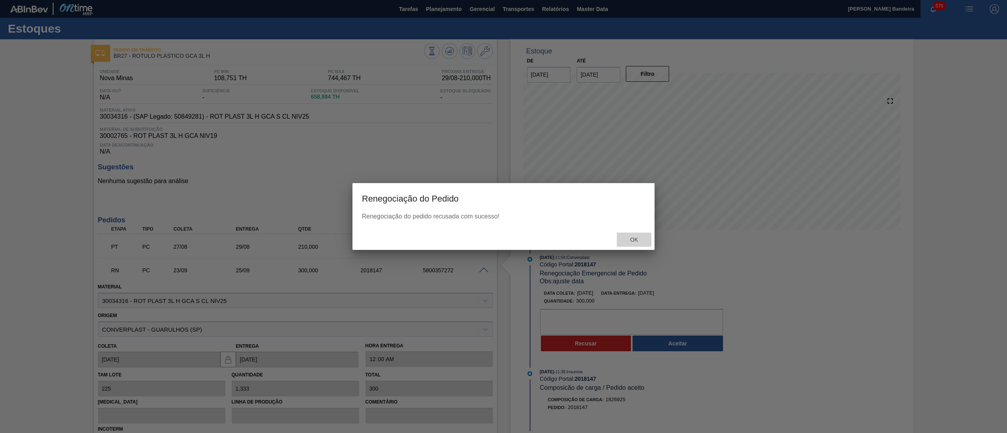
click at [641, 241] on span "Ok" at bounding box center [634, 240] width 20 height 6
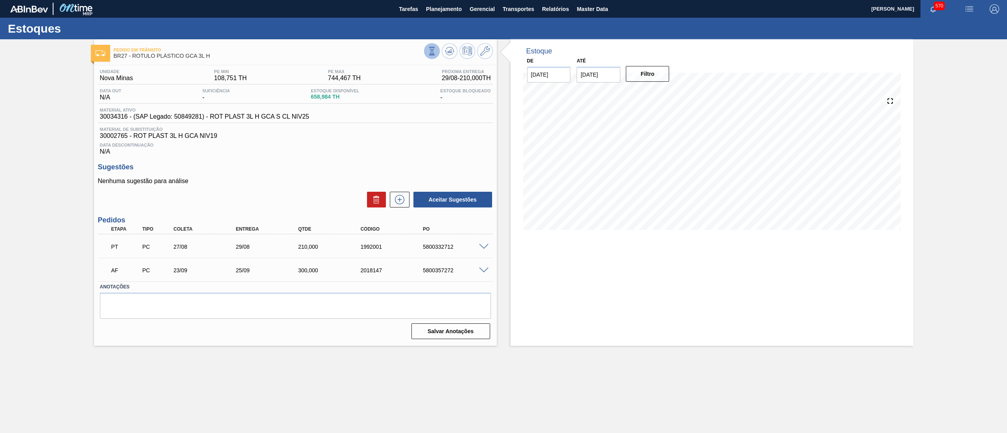
click at [433, 50] on icon at bounding box center [432, 51] width 9 height 9
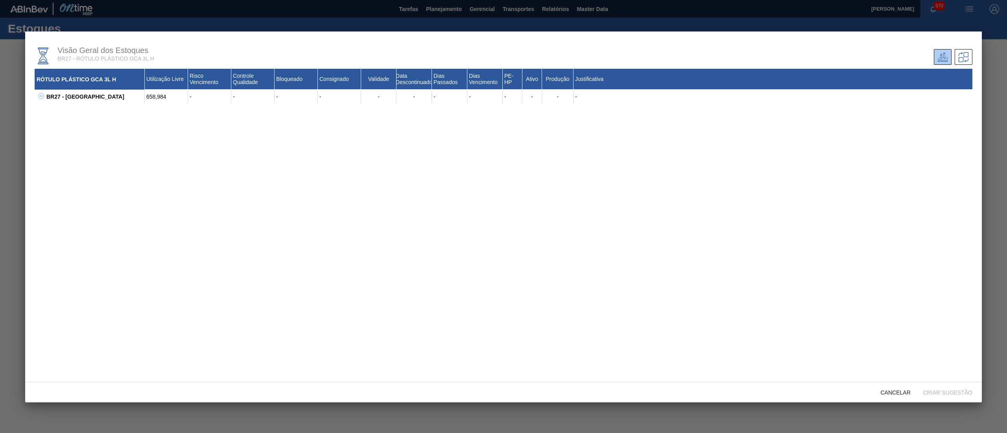
click at [40, 99] on icon at bounding box center [41, 96] width 6 height 6
click at [894, 395] on span "Cancelar" at bounding box center [895, 393] width 42 height 6
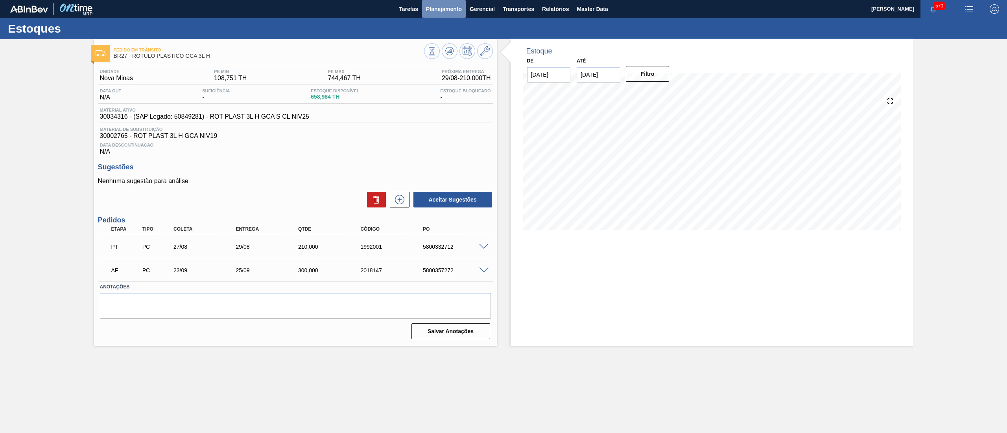
click at [440, 6] on span "Planejamento" at bounding box center [444, 8] width 36 height 9
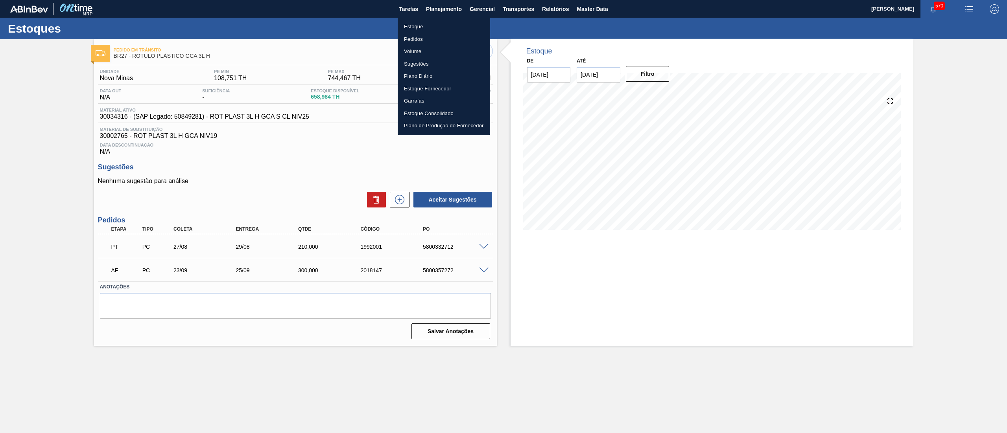
click at [422, 26] on li "Estoque" at bounding box center [444, 26] width 92 height 13
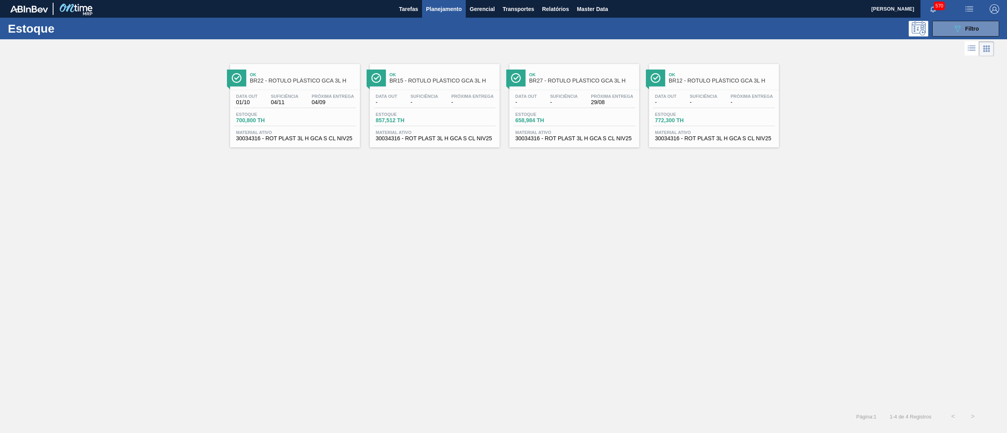
click at [323, 138] on span "30034316 - ROT PLAST 3L H GCA S CL NIV25" at bounding box center [295, 139] width 118 height 6
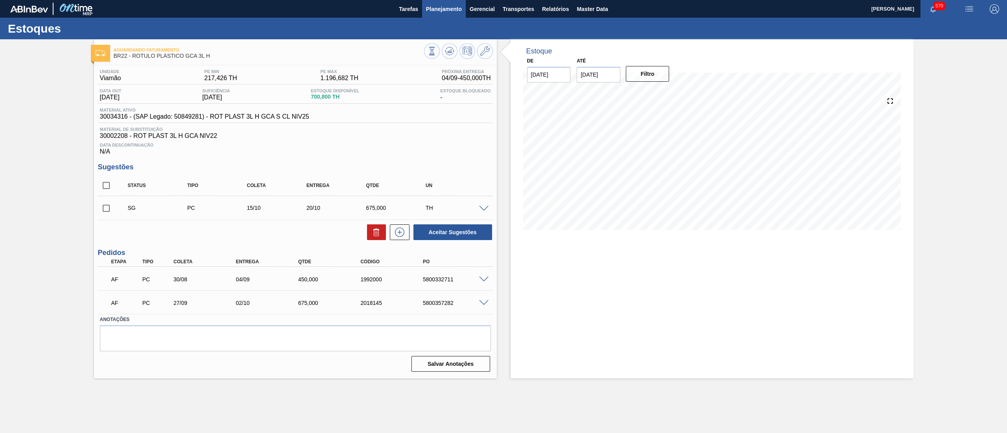
click at [449, 9] on span "Planejamento" at bounding box center [444, 8] width 36 height 9
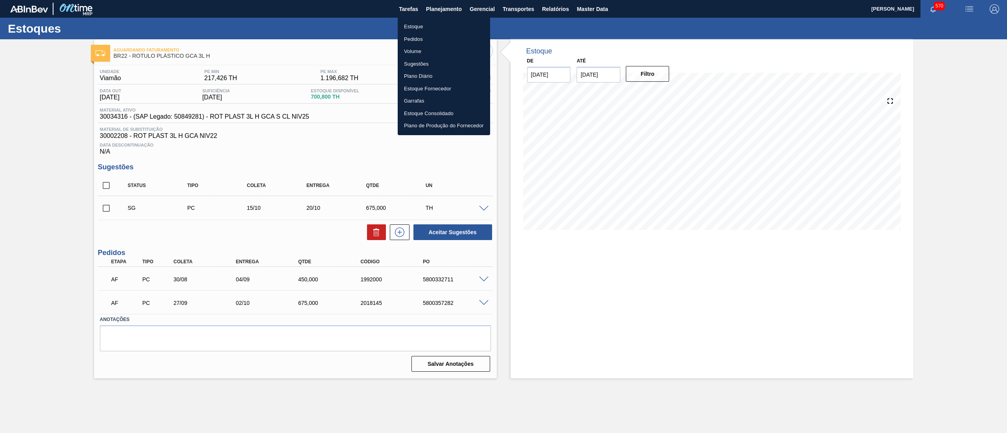
click at [436, 28] on li "Estoque" at bounding box center [444, 26] width 92 height 13
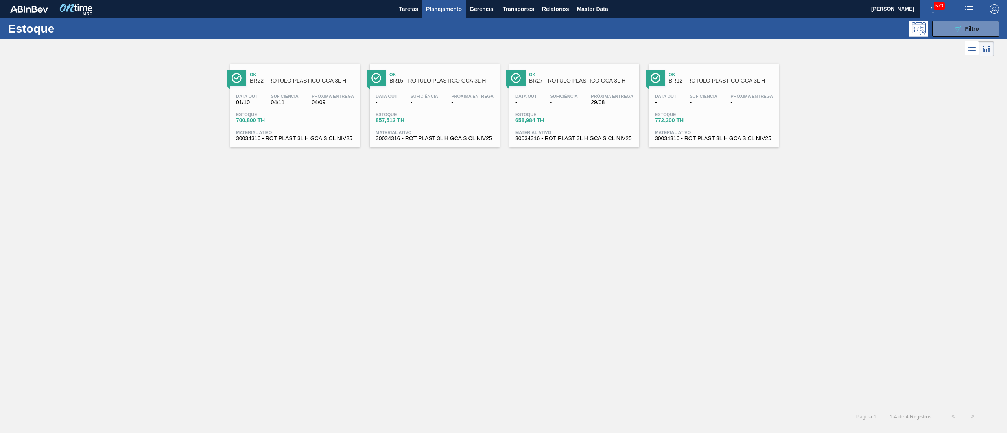
click at [423, 140] on span "30034316 - ROT PLAST 3L H GCA S CL NIV25" at bounding box center [435, 139] width 118 height 6
click at [581, 141] on span "30034316 - ROT PLAST 3L H GCA S CL NIV25" at bounding box center [574, 139] width 118 height 6
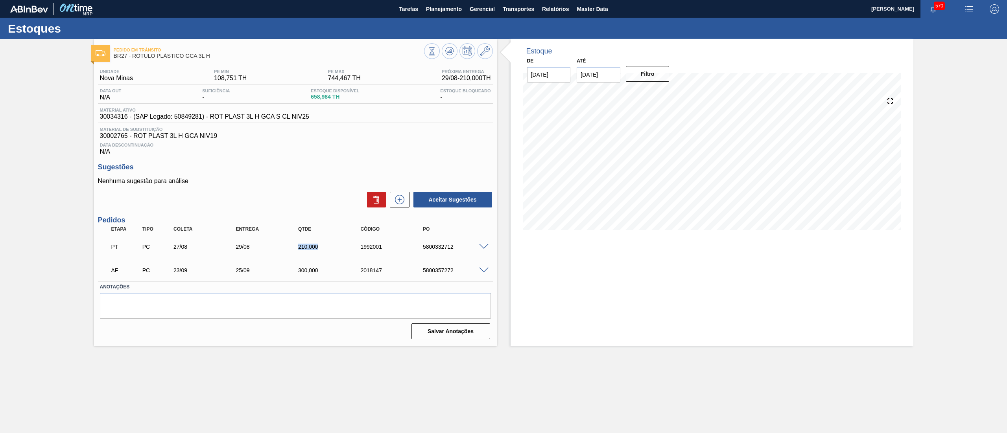
drag, startPoint x: 290, startPoint y: 251, endPoint x: 331, endPoint y: 251, distance: 41.3
click at [331, 251] on div "PT PC 27/08 29/08 210,000 1992001 5800332712" at bounding box center [293, 246] width 374 height 16
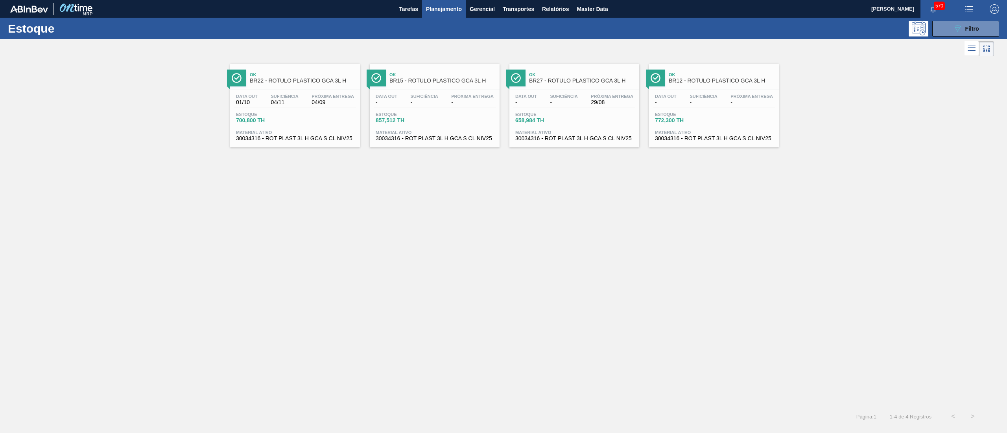
click at [673, 141] on span "30034316 - ROT PLAST 3L H GCA S CL NIV25" at bounding box center [714, 139] width 118 height 6
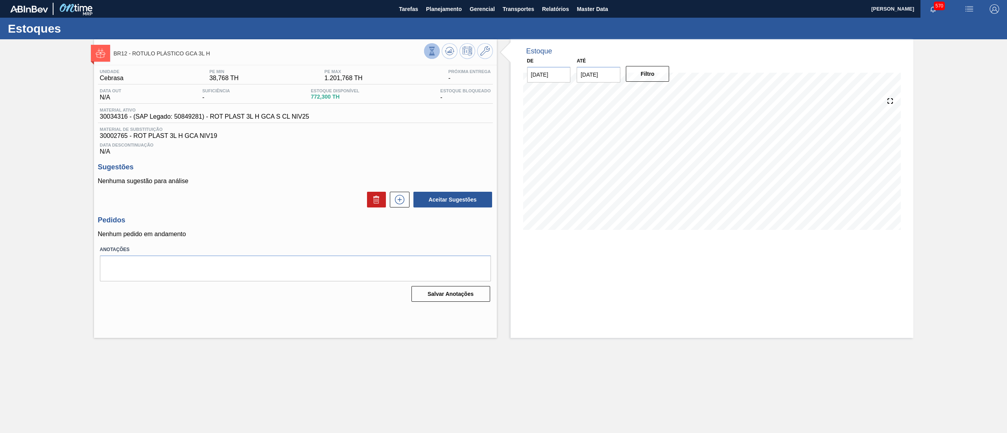
click at [427, 56] on button at bounding box center [432, 51] width 16 height 16
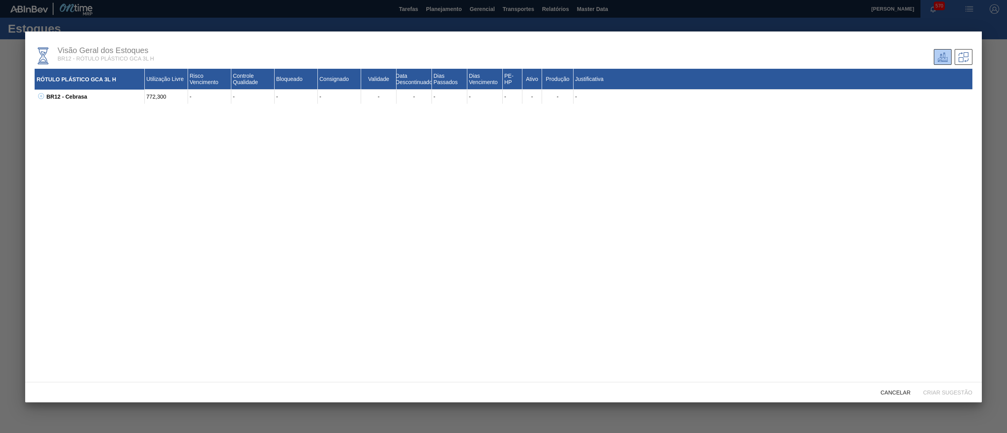
click at [43, 95] on icon at bounding box center [41, 96] width 6 height 6
click at [890, 392] on span "Cancelar" at bounding box center [895, 393] width 42 height 6
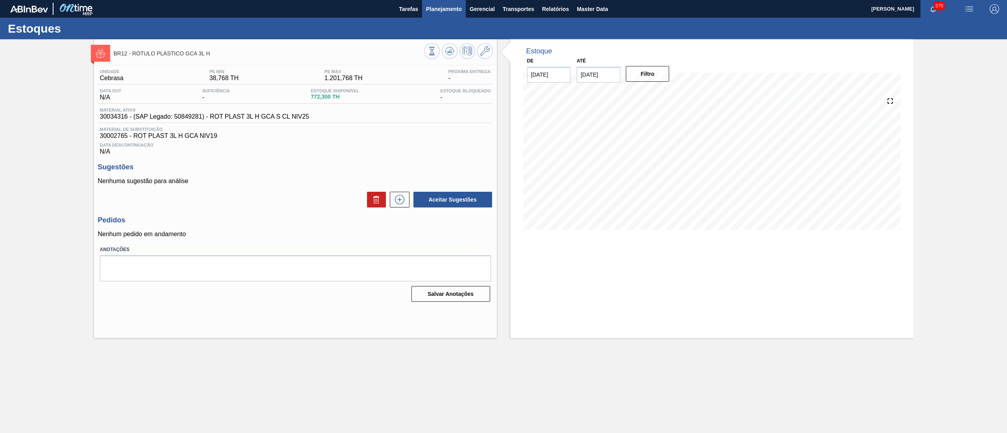
click at [438, 9] on span "Planejamento" at bounding box center [444, 8] width 36 height 9
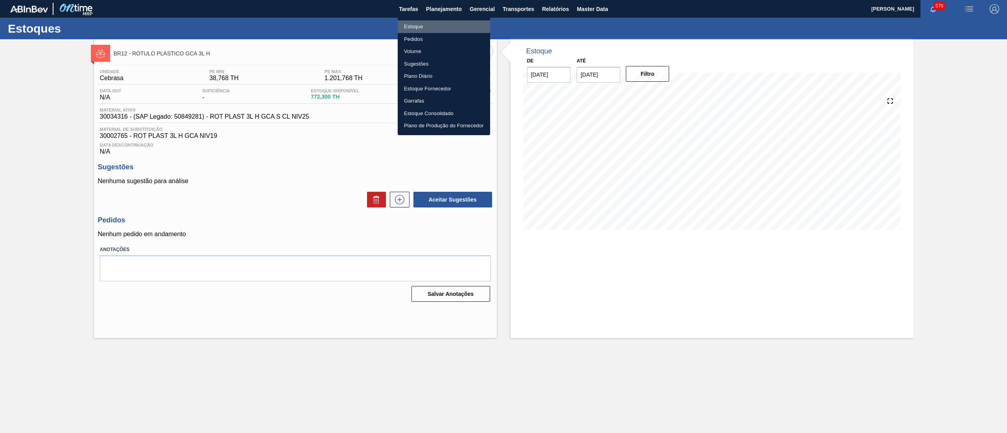
click at [437, 26] on li "Estoque" at bounding box center [444, 26] width 92 height 13
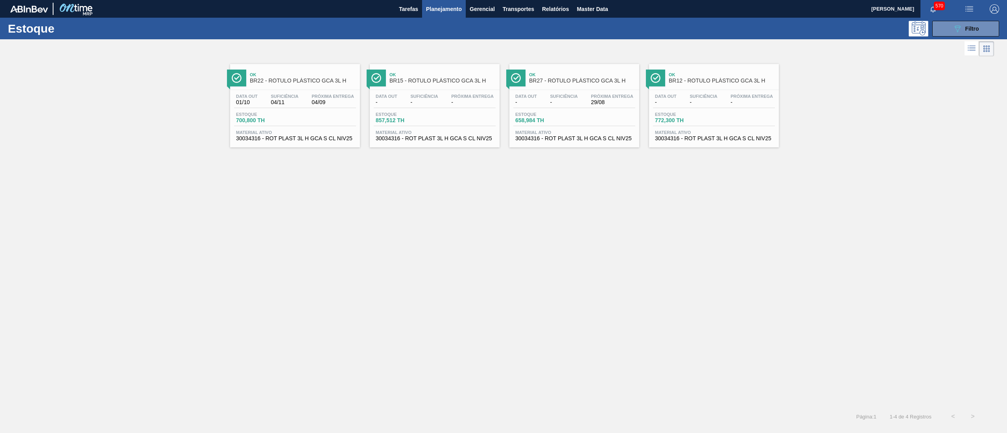
click at [537, 133] on span "Material ativo" at bounding box center [574, 132] width 118 height 5
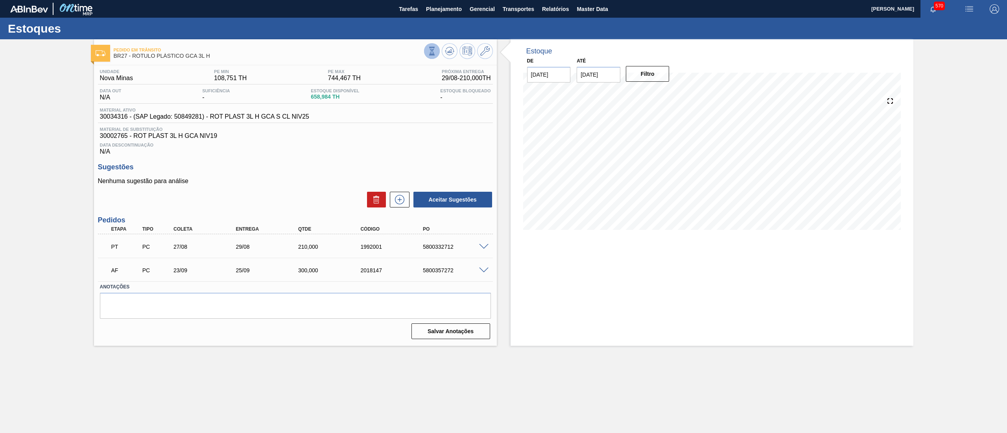
click at [428, 53] on icon at bounding box center [432, 51] width 9 height 9
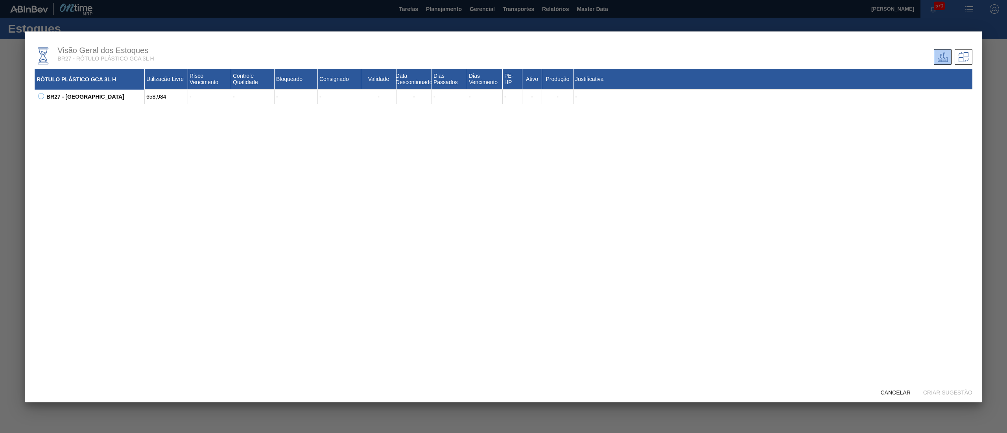
click at [43, 92] on div "BR27 - Nova Minas 658,984 - - - - - - - - - - - - 30002208 - ROT PLAST 3L H GCA…" at bounding box center [504, 97] width 938 height 14
click at [42, 99] on icon at bounding box center [41, 96] width 6 height 6
click at [899, 393] on span "Cancelar" at bounding box center [895, 393] width 42 height 6
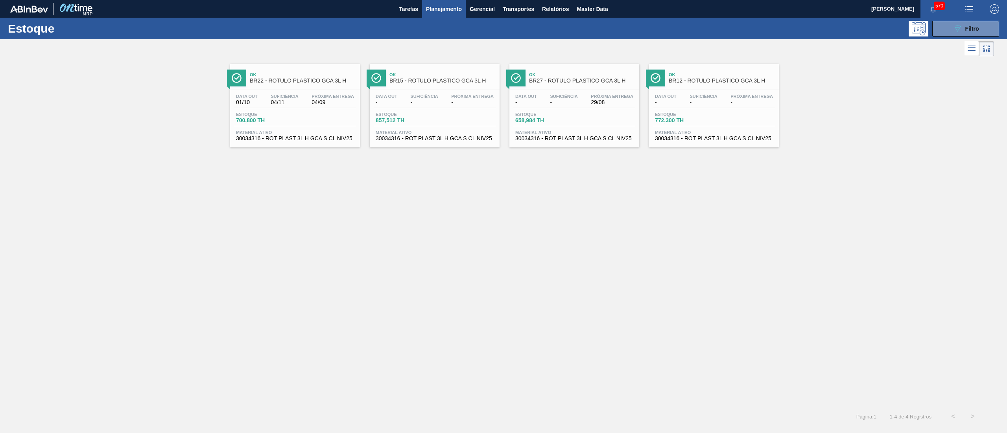
click at [690, 140] on span "30034316 - ROT PLAST 3L H GCA S CL NIV25" at bounding box center [714, 139] width 118 height 6
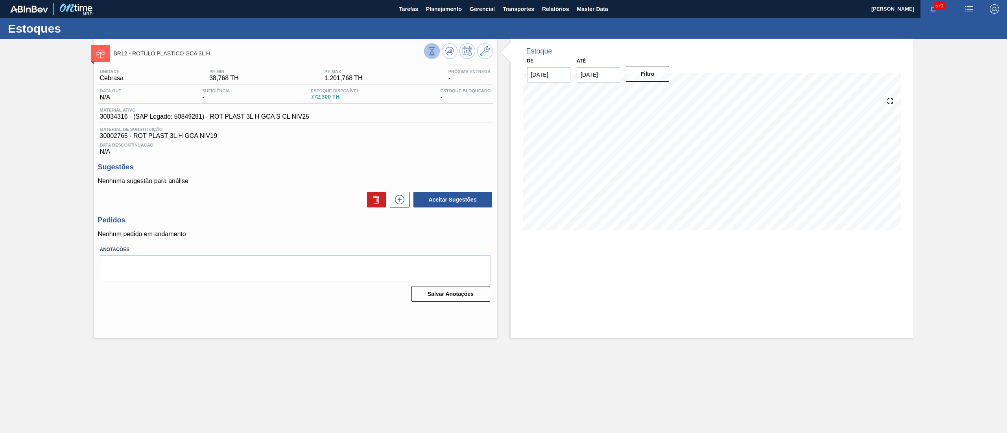
click at [433, 58] on button at bounding box center [432, 51] width 16 height 16
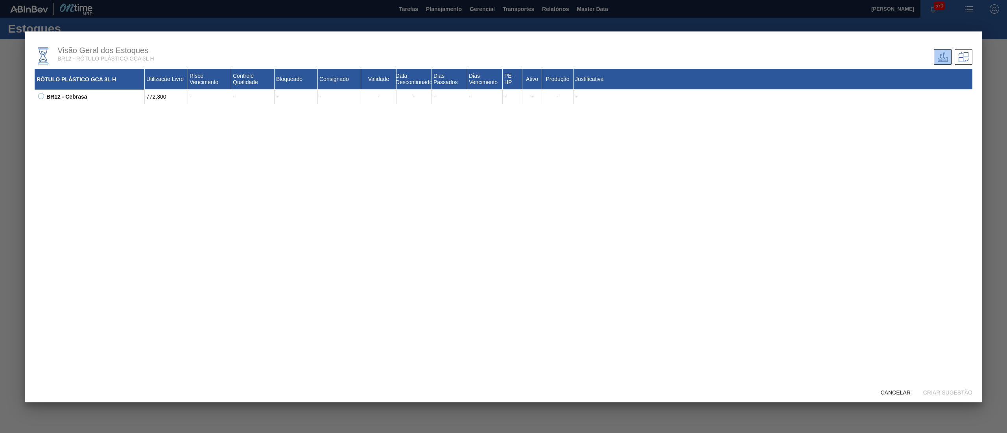
click at [43, 95] on icon at bounding box center [41, 96] width 6 height 6
click at [892, 393] on span "Cancelar" at bounding box center [895, 393] width 42 height 6
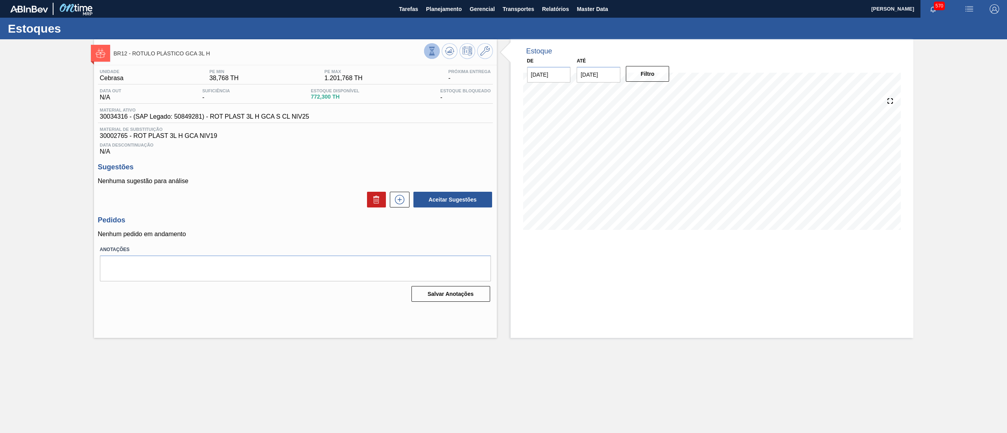
click at [433, 55] on icon at bounding box center [431, 50] width 4 height 7
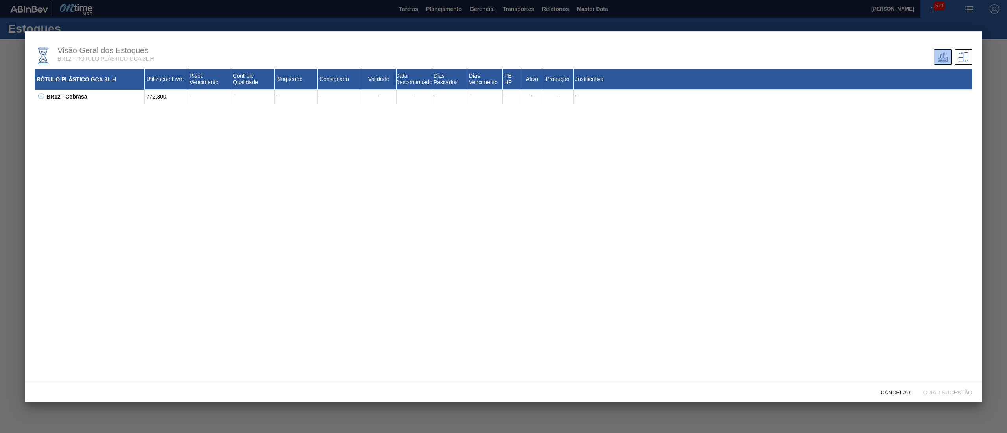
click at [41, 94] on icon at bounding box center [41, 96] width 6 height 6
click at [897, 396] on div "Cancelar" at bounding box center [895, 392] width 42 height 15
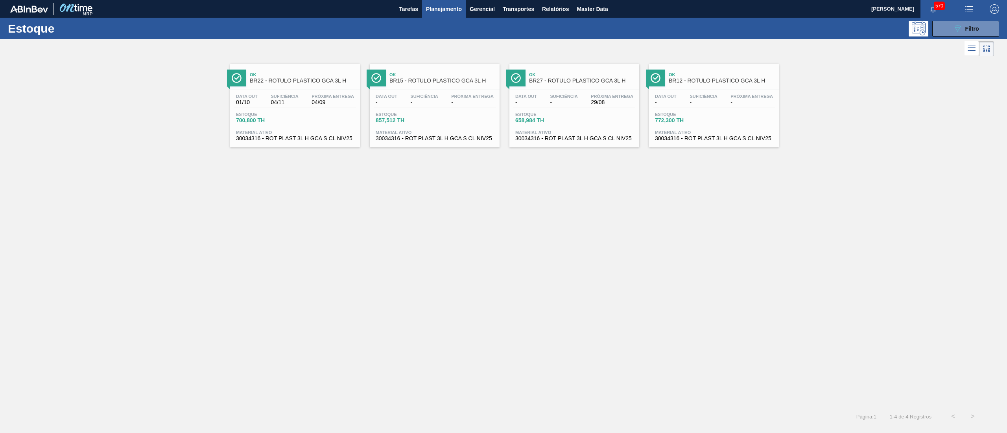
click at [579, 142] on span "30034316 - ROT PLAST 3L H GCA S CL NIV25" at bounding box center [574, 139] width 118 height 6
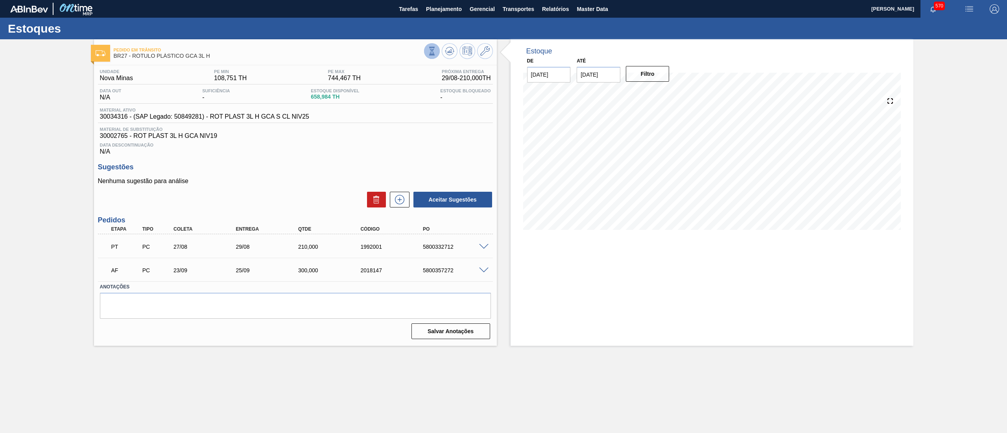
click at [434, 53] on icon at bounding box center [432, 51] width 9 height 9
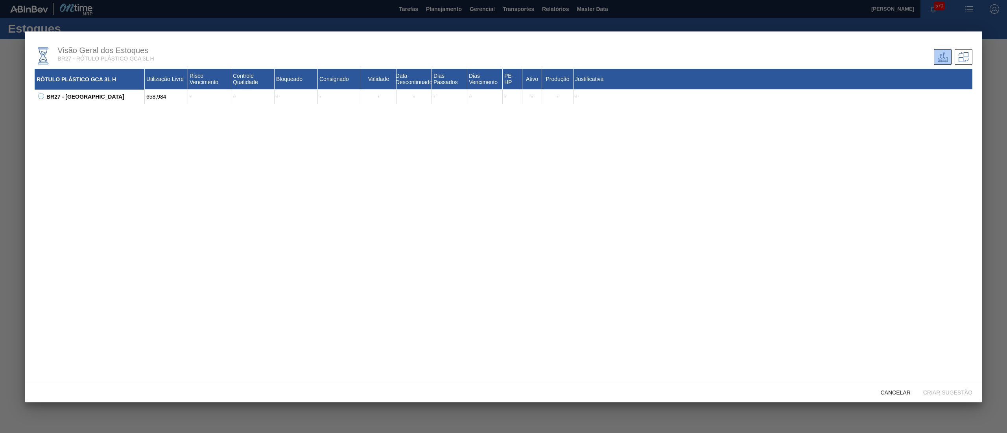
click at [39, 99] on icon at bounding box center [41, 96] width 6 height 6
click at [893, 393] on span "Cancelar" at bounding box center [895, 393] width 42 height 6
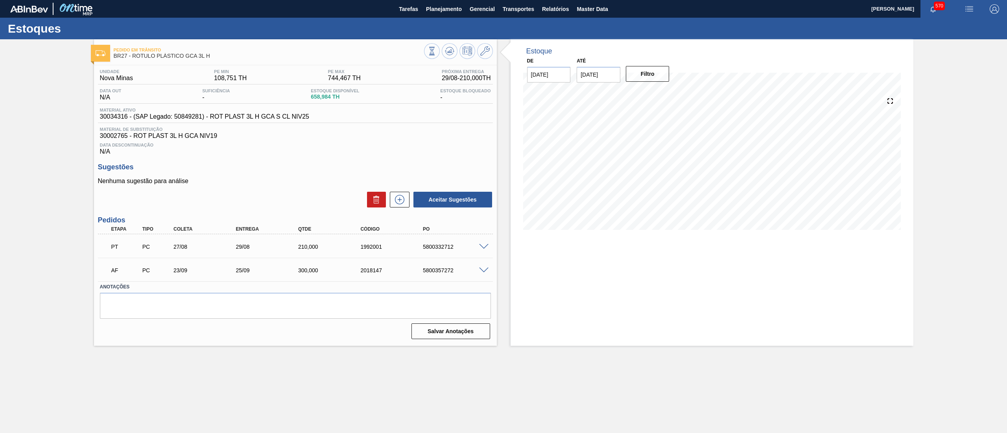
click at [485, 245] on span at bounding box center [483, 247] width 9 height 6
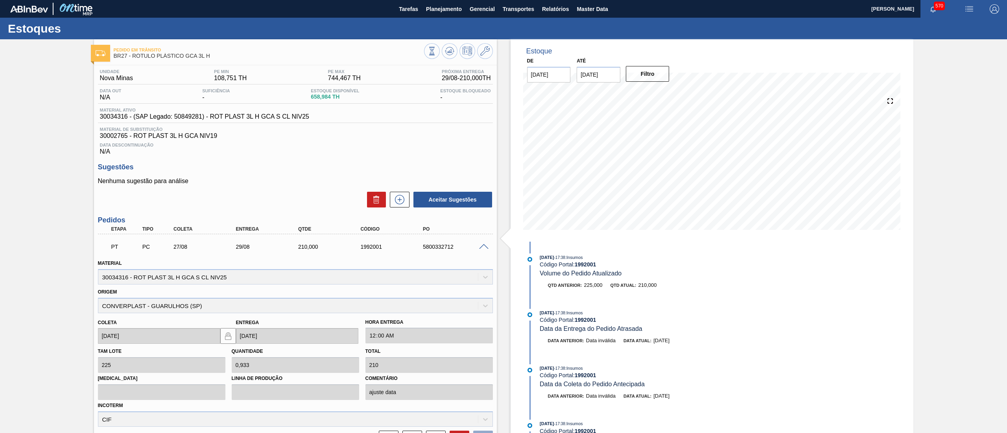
click at [485, 245] on span at bounding box center [483, 247] width 9 height 6
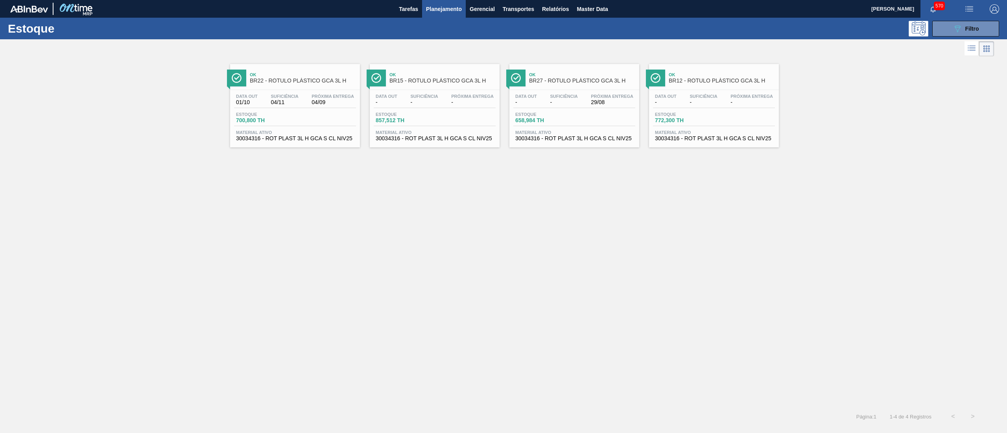
click at [720, 140] on span "30034316 - ROT PLAST 3L H GCA S CL NIV25" at bounding box center [714, 139] width 118 height 6
click at [964, 31] on div "089F7B8B-B2A5-4AFE-B5C0-19BA573D28AC Filtro" at bounding box center [966, 28] width 26 height 9
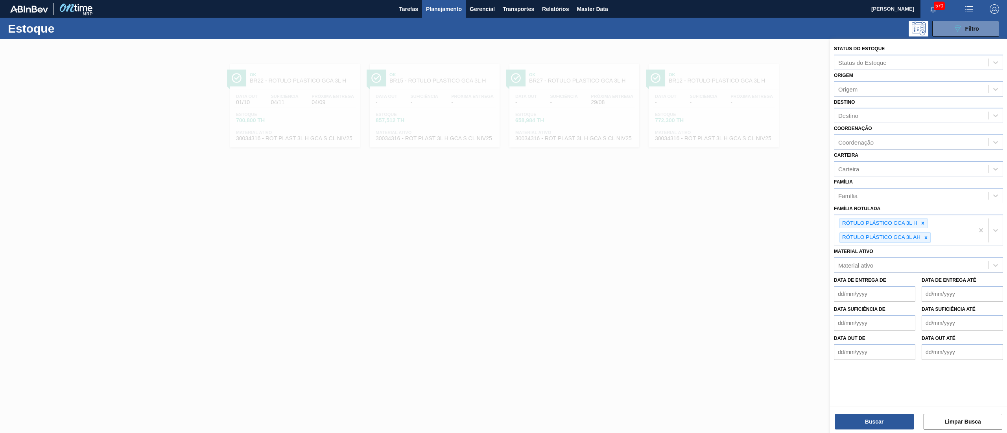
click at [751, 217] on div at bounding box center [503, 255] width 1007 height 433
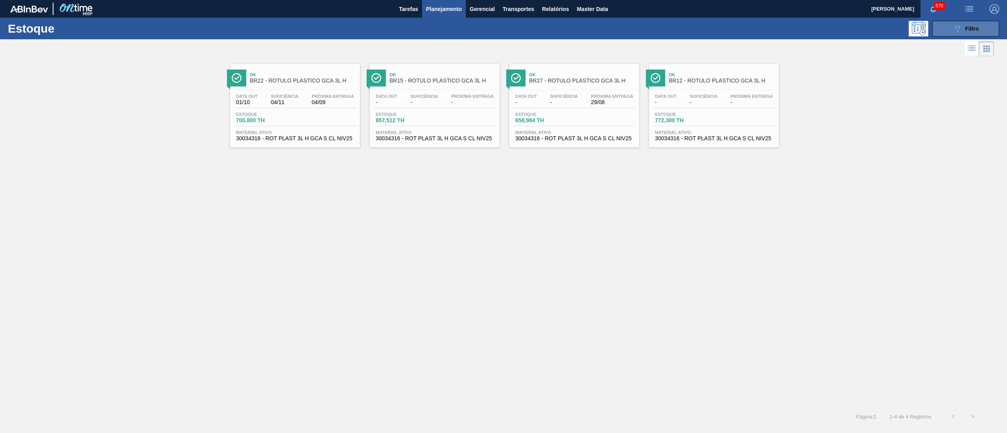
click at [966, 22] on button "089F7B8B-B2A5-4AFE-B5C0-19BA573D28AC Filtro" at bounding box center [965, 29] width 67 height 16
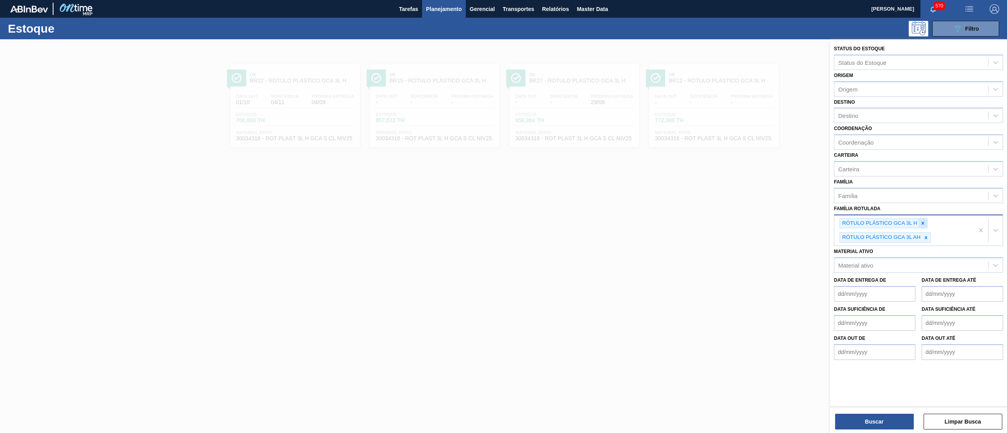
click at [923, 221] on icon at bounding box center [923, 224] width 6 height 6
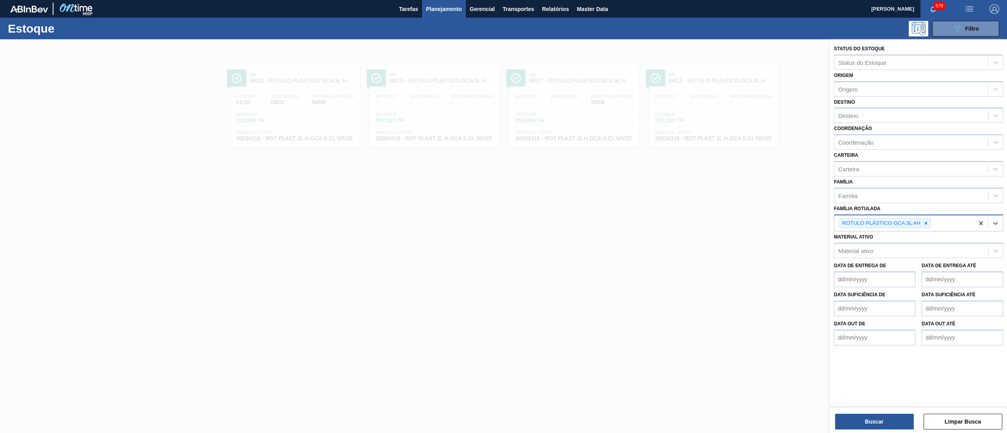
click at [923, 221] on icon at bounding box center [926, 224] width 6 height 6
click at [919, 223] on div "Família Rotulada" at bounding box center [911, 222] width 154 height 11
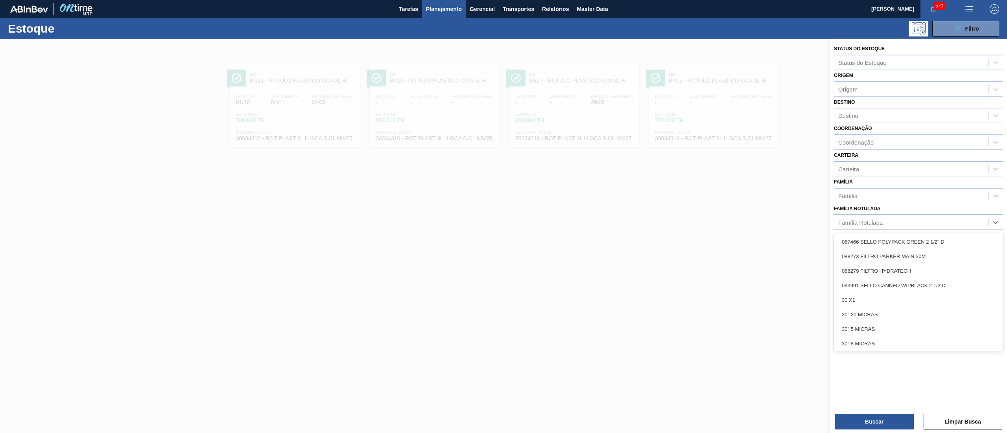
type Rotulada "2"
type Rotulada "gca 2l"
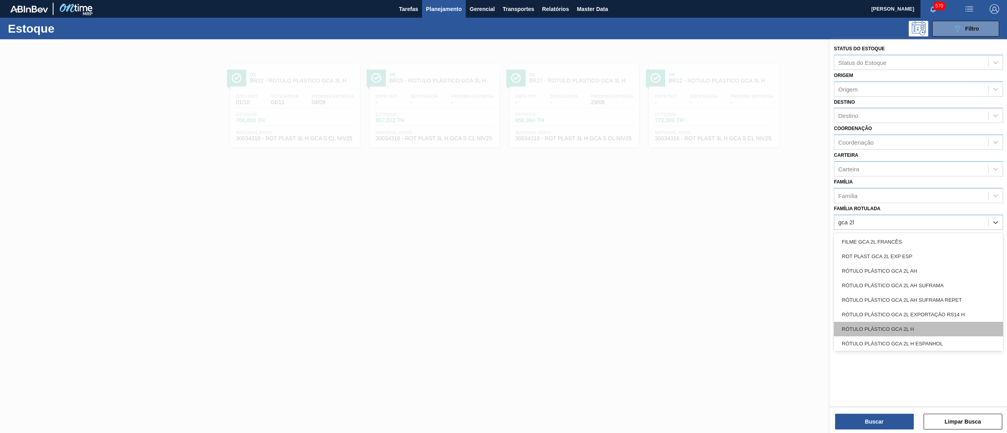
scroll to position [45, 0]
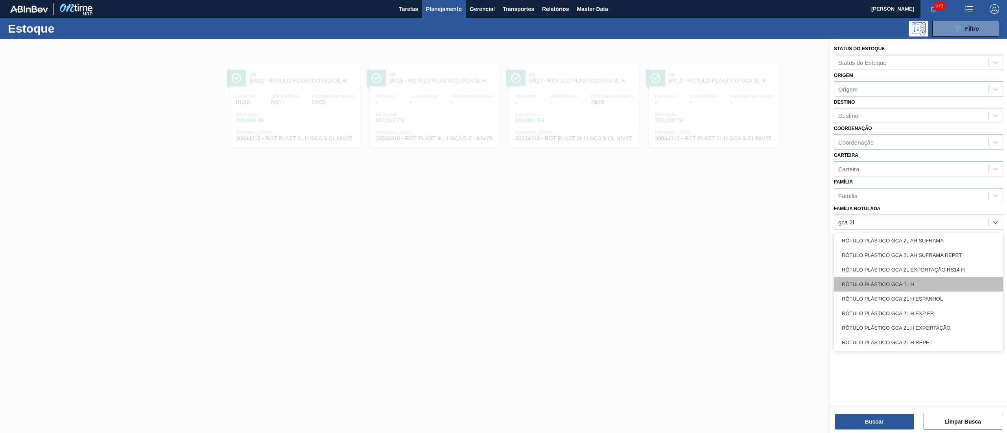
click at [951, 284] on div "RÓTULO PLÁSTICO GCA 2L H" at bounding box center [918, 284] width 169 height 15
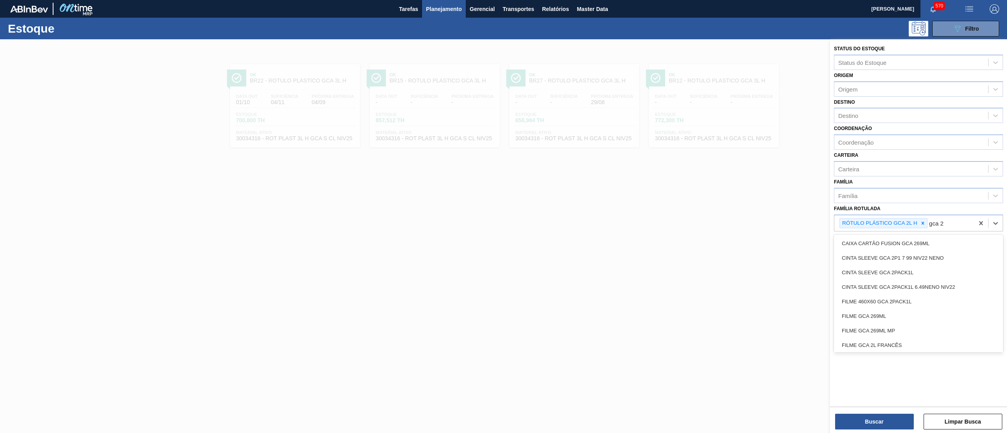
type Rotulada "gca 2l"
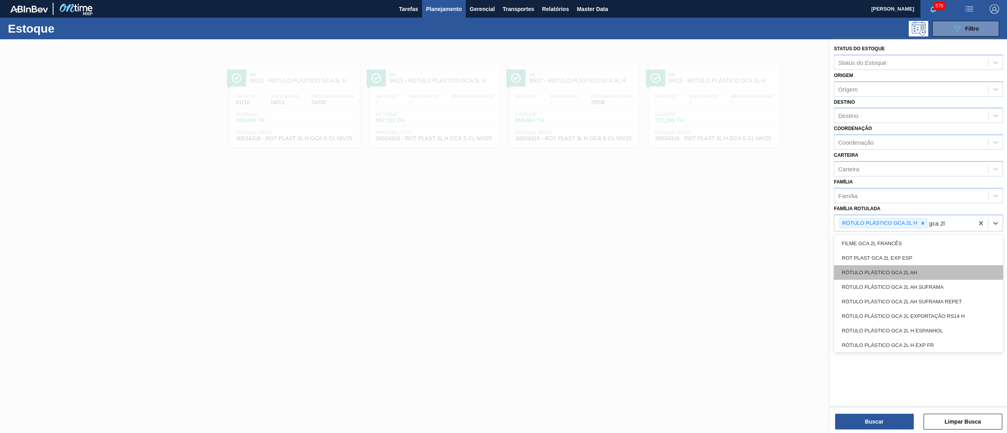
click at [951, 275] on div "RÓTULO PLÁSTICO GCA 2L AH" at bounding box center [918, 272] width 169 height 15
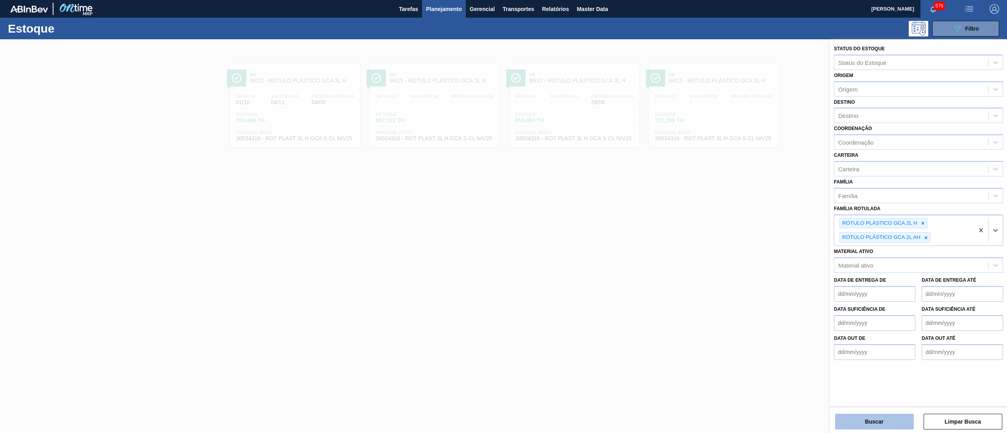
click at [861, 420] on button "Buscar" at bounding box center [874, 422] width 79 height 16
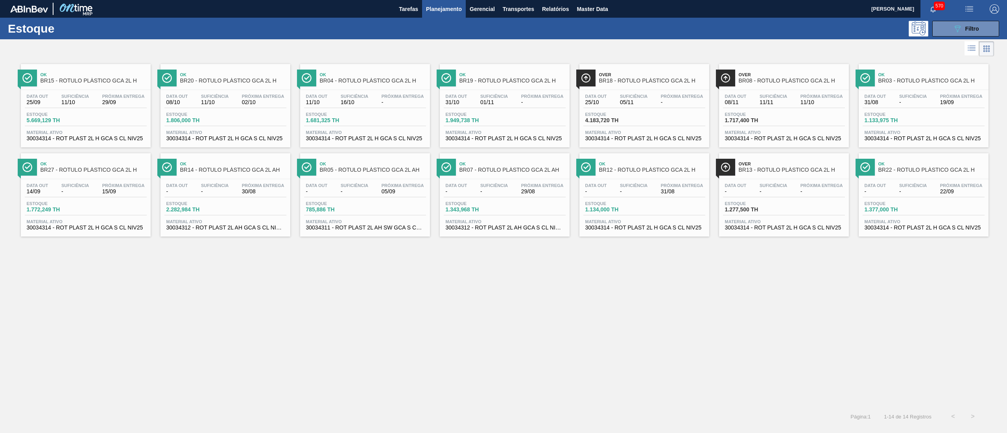
click at [135, 140] on span "30034314 - ROT PLAST 2L H GCA S CL NIV25" at bounding box center [86, 139] width 118 height 6
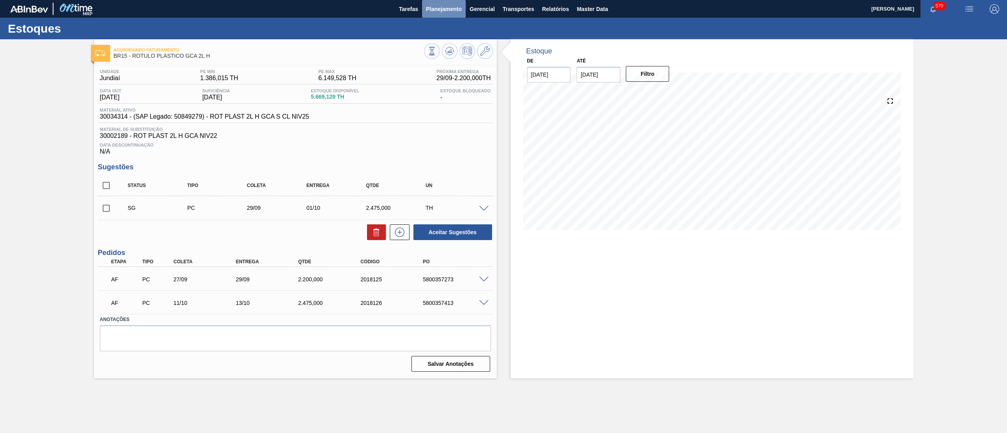
click at [429, 9] on span "Planejamento" at bounding box center [444, 8] width 36 height 9
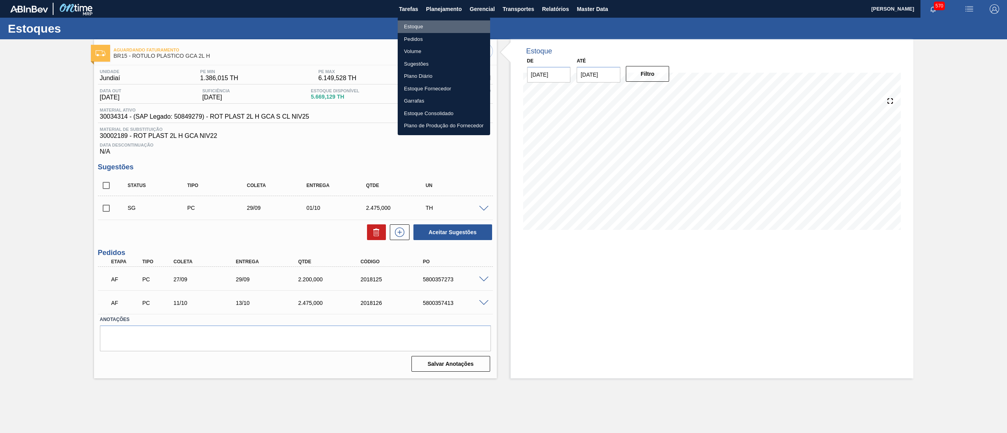
click at [414, 26] on li "Estoque" at bounding box center [444, 26] width 92 height 13
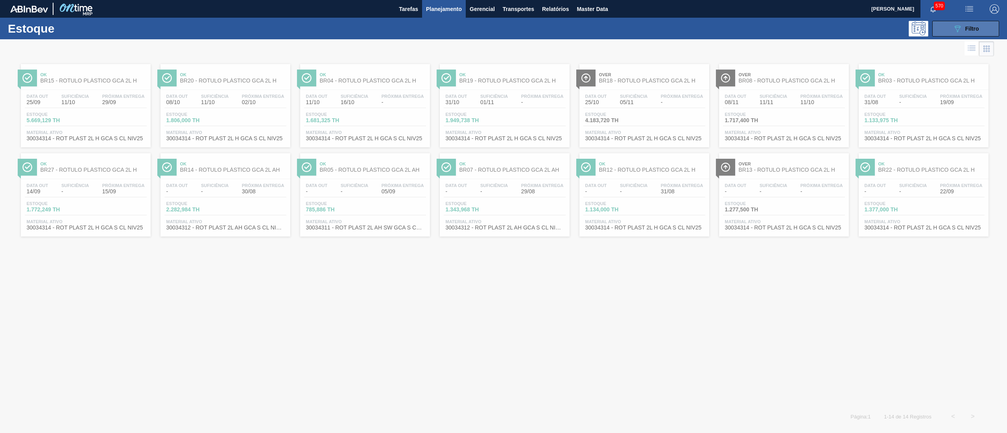
click at [946, 31] on button "089F7B8B-B2A5-4AFE-B5C0-19BA573D28AC Filtro" at bounding box center [965, 29] width 67 height 16
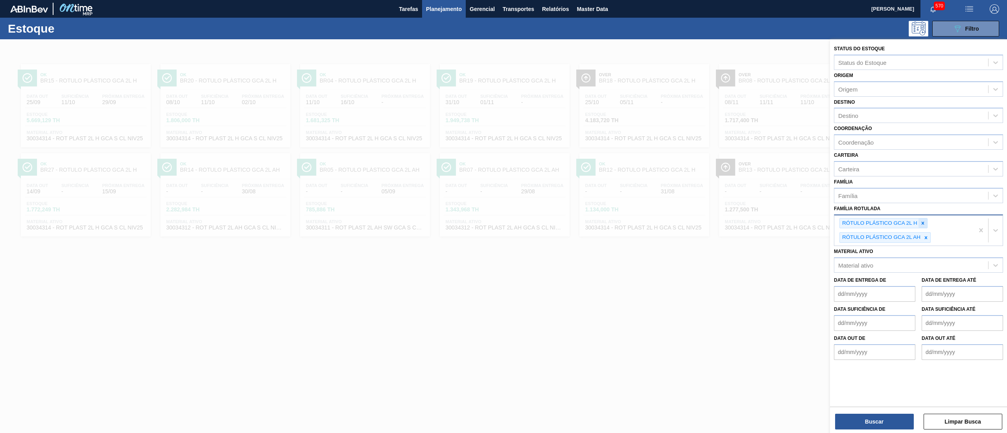
click at [925, 223] on icon at bounding box center [923, 224] width 6 height 6
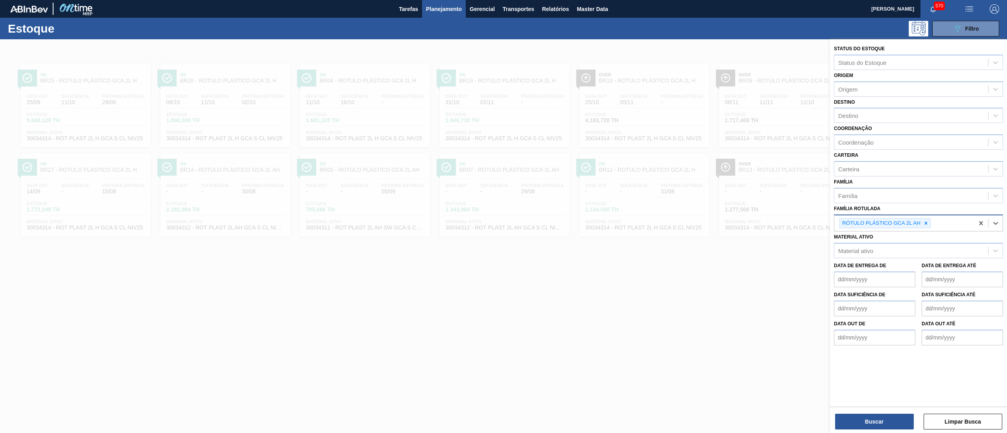
click at [925, 223] on icon at bounding box center [926, 223] width 3 height 3
type Rotulada "gca 2,5l"
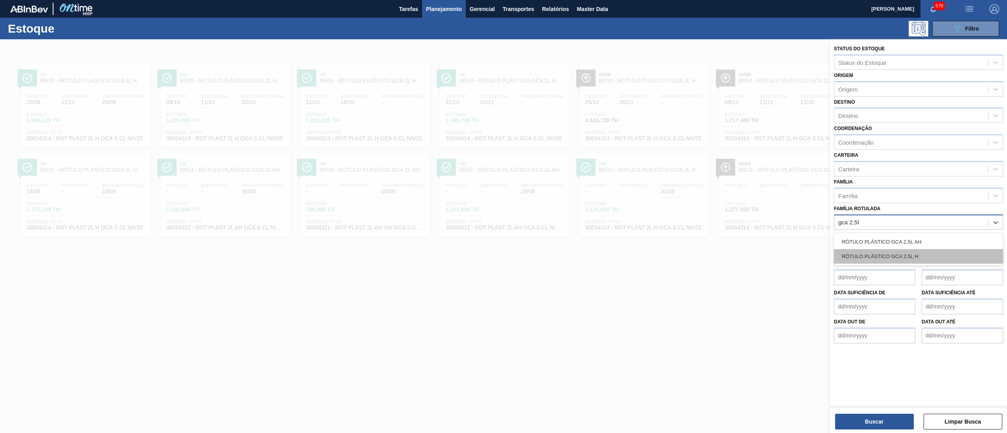
click at [959, 249] on div "RÓTULO PLÁSTICO GCA 2,5L H" at bounding box center [918, 256] width 169 height 15
type Rotulada "gca 2,5"
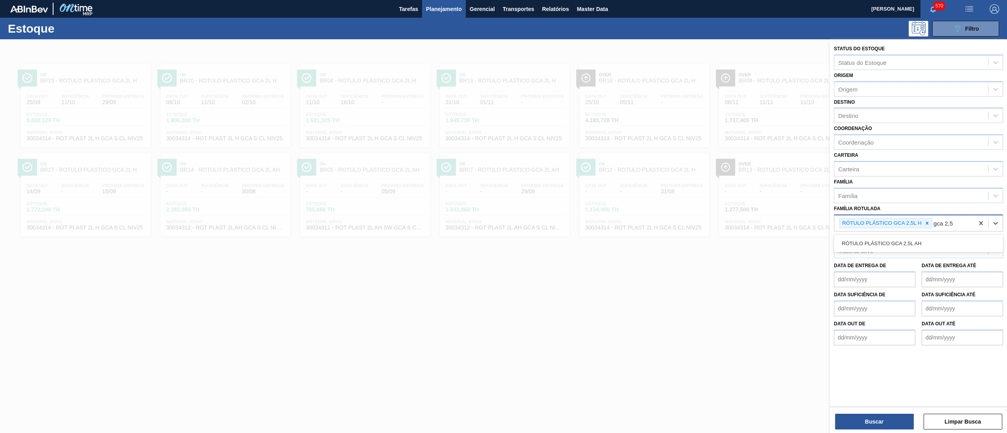
click at [959, 249] on div "RÓTULO PLÁSTICO GCA 2,5L AH" at bounding box center [918, 243] width 169 height 15
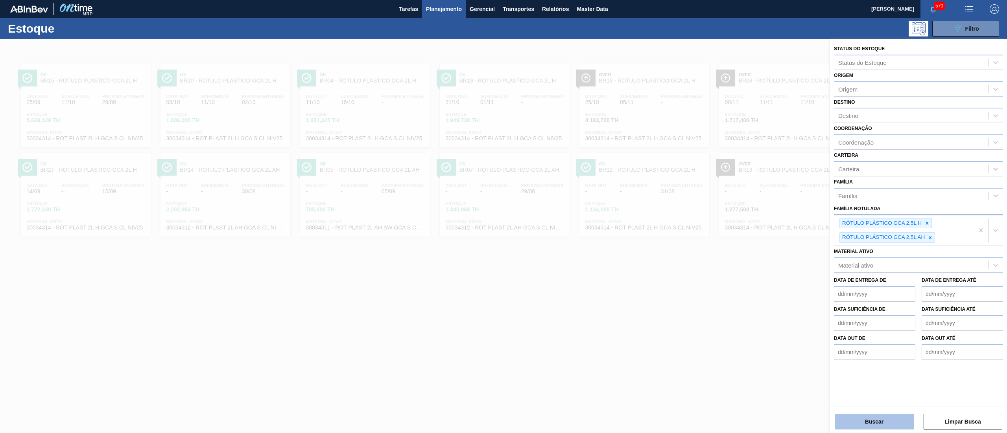
click at [887, 421] on button "Buscar" at bounding box center [874, 422] width 79 height 16
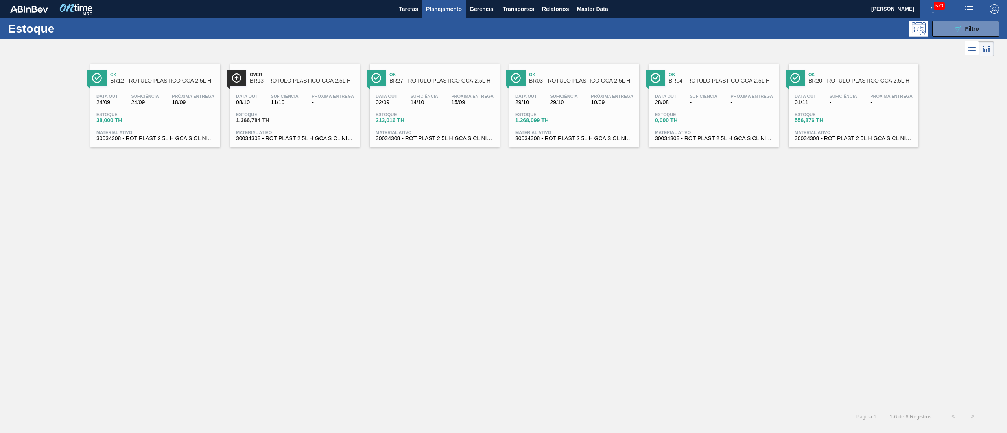
click at [192, 141] on span "30034308 - ROT PLAST 2 5L H GCA S CL NIV25" at bounding box center [155, 139] width 118 height 6
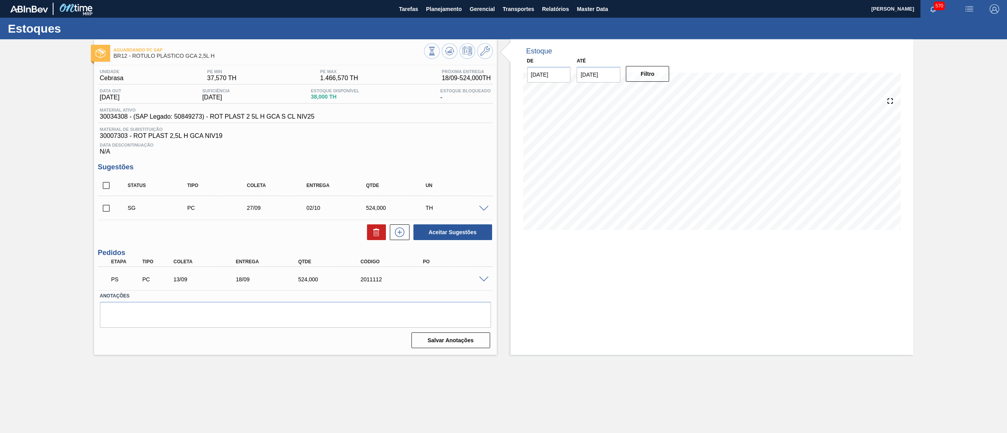
click at [483, 280] on span at bounding box center [483, 280] width 9 height 6
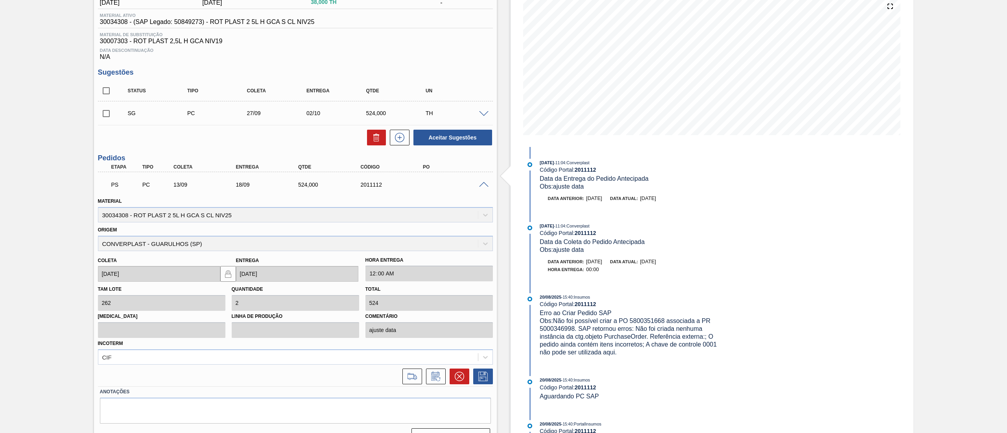
scroll to position [112, 0]
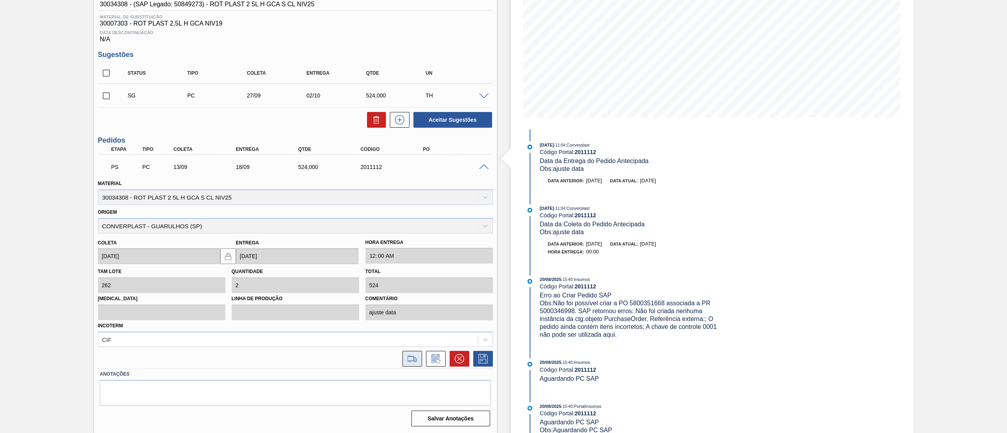
click at [415, 359] on icon at bounding box center [412, 358] width 13 height 9
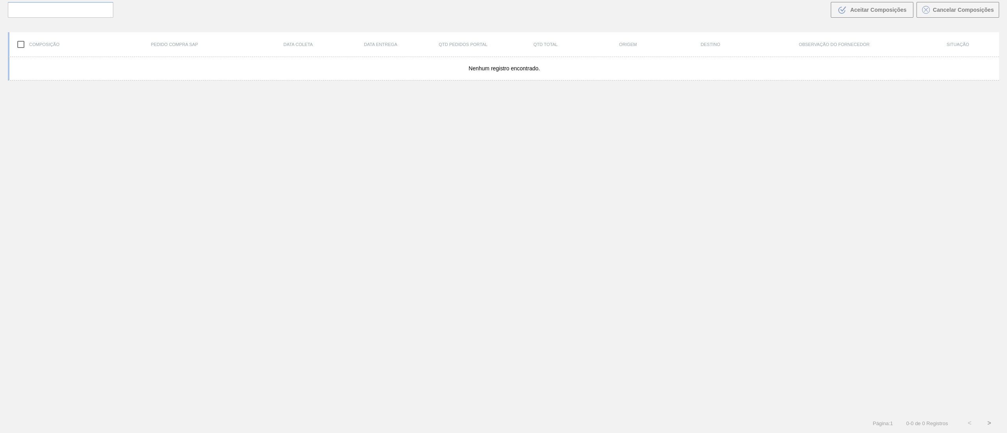
scroll to position [57, 0]
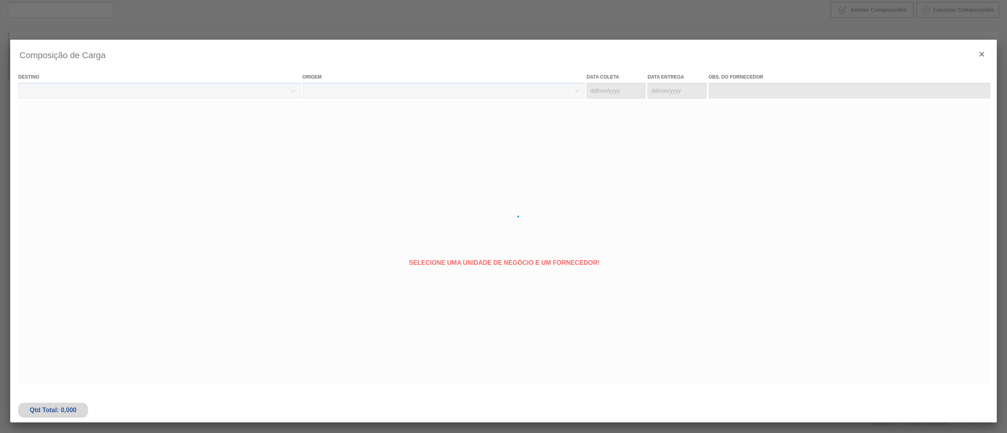
type coleta "13/09/2025"
type entrega "18/09/2025"
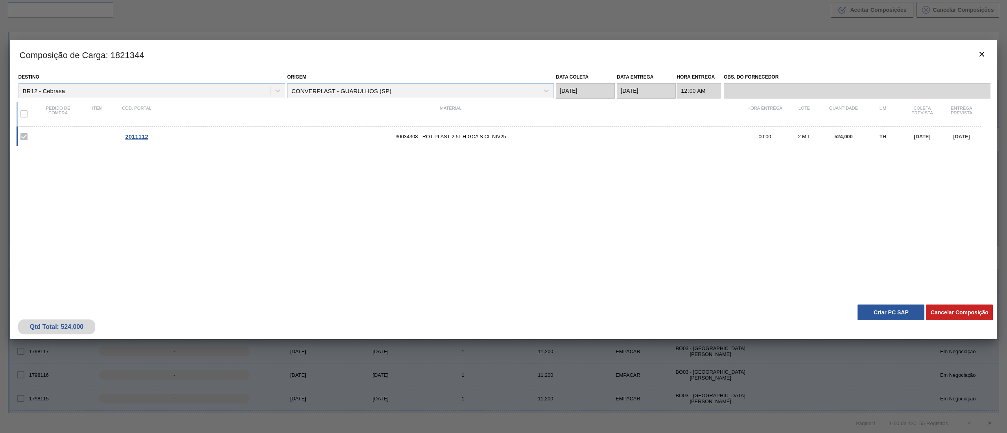
click at [887, 306] on button "Criar PC SAP" at bounding box center [890, 313] width 67 height 16
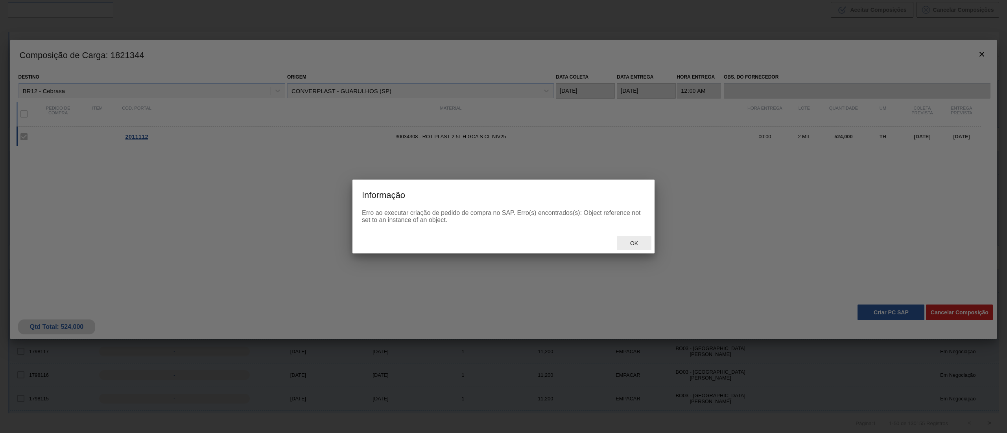
click at [628, 241] on span "Ok" at bounding box center [634, 243] width 20 height 6
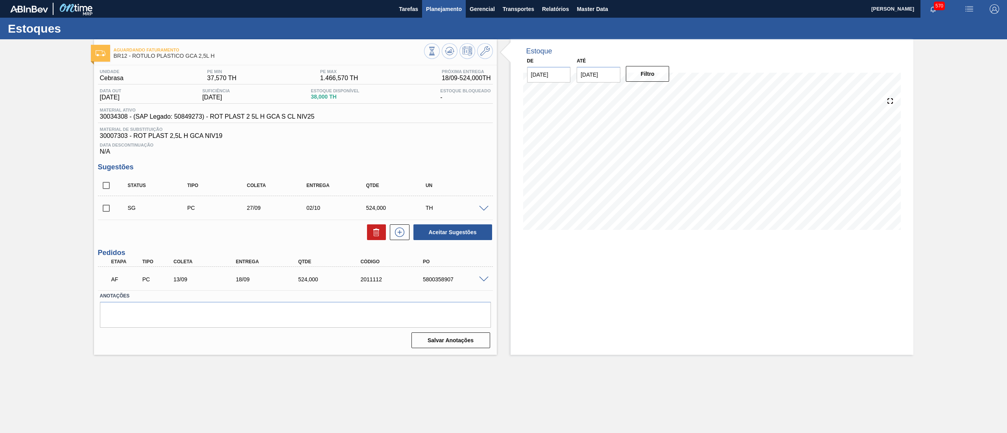
click at [436, 12] on span "Planejamento" at bounding box center [444, 8] width 36 height 9
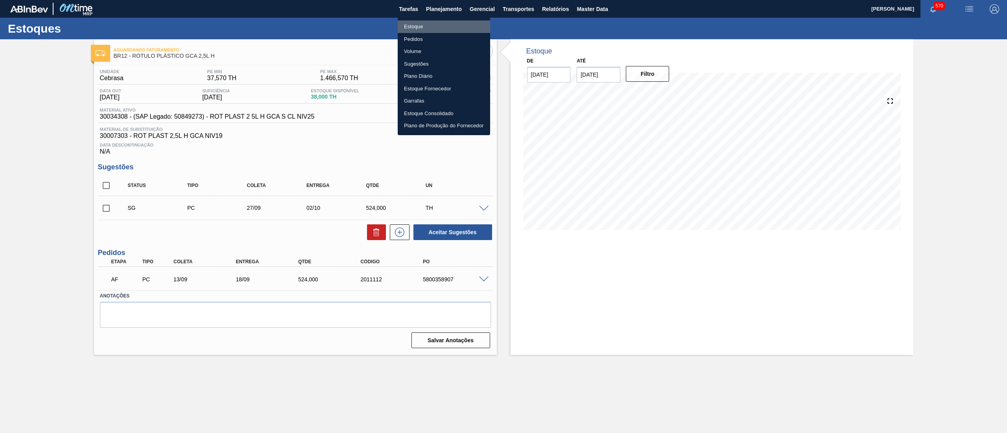
click at [422, 25] on li "Estoque" at bounding box center [444, 26] width 92 height 13
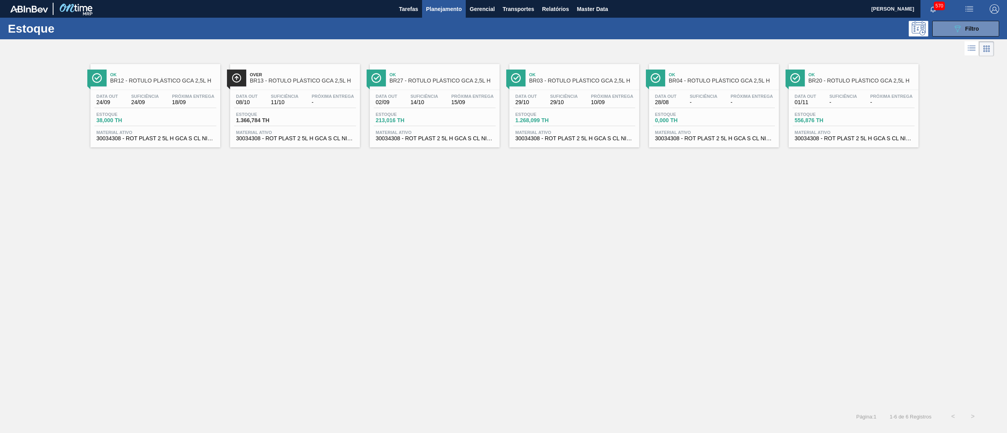
click at [842, 132] on span "Material ativo" at bounding box center [853, 132] width 118 height 5
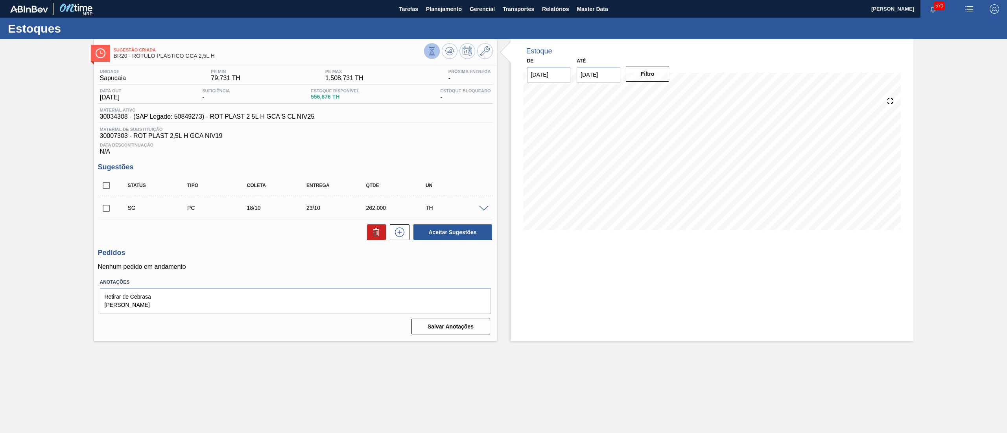
click at [426, 50] on button at bounding box center [432, 51] width 16 height 16
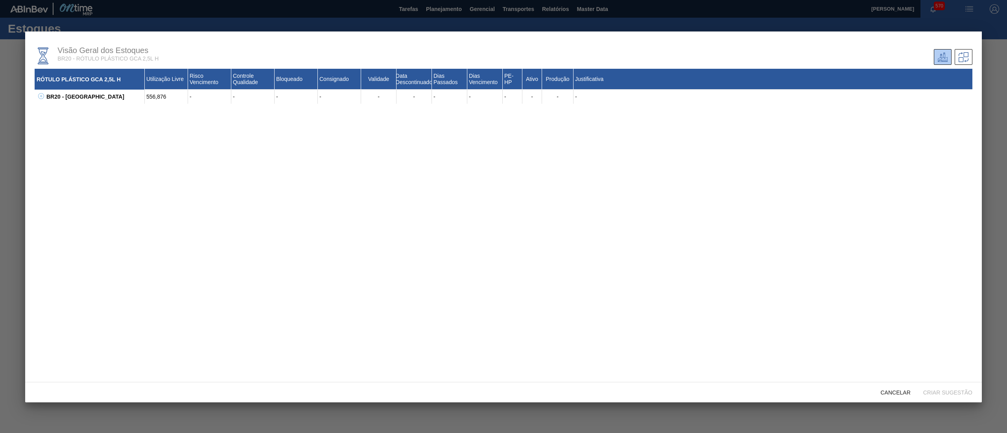
click at [40, 98] on icon at bounding box center [41, 96] width 6 height 6
click at [897, 391] on span "Cancelar" at bounding box center [895, 393] width 42 height 6
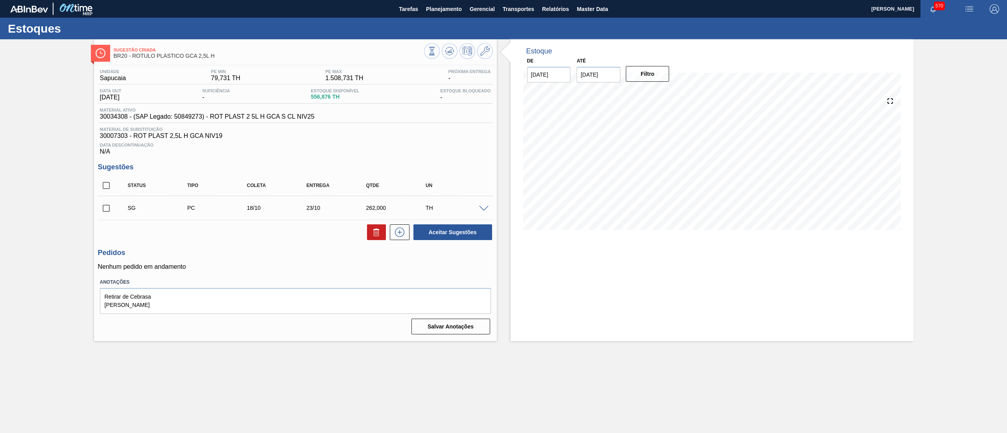
click at [481, 212] on span at bounding box center [483, 209] width 9 height 6
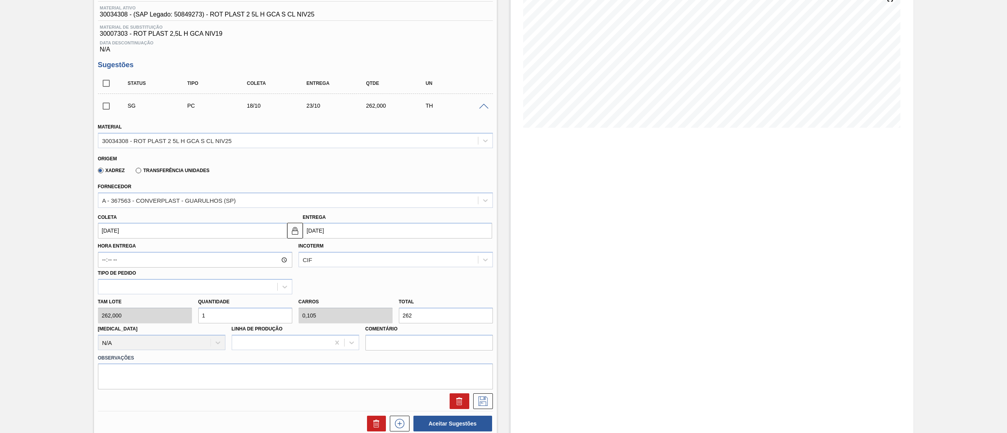
scroll to position [103, 0]
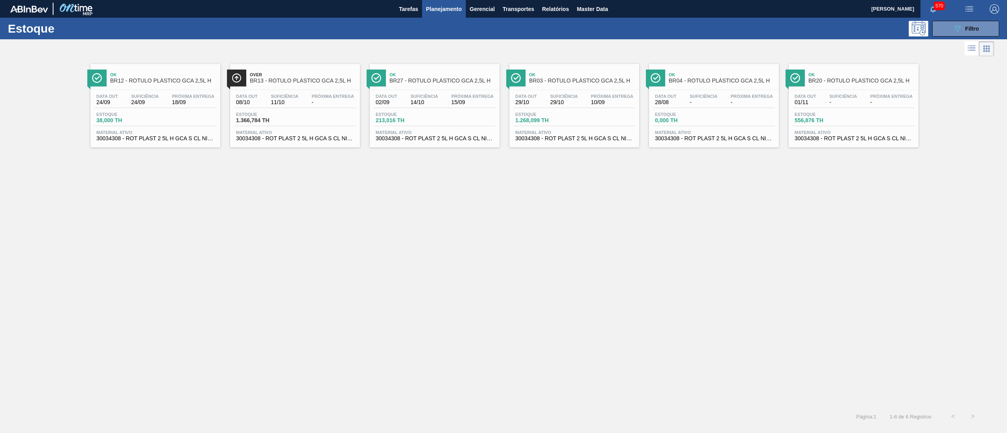
click at [170, 141] on span "30034308 - ROT PLAST 2 5L H GCA S CL NIV25" at bounding box center [155, 139] width 118 height 6
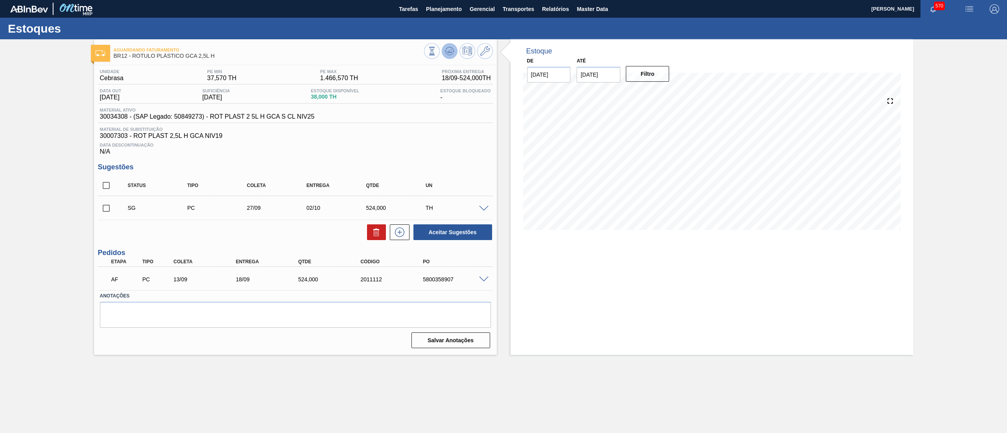
click at [451, 53] on icon at bounding box center [449, 50] width 9 height 9
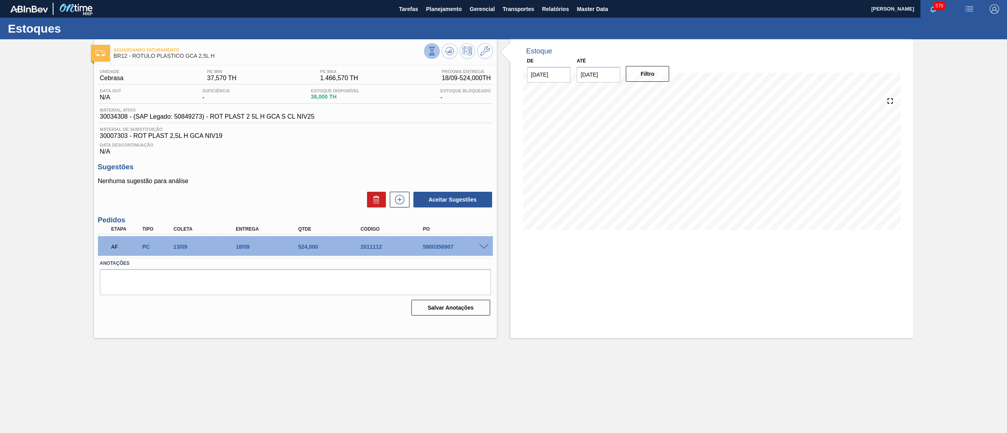
click at [436, 53] on icon at bounding box center [432, 51] width 9 height 9
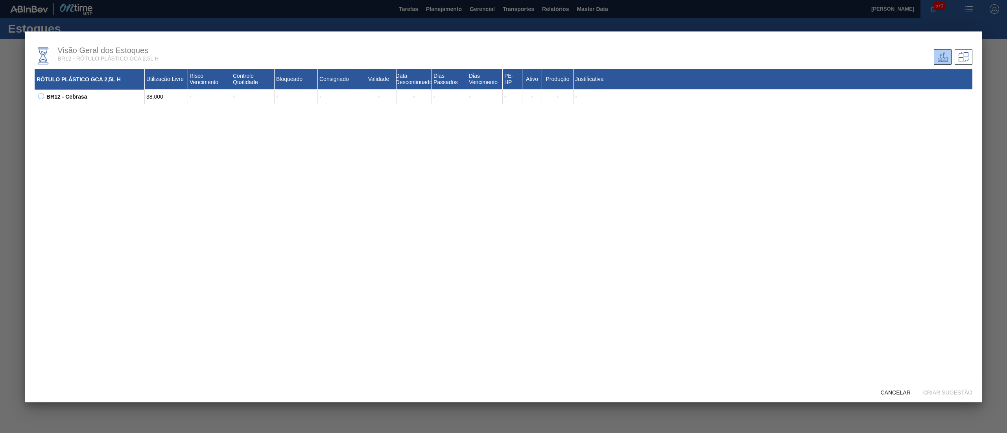
click at [43, 96] on icon at bounding box center [41, 96] width 6 height 6
click at [907, 394] on span "Cancelar" at bounding box center [895, 393] width 42 height 6
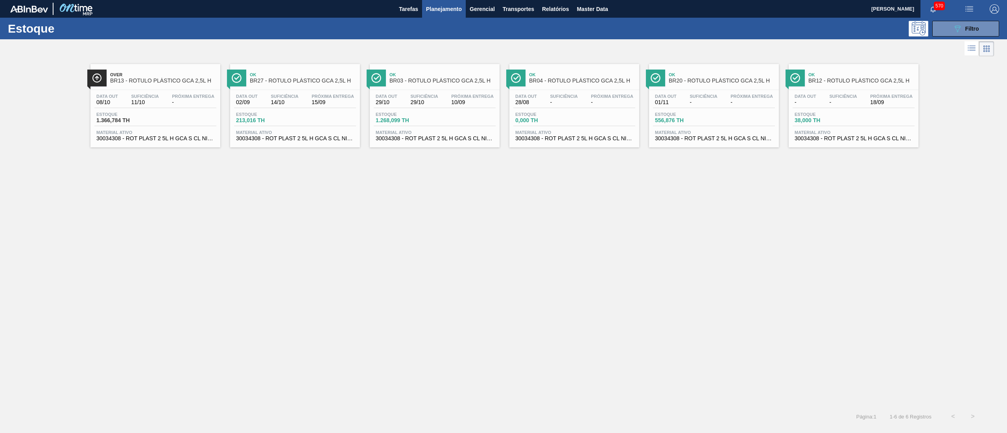
click at [303, 140] on span "30034308 - ROT PLAST 2 5L H GCA S CL NIV25" at bounding box center [295, 139] width 118 height 6
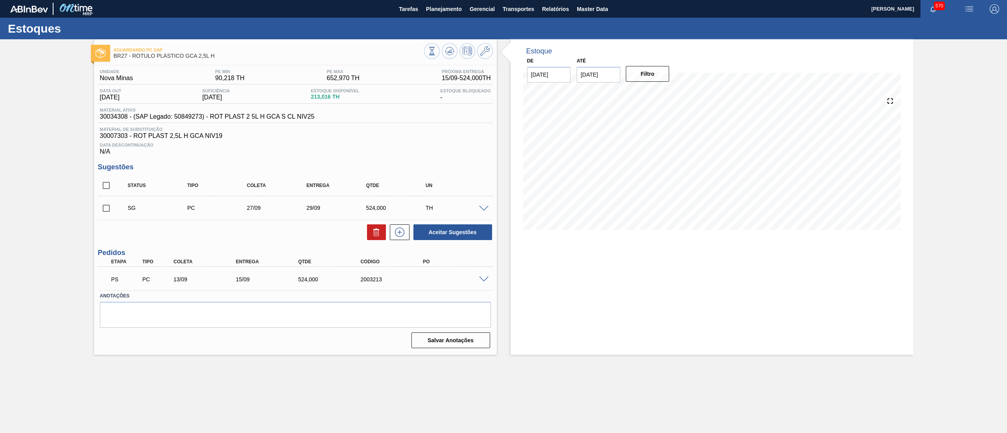
click at [486, 282] on span at bounding box center [483, 280] width 9 height 6
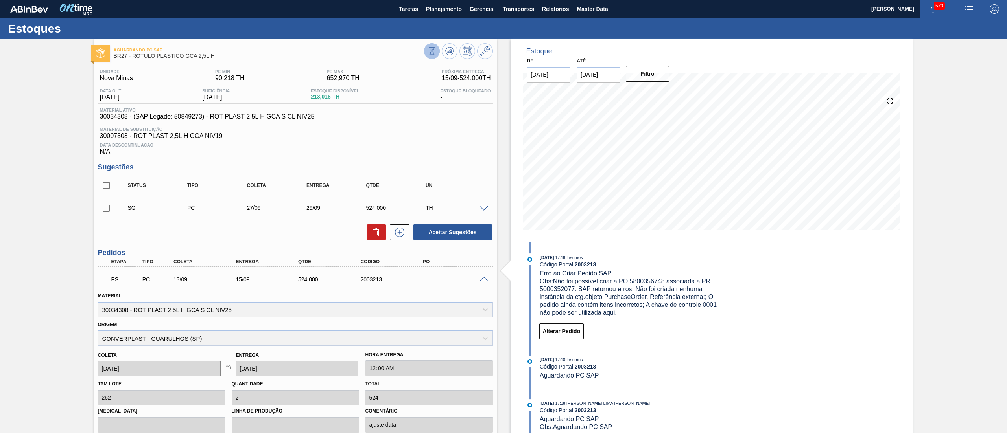
click at [434, 53] on icon at bounding box center [432, 51] width 9 height 9
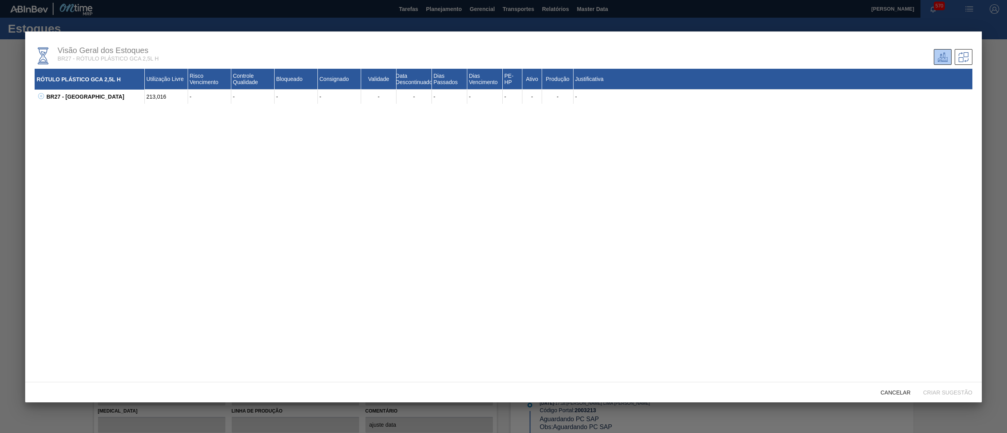
click at [36, 97] on button at bounding box center [40, 97] width 8 height 8
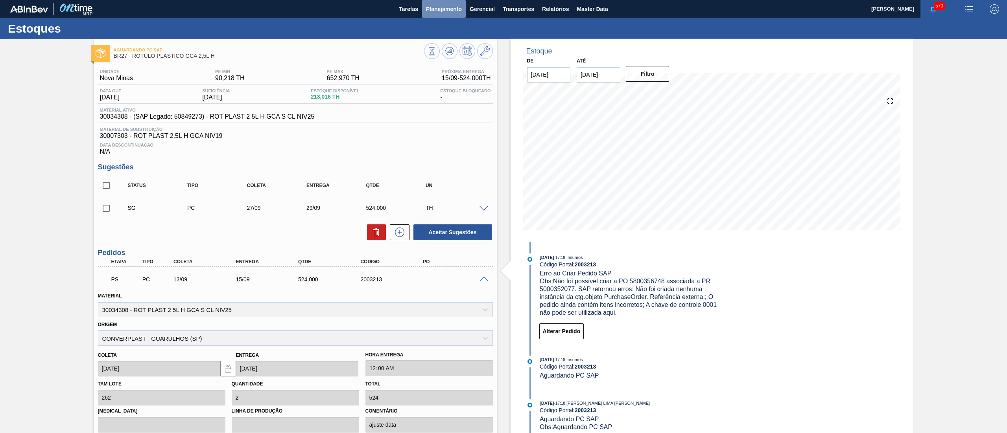
click at [463, 12] on button "Planejamento" at bounding box center [444, 9] width 44 height 18
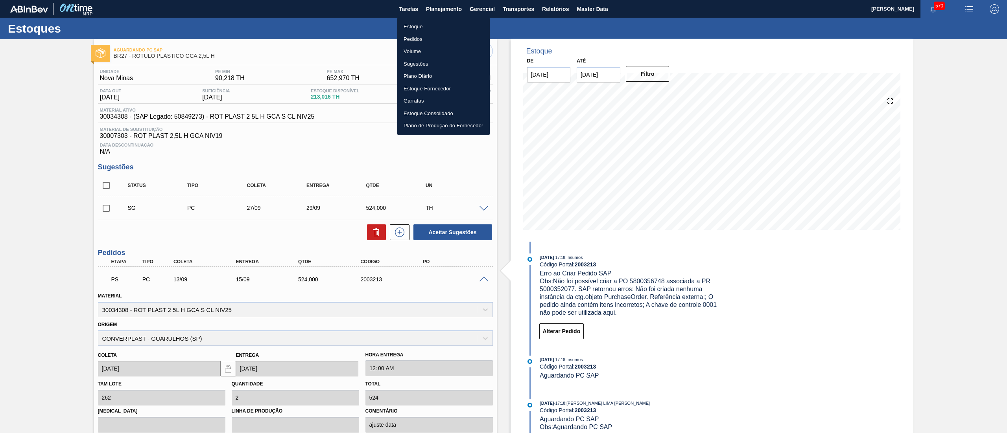
click at [438, 20] on li "Estoque" at bounding box center [443, 26] width 92 height 13
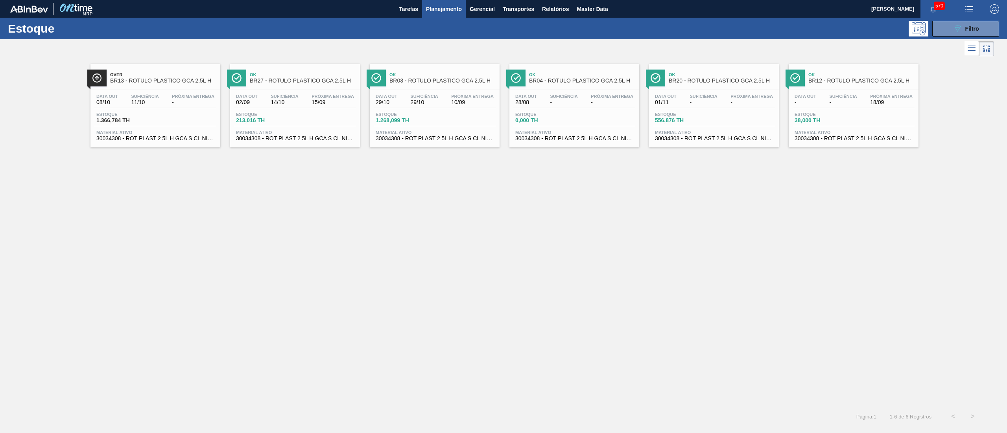
click at [144, 99] on span "Suficiência" at bounding box center [145, 96] width 28 height 5
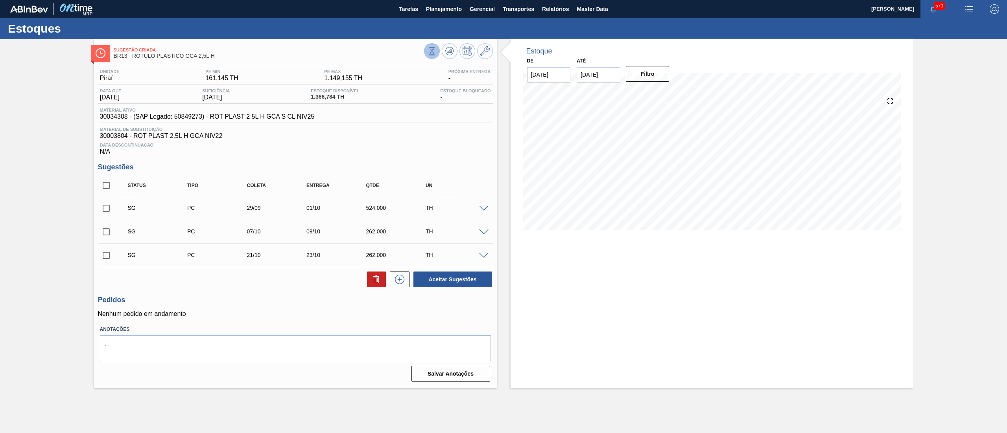
click at [431, 55] on icon at bounding box center [431, 50] width 4 height 7
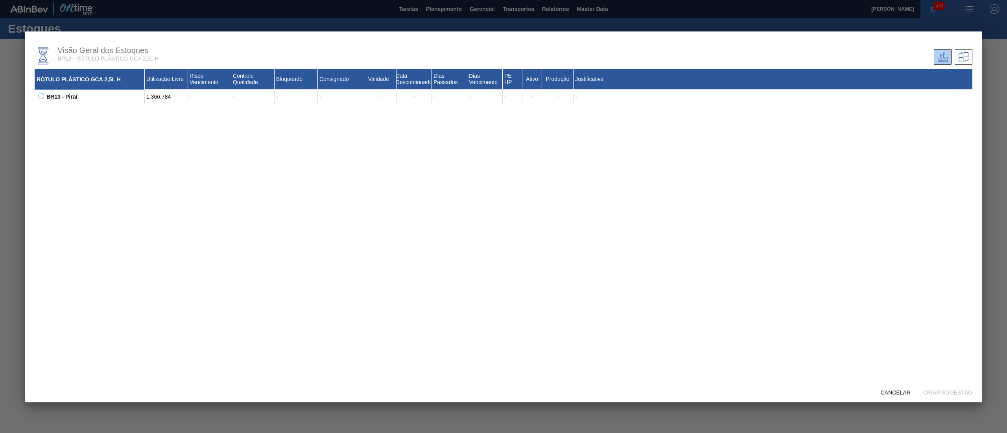
click at [43, 96] on icon at bounding box center [41, 96] width 6 height 6
click at [896, 396] on div "Cancelar" at bounding box center [895, 392] width 42 height 15
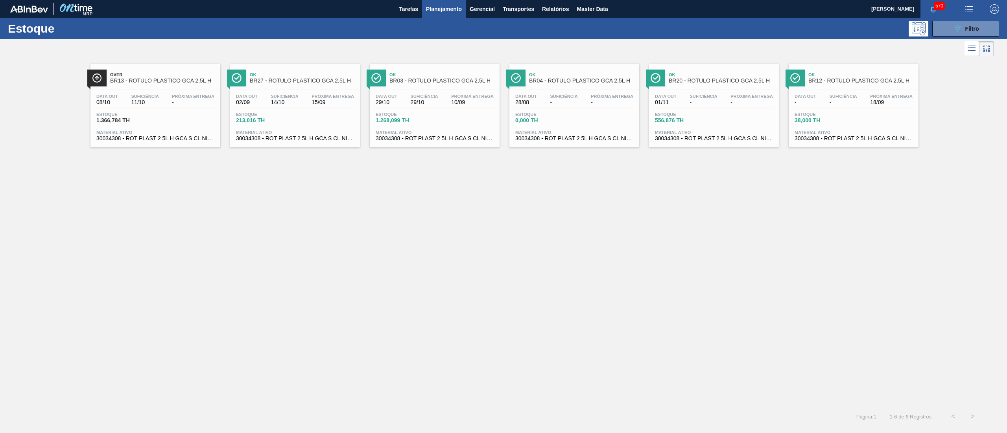
click at [468, 138] on span "30034308 - ROT PLAST 2 5L H GCA S CL NIV25" at bounding box center [435, 139] width 118 height 6
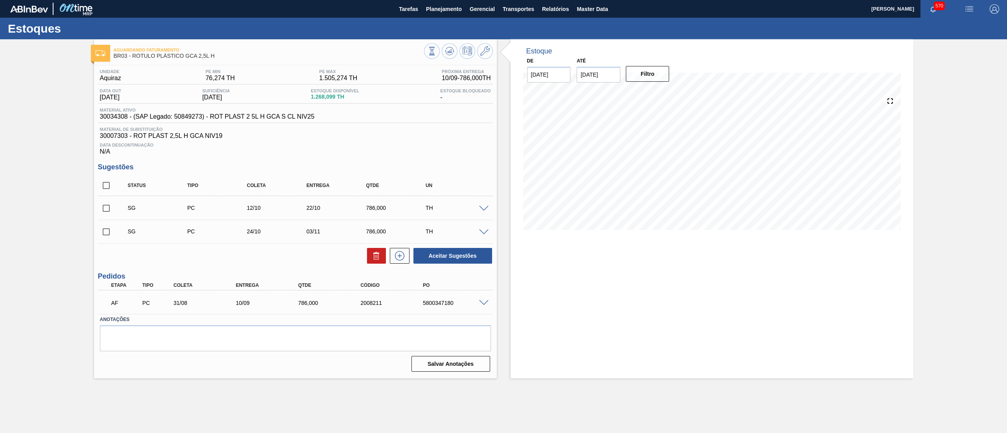
click at [428, 61] on div at bounding box center [458, 52] width 69 height 18
click at [433, 56] on button at bounding box center [432, 51] width 16 height 16
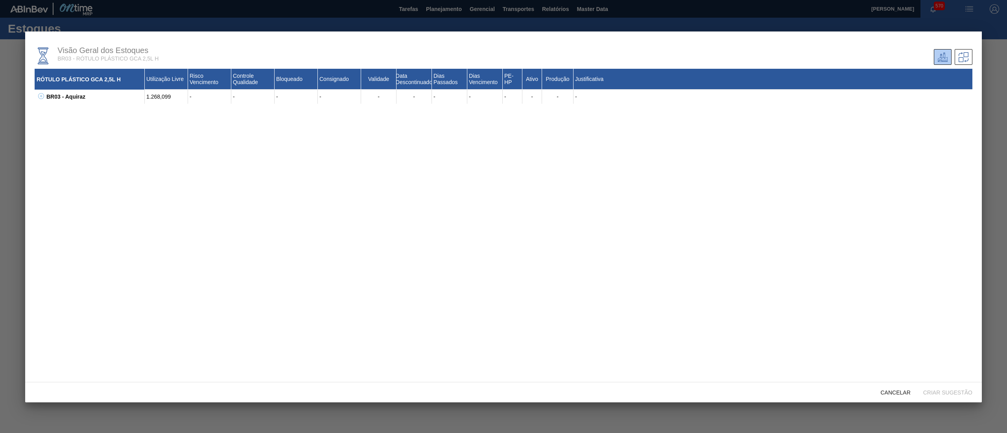
click at [39, 92] on div "BR03 - Aquiraz 1.268,099 - - - - - - - - - - - - 30003804 - ROT PLAST 2,5L H GC…" at bounding box center [504, 97] width 938 height 14
click at [41, 92] on div "BR03 - Aquiraz 1.268,099 - - - - - - - - - - - - 30003804 - ROT PLAST 2,5L H GC…" at bounding box center [504, 97] width 938 height 14
click at [41, 94] on icon at bounding box center [41, 96] width 6 height 6
click at [884, 393] on span "Cancelar" at bounding box center [895, 393] width 42 height 6
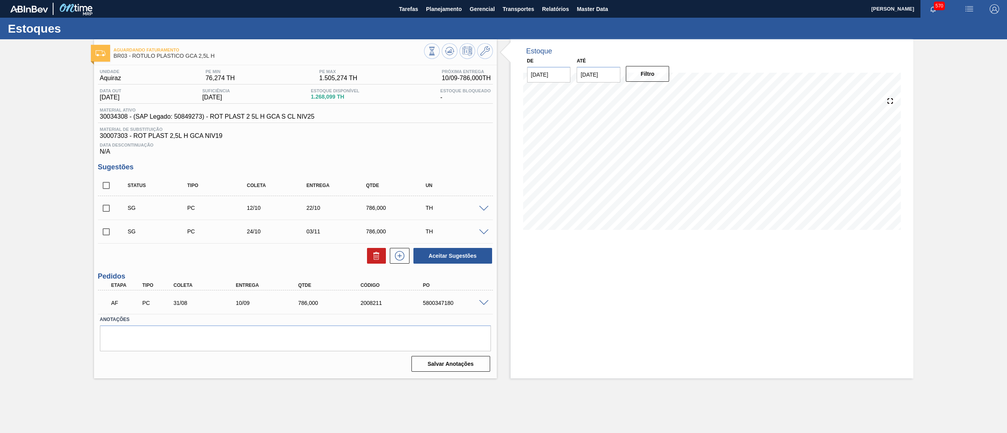
click at [482, 301] on span at bounding box center [483, 303] width 9 height 6
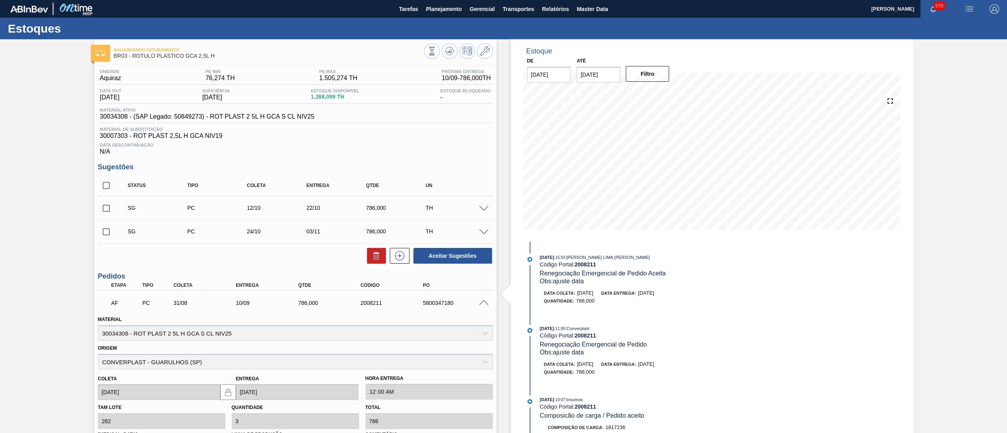
click at [482, 305] on span at bounding box center [483, 303] width 9 height 6
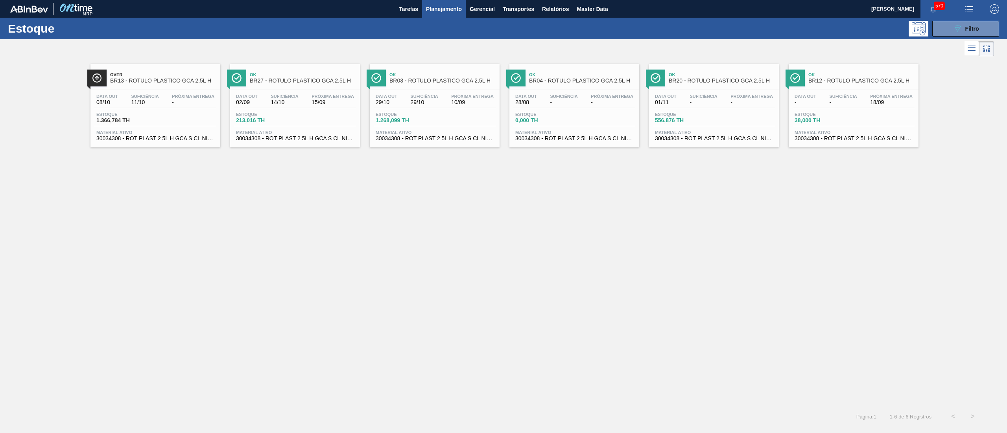
click at [551, 144] on div "Ok BR04 - RÓTULO PLÁSTICO GCA 2,5L H Data out 28/08 Suficiência - Próxima Entre…" at bounding box center [574, 105] width 130 height 83
click at [949, 31] on button "089F7B8B-B2A5-4AFE-B5C0-19BA573D28AC Filtro" at bounding box center [965, 29] width 67 height 16
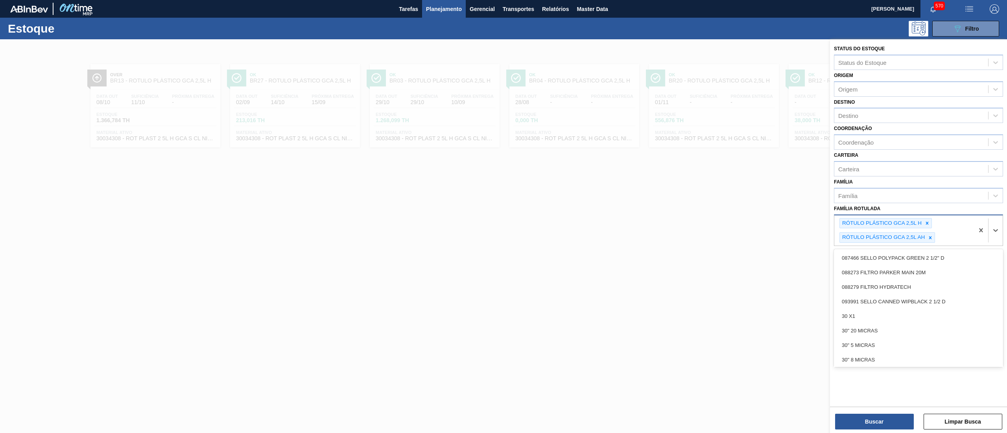
click at [943, 236] on div "RÓTULO PLÁSTICO GCA 2,5L H RÓTULO PLÁSTICO GCA 2,5L AH" at bounding box center [904, 231] width 140 height 31
type Rotulada "w"
type Rotulada "2"
type Rotulada "g"
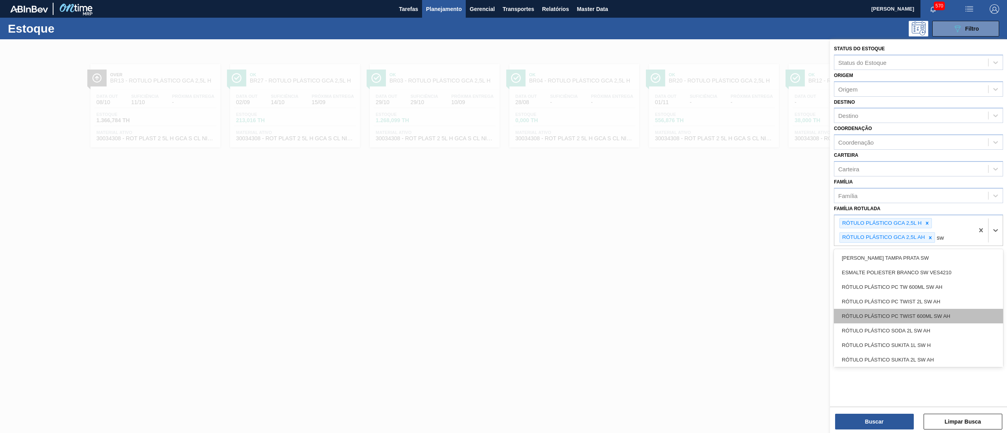
scroll to position [60, 0]
type Rotulada "sw"
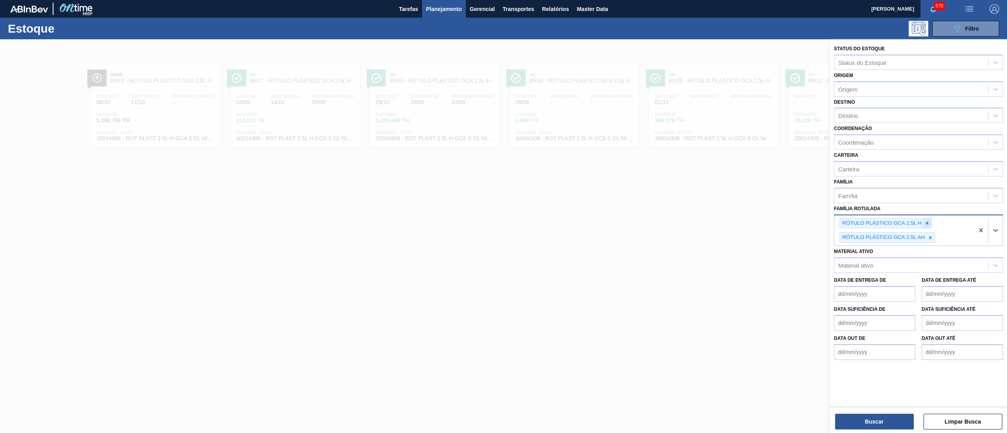
click at [929, 221] on icon at bounding box center [927, 224] width 6 height 6
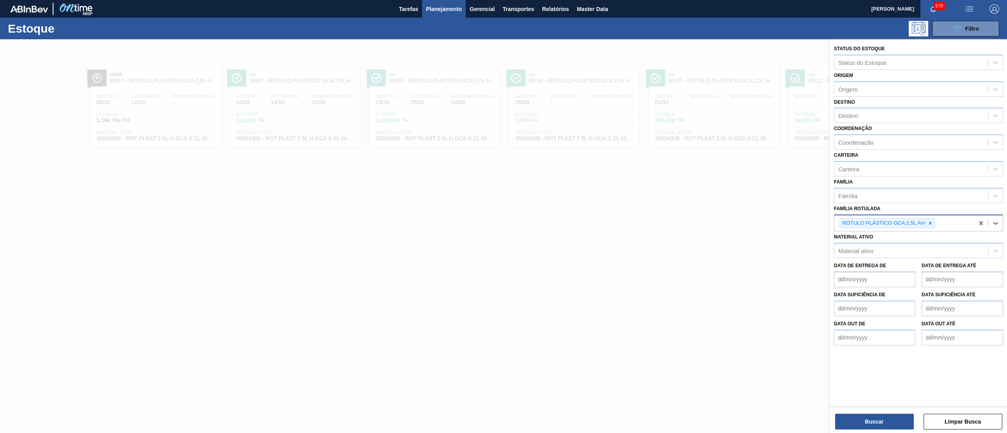
click at [929, 221] on icon at bounding box center [930, 224] width 6 height 6
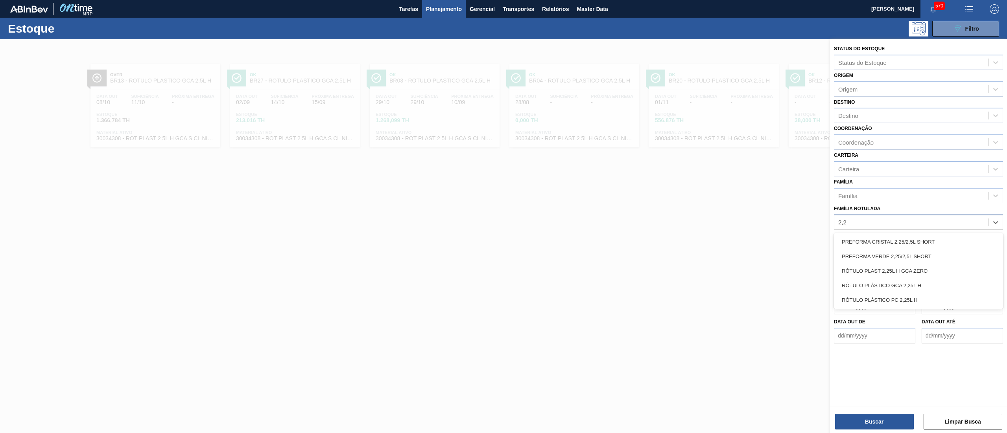
type Rotulada "2,25"
click at [949, 281] on div "RÓTULO PLÁSTICO GCA 2,25L H" at bounding box center [918, 285] width 169 height 15
click at [960, 223] on div "RÓTULO PLÁSTICO GCA 2,25L H" at bounding box center [904, 224] width 140 height 16
type Rotulada "2,25"
click at [880, 423] on button "Buscar" at bounding box center [874, 422] width 79 height 16
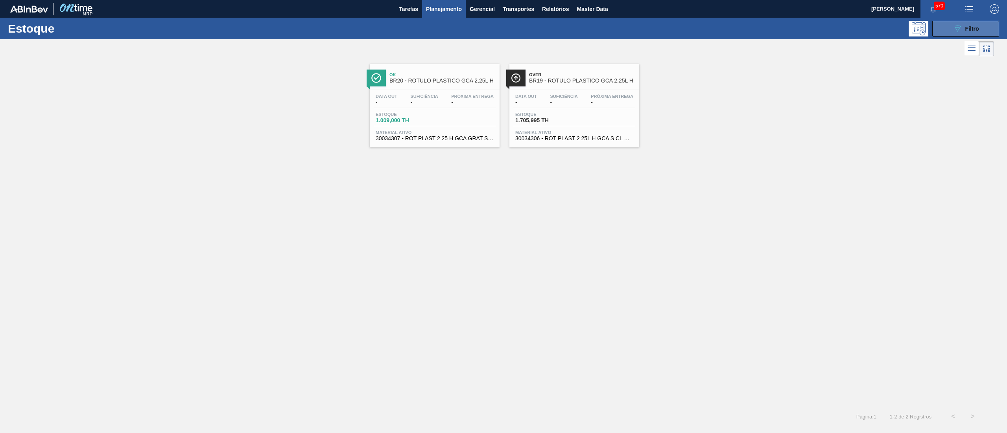
click at [947, 31] on button "089F7B8B-B2A5-4AFE-B5C0-19BA573D28AC Filtro" at bounding box center [965, 29] width 67 height 16
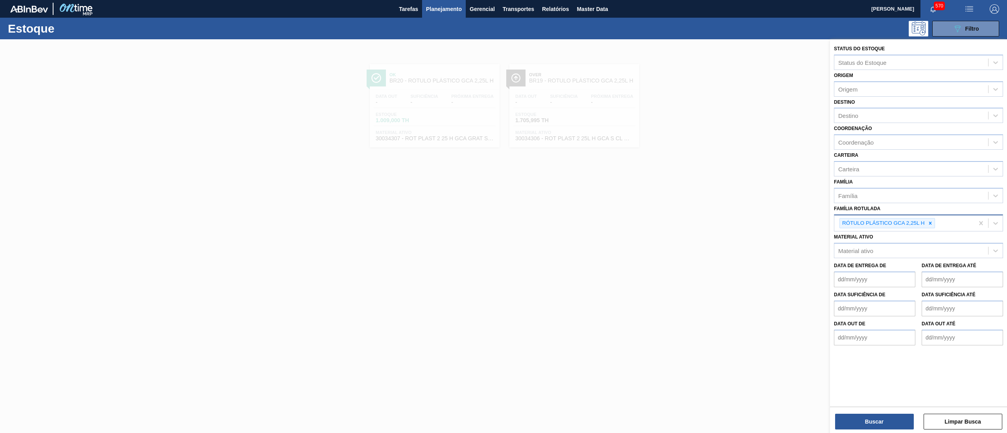
click at [956, 226] on div "RÓTULO PLÁSTICO GCA 2,25L H" at bounding box center [904, 224] width 140 height 16
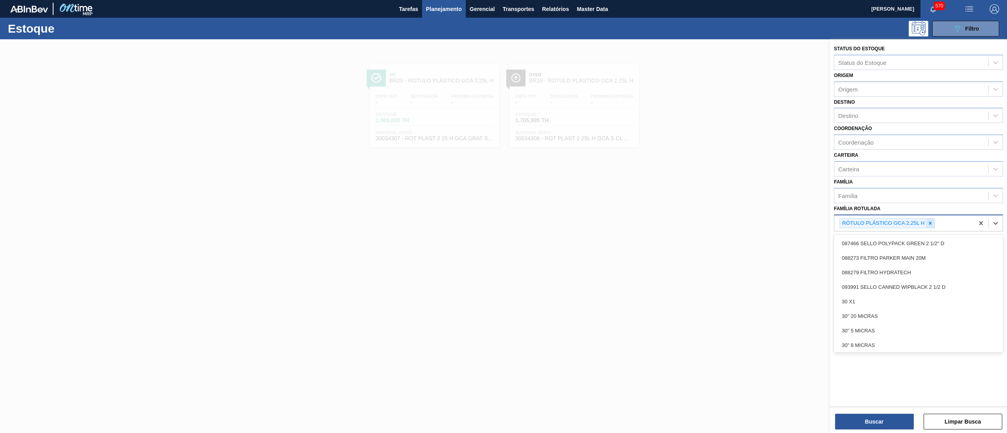
click at [933, 223] on div at bounding box center [930, 224] width 9 height 10
click at [888, 113] on div "Destino" at bounding box center [911, 115] width 154 height 11
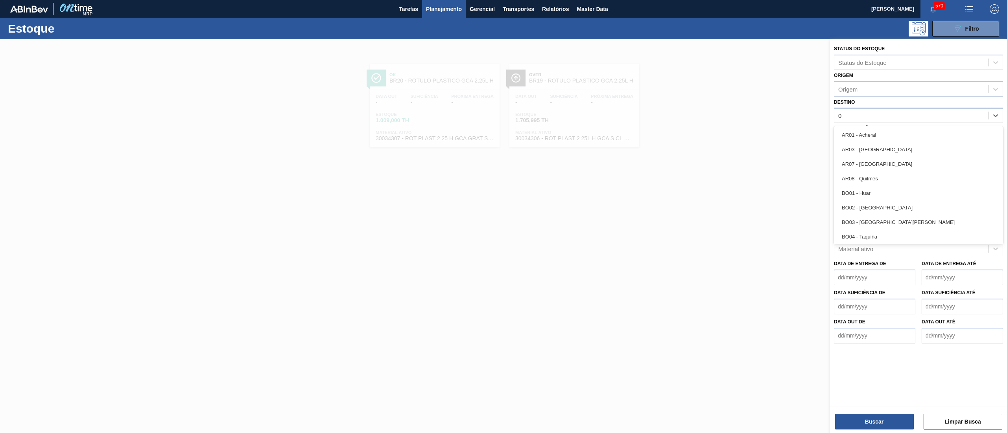
type input "05"
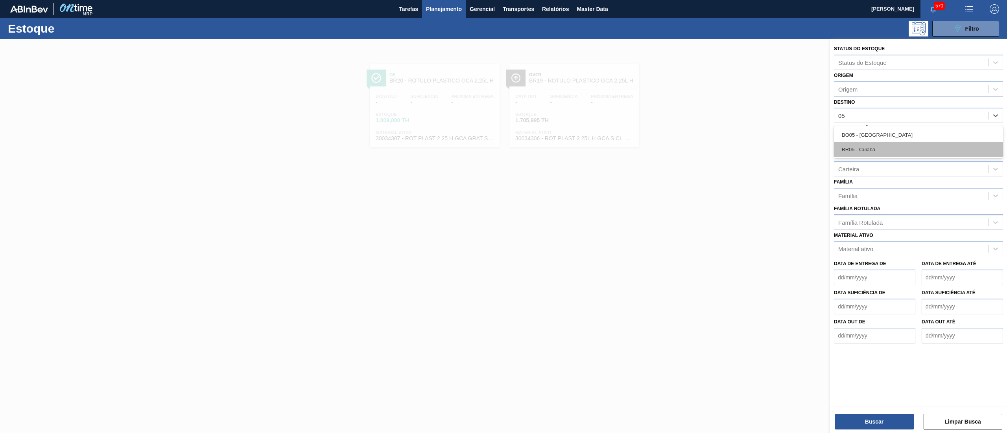
click at [874, 151] on div "BR05 - Cuiabá" at bounding box center [918, 149] width 169 height 15
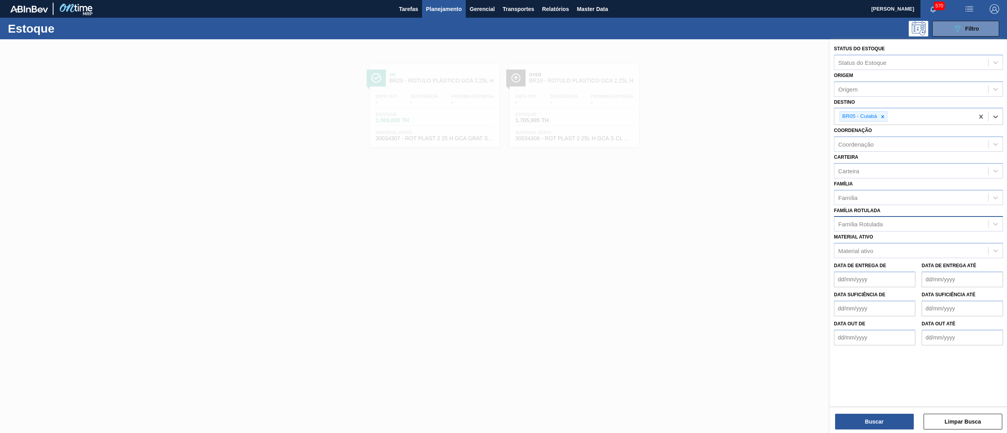
click at [865, 221] on div "Família Rotulada" at bounding box center [860, 224] width 44 height 7
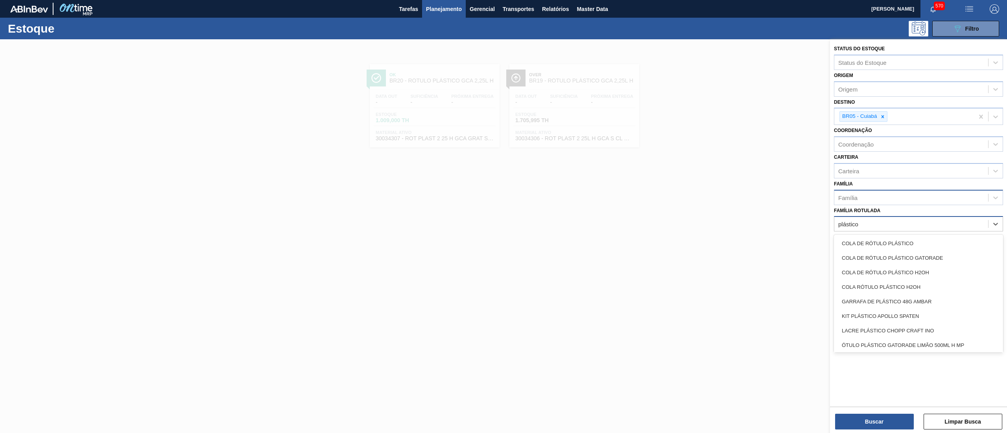
type Rotulada "plástico"
click at [876, 198] on div "Família" at bounding box center [911, 197] width 154 height 11
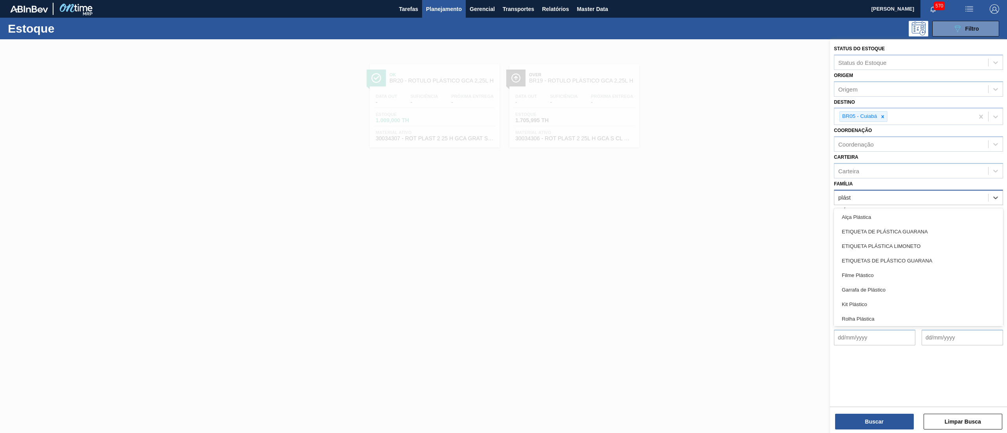
type input "plásti"
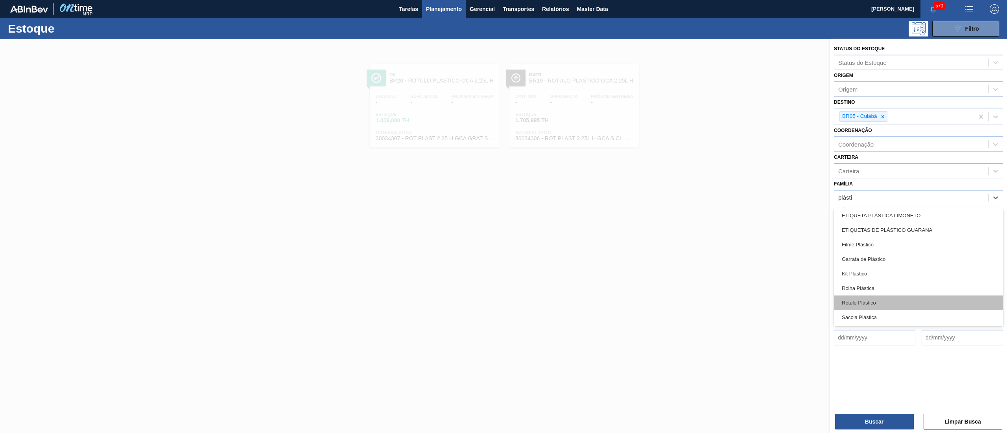
click at [888, 303] on div "Rótulo Plástico" at bounding box center [918, 303] width 169 height 15
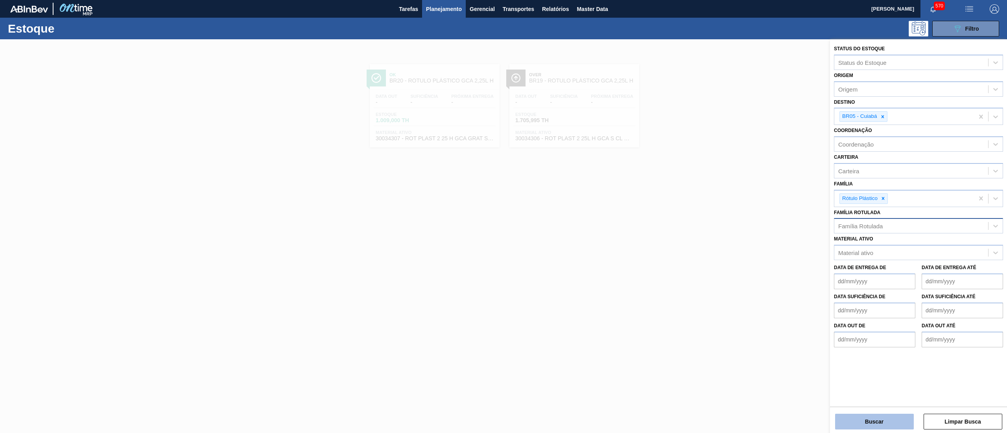
click at [851, 429] on button "Buscar" at bounding box center [874, 422] width 79 height 16
